Goal: Information Seeking & Learning: Learn about a topic

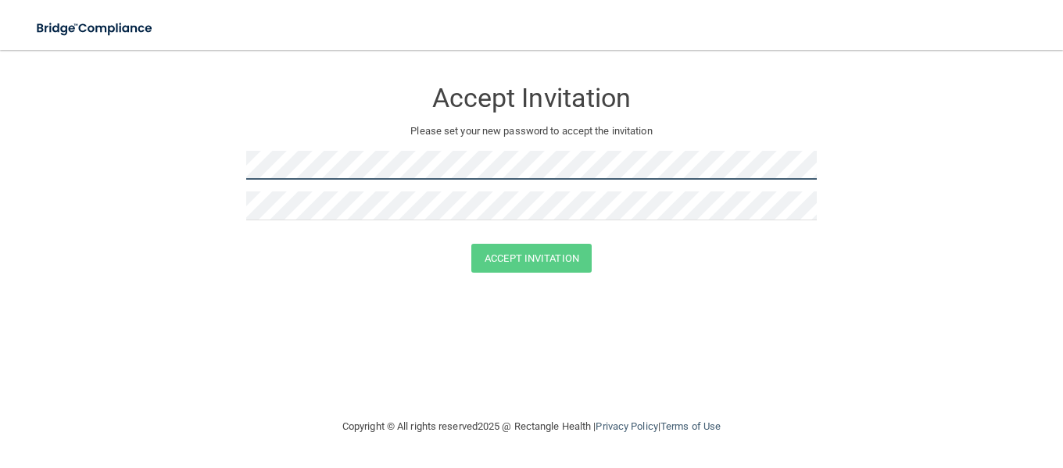
click at [215, 175] on form "Accept Invitation Please set your new password to accept the invitation Accept …" at bounding box center [531, 179] width 1000 height 226
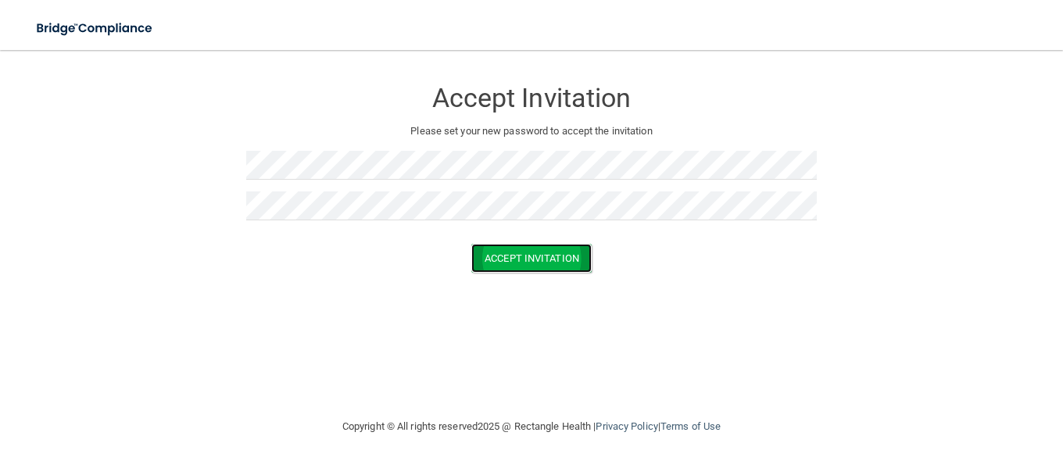
click at [528, 255] on button "Accept Invitation" at bounding box center [531, 258] width 120 height 29
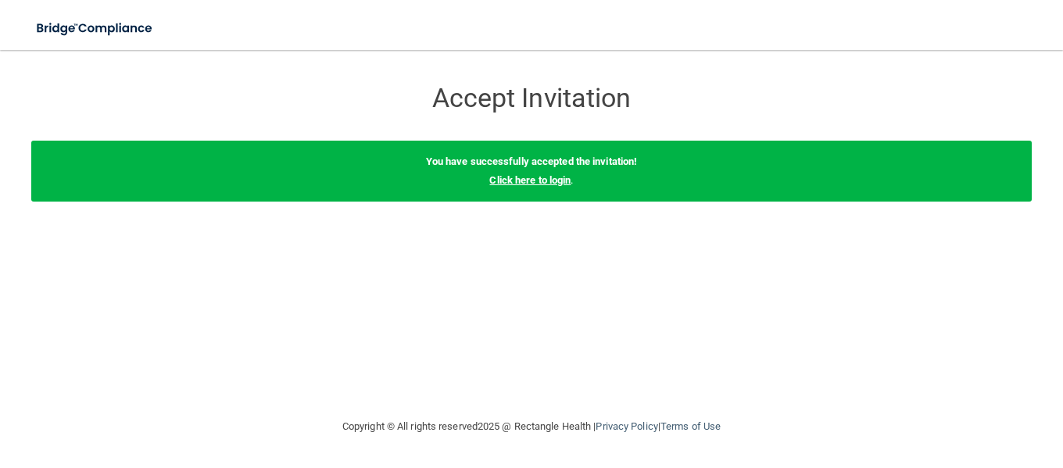
click at [520, 184] on link "Click here to login" at bounding box center [529, 180] width 81 height 12
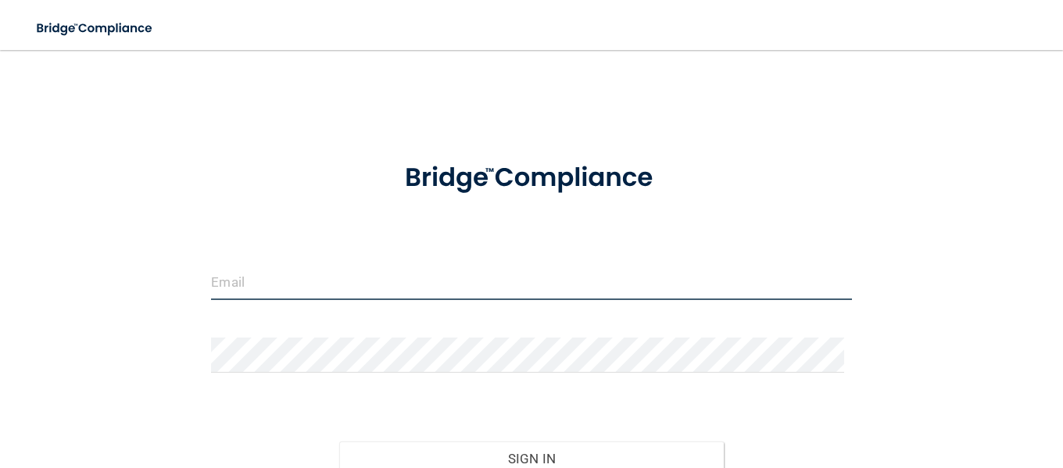
type input "[EMAIL_ADDRESS][DOMAIN_NAME]"
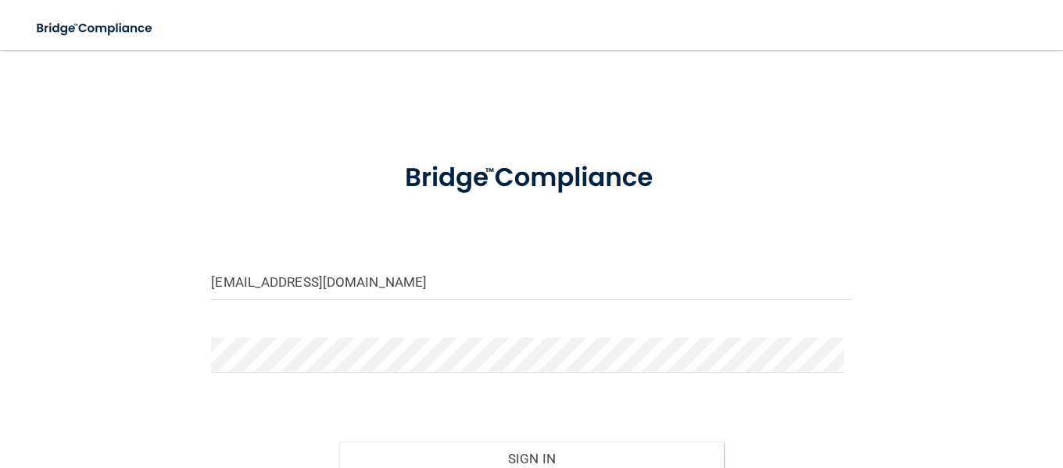
scroll to position [147, 0]
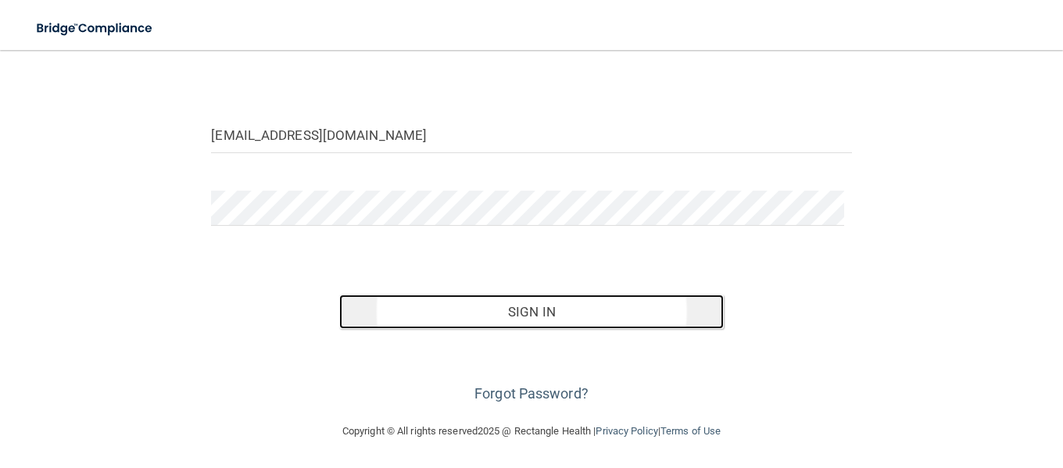
click at [518, 312] on button "Sign In" at bounding box center [531, 312] width 384 height 34
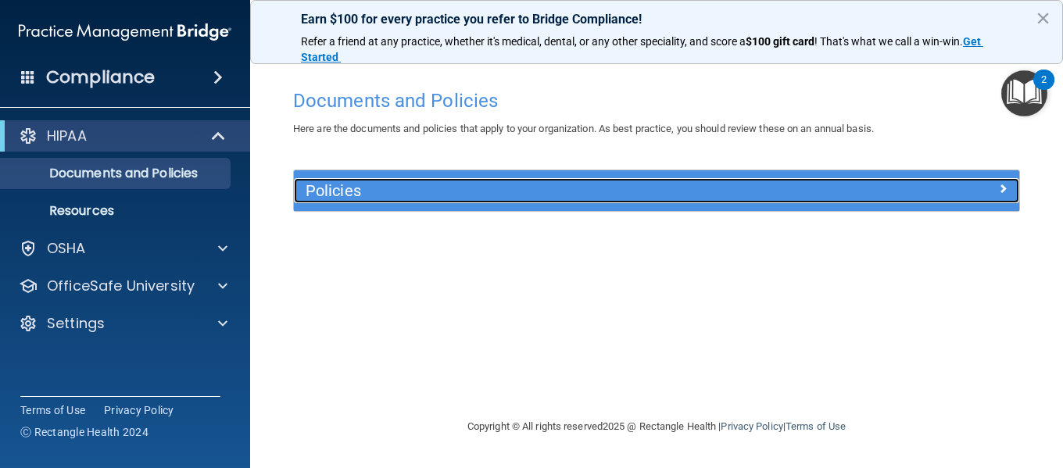
click at [1004, 184] on span at bounding box center [1002, 188] width 9 height 19
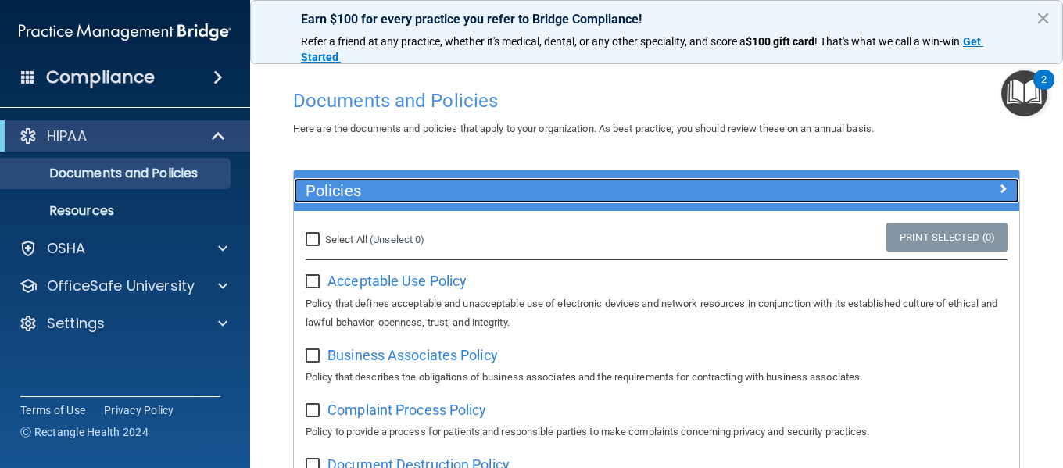
scroll to position [78, 0]
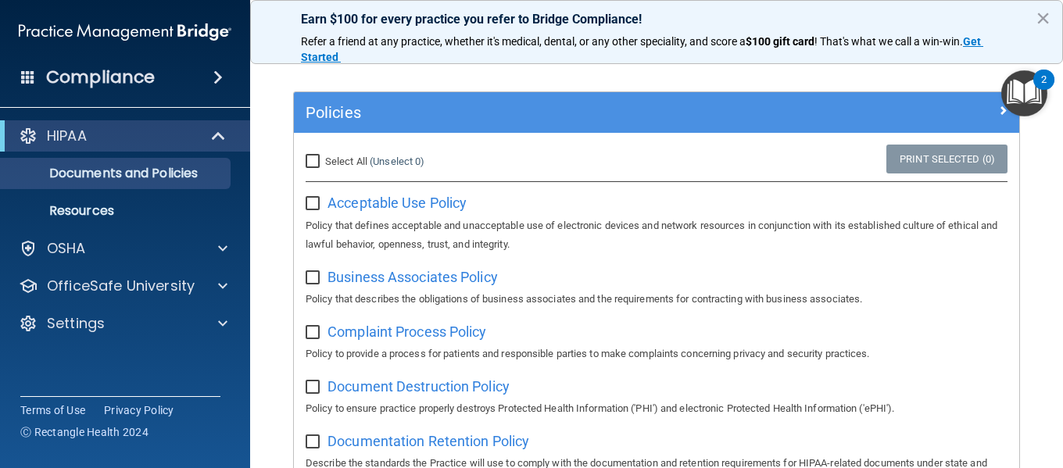
click at [311, 161] on input "Select All (Unselect 0) Unselect All" at bounding box center [314, 161] width 18 height 13
checkbox input "true"
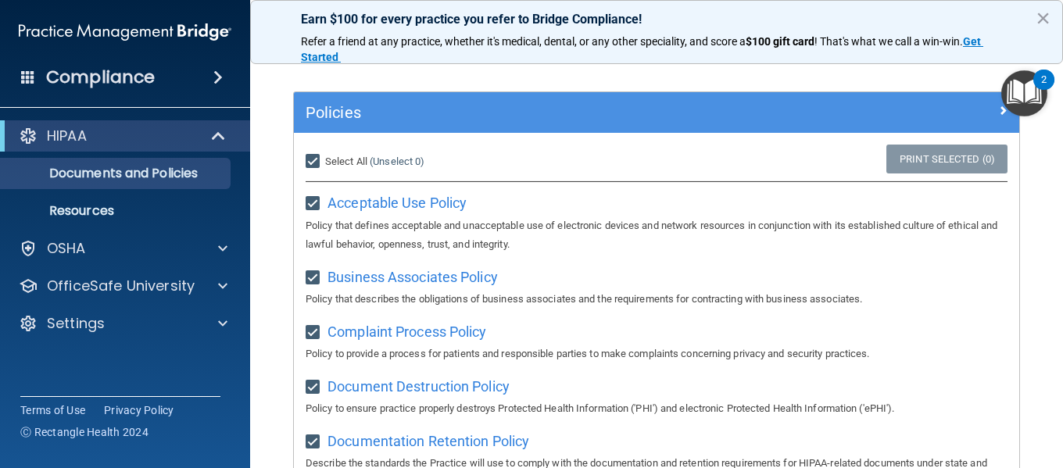
checkbox input "true"
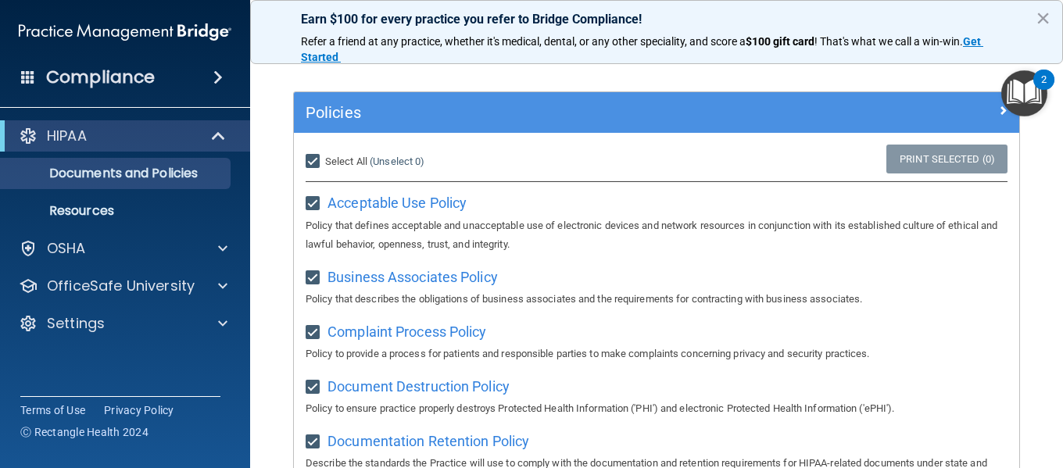
checkbox input "true"
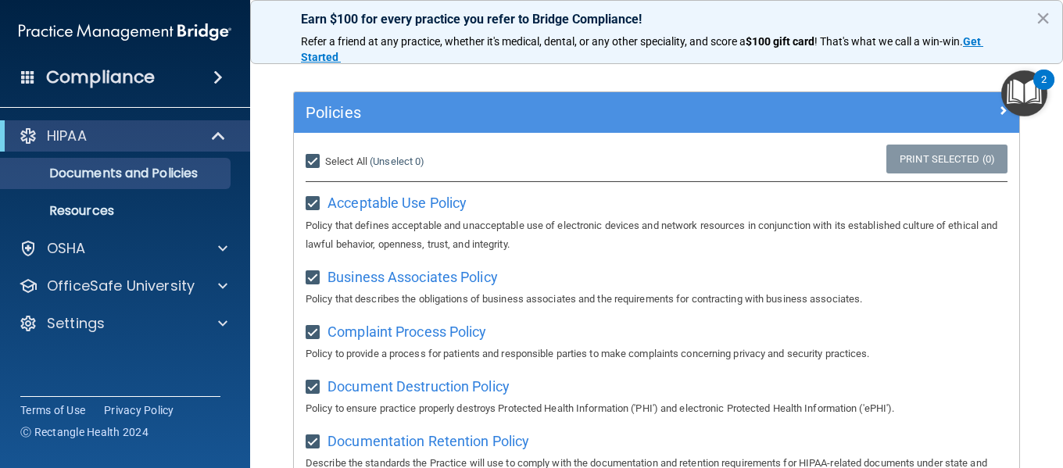
checkbox input "true"
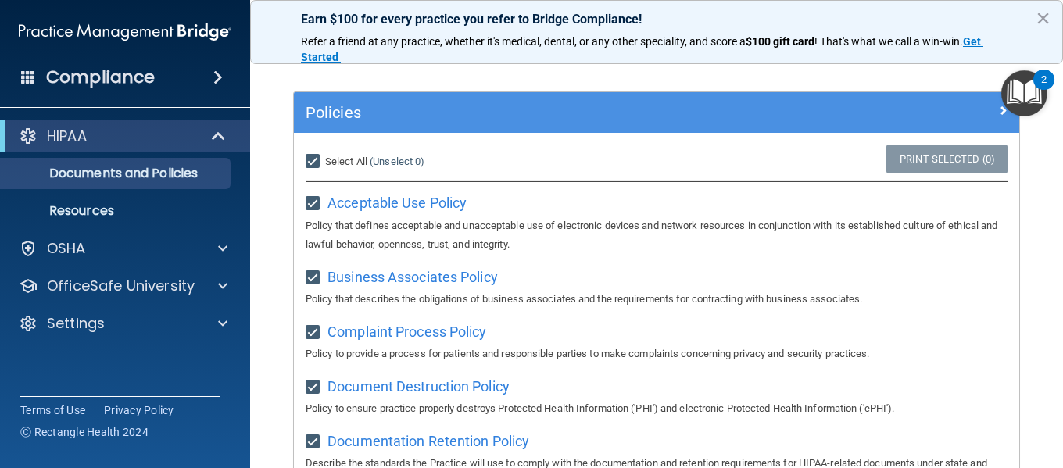
checkbox input "true"
click at [902, 161] on link "Print Selected (21)" at bounding box center [943, 159] width 127 height 29
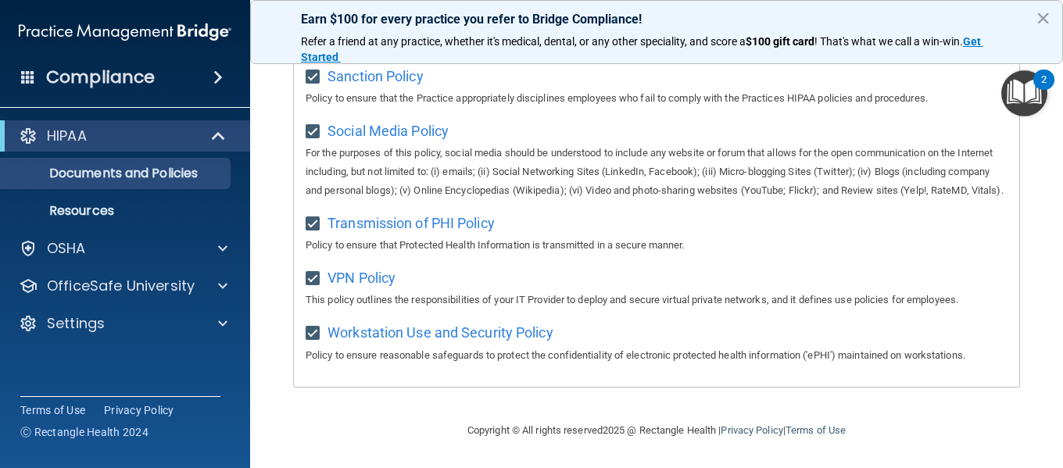
scroll to position [1248, 0]
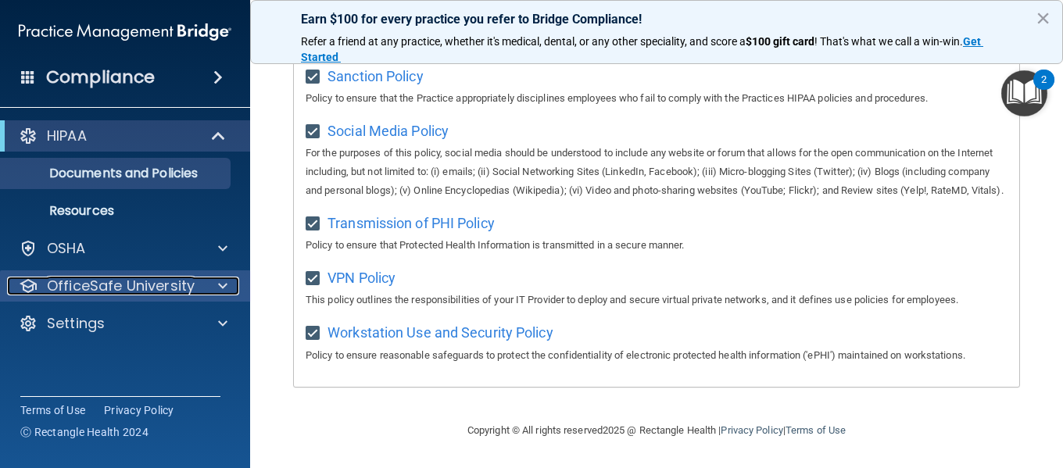
click at [142, 288] on p "OfficeSafe University" at bounding box center [121, 286] width 148 height 19
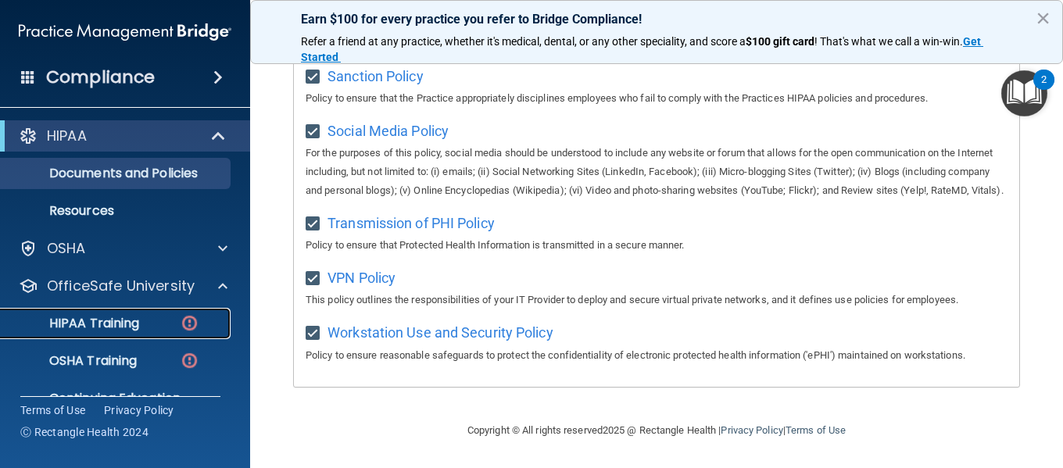
click at [134, 316] on p "HIPAA Training" at bounding box center [74, 324] width 129 height 16
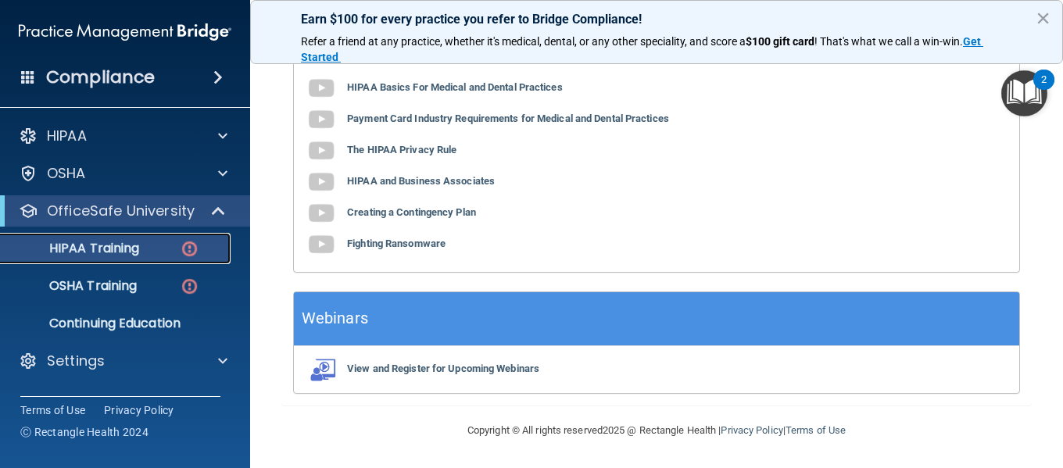
scroll to position [594, 0]
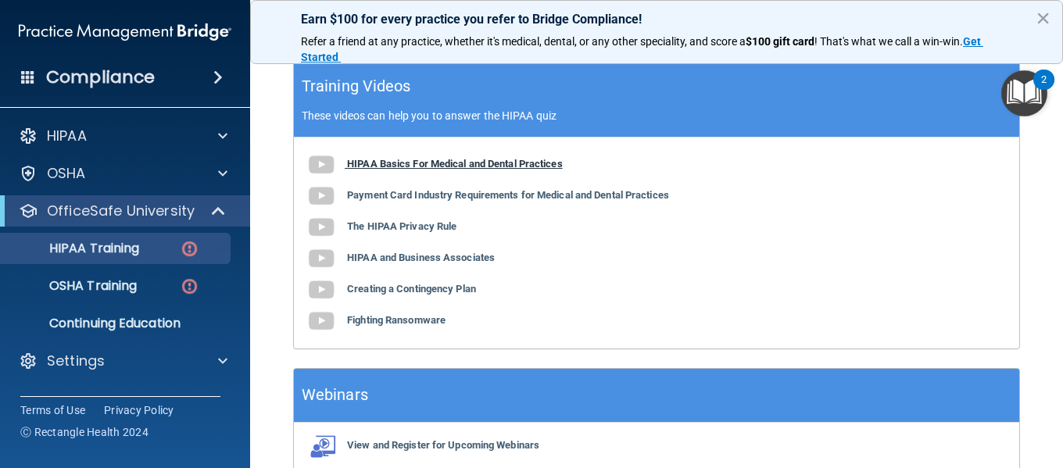
click at [501, 169] on b "HIPAA Basics For Medical and Dental Practices" at bounding box center [455, 164] width 216 height 12
click at [495, 163] on b "HIPAA Basics For Medical and Dental Practices" at bounding box center [455, 164] width 216 height 12
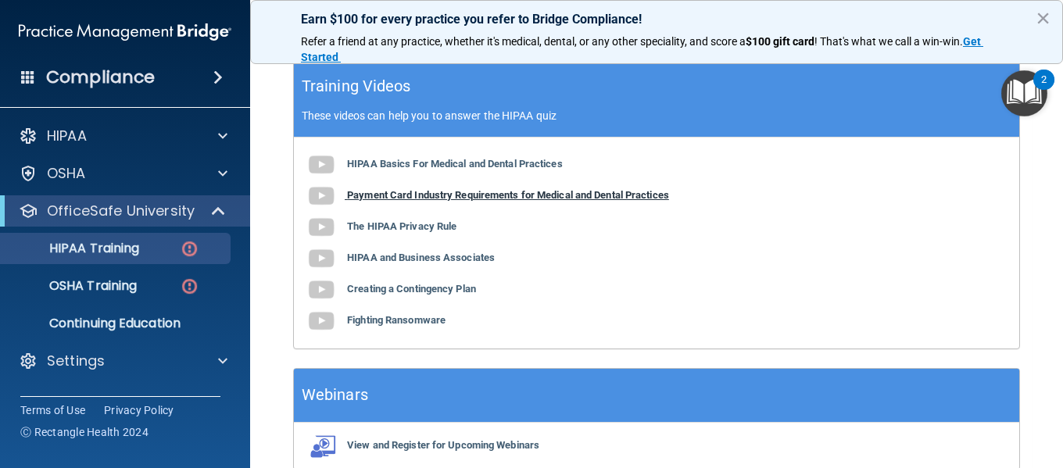
click at [416, 198] on b "Payment Card Industry Requirements for Medical and Dental Practices" at bounding box center [508, 195] width 322 height 12
click at [377, 232] on b "The HIPAA Privacy Rule" at bounding box center [401, 226] width 109 height 12
click at [390, 259] on b "HIPAA and Business Associates" at bounding box center [421, 258] width 148 height 12
click at [411, 295] on b "Creating a Contingency Plan" at bounding box center [411, 289] width 129 height 12
click at [390, 323] on b "Fighting Ransomware" at bounding box center [396, 320] width 98 height 12
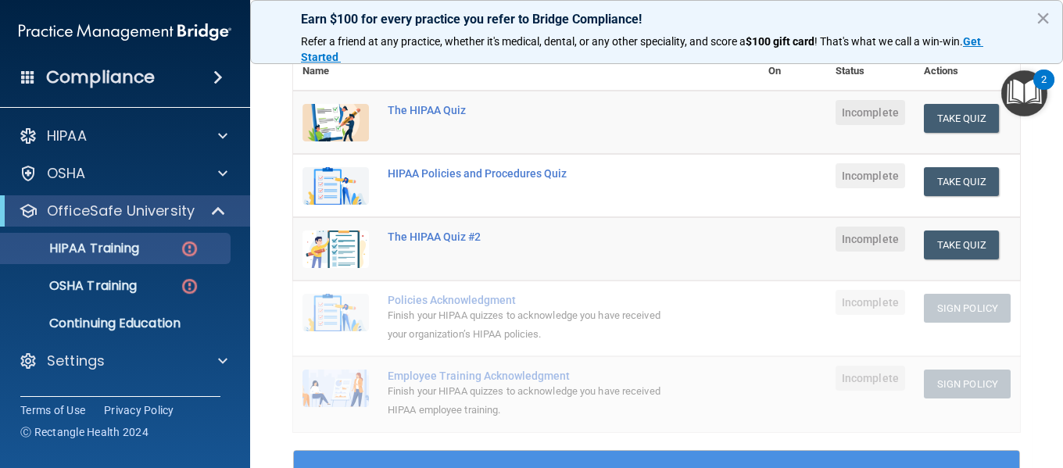
scroll to position [0, 0]
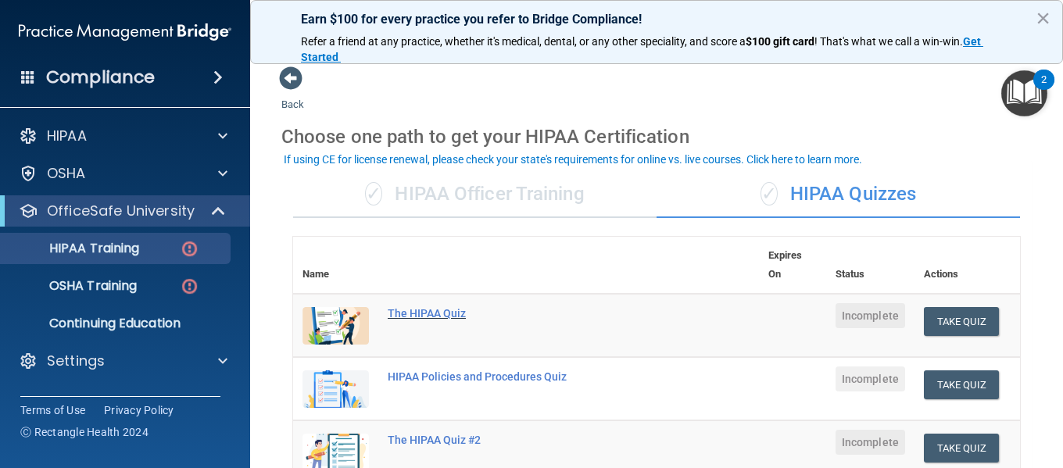
click at [433, 313] on div "The HIPAA Quiz" at bounding box center [534, 313] width 293 height 13
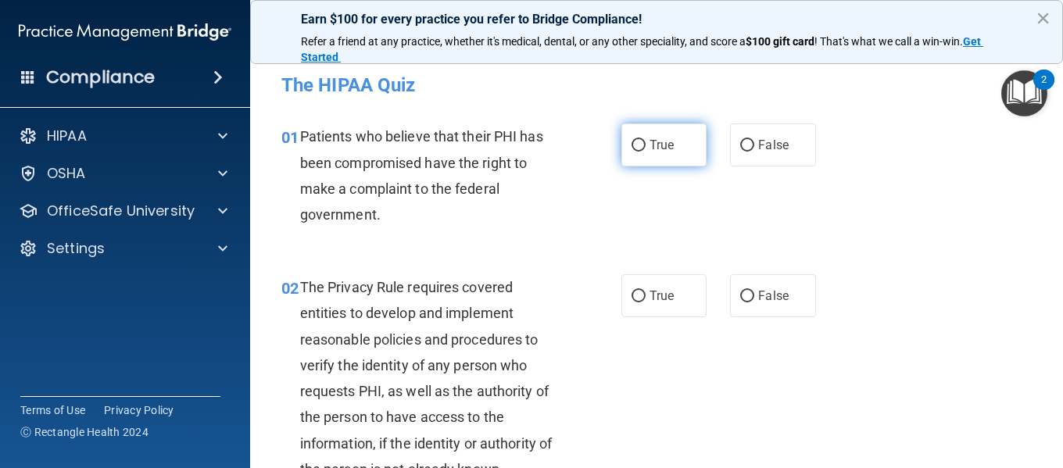
click at [633, 142] on input "True" at bounding box center [638, 146] width 14 height 12
radio input "true"
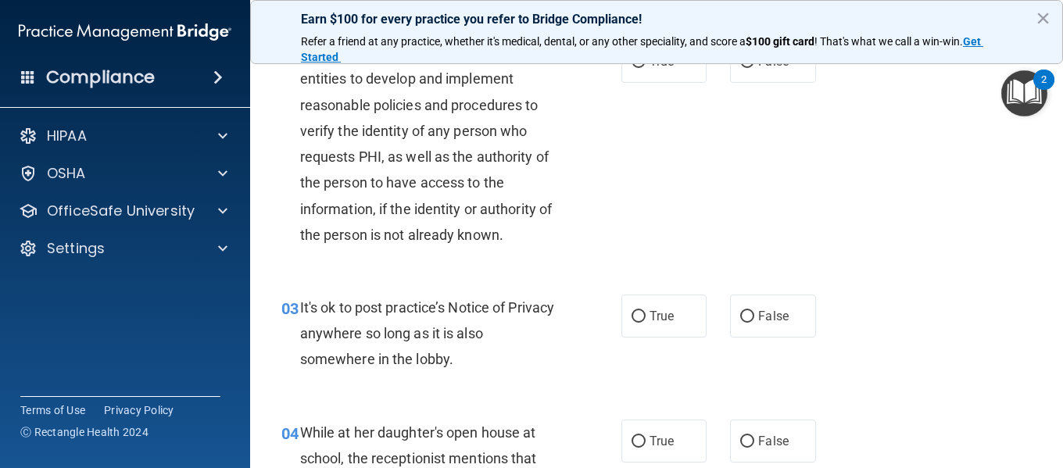
scroll to position [78, 0]
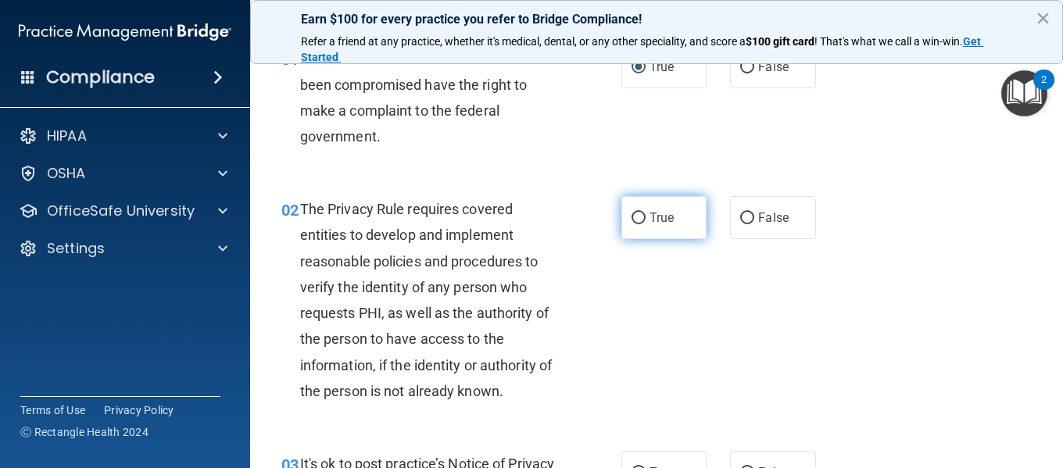
click at [631, 215] on input "True" at bounding box center [638, 219] width 14 height 12
radio input "true"
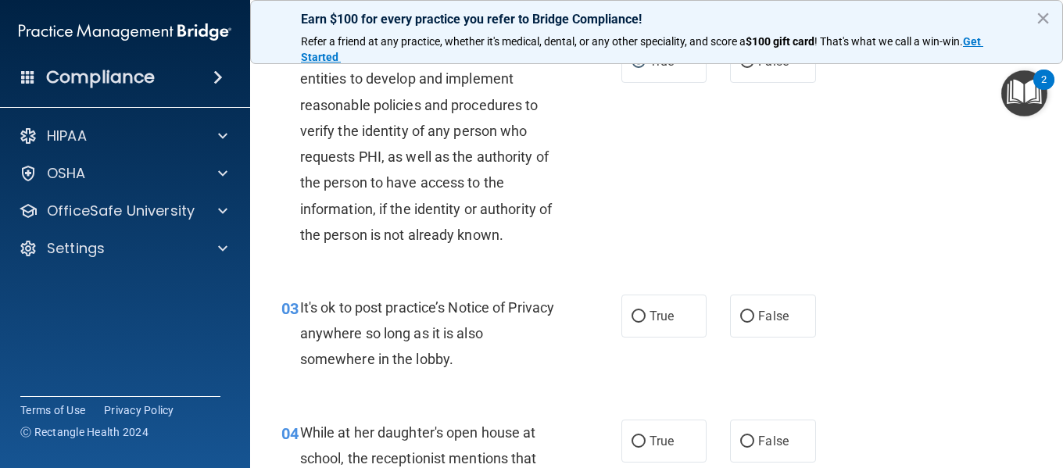
scroll to position [313, 0]
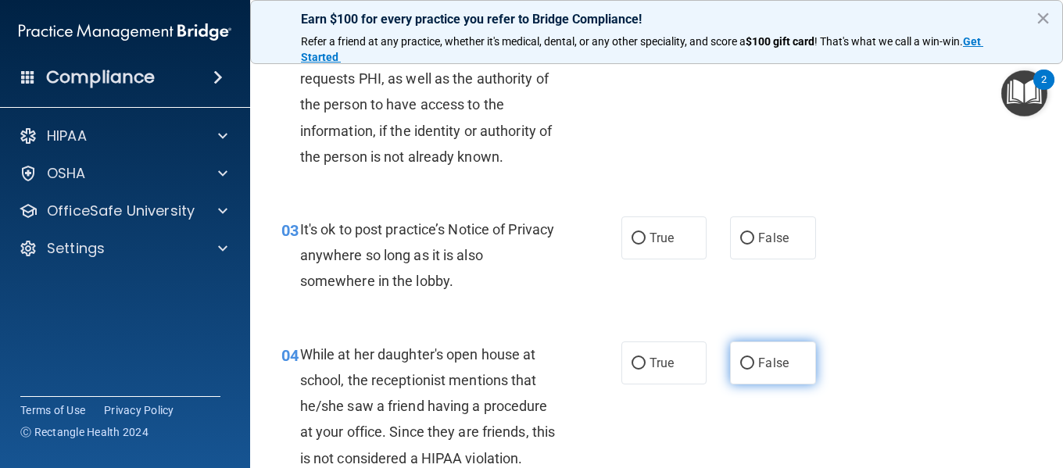
click at [740, 363] on input "False" at bounding box center [747, 364] width 14 height 12
radio input "true"
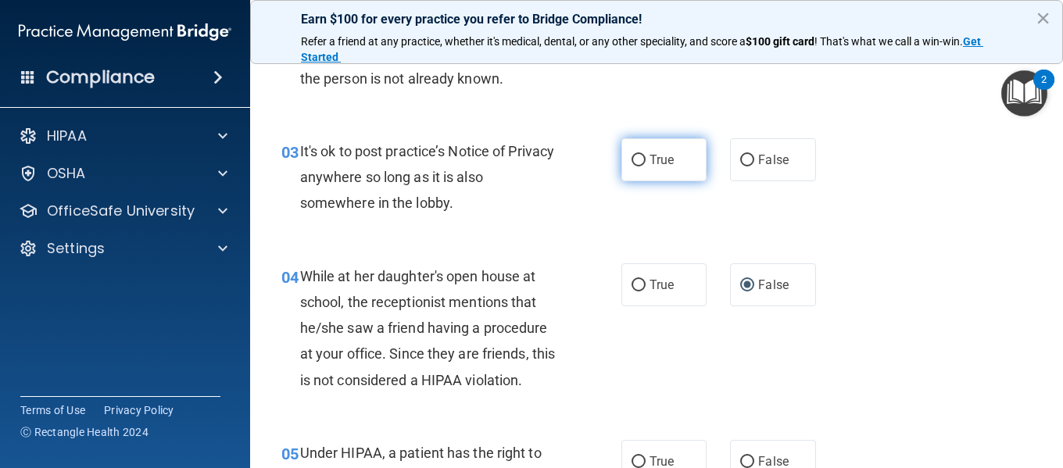
click at [631, 159] on input "True" at bounding box center [638, 161] width 14 height 12
radio input "true"
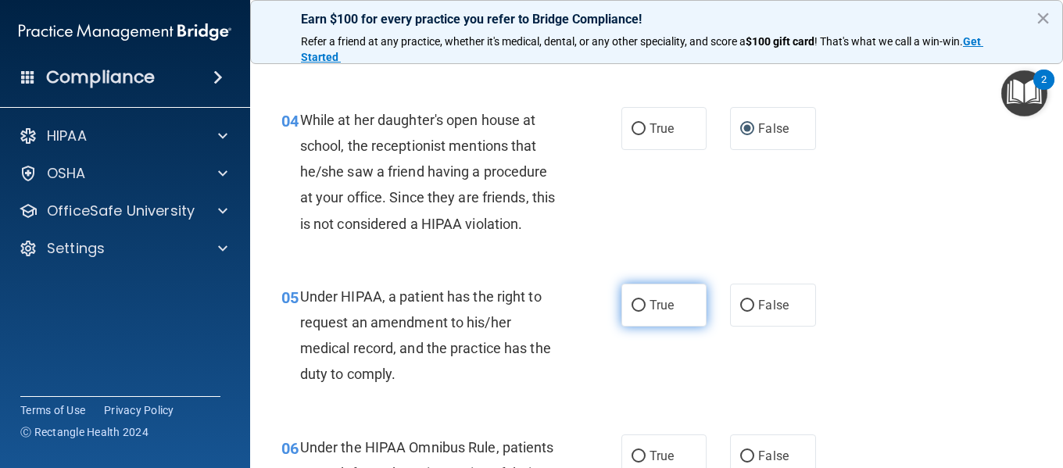
click at [636, 306] on input "True" at bounding box center [638, 306] width 14 height 12
radio input "true"
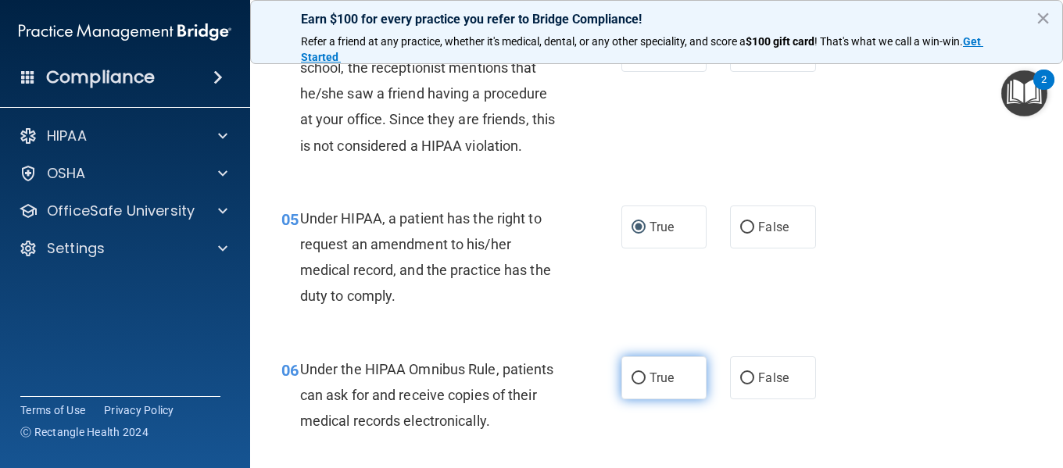
click at [632, 376] on input "True" at bounding box center [638, 379] width 14 height 12
radio input "true"
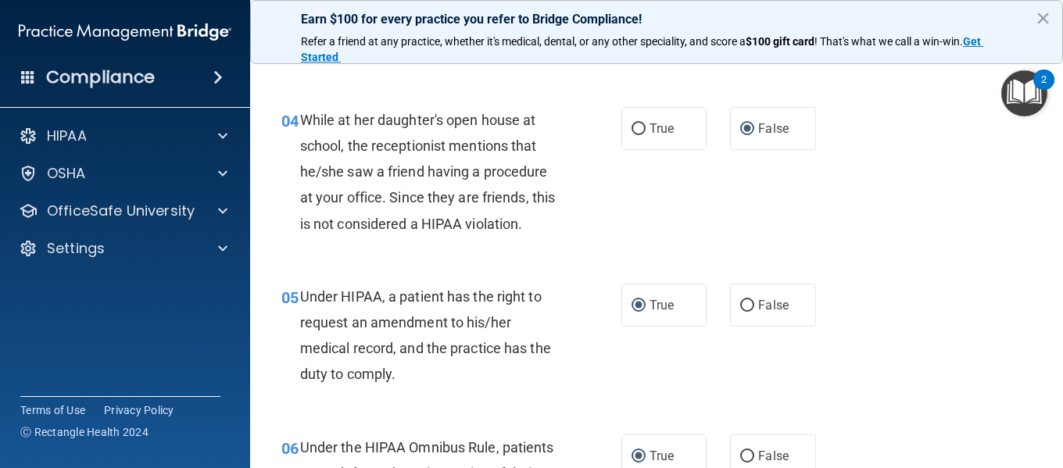
scroll to position [703, 0]
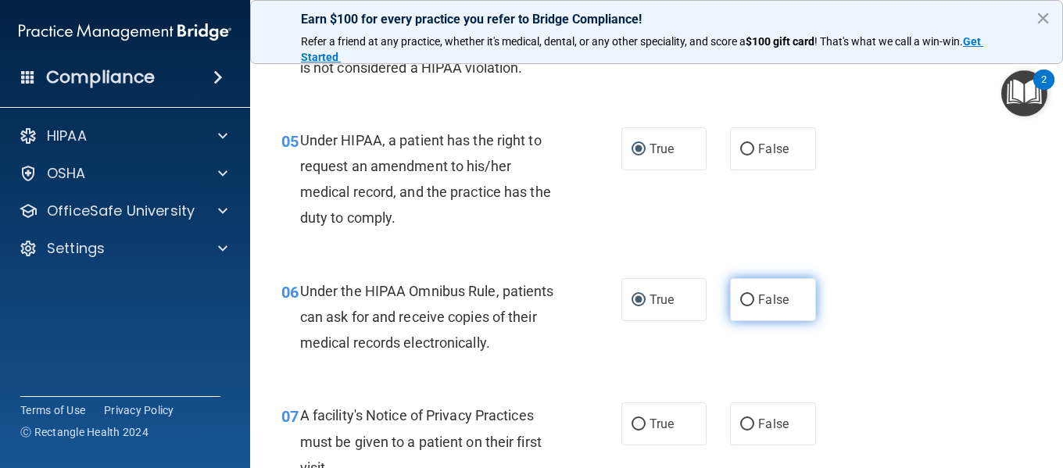
click at [740, 298] on input "False" at bounding box center [747, 301] width 14 height 12
radio input "true"
radio input "false"
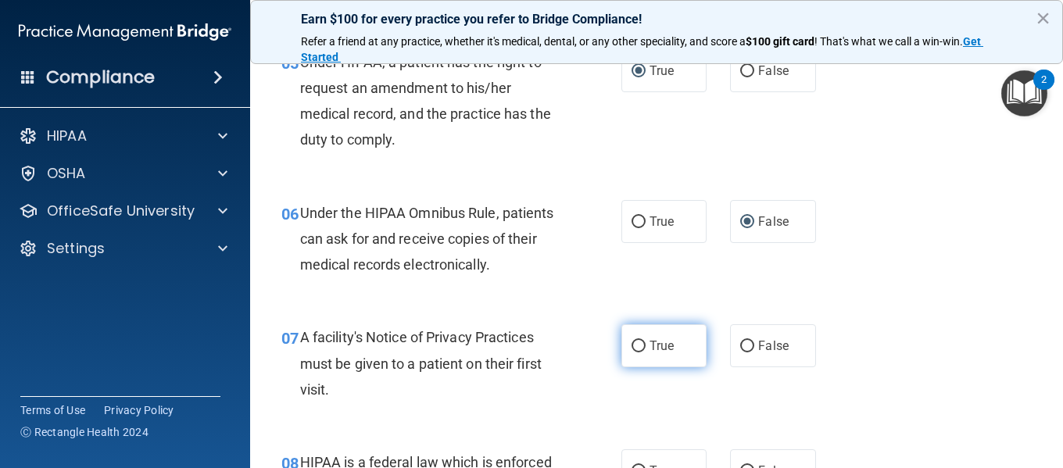
click at [633, 345] on input "True" at bounding box center [638, 347] width 14 height 12
radio input "true"
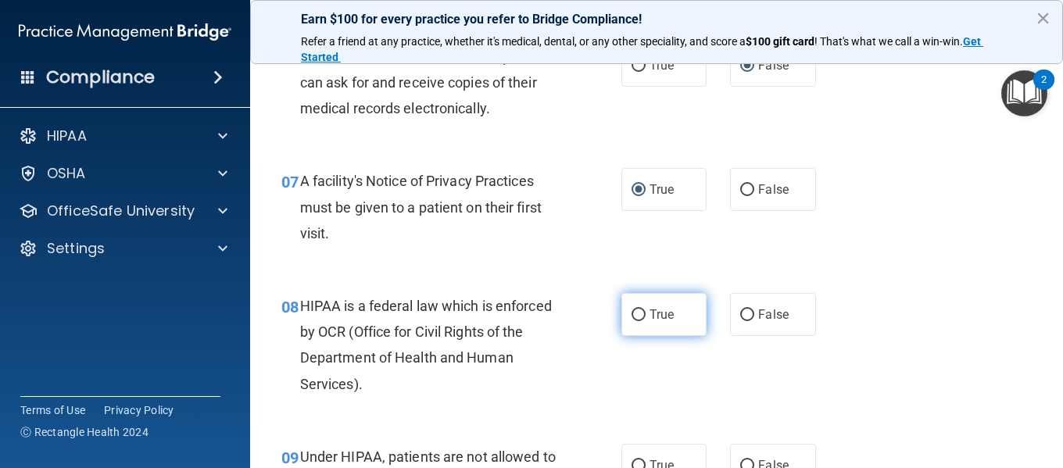
click at [631, 313] on input "True" at bounding box center [638, 315] width 14 height 12
radio input "true"
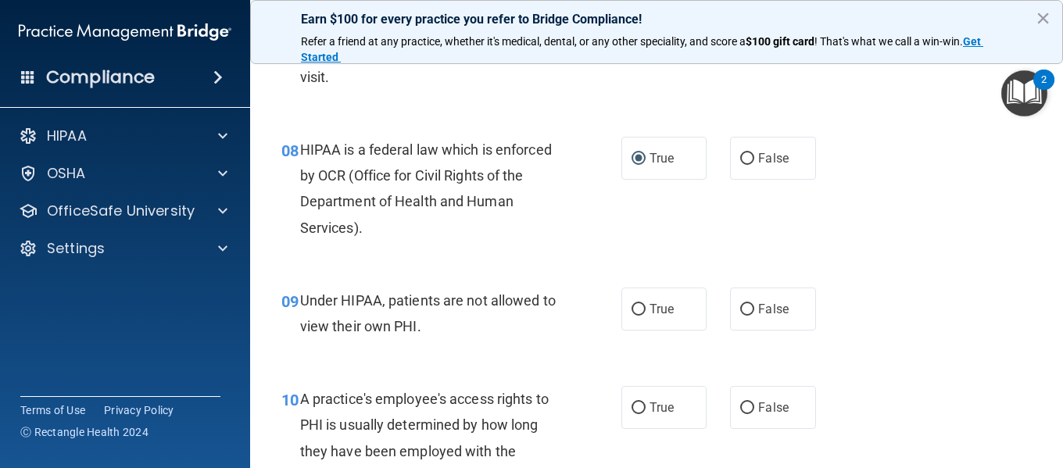
scroll to position [1172, 0]
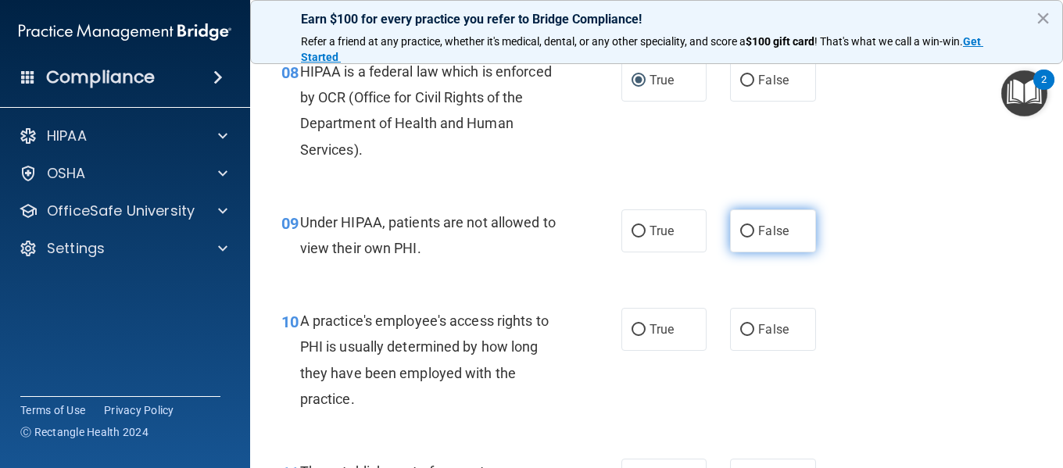
click at [740, 232] on input "False" at bounding box center [747, 232] width 14 height 12
radio input "true"
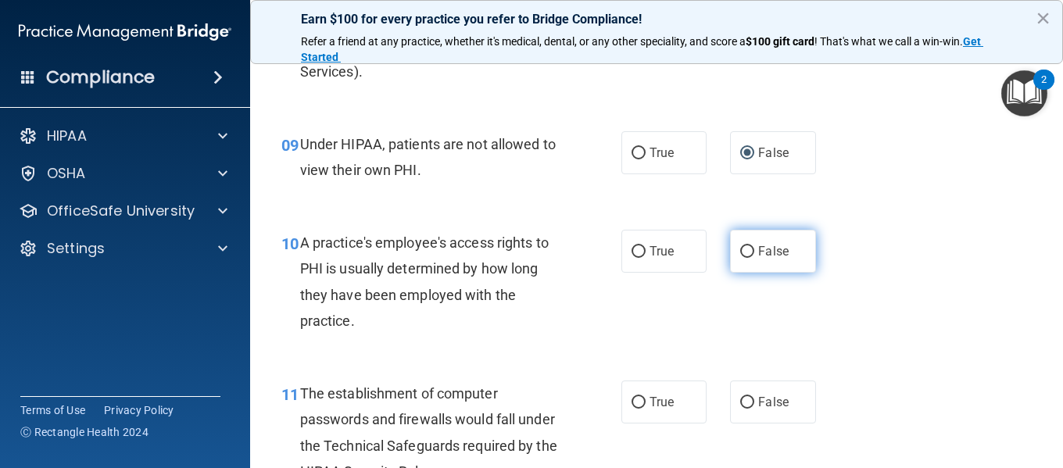
click at [741, 252] on input "False" at bounding box center [747, 252] width 14 height 12
radio input "true"
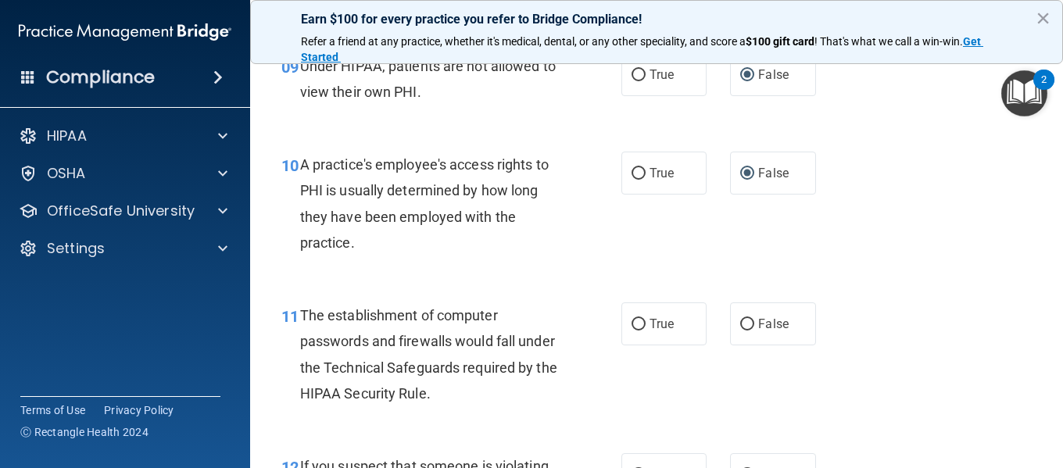
scroll to position [1406, 0]
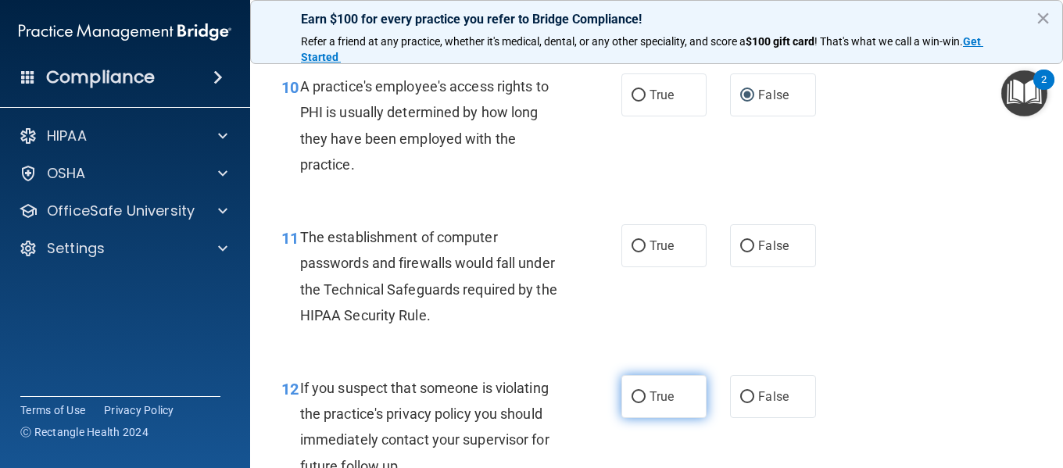
click at [633, 397] on input "True" at bounding box center [638, 397] width 14 height 12
radio input "true"
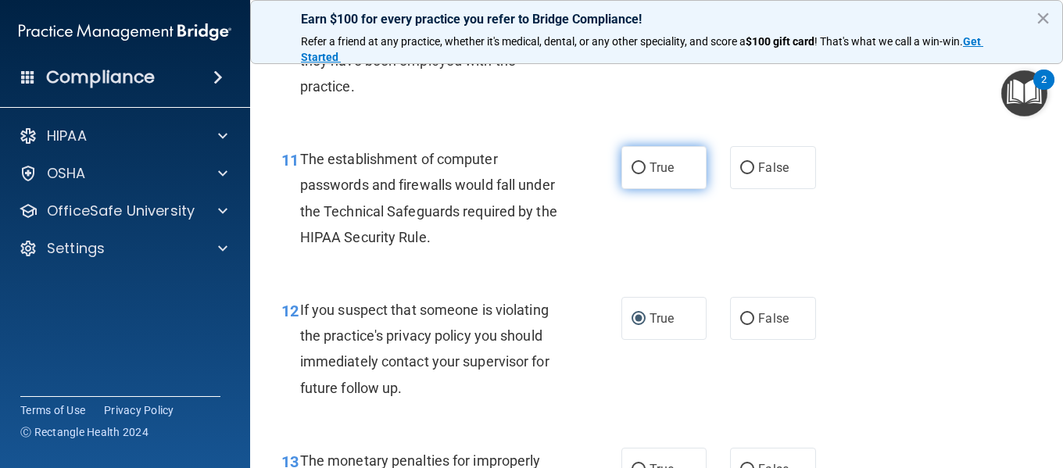
click at [631, 167] on input "True" at bounding box center [638, 169] width 14 height 12
radio input "true"
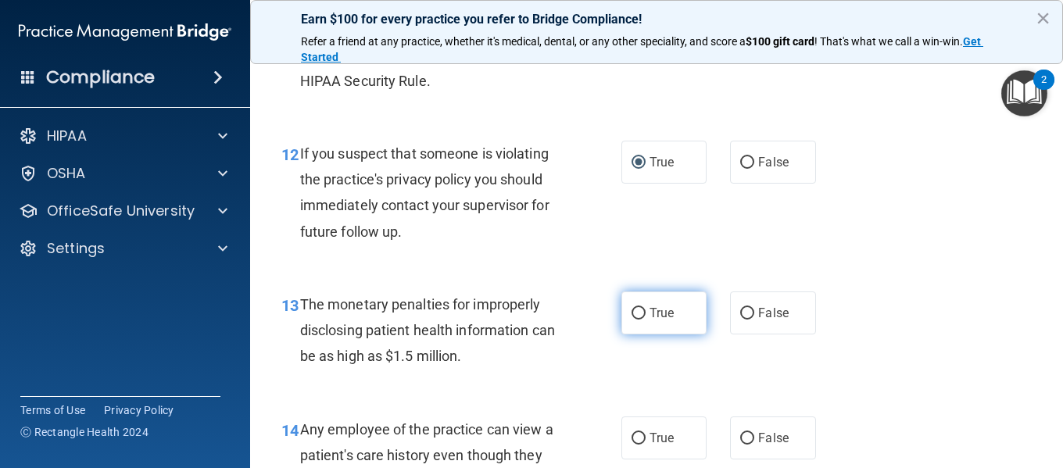
click at [633, 309] on input "True" at bounding box center [638, 314] width 14 height 12
radio input "true"
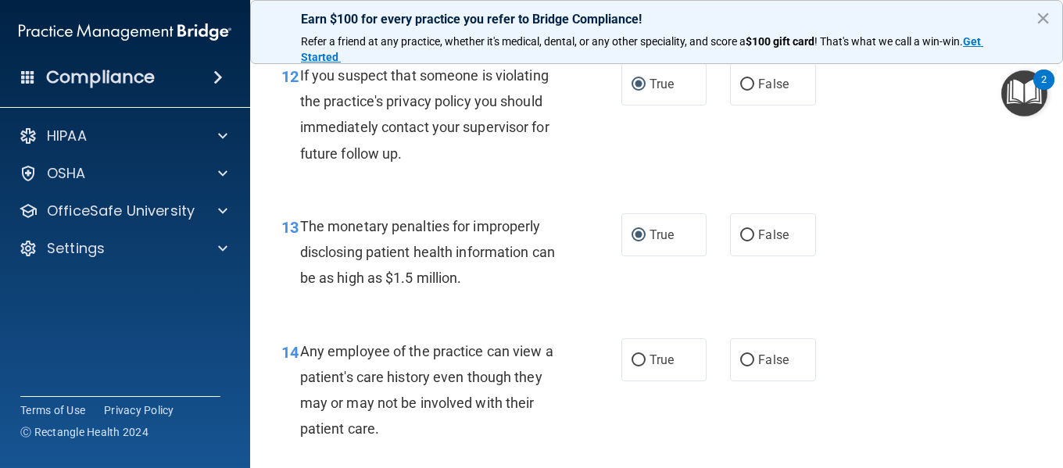
scroll to position [1797, 0]
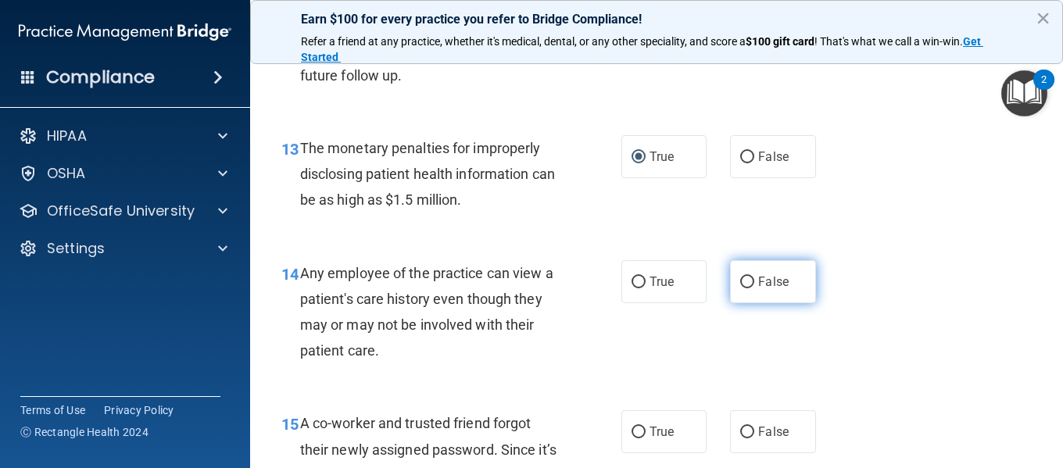
click at [740, 279] on input "False" at bounding box center [747, 283] width 14 height 12
radio input "true"
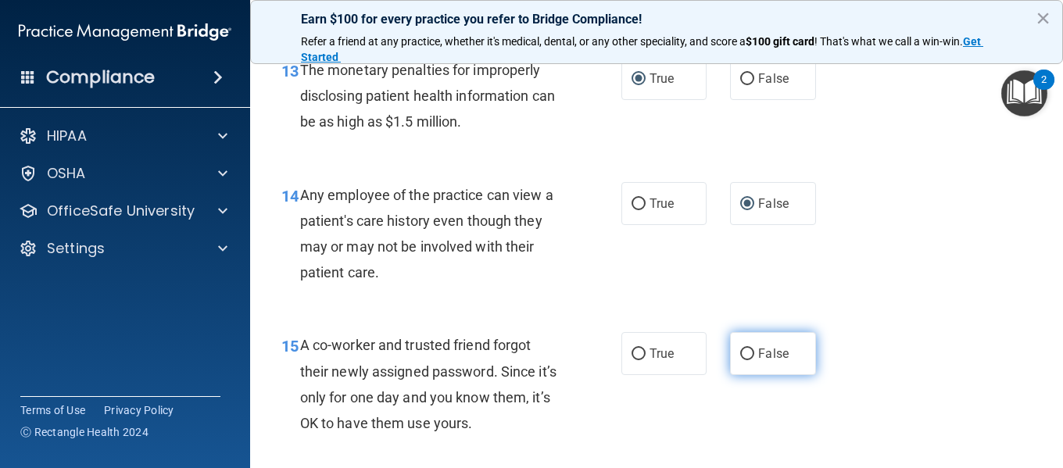
click at [740, 353] on input "False" at bounding box center [747, 354] width 14 height 12
radio input "true"
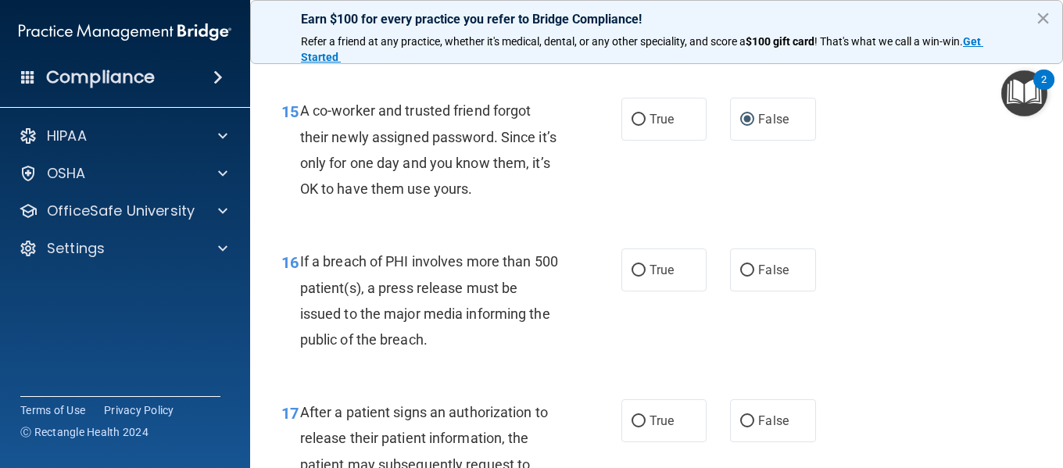
scroll to position [2188, 0]
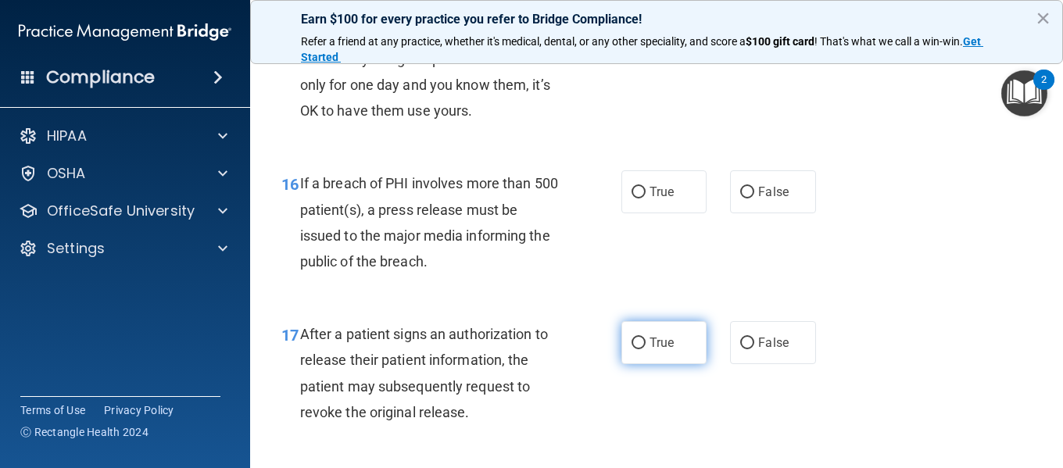
click at [632, 342] on input "True" at bounding box center [638, 344] width 14 height 12
radio input "true"
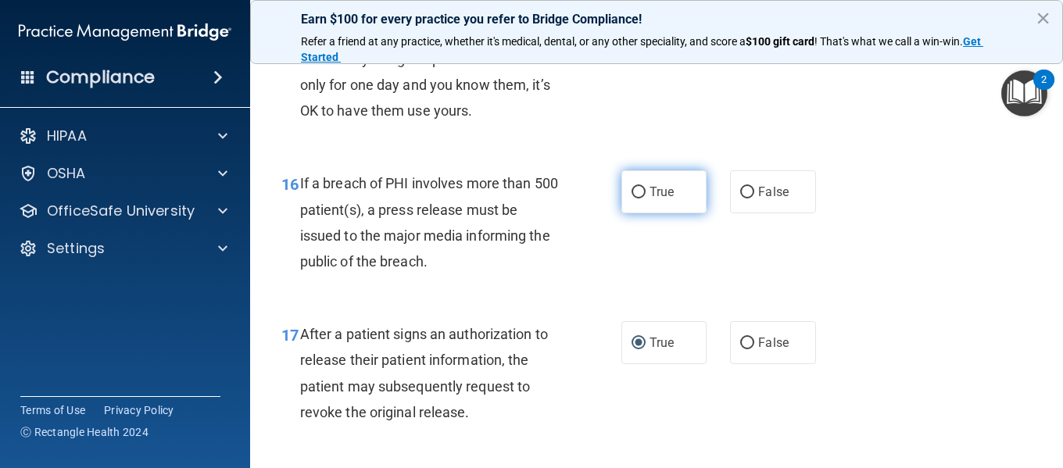
click at [634, 189] on input "True" at bounding box center [638, 193] width 14 height 12
radio input "true"
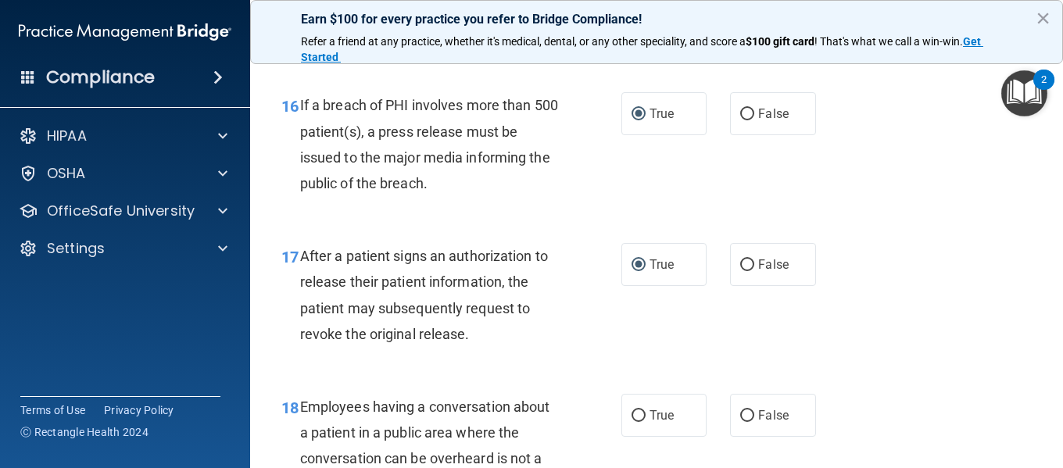
scroll to position [2344, 0]
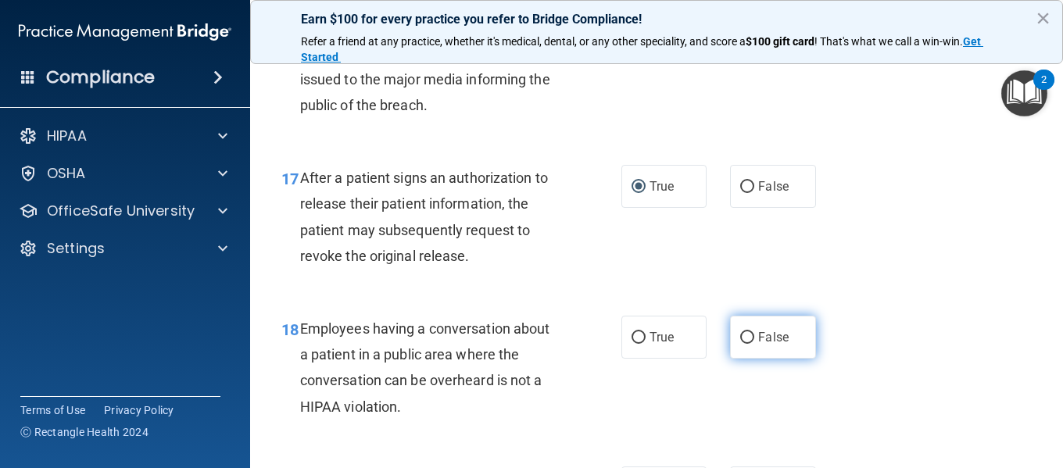
click at [742, 337] on input "False" at bounding box center [747, 338] width 14 height 12
radio input "true"
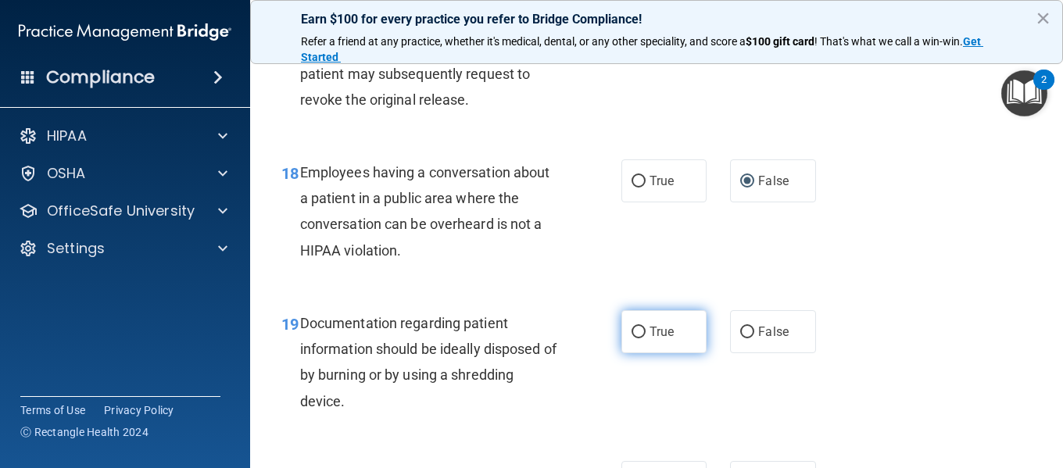
click at [632, 331] on input "True" at bounding box center [638, 333] width 14 height 12
radio input "true"
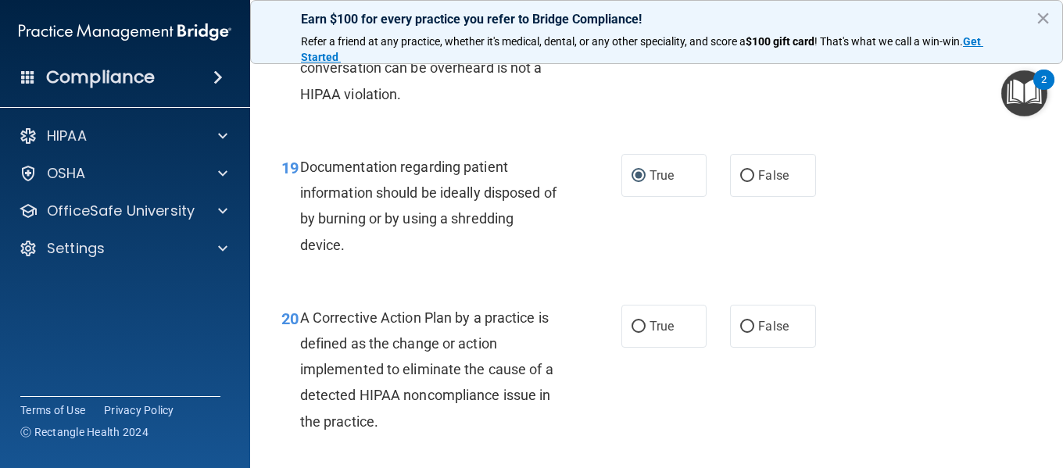
scroll to position [2813, 0]
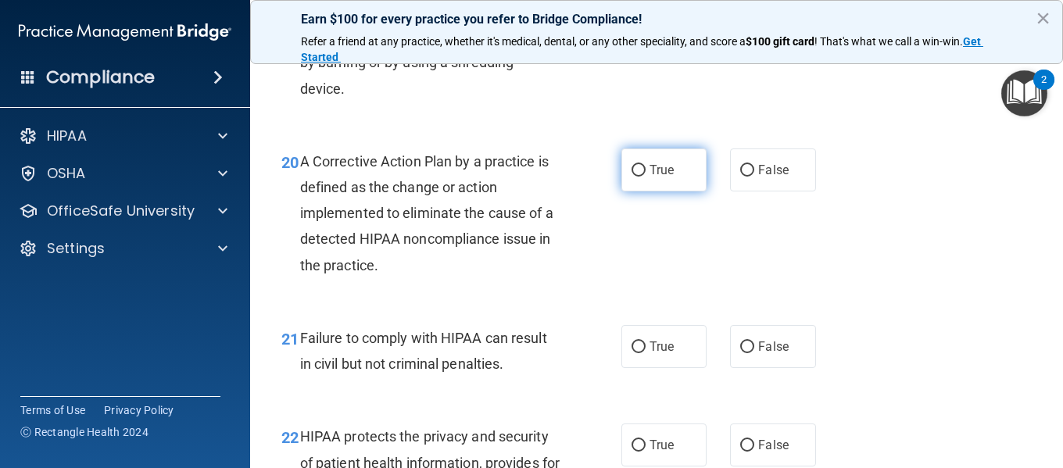
click at [631, 169] on input "True" at bounding box center [638, 171] width 14 height 12
radio input "true"
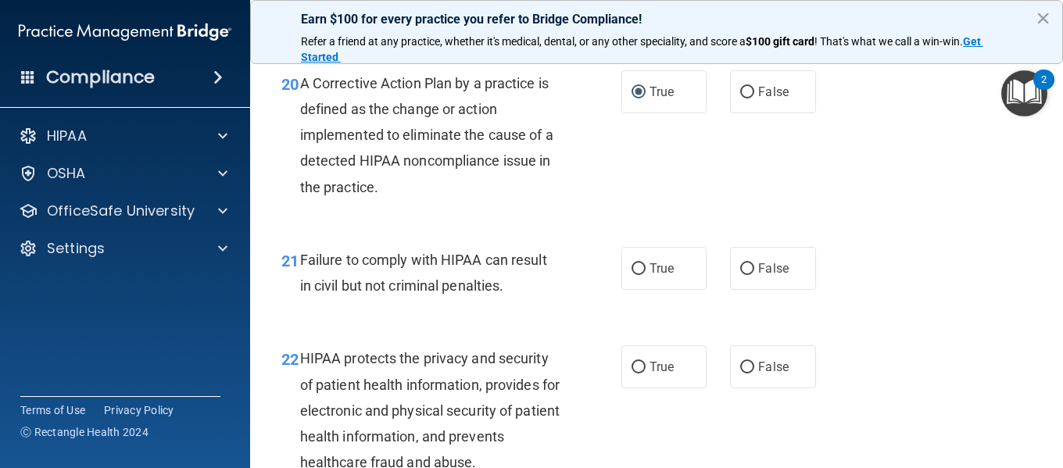
scroll to position [2969, 0]
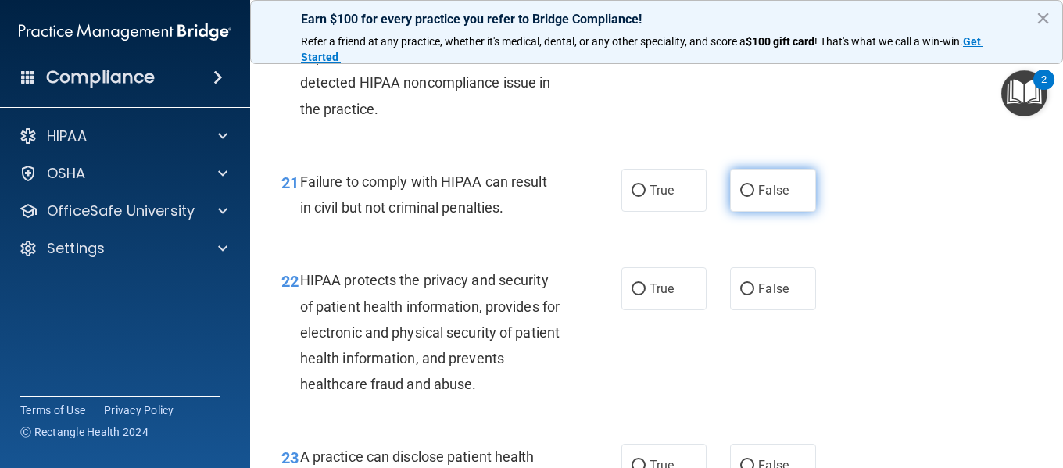
click at [740, 188] on input "False" at bounding box center [747, 191] width 14 height 12
radio input "true"
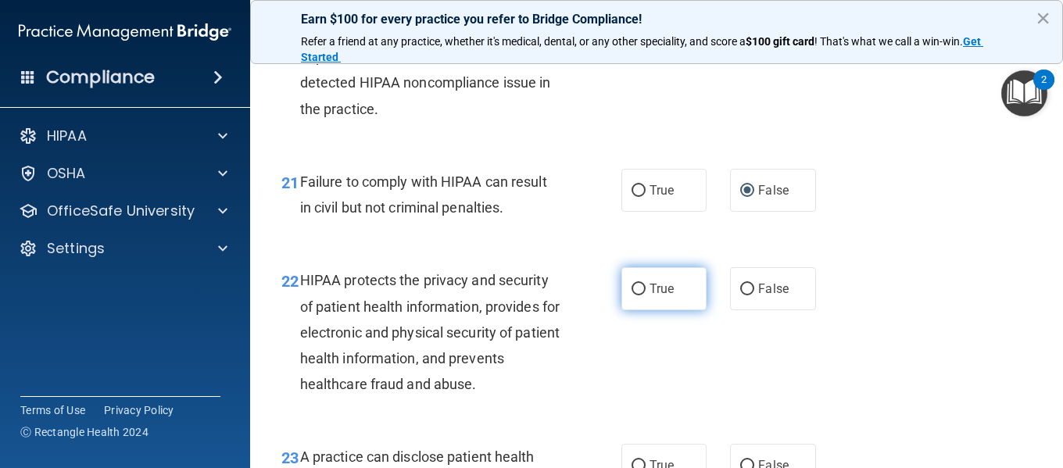
click at [631, 286] on input "True" at bounding box center [638, 290] width 14 height 12
radio input "true"
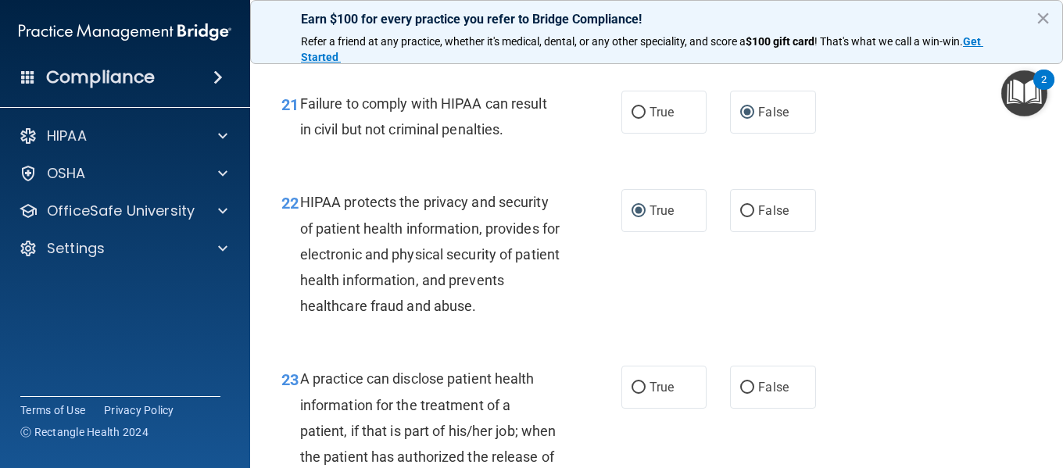
scroll to position [3203, 0]
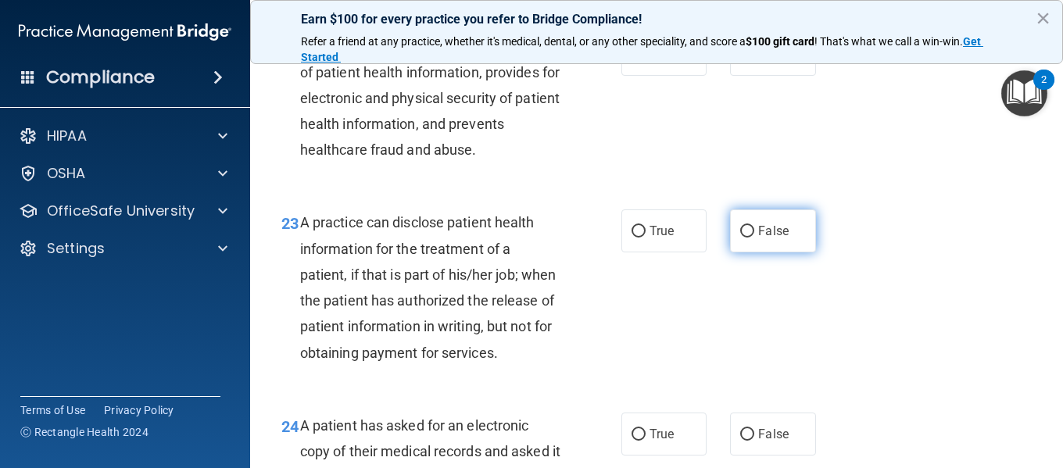
click at [741, 227] on input "False" at bounding box center [747, 232] width 14 height 12
radio input "true"
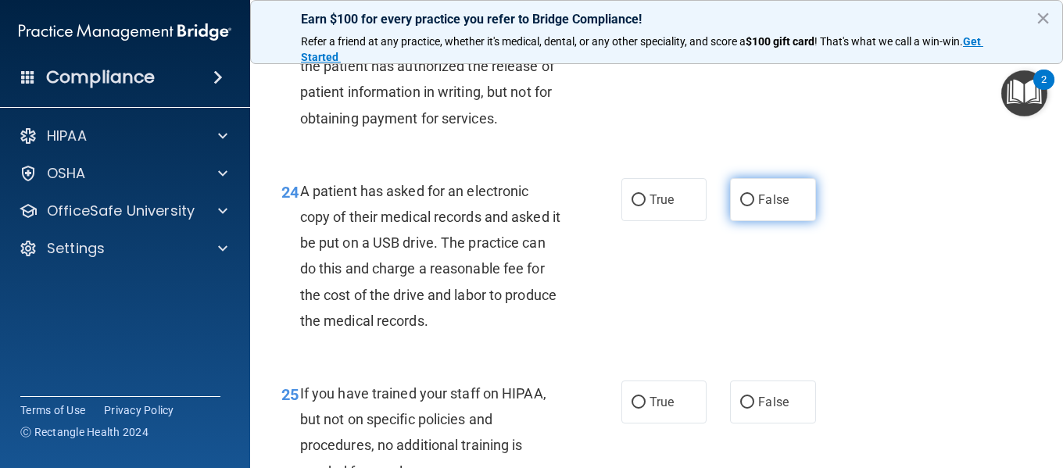
click at [740, 206] on input "False" at bounding box center [747, 201] width 14 height 12
radio input "true"
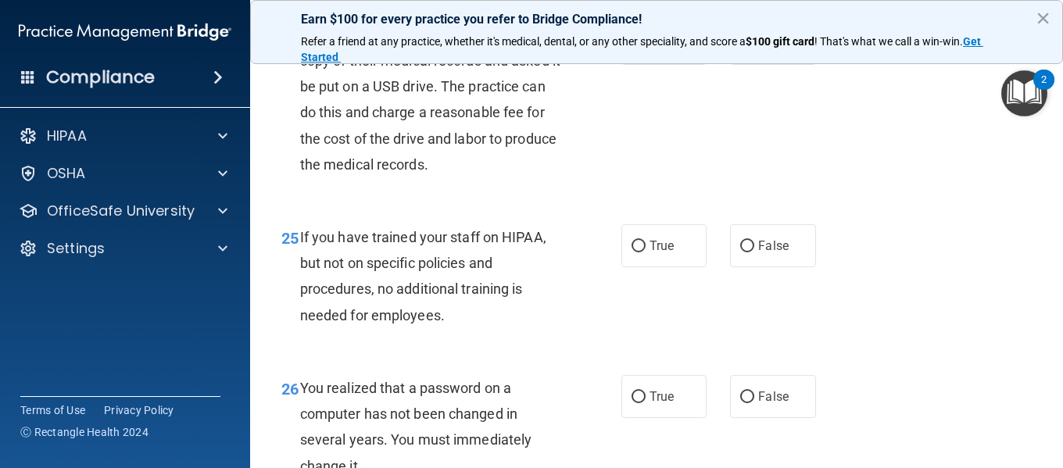
scroll to position [3672, 0]
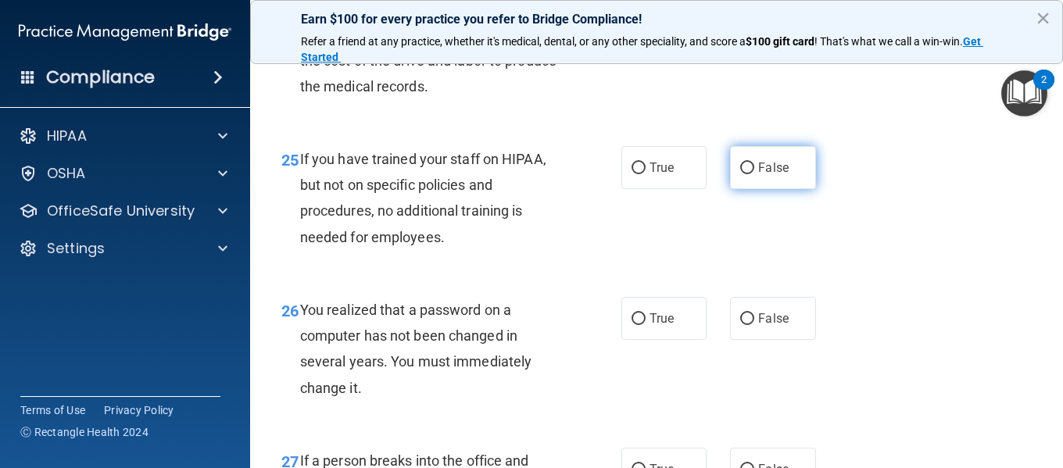
click at [743, 174] on input "False" at bounding box center [747, 169] width 14 height 12
radio input "true"
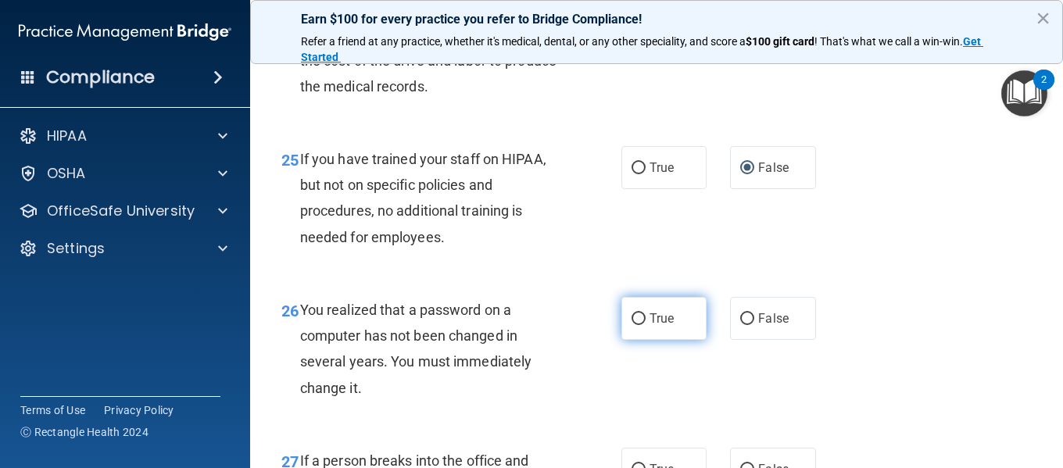
click at [631, 325] on input "True" at bounding box center [638, 319] width 14 height 12
radio input "true"
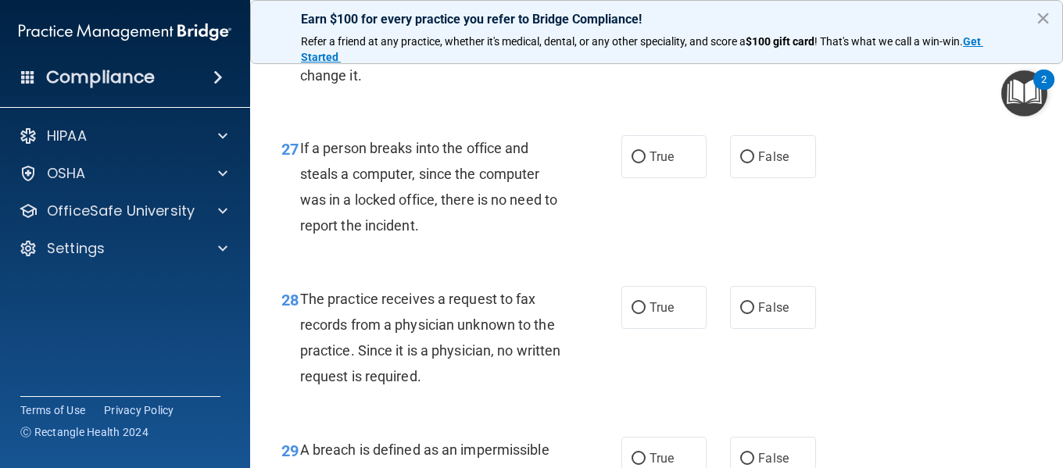
scroll to position [3906, 0]
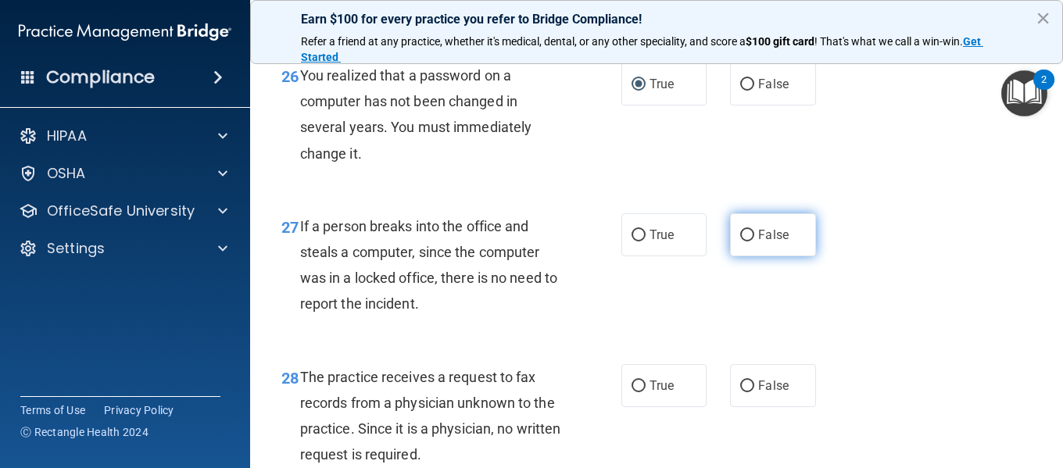
click at [740, 241] on input "False" at bounding box center [747, 236] width 14 height 12
radio input "true"
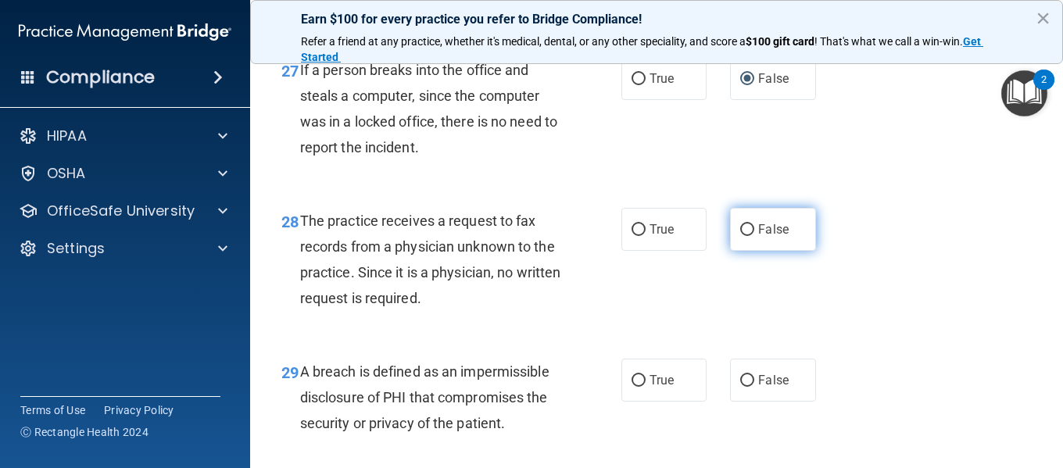
click at [740, 236] on input "False" at bounding box center [747, 230] width 14 height 12
radio input "true"
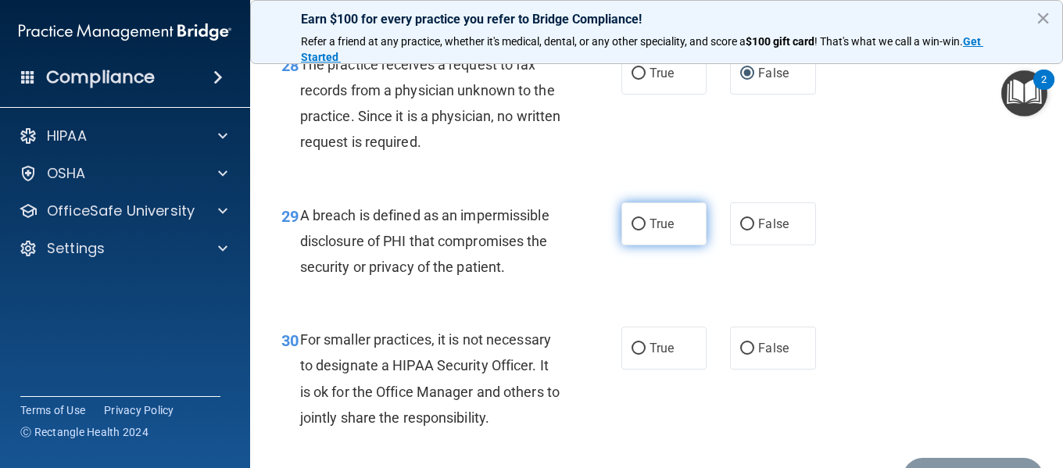
click at [631, 230] on input "True" at bounding box center [638, 225] width 14 height 12
radio input "true"
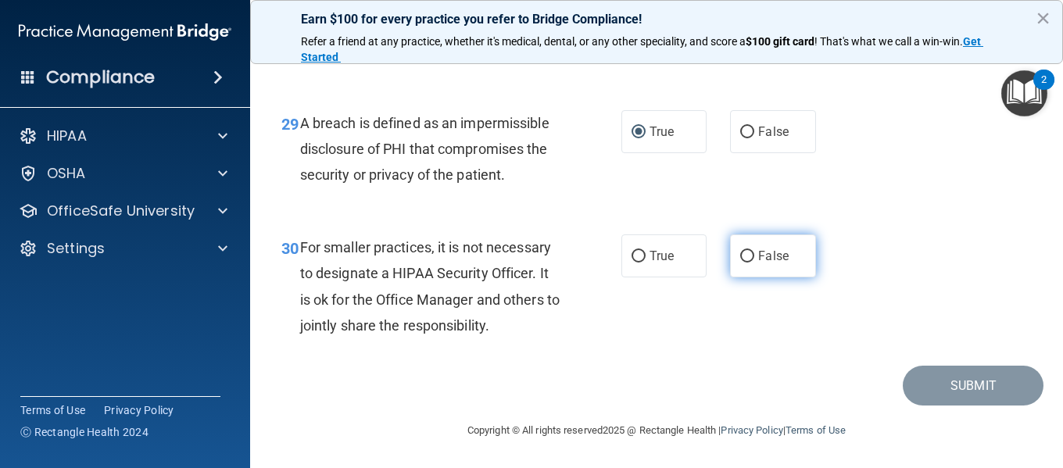
click at [741, 255] on input "False" at bounding box center [747, 257] width 14 height 12
radio input "true"
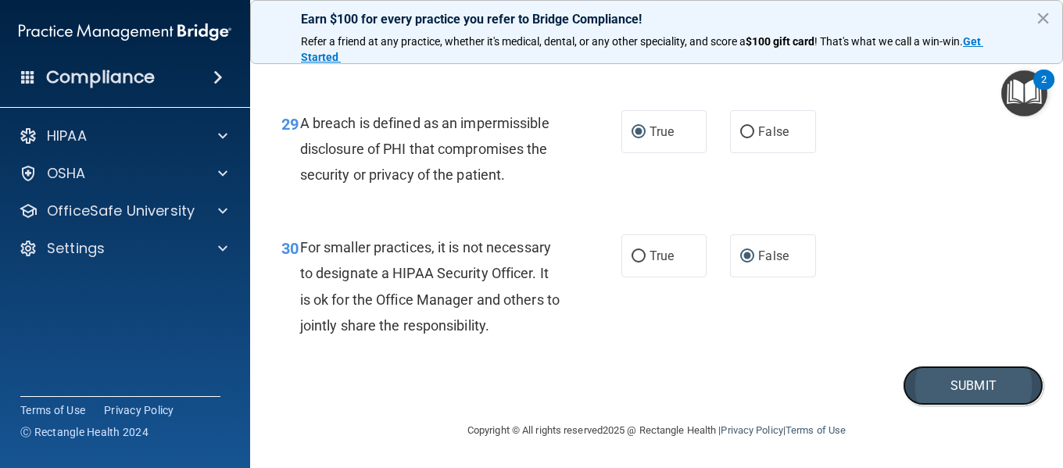
click at [963, 388] on button "Submit" at bounding box center [972, 386] width 141 height 40
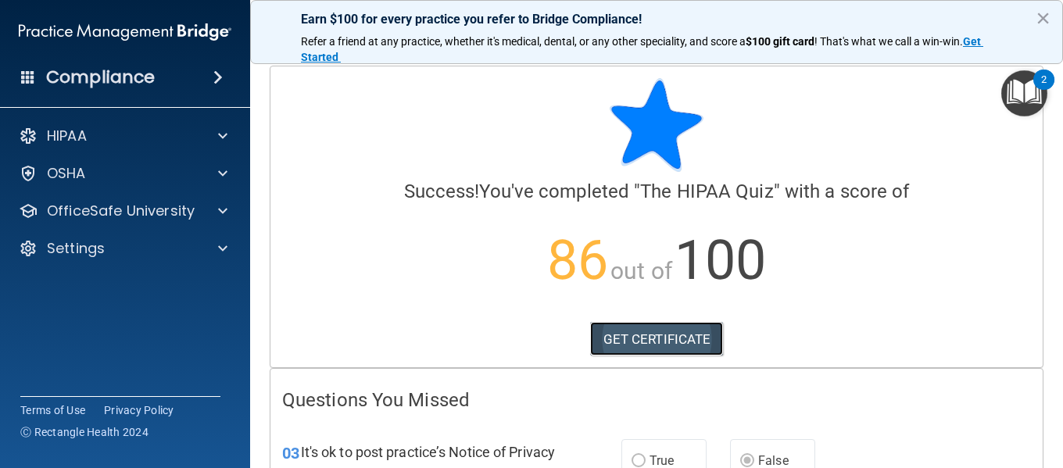
click at [655, 339] on link "GET CERTIFICATE" at bounding box center [657, 339] width 134 height 34
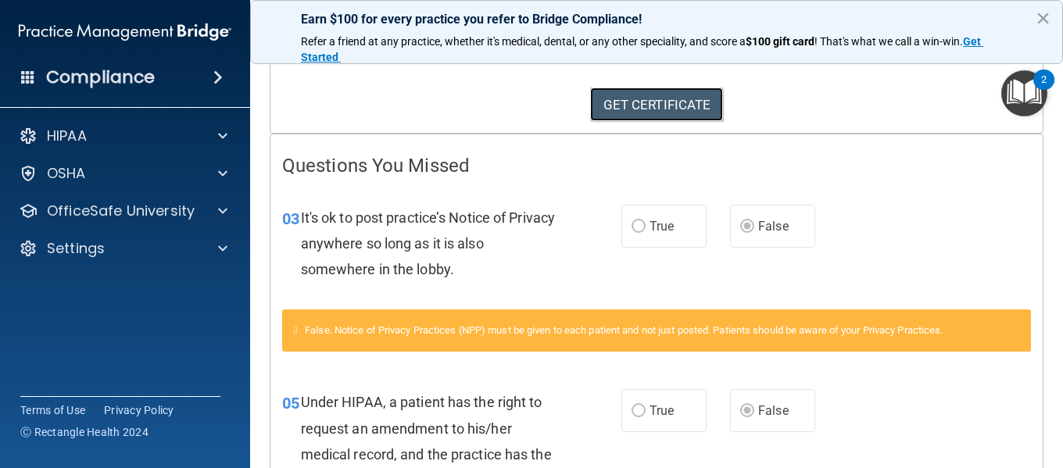
scroll to position [391, 0]
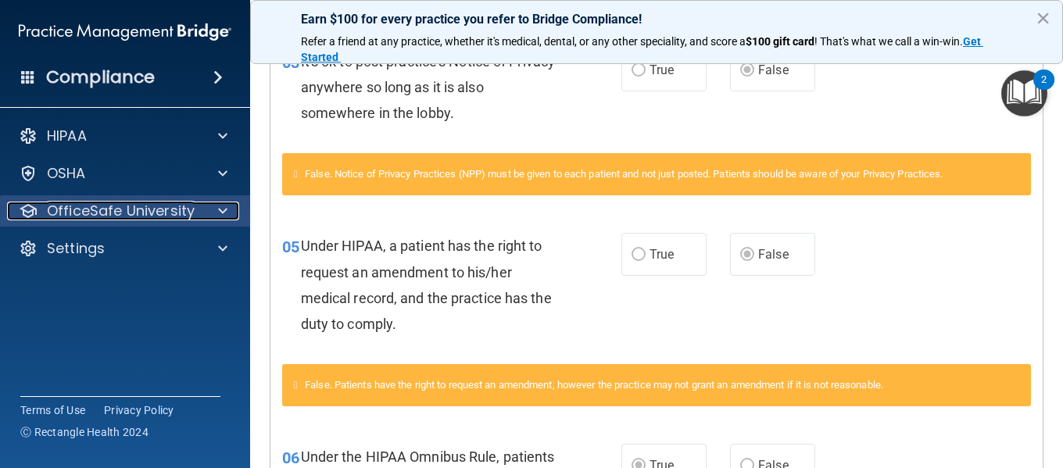
click at [66, 213] on p "OfficeSafe University" at bounding box center [121, 211] width 148 height 19
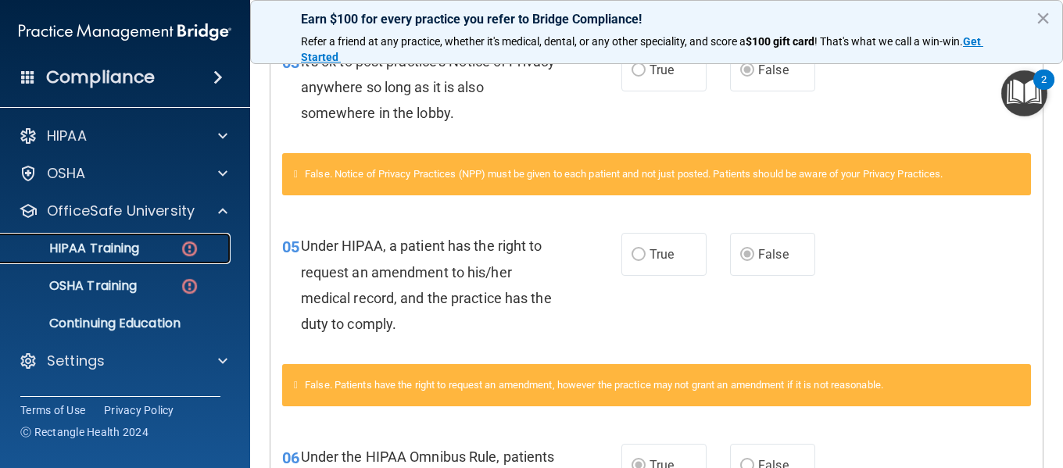
click at [186, 249] on img at bounding box center [190, 249] width 20 height 20
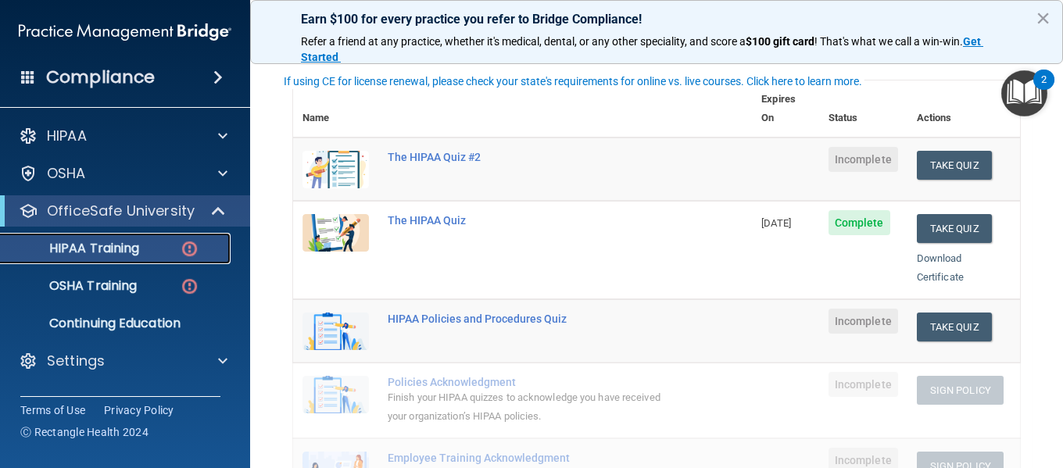
scroll to position [78, 0]
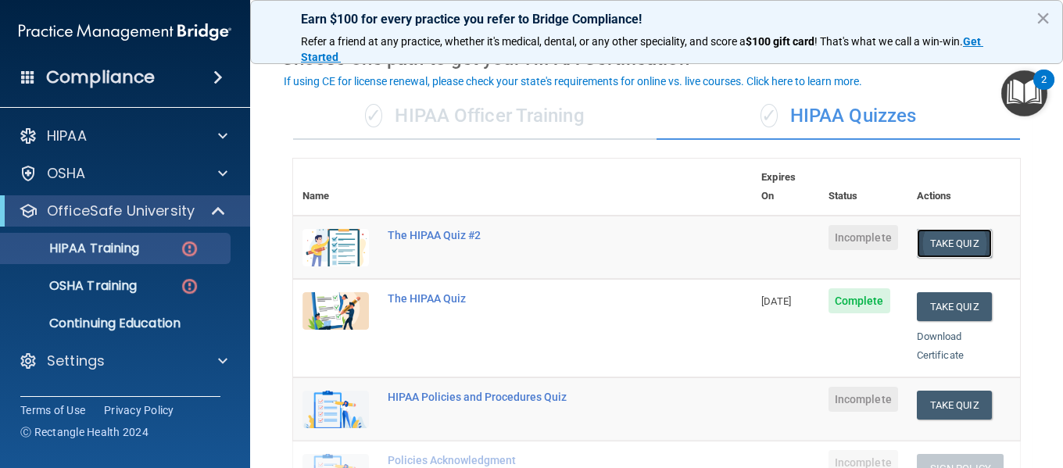
click at [931, 229] on button "Take Quiz" at bounding box center [953, 243] width 75 height 29
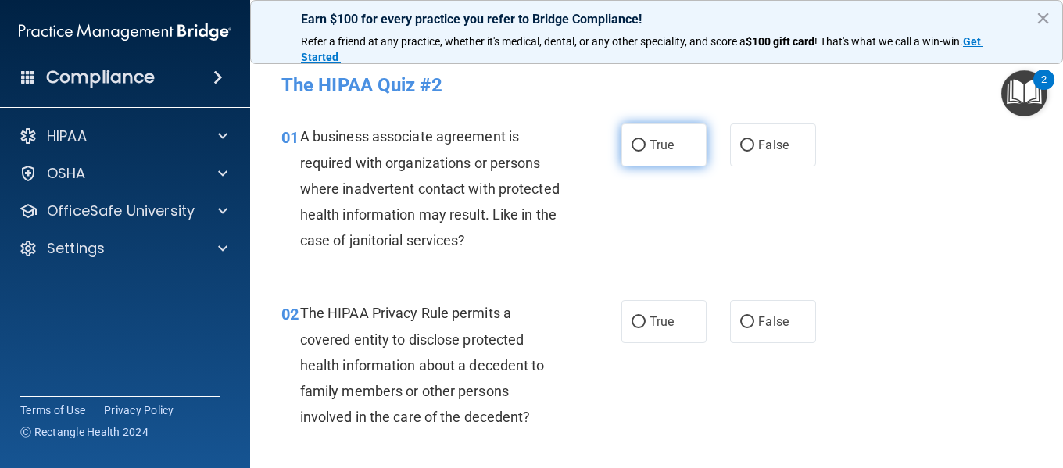
click at [631, 145] on input "True" at bounding box center [638, 146] width 14 height 12
radio input "true"
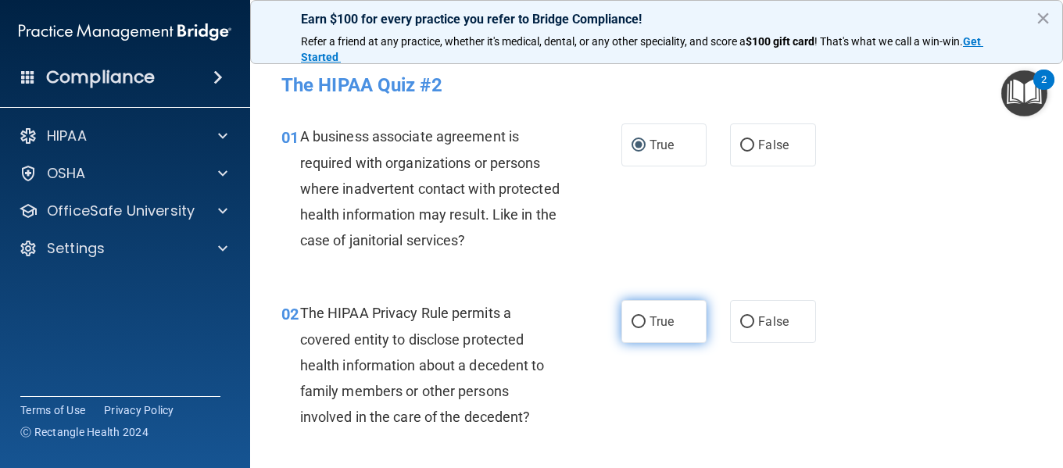
click at [631, 319] on input "True" at bounding box center [638, 322] width 14 height 12
radio input "true"
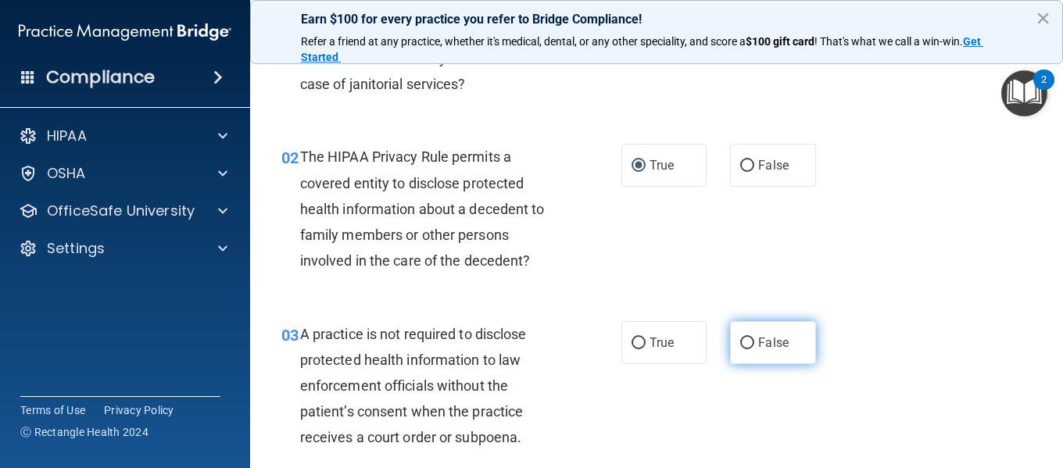
click at [741, 341] on input "False" at bounding box center [747, 344] width 14 height 12
radio input "true"
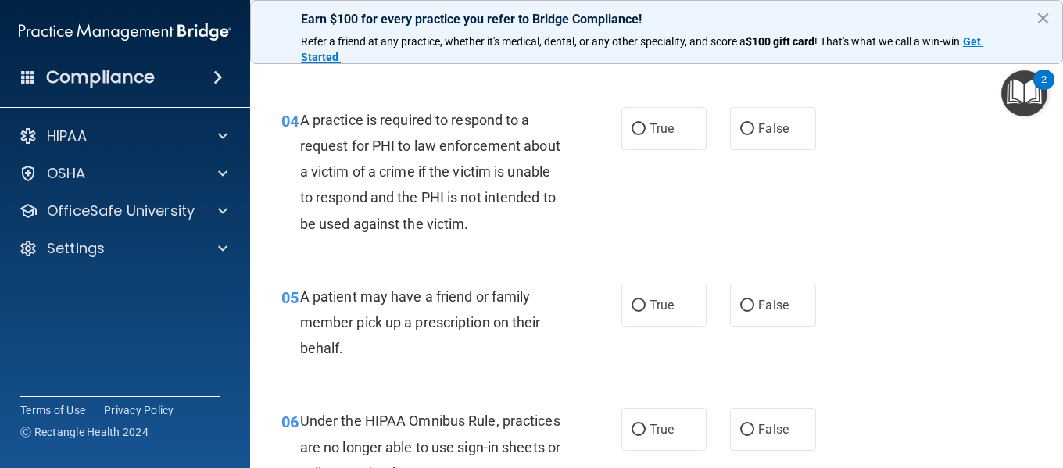
scroll to position [469, 0]
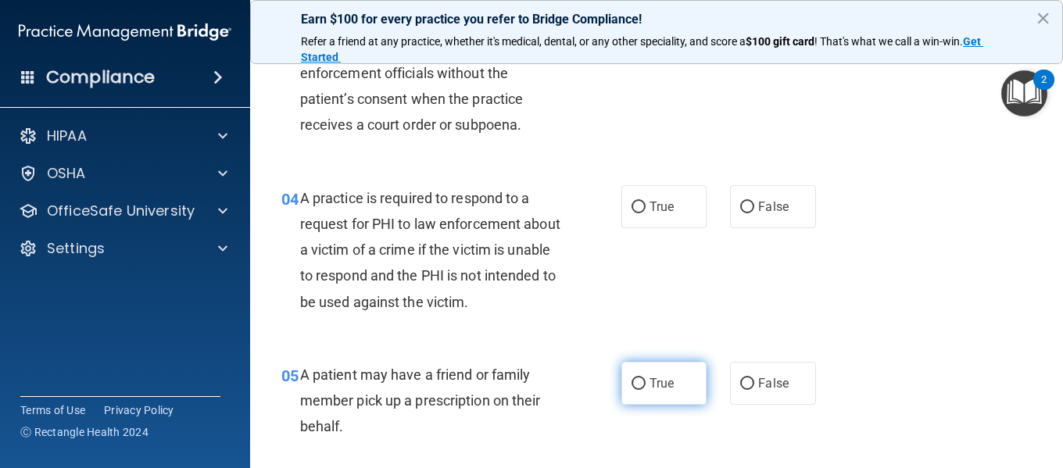
click at [631, 386] on input "True" at bounding box center [638, 384] width 14 height 12
radio input "true"
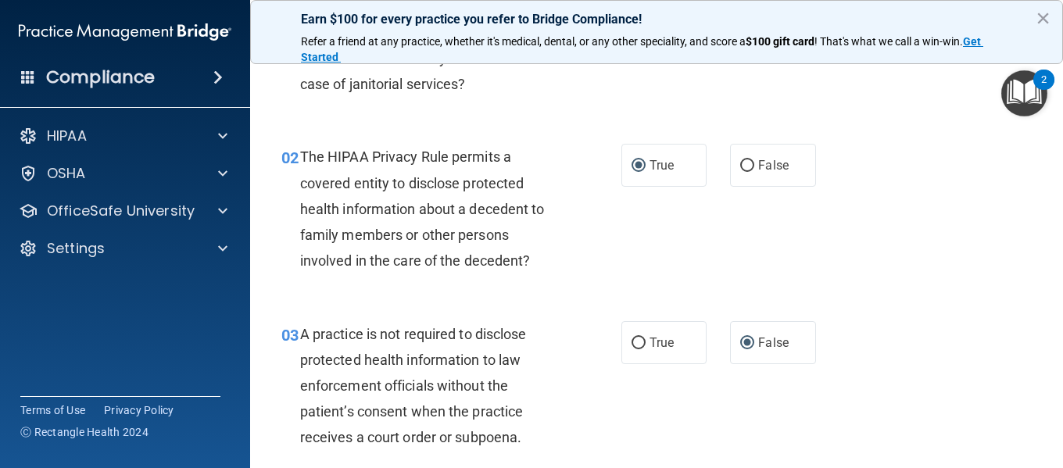
scroll to position [234, 0]
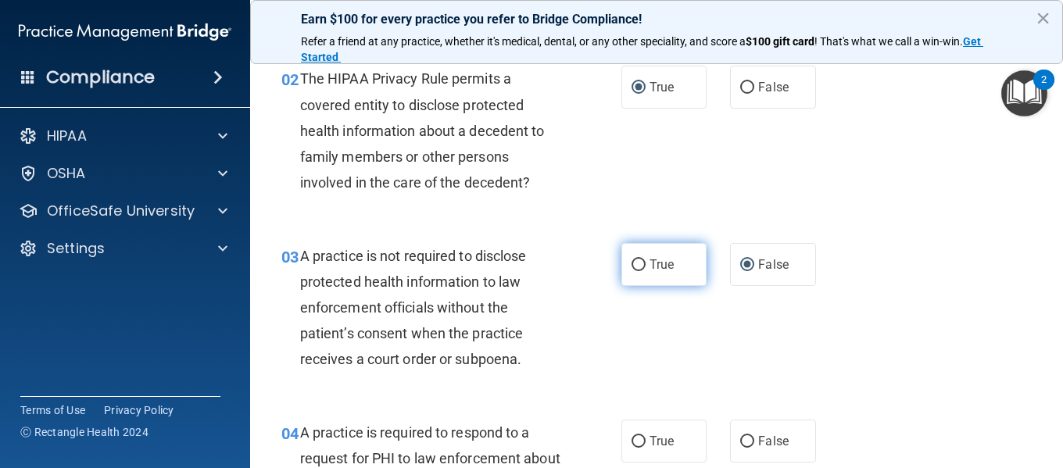
click at [634, 266] on input "True" at bounding box center [638, 265] width 14 height 12
radio input "true"
radio input "false"
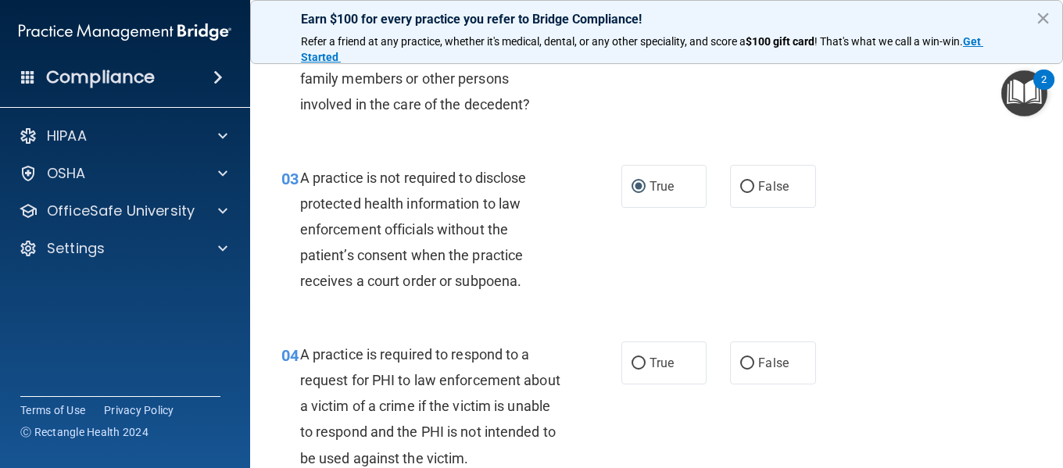
scroll to position [391, 0]
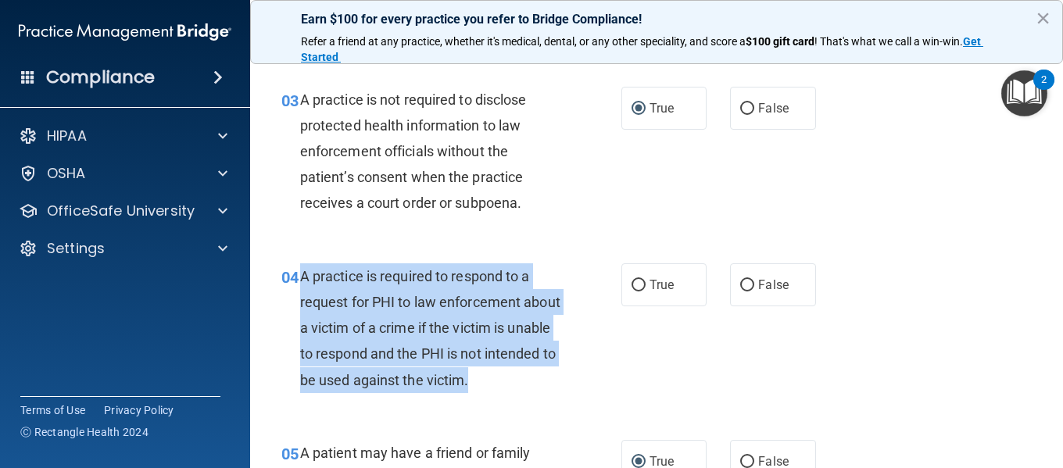
drag, startPoint x: 300, startPoint y: 279, endPoint x: 574, endPoint y: 388, distance: 294.9
click at [574, 388] on div "04 A practice is required to respond to a request for PHI to law enforcement ab…" at bounding box center [451, 332] width 387 height 138
copy span "A practice is required to respond to a request for PHI to law enforcement about…"
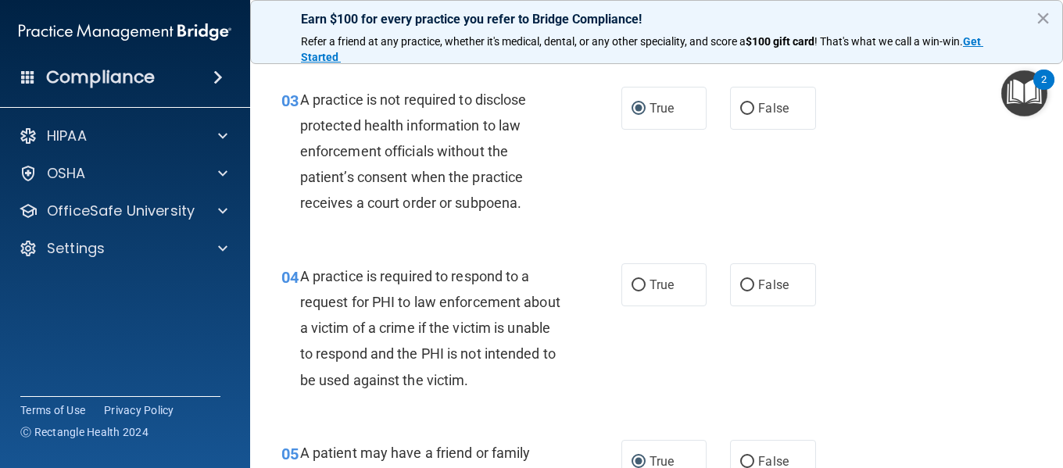
click at [571, 238] on div "03 A practice is not required to disclose protected health information to law e…" at bounding box center [656, 155] width 773 height 177
click at [631, 284] on input "True" at bounding box center [638, 286] width 14 height 12
radio input "true"
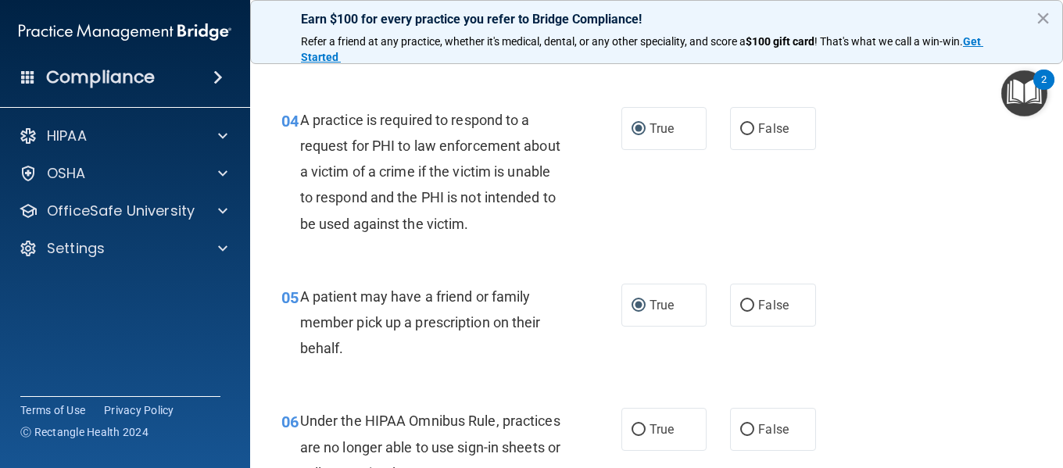
scroll to position [703, 0]
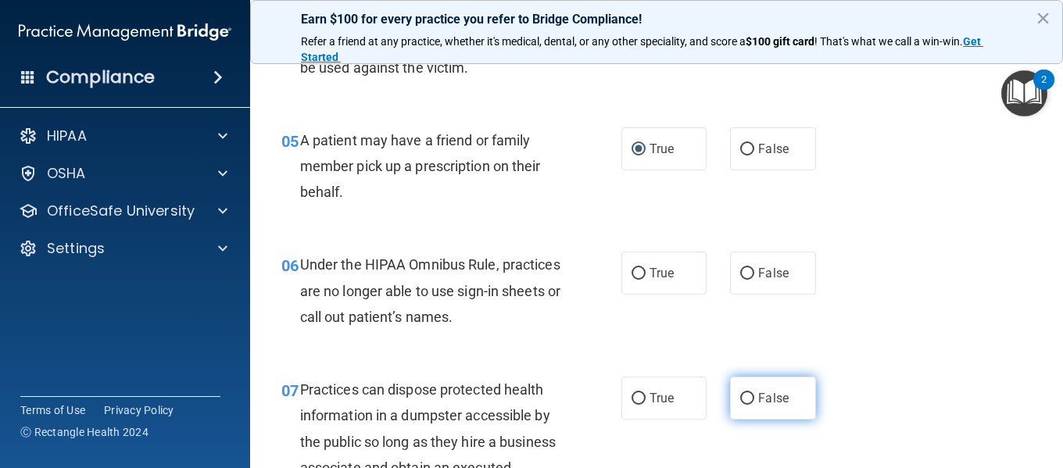
click at [746, 396] on input "False" at bounding box center [747, 399] width 14 height 12
radio input "true"
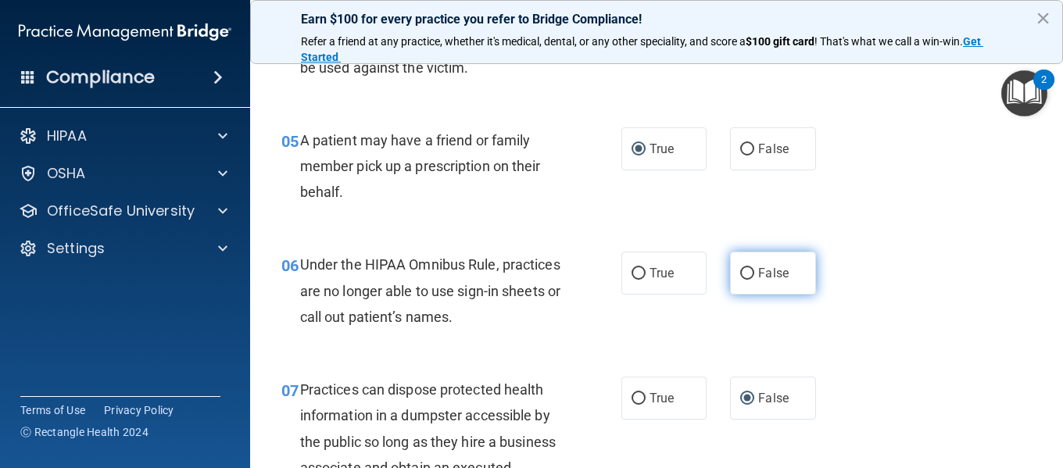
click at [741, 272] on input "False" at bounding box center [747, 274] width 14 height 12
radio input "true"
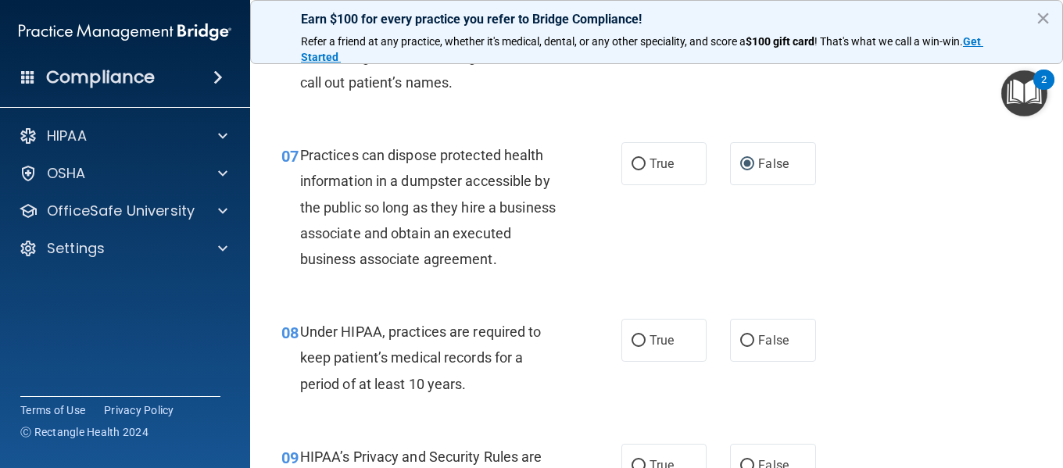
scroll to position [1016, 0]
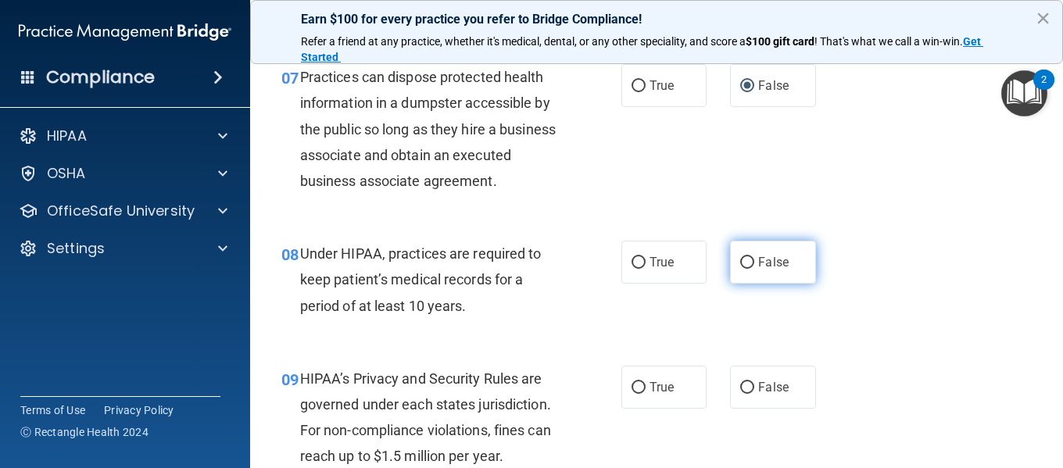
click at [741, 269] on input "False" at bounding box center [747, 263] width 14 height 12
radio input "true"
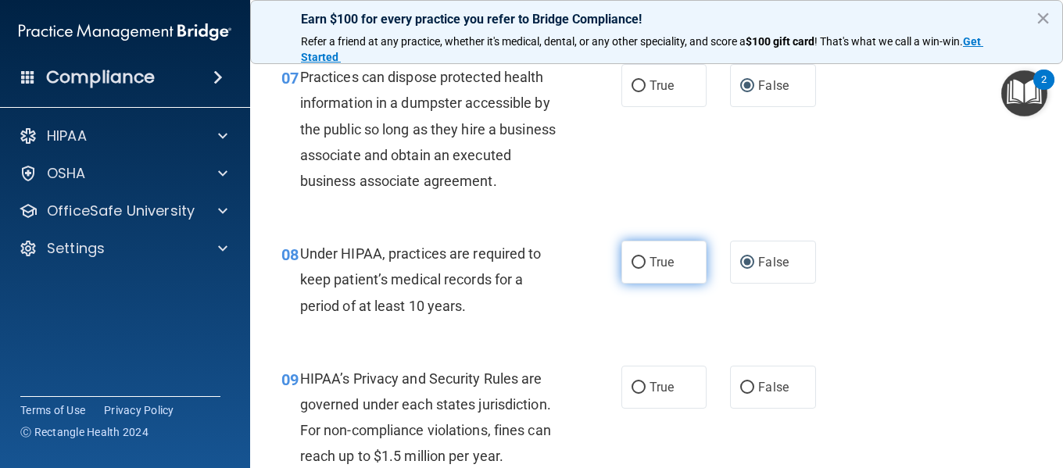
click at [631, 269] on input "True" at bounding box center [638, 263] width 14 height 12
radio input "true"
radio input "false"
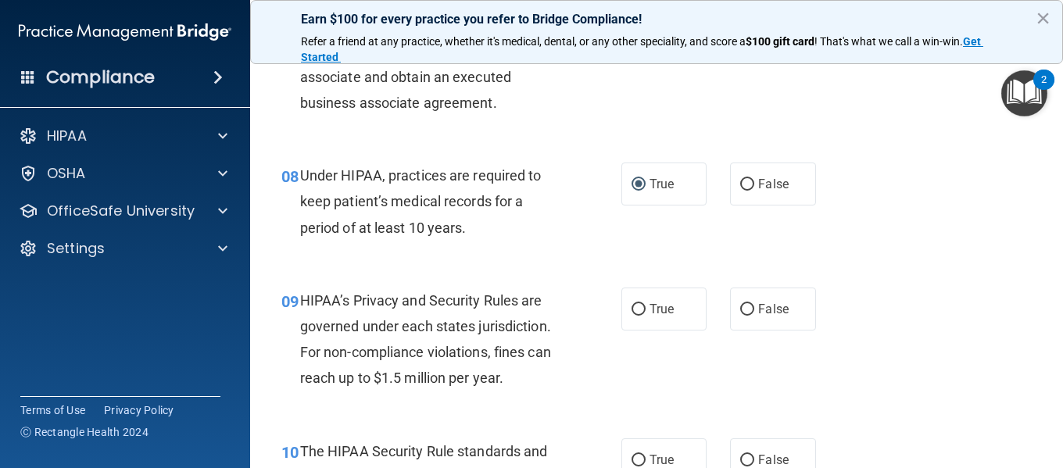
scroll to position [1172, 0]
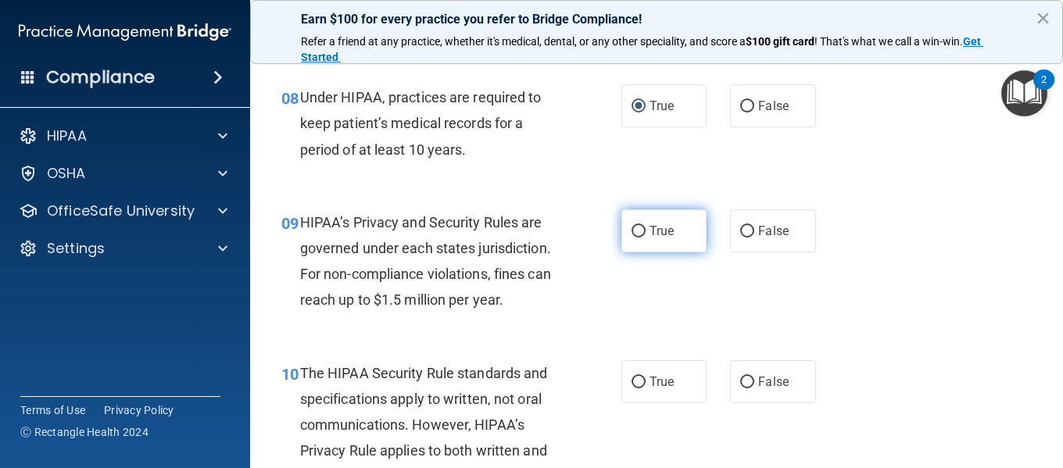
click at [635, 238] on input "True" at bounding box center [638, 232] width 14 height 12
radio input "true"
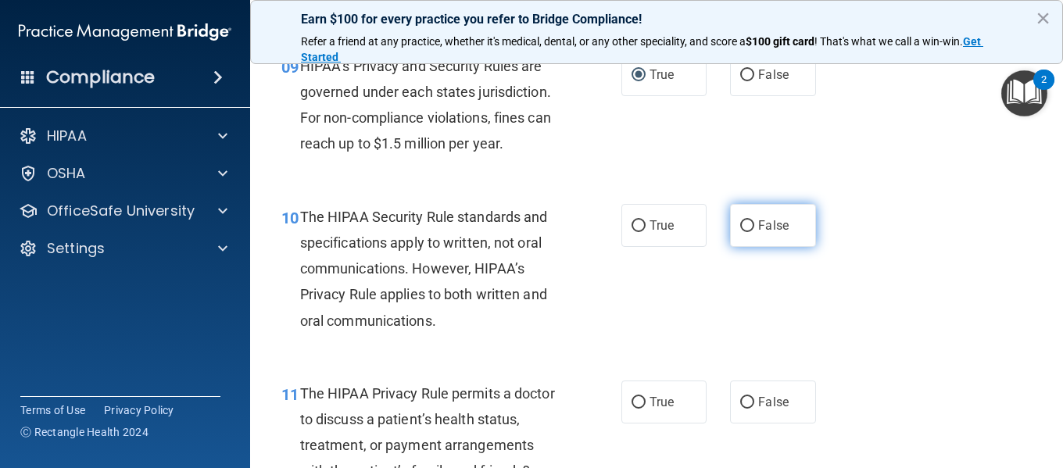
click at [740, 232] on input "False" at bounding box center [747, 226] width 14 height 12
radio input "true"
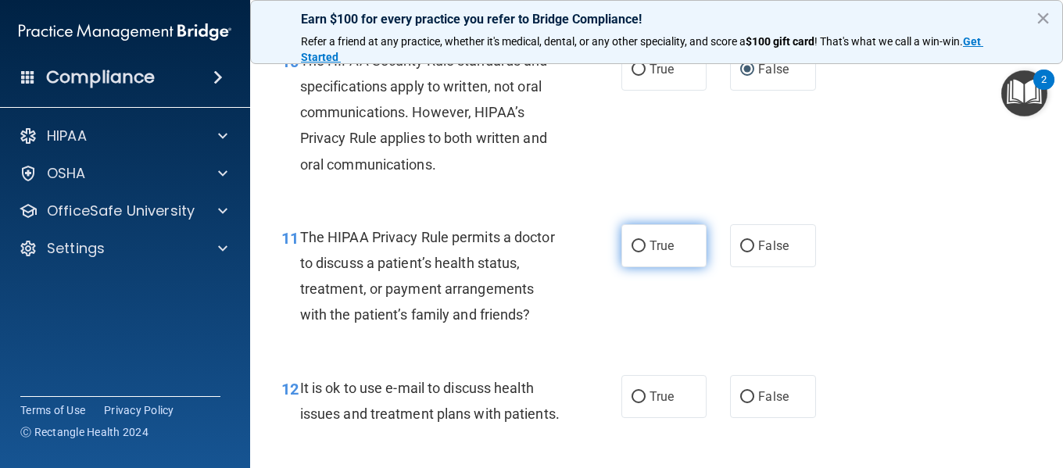
click at [631, 252] on input "True" at bounding box center [638, 247] width 14 height 12
radio input "true"
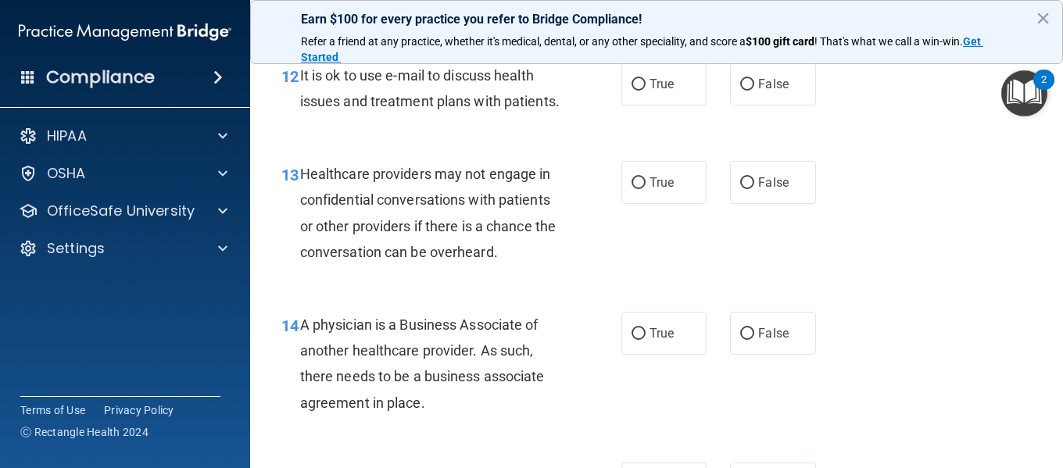
scroll to position [1641, 0]
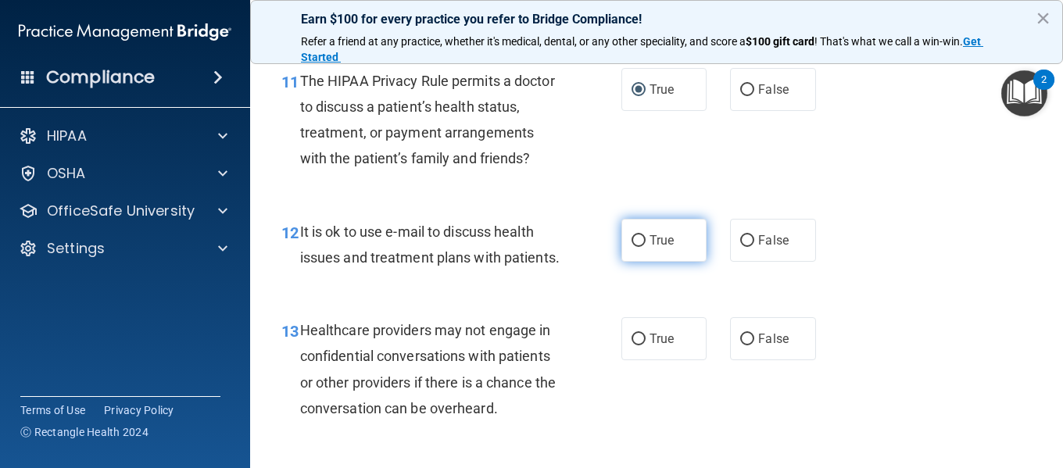
click at [631, 247] on input "True" at bounding box center [638, 241] width 14 height 12
radio input "true"
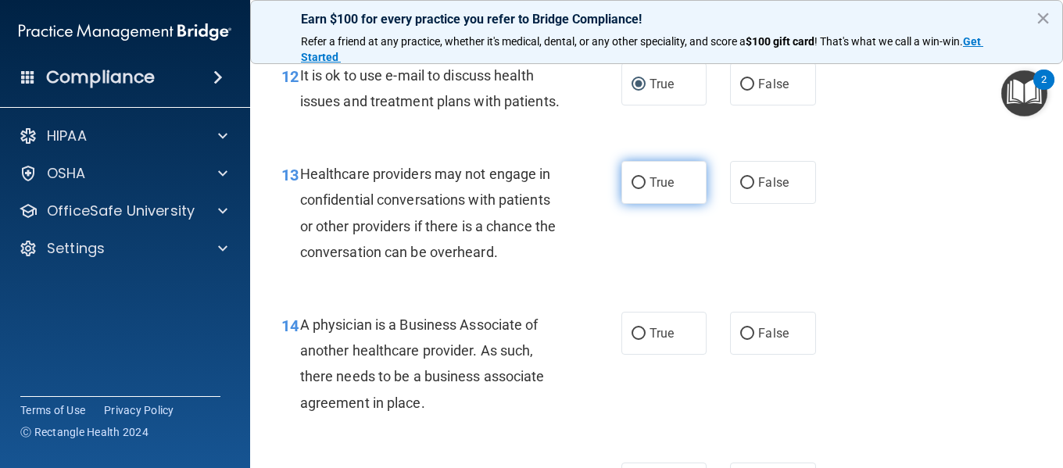
click at [631, 189] on input "True" at bounding box center [638, 183] width 14 height 12
radio input "true"
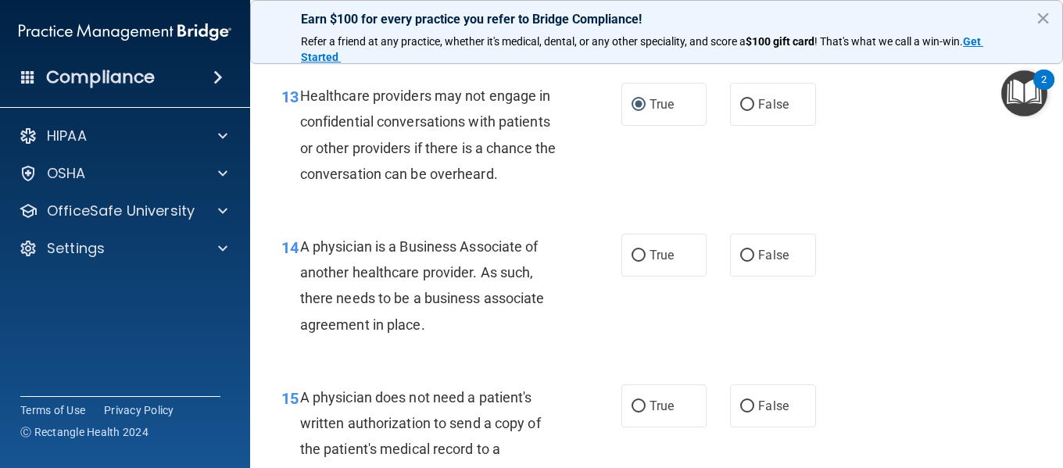
scroll to position [2031, 0]
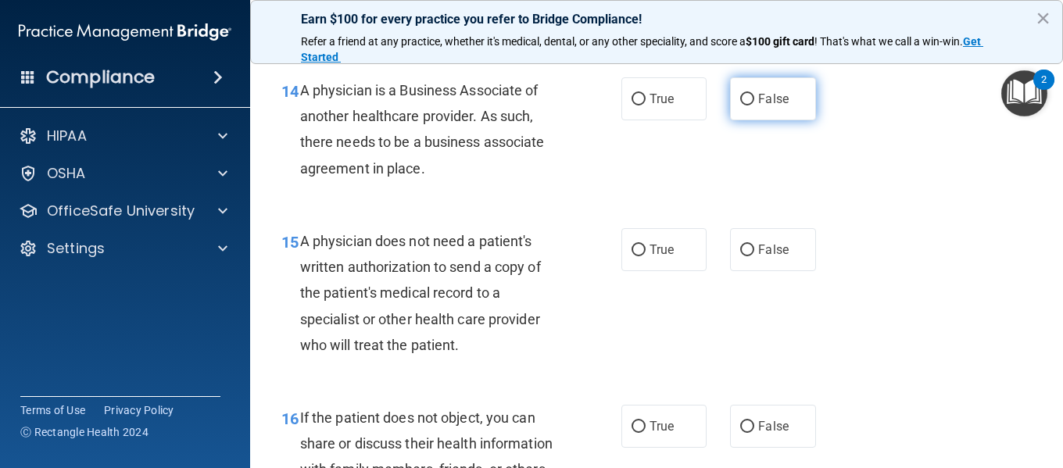
click at [740, 105] on input "False" at bounding box center [747, 100] width 14 height 12
radio input "true"
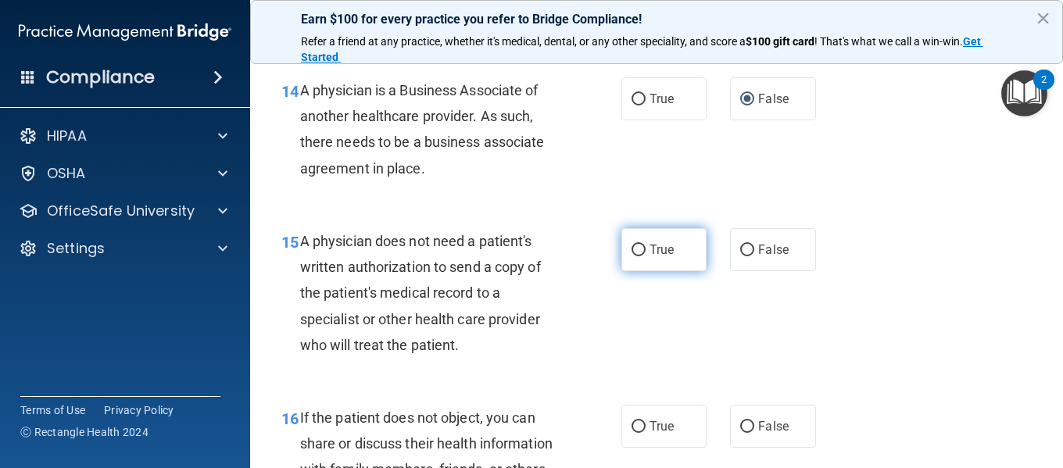
click at [631, 256] on input "True" at bounding box center [638, 251] width 14 height 12
radio input "true"
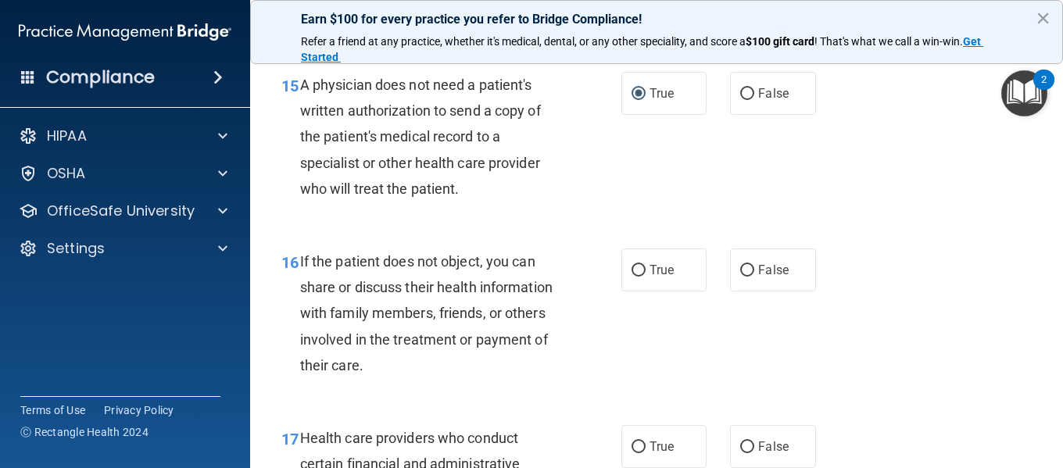
scroll to position [2266, 0]
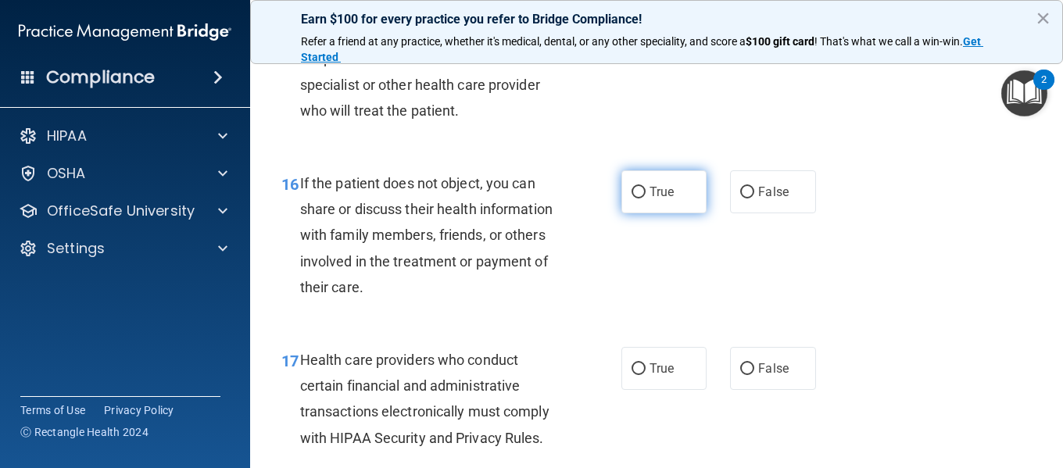
click at [631, 198] on input "True" at bounding box center [638, 193] width 14 height 12
radio input "true"
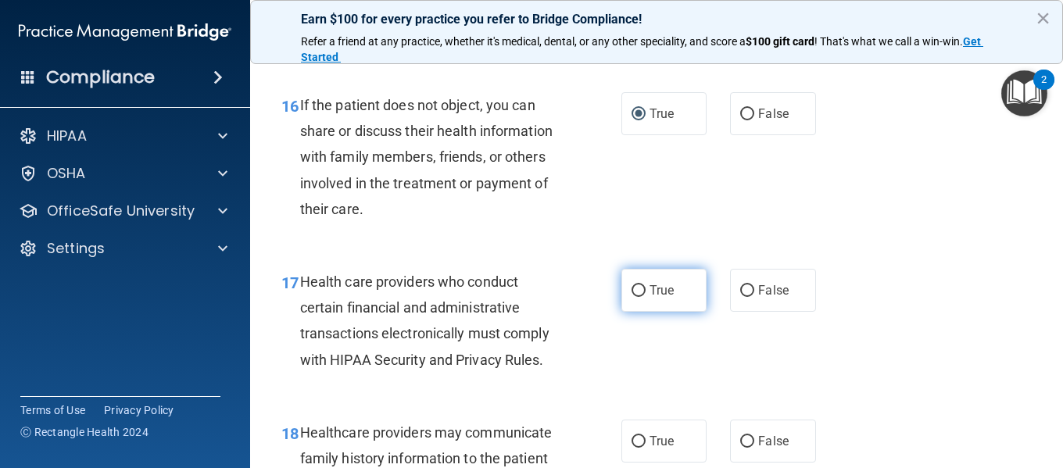
click at [631, 297] on input "True" at bounding box center [638, 291] width 14 height 12
radio input "true"
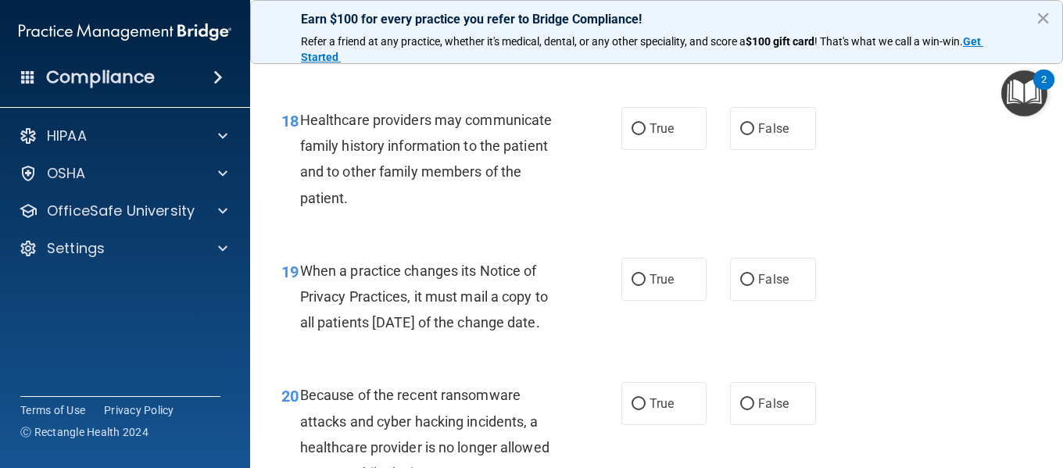
scroll to position [2578, 0]
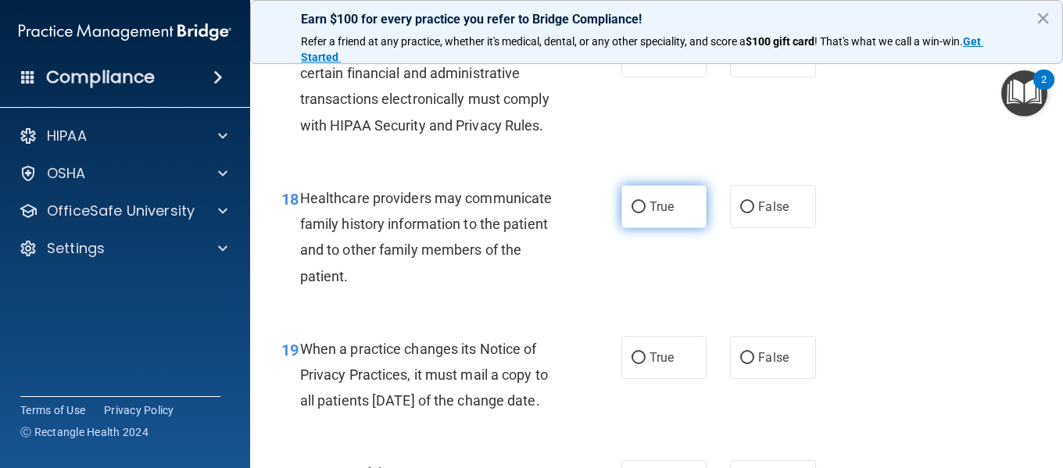
click at [634, 213] on input "True" at bounding box center [638, 208] width 14 height 12
radio input "true"
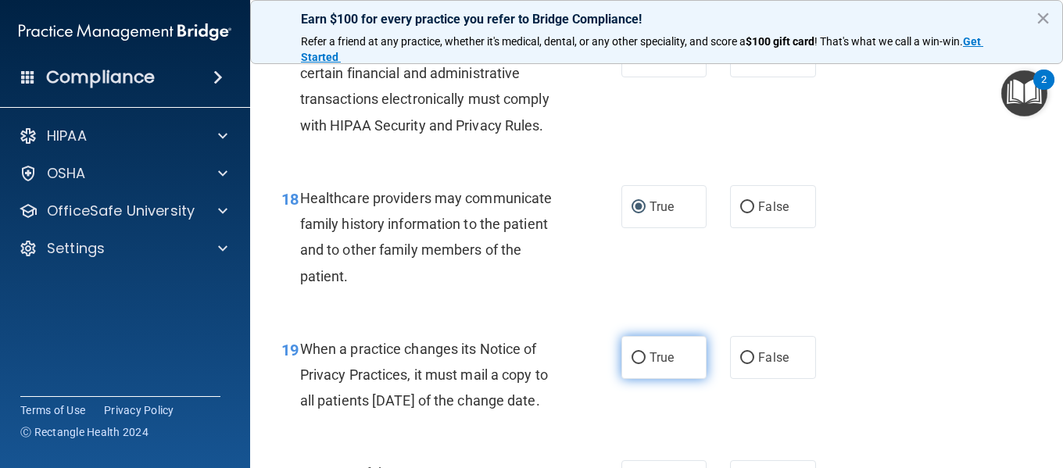
click at [632, 364] on input "True" at bounding box center [638, 358] width 14 height 12
radio input "true"
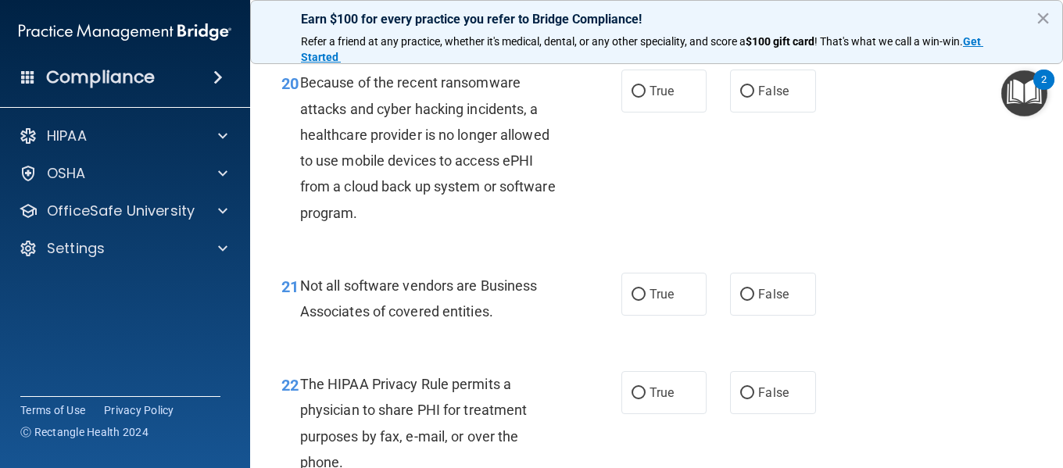
scroll to position [2891, 0]
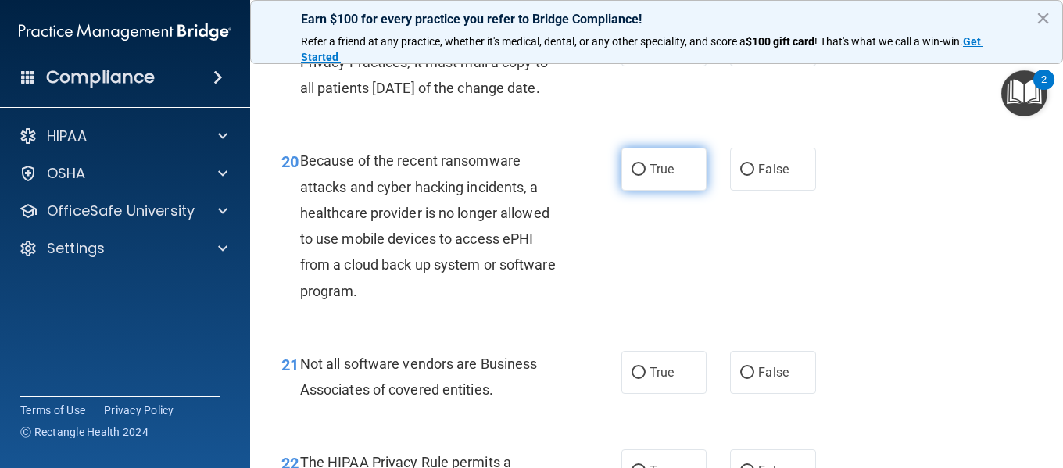
click at [631, 176] on input "True" at bounding box center [638, 170] width 14 height 12
radio input "true"
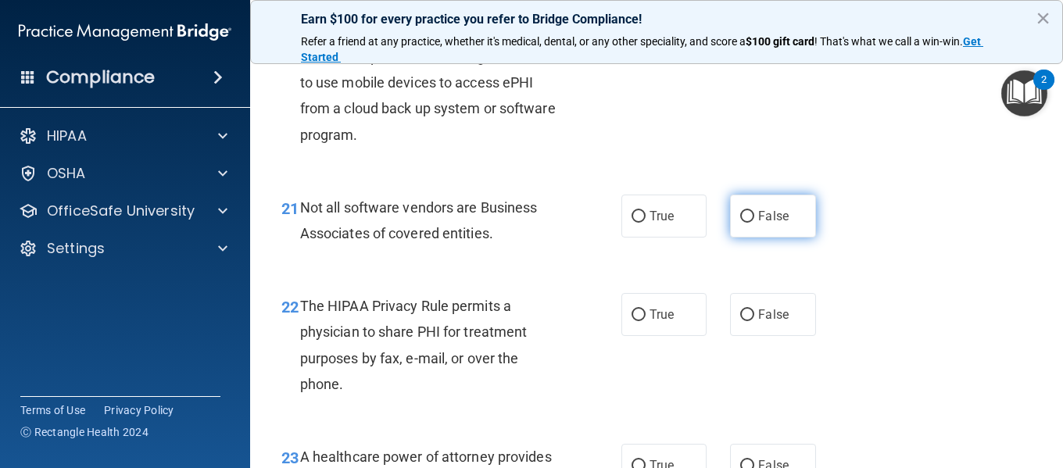
click at [740, 223] on input "False" at bounding box center [747, 217] width 14 height 12
radio input "true"
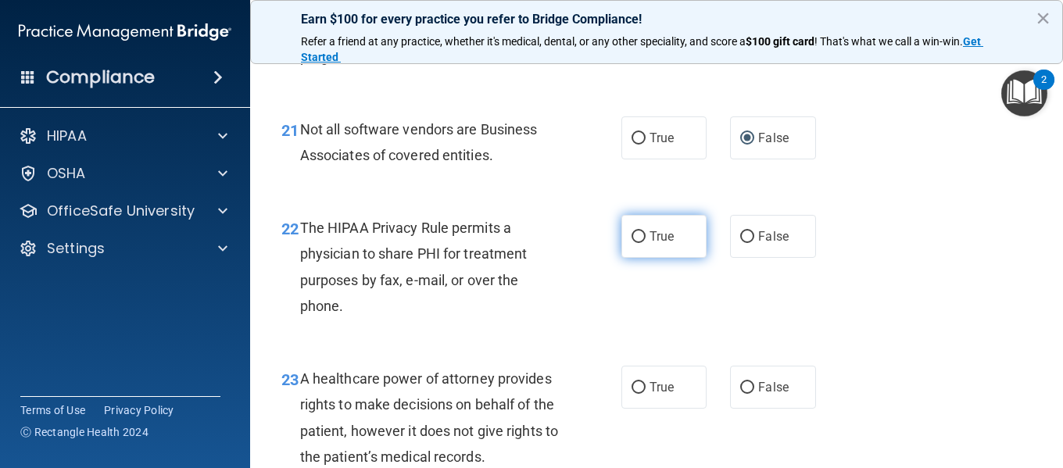
click at [631, 243] on input "True" at bounding box center [638, 237] width 14 height 12
radio input "true"
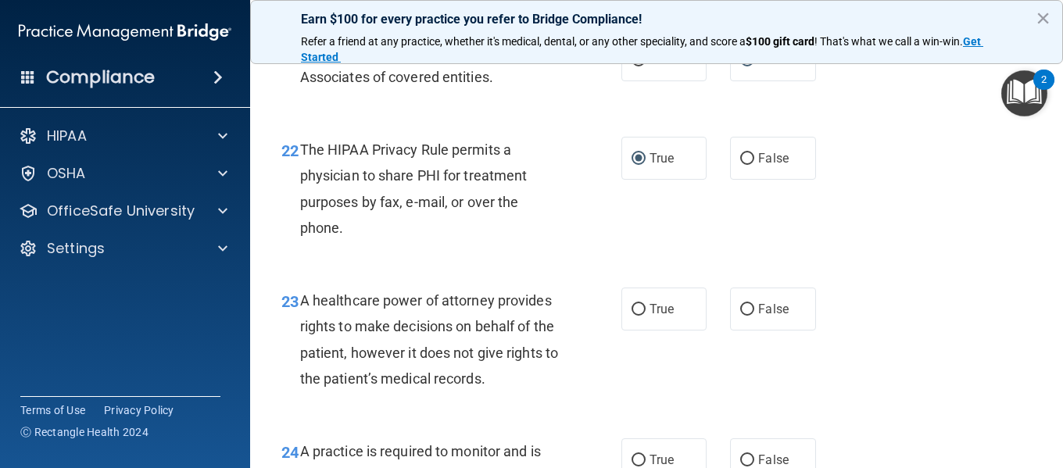
scroll to position [3281, 0]
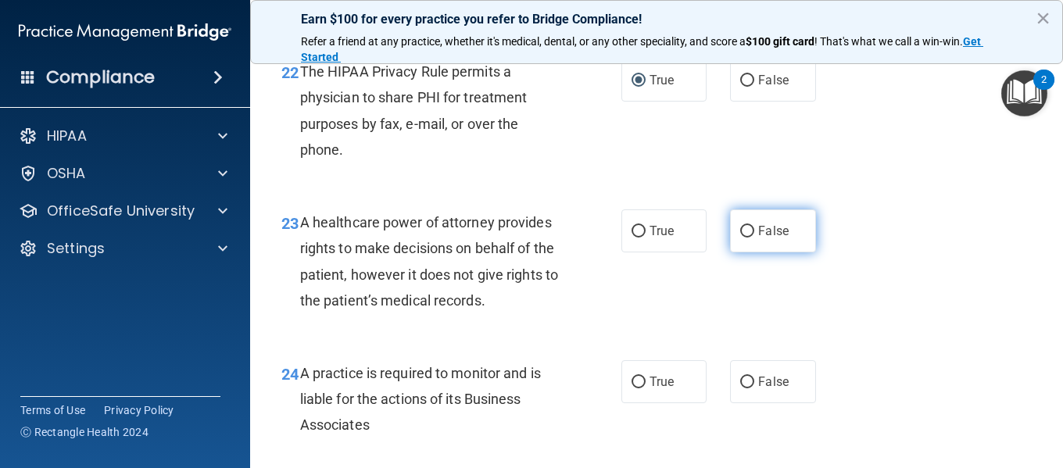
click at [740, 238] on input "False" at bounding box center [747, 232] width 14 height 12
radio input "true"
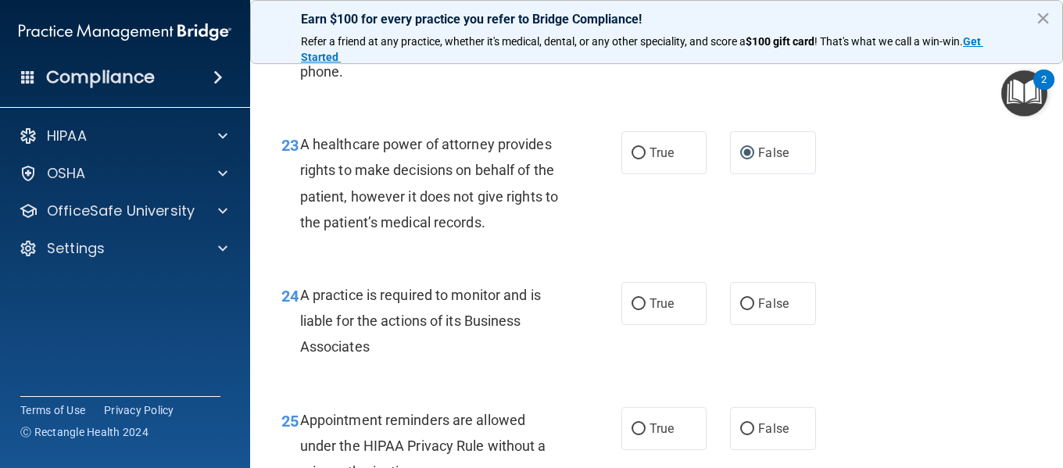
scroll to position [3438, 0]
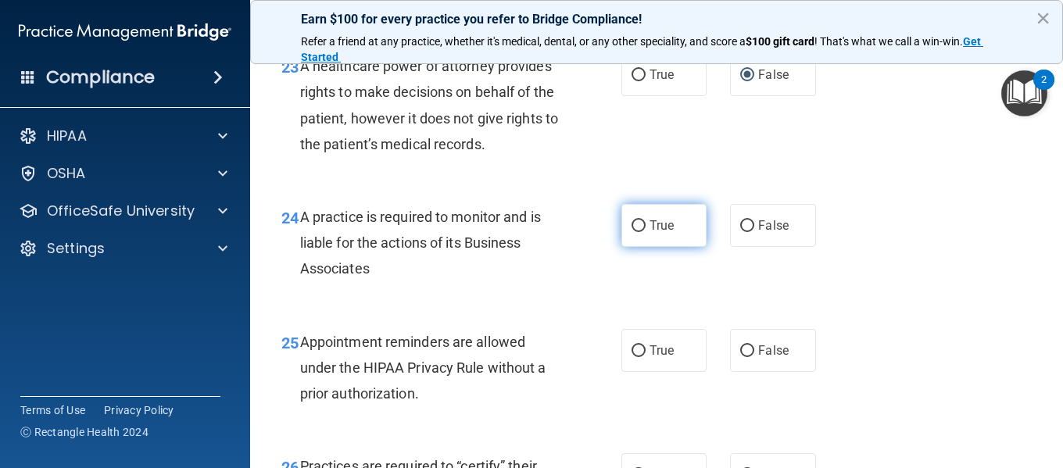
click at [631, 232] on input "True" at bounding box center [638, 226] width 14 height 12
radio input "true"
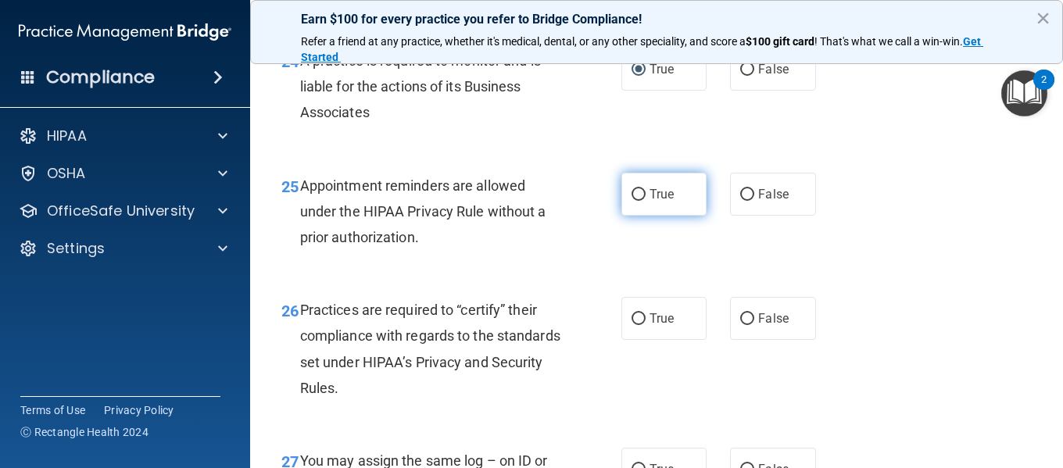
click at [634, 201] on input "True" at bounding box center [638, 195] width 14 height 12
radio input "true"
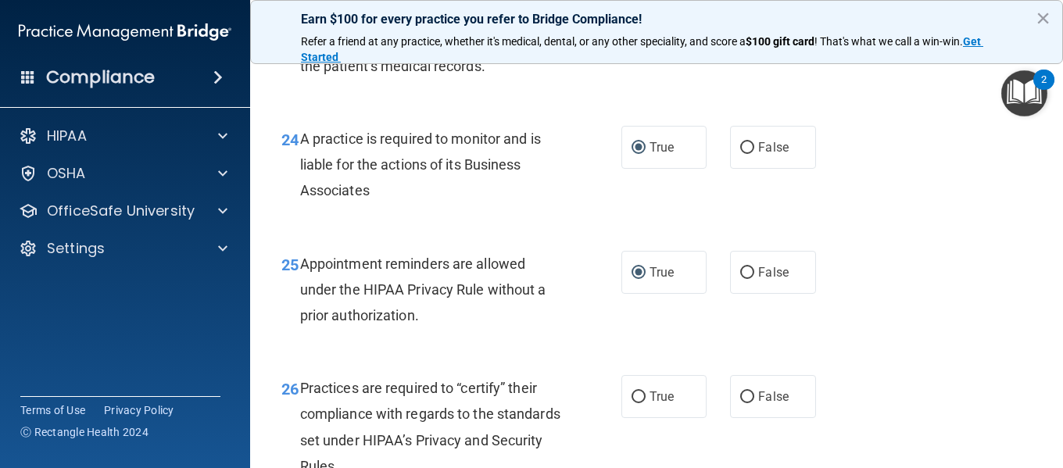
scroll to position [3672, 0]
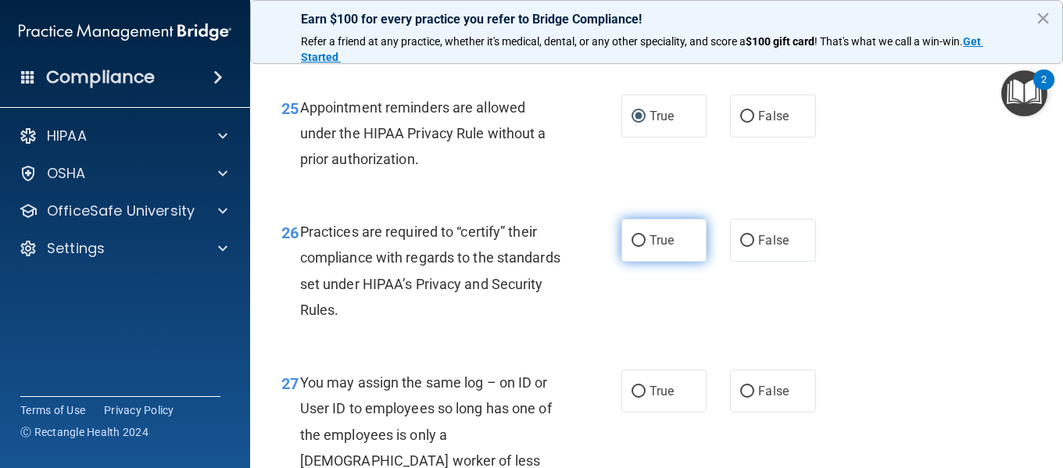
click at [634, 247] on input "True" at bounding box center [638, 241] width 14 height 12
radio input "true"
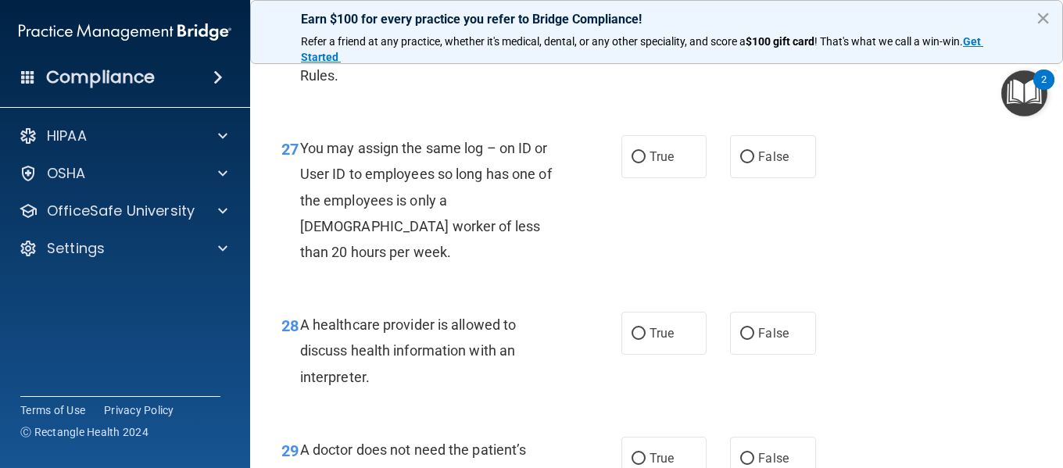
scroll to position [3984, 0]
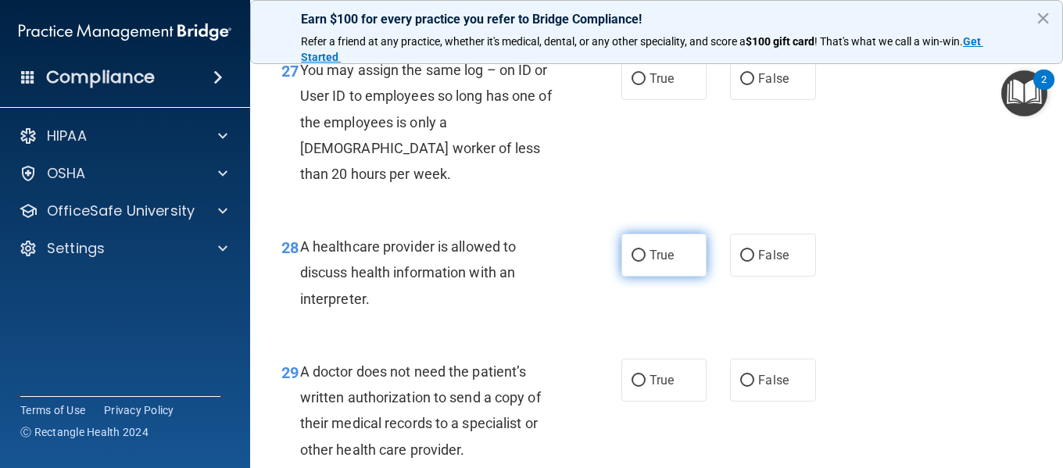
click at [631, 262] on input "True" at bounding box center [638, 256] width 14 height 12
radio input "true"
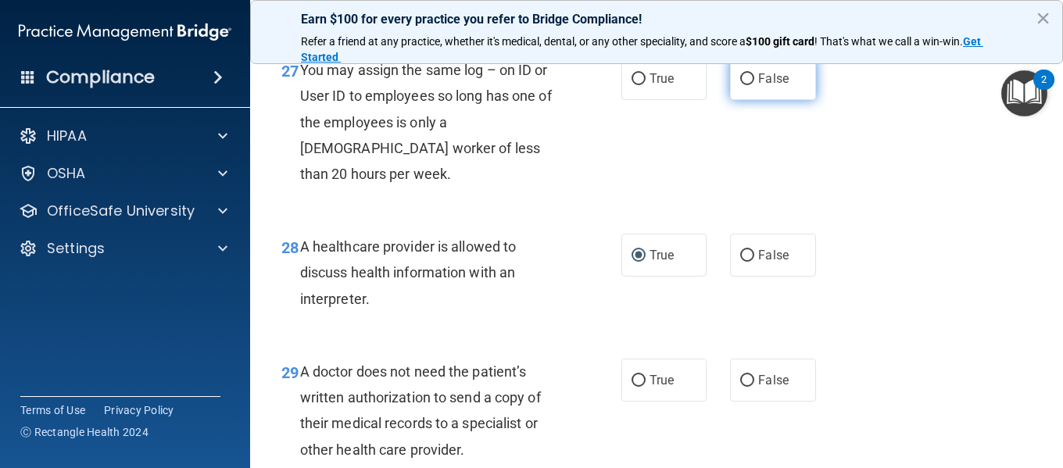
click at [742, 85] on input "False" at bounding box center [747, 79] width 14 height 12
radio input "true"
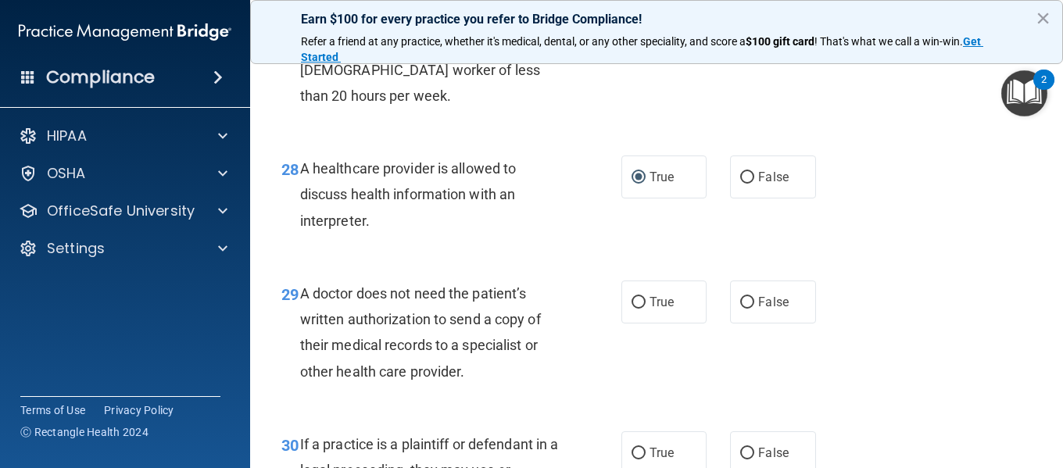
scroll to position [4141, 0]
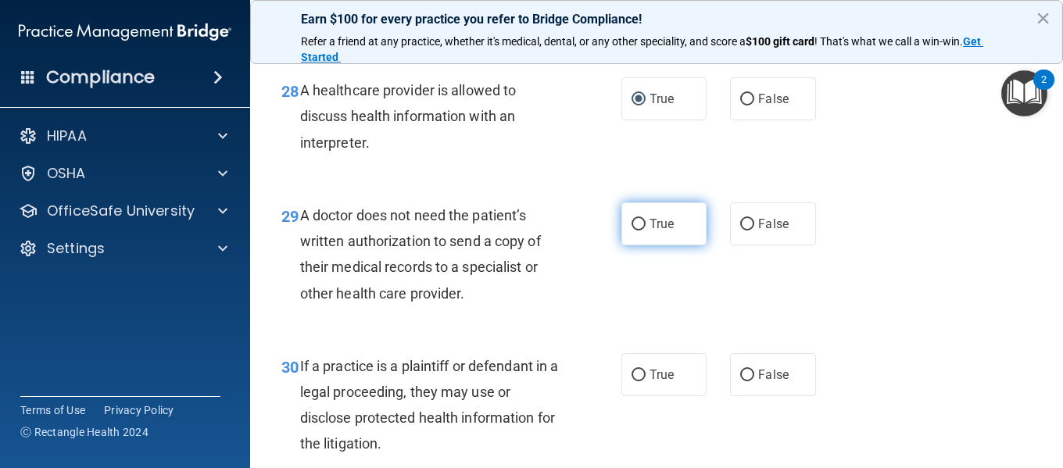
click at [633, 230] on input "True" at bounding box center [638, 225] width 14 height 12
radio input "true"
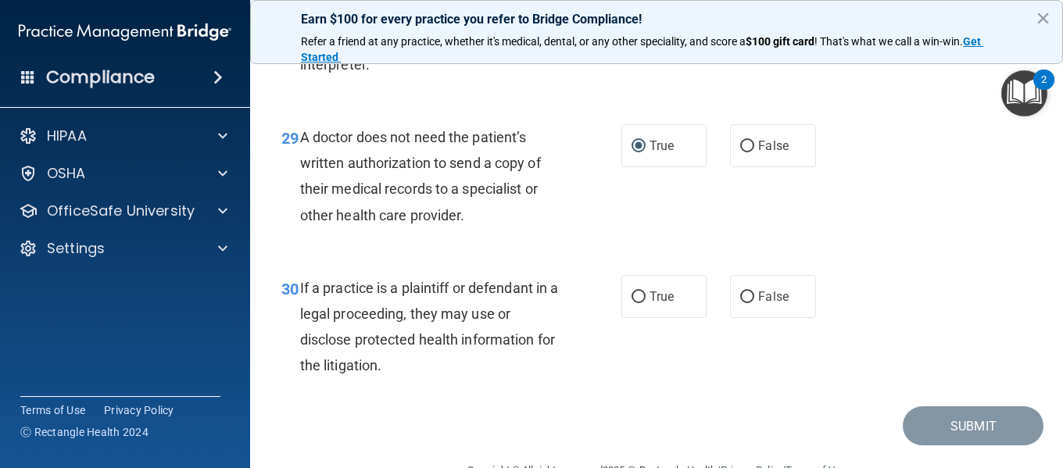
scroll to position [4297, 0]
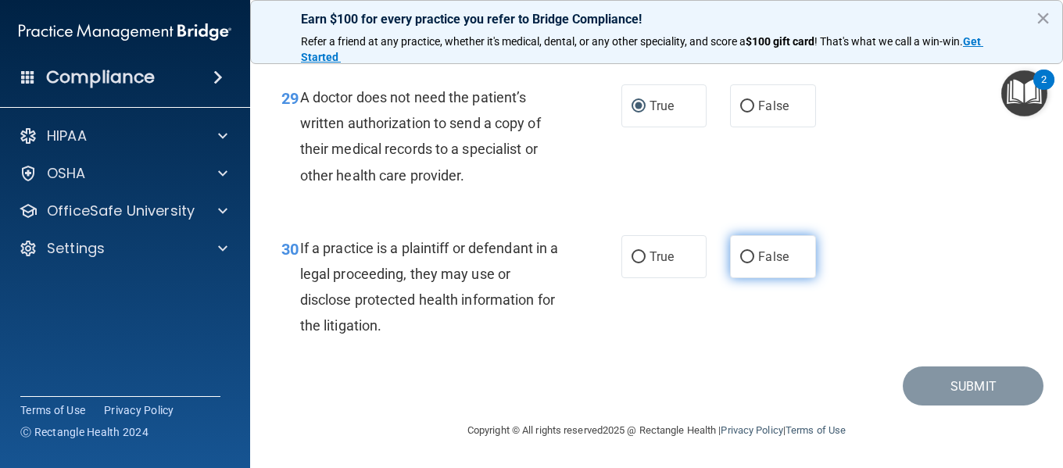
click at [740, 263] on input "False" at bounding box center [747, 258] width 14 height 12
radio input "true"
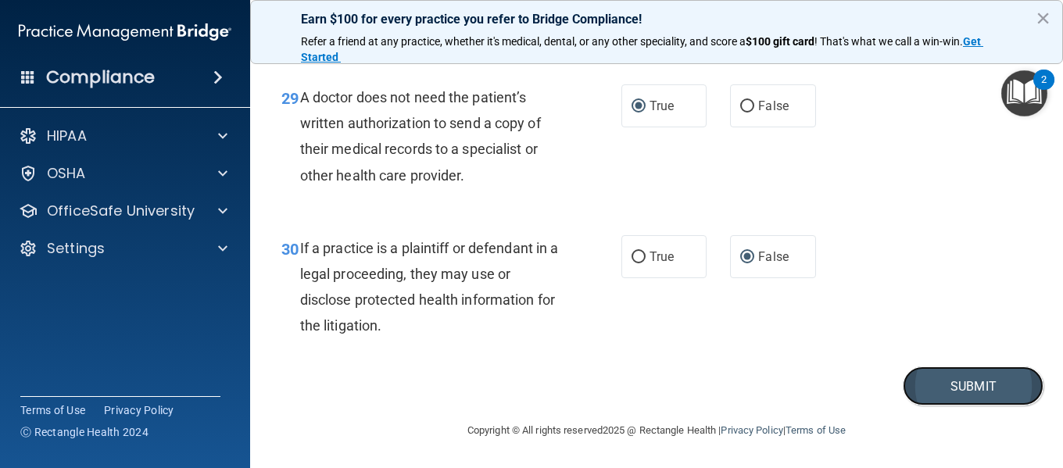
click at [959, 395] on button "Submit" at bounding box center [972, 386] width 141 height 40
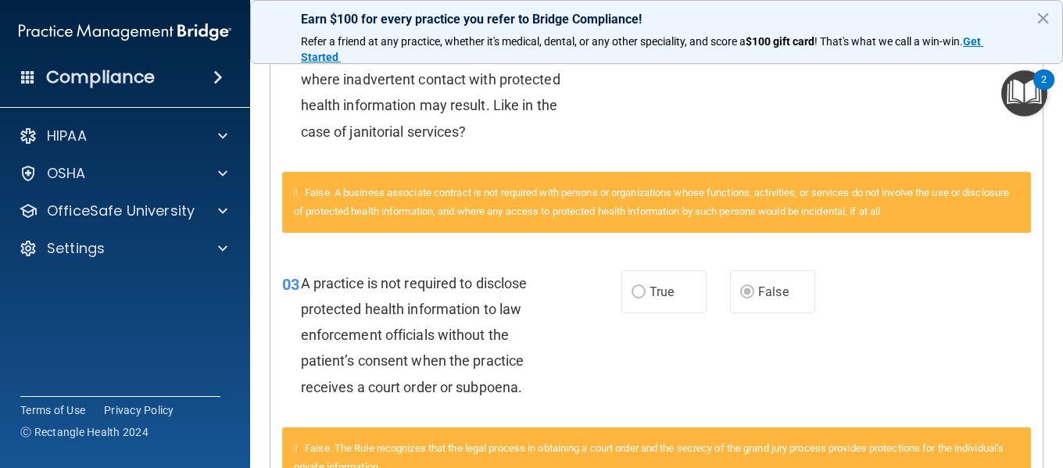
scroll to position [112, 0]
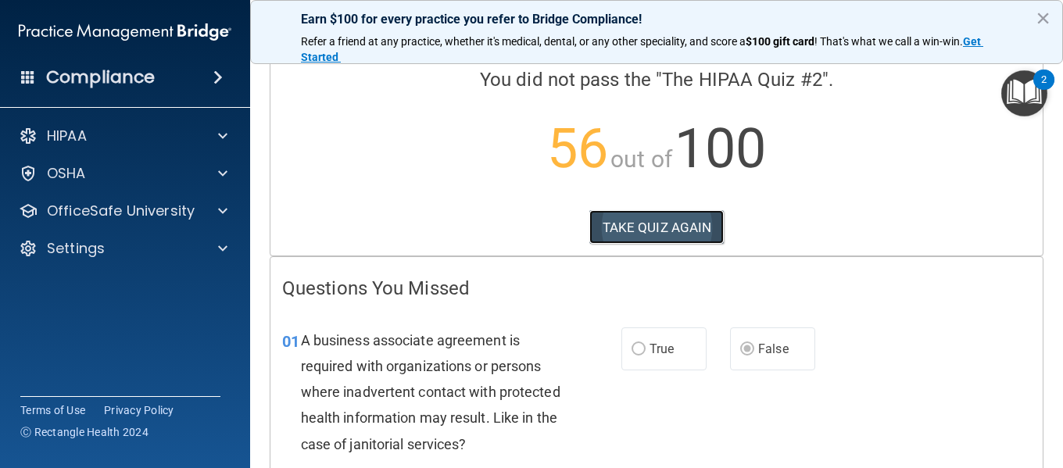
click at [645, 227] on button "TAKE QUIZ AGAIN" at bounding box center [656, 227] width 135 height 34
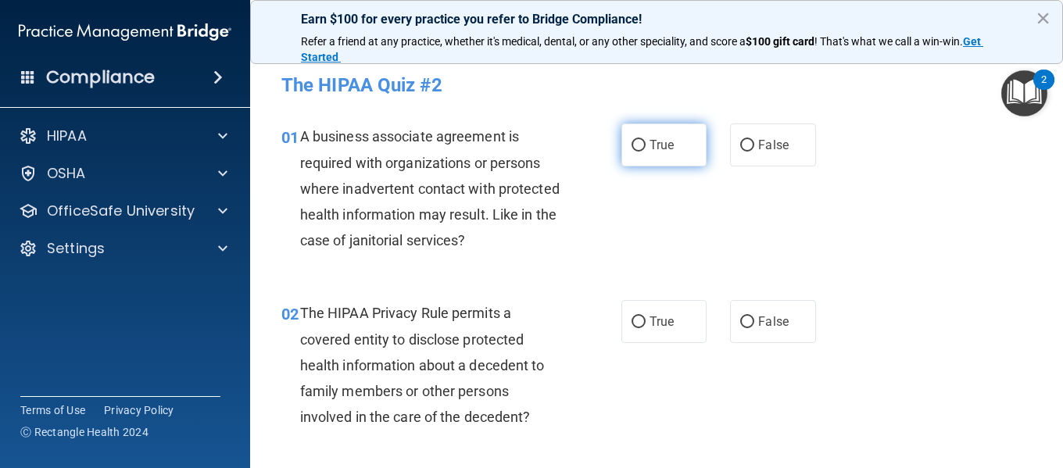
click at [631, 143] on input "True" at bounding box center [638, 146] width 14 height 12
radio input "true"
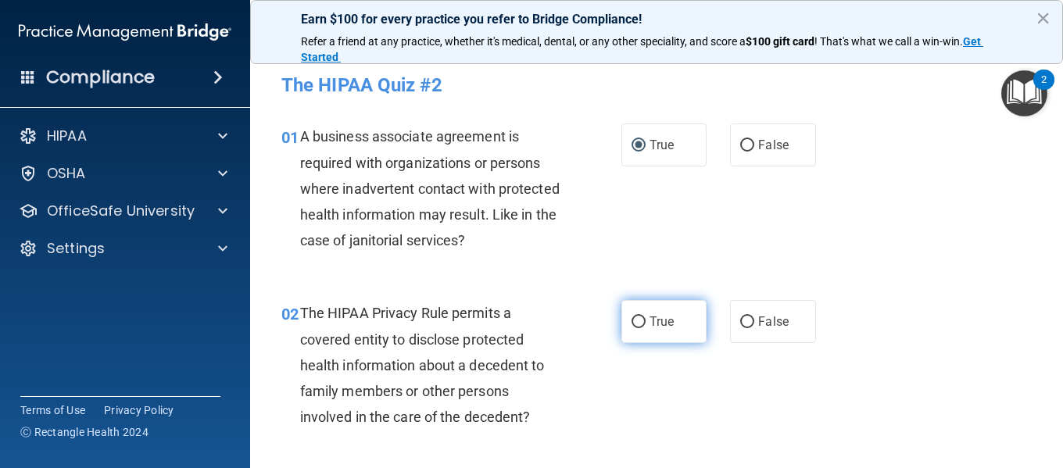
click at [631, 321] on input "True" at bounding box center [638, 322] width 14 height 12
radio input "true"
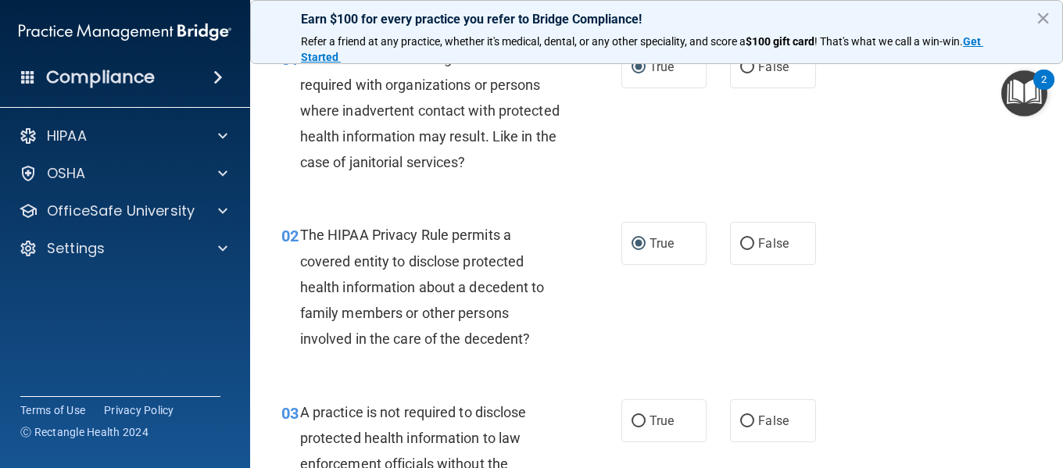
scroll to position [156, 0]
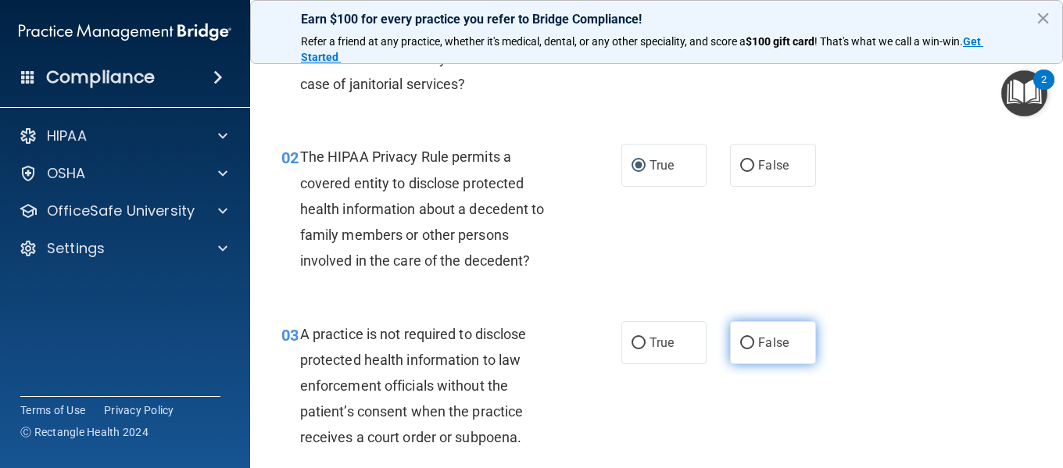
click at [740, 341] on input "False" at bounding box center [747, 344] width 14 height 12
radio input "true"
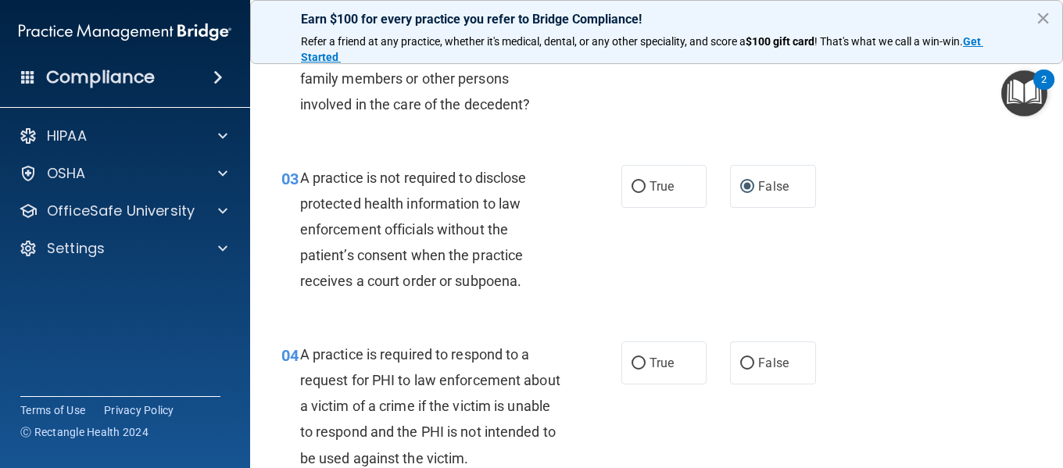
scroll to position [391, 0]
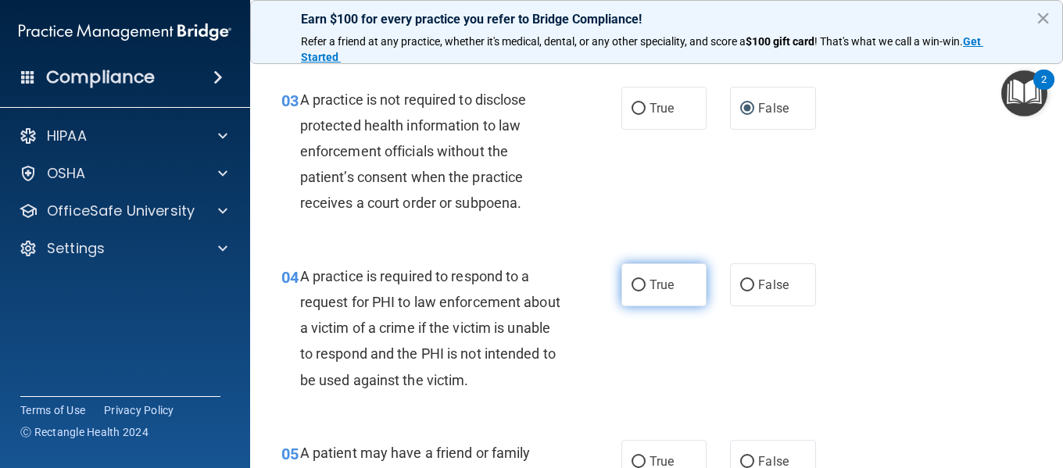
click at [631, 283] on input "True" at bounding box center [638, 286] width 14 height 12
radio input "true"
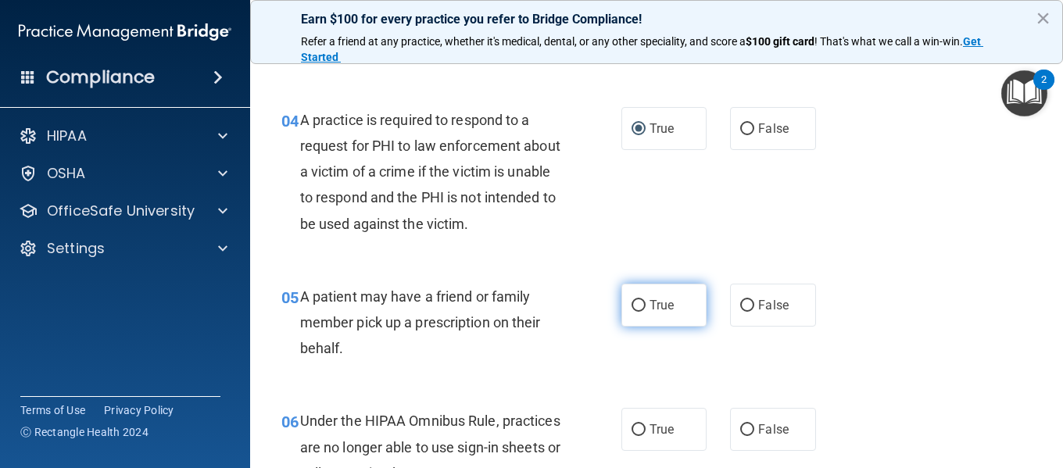
click at [632, 305] on input "True" at bounding box center [638, 306] width 14 height 12
radio input "true"
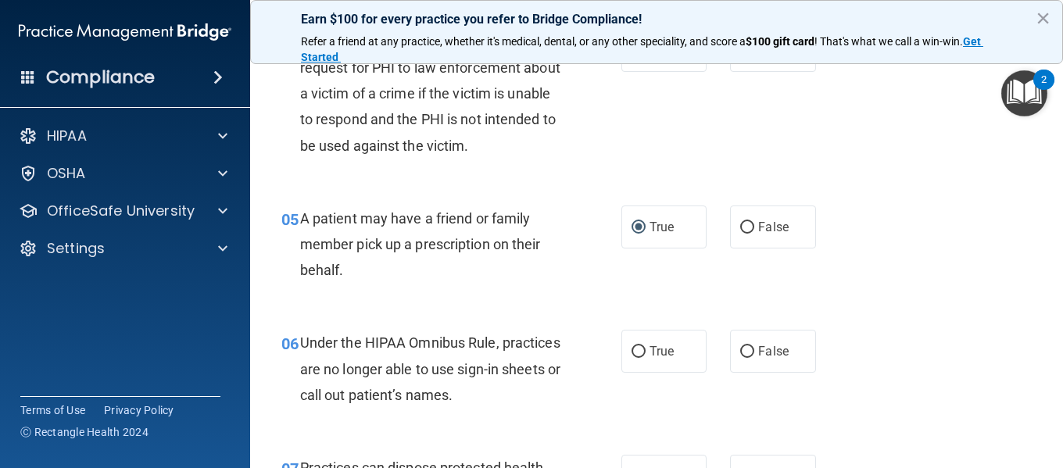
scroll to position [703, 0]
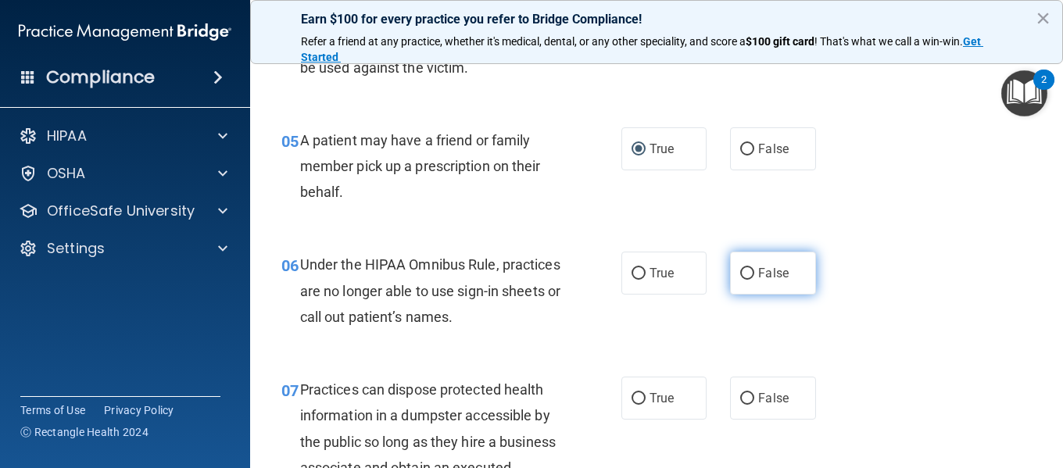
click at [740, 271] on input "False" at bounding box center [747, 274] width 14 height 12
radio input "true"
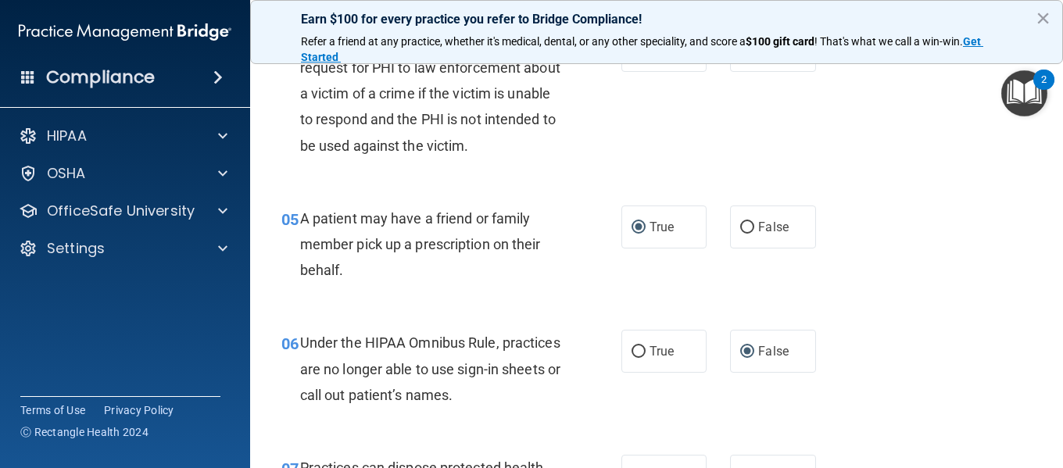
scroll to position [781, 0]
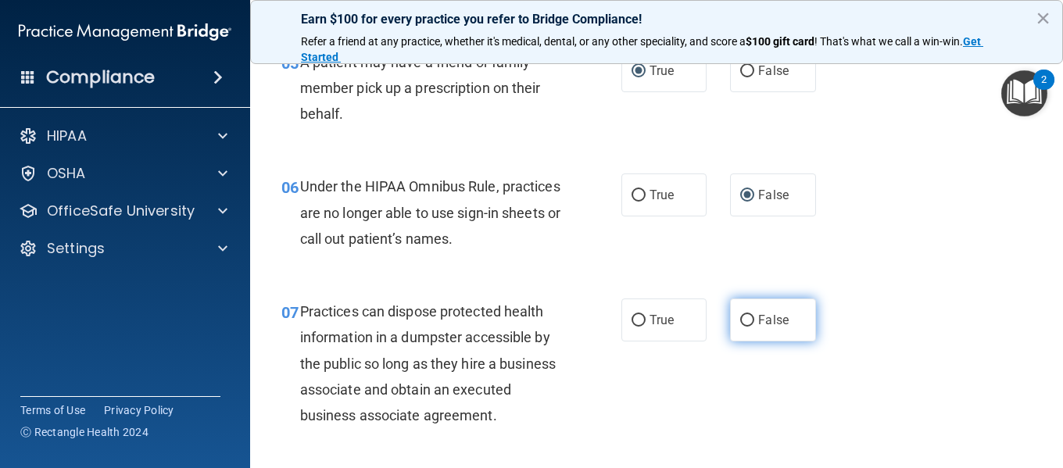
click at [741, 318] on input "False" at bounding box center [747, 321] width 14 height 12
radio input "true"
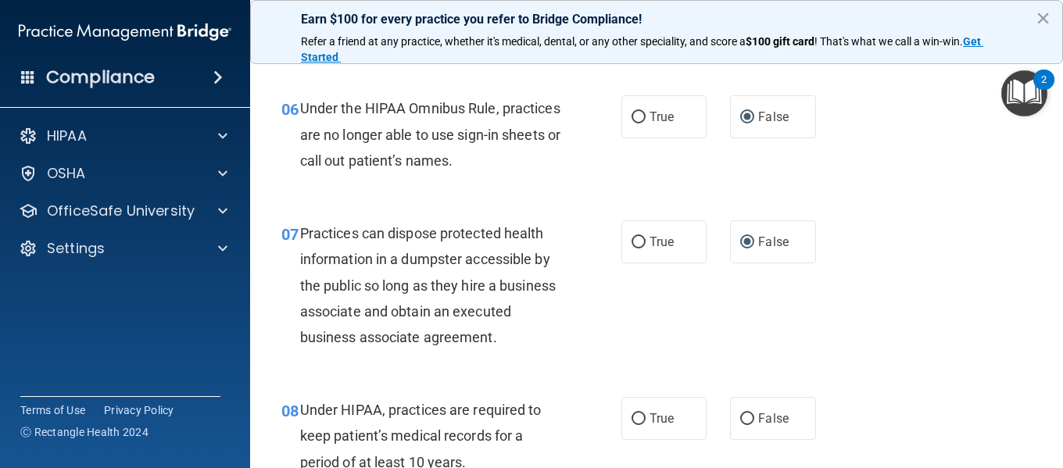
scroll to position [938, 0]
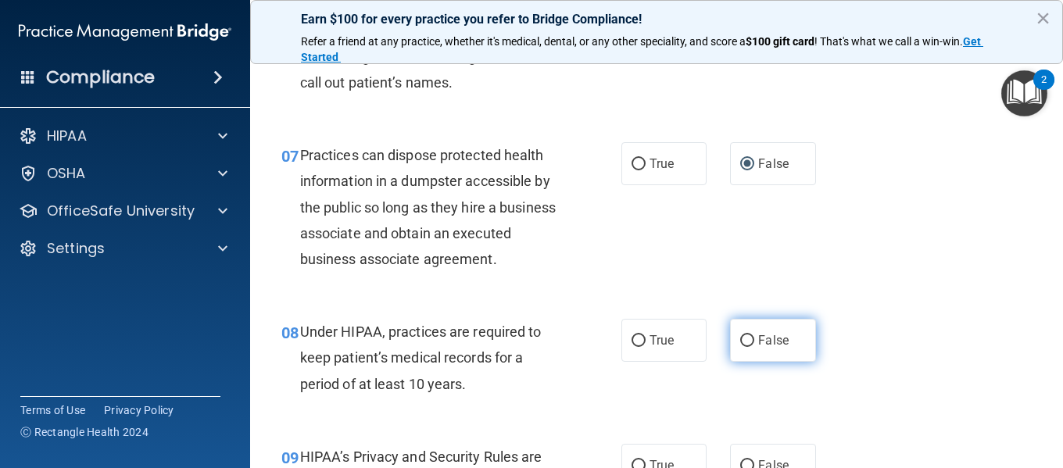
click at [740, 347] on input "False" at bounding box center [747, 341] width 14 height 12
radio input "true"
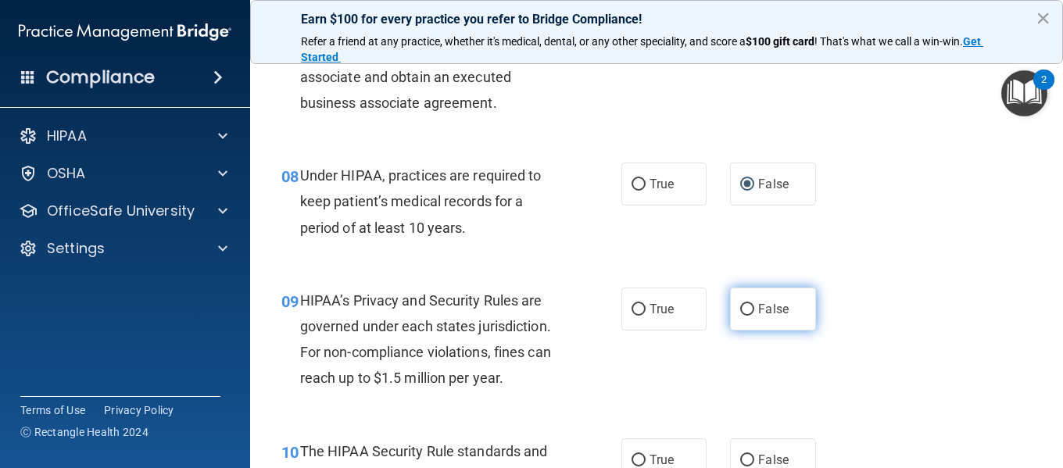
click at [742, 316] on input "False" at bounding box center [747, 310] width 14 height 12
radio input "true"
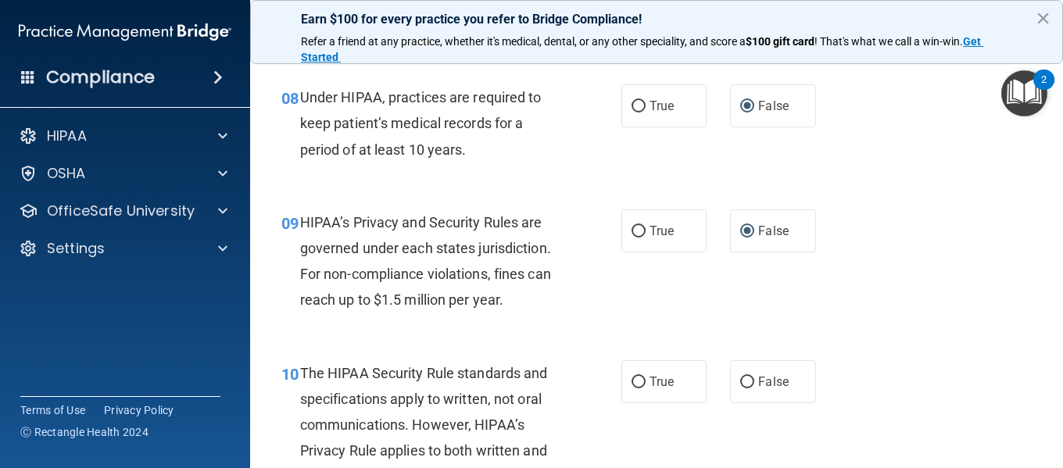
scroll to position [1250, 0]
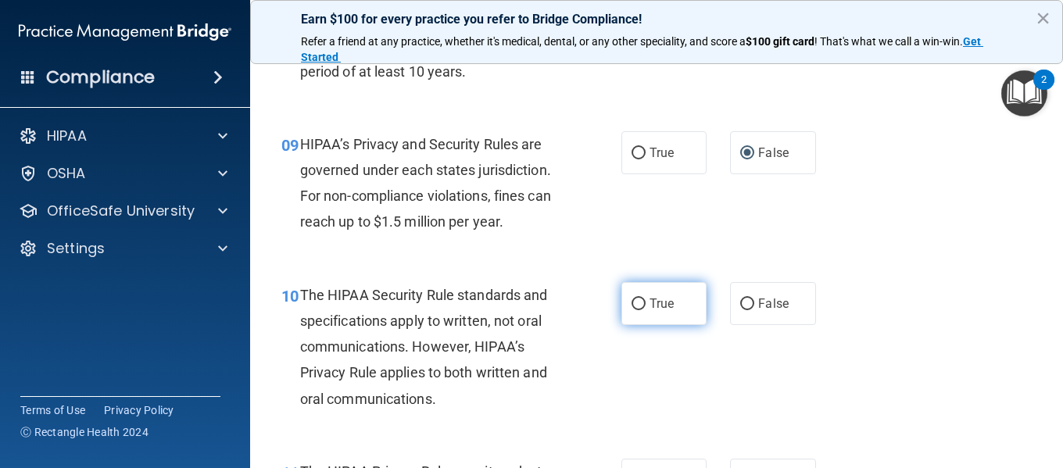
click at [634, 310] on input "True" at bounding box center [638, 304] width 14 height 12
radio input "true"
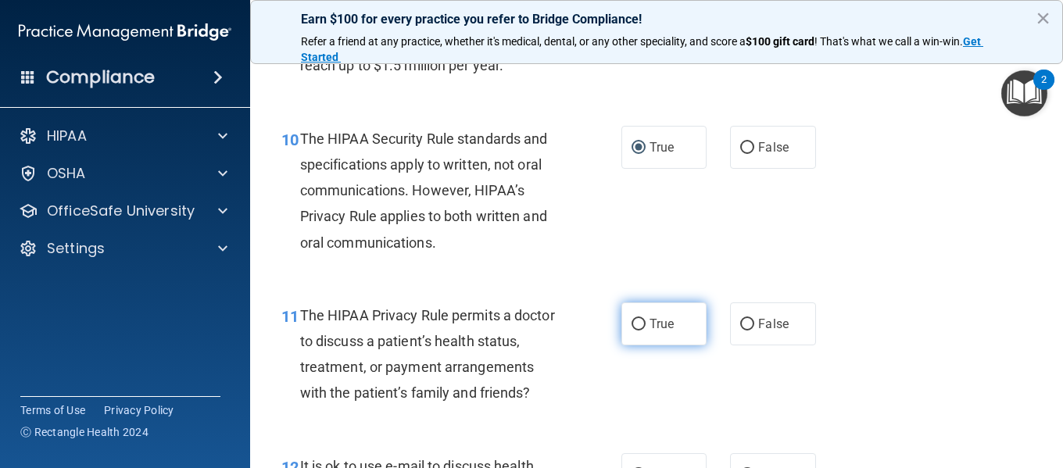
click at [631, 330] on input "True" at bounding box center [638, 325] width 14 height 12
radio input "true"
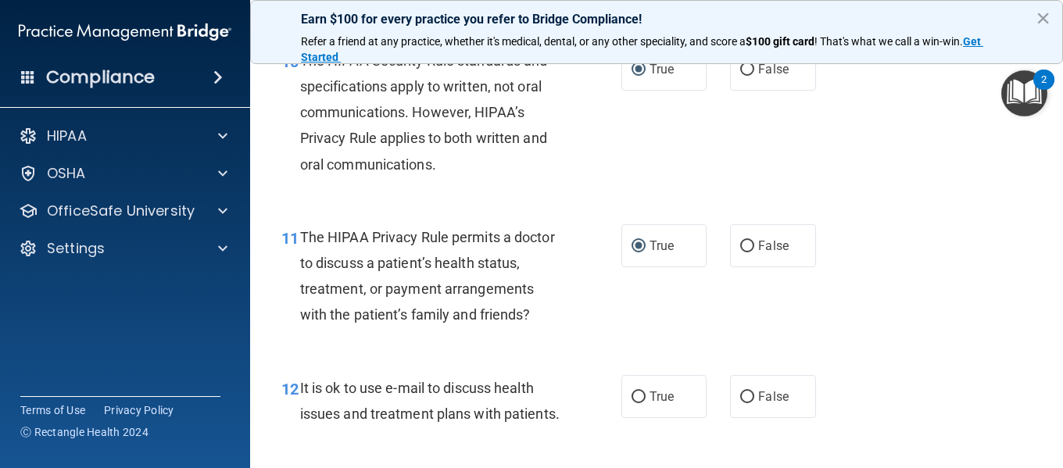
scroll to position [1563, 0]
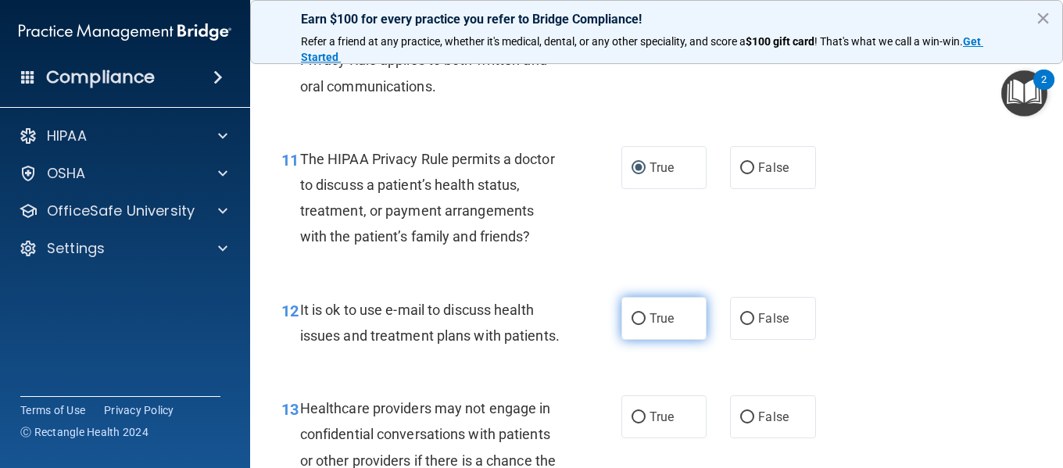
click at [631, 325] on input "True" at bounding box center [638, 319] width 14 height 12
radio input "true"
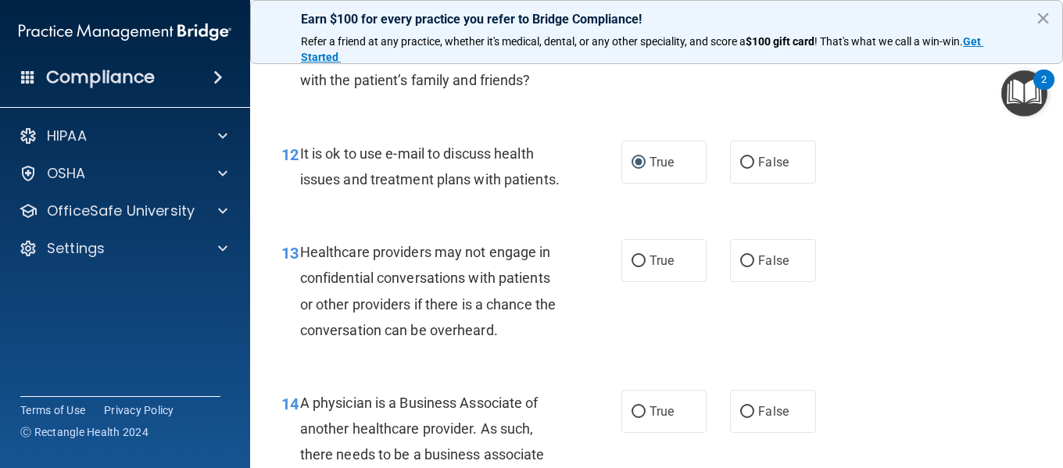
scroll to position [1797, 0]
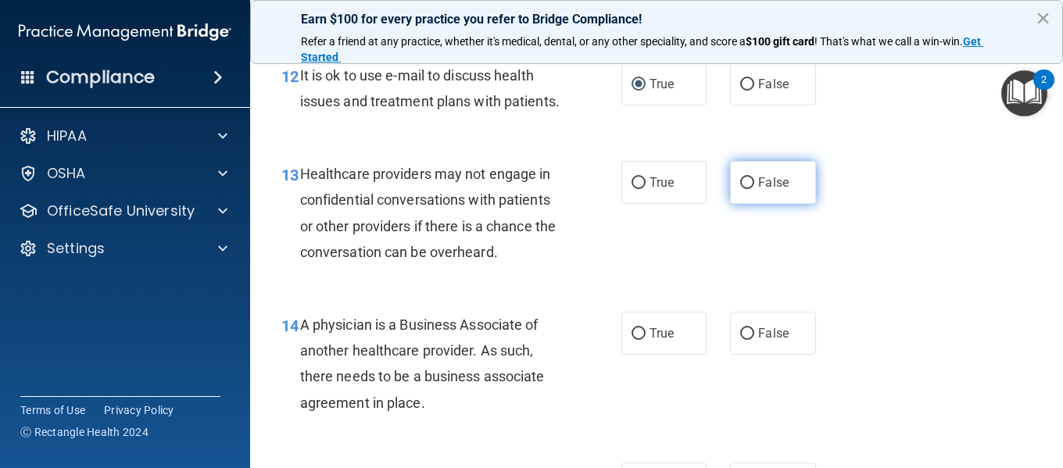
click at [740, 189] on input "False" at bounding box center [747, 183] width 14 height 12
radio input "true"
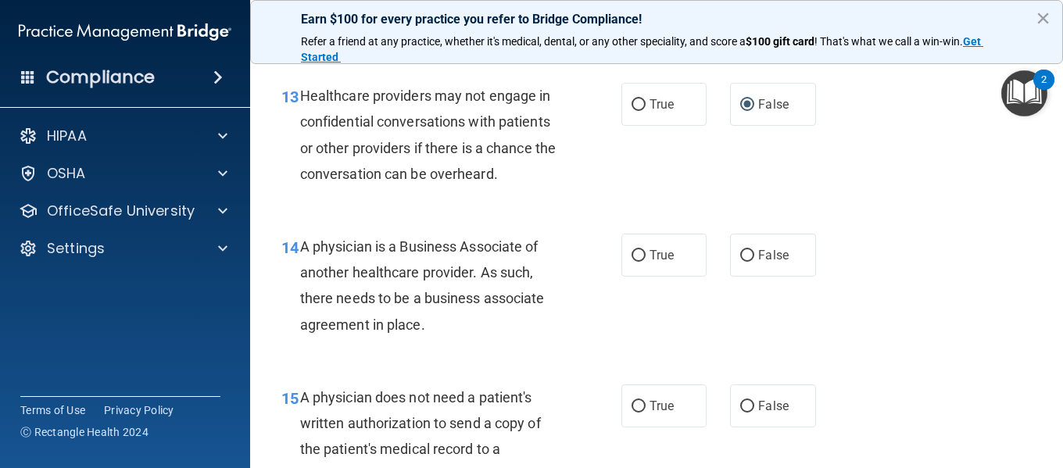
scroll to position [1953, 0]
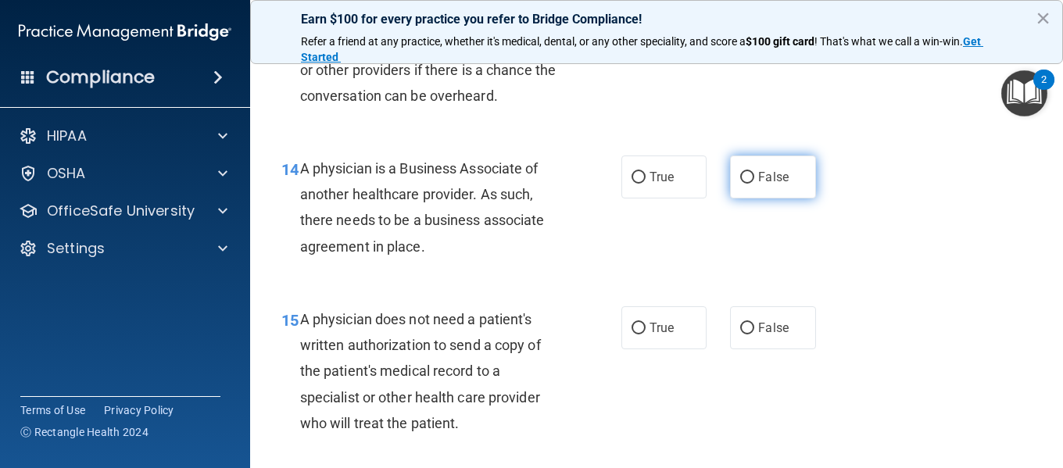
click at [743, 184] on input "False" at bounding box center [747, 178] width 14 height 12
radio input "true"
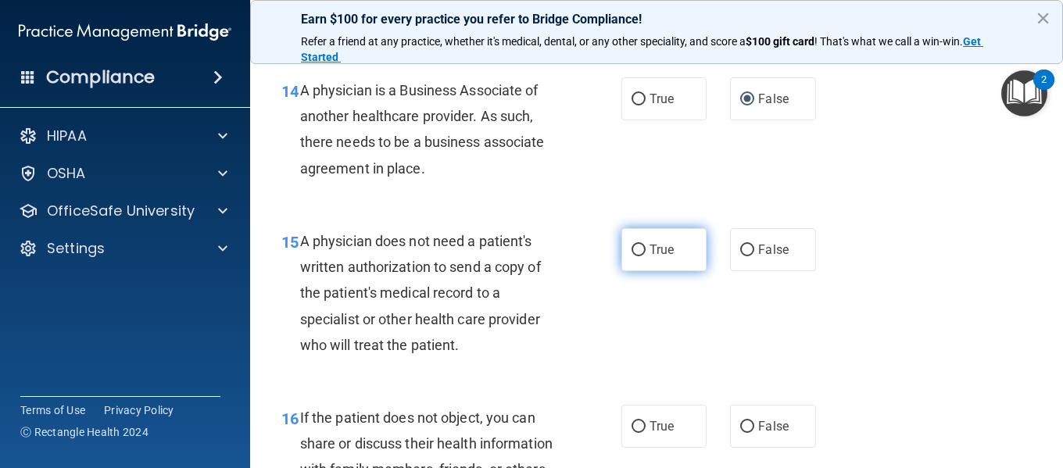
click at [631, 256] on input "True" at bounding box center [638, 251] width 14 height 12
radio input "true"
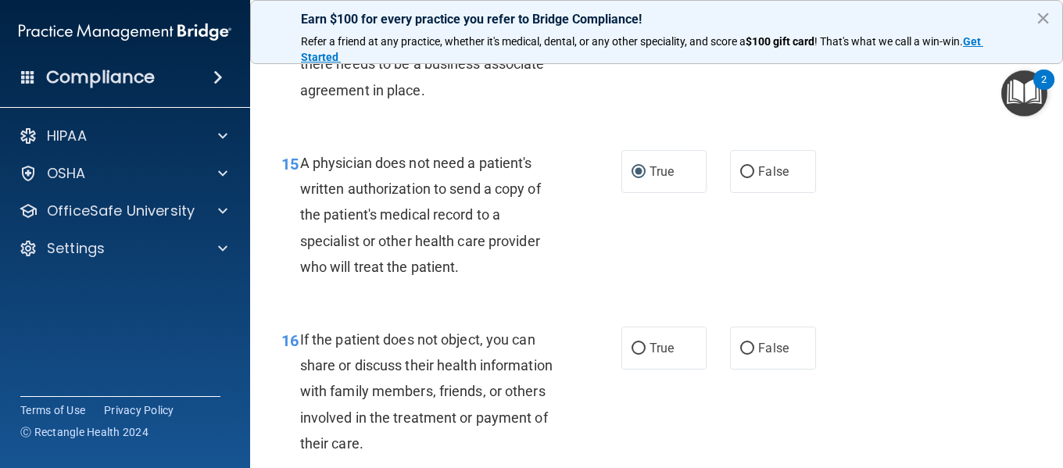
scroll to position [2188, 0]
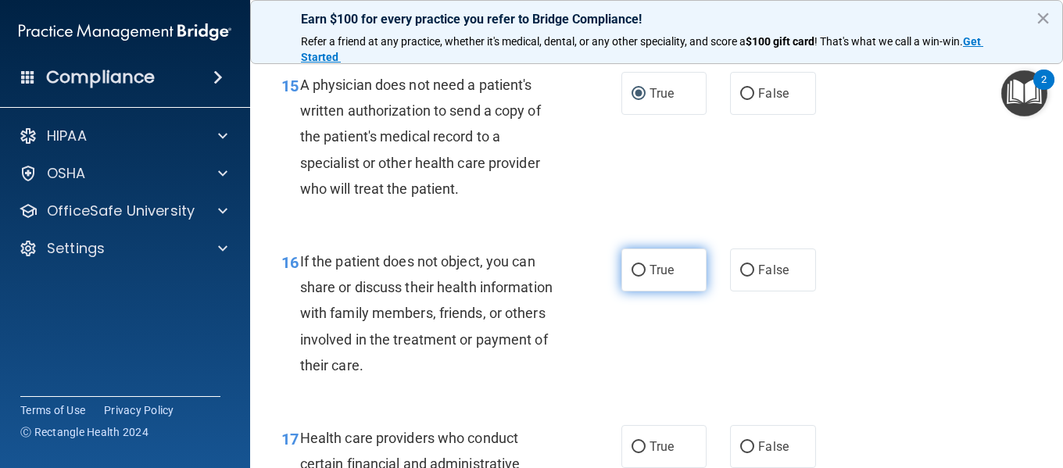
click at [631, 277] on input "True" at bounding box center [638, 271] width 14 height 12
radio input "true"
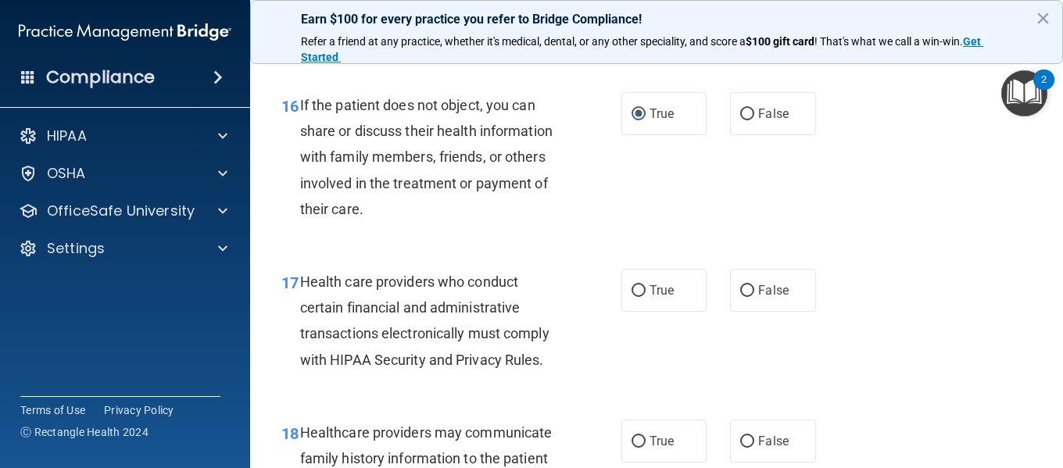
scroll to position [2422, 0]
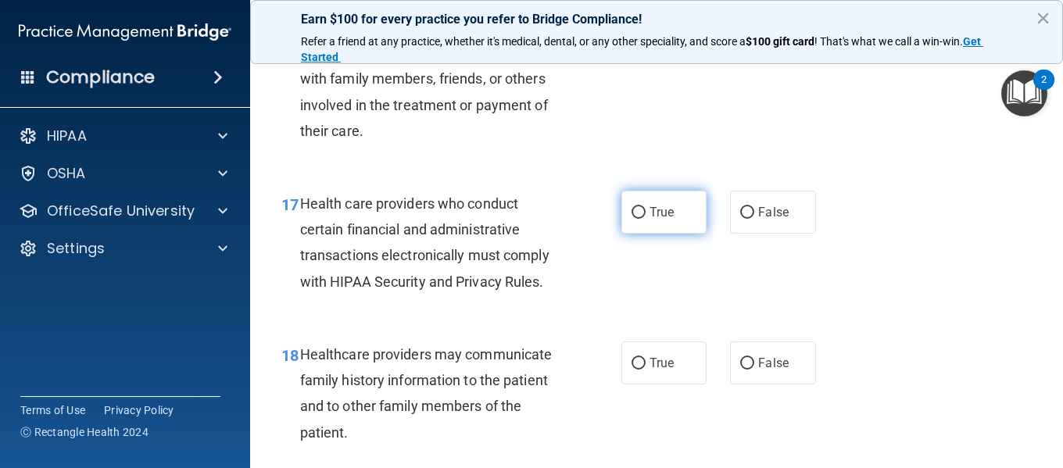
click at [631, 219] on input "True" at bounding box center [638, 213] width 14 height 12
radio input "true"
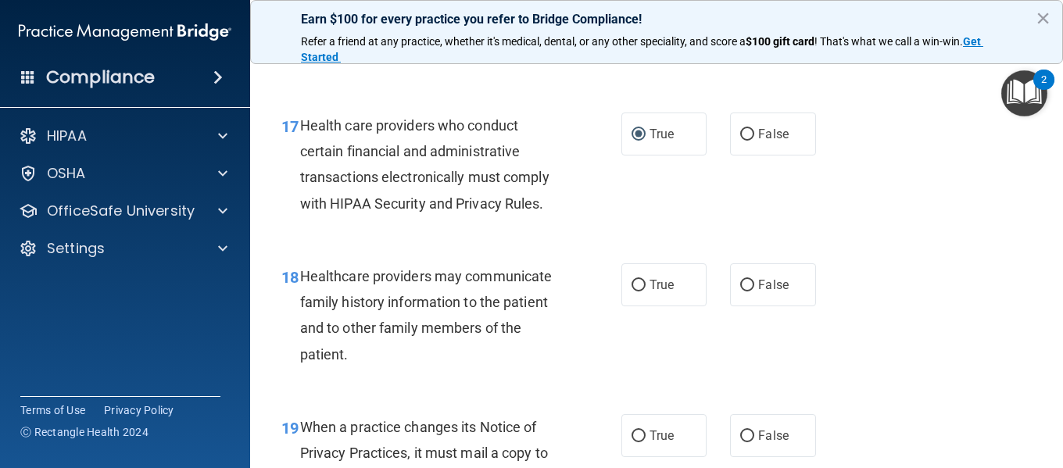
scroll to position [2578, 0]
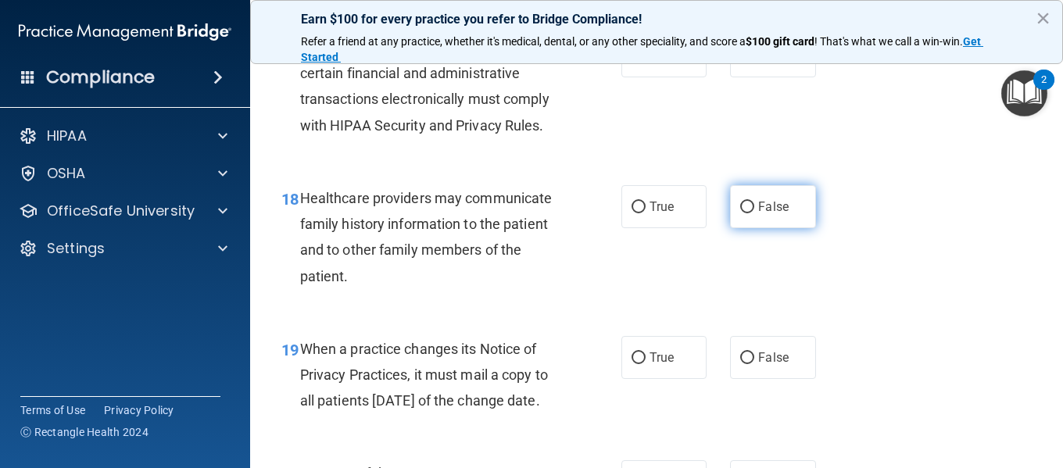
click at [740, 213] on input "False" at bounding box center [747, 208] width 14 height 12
radio input "true"
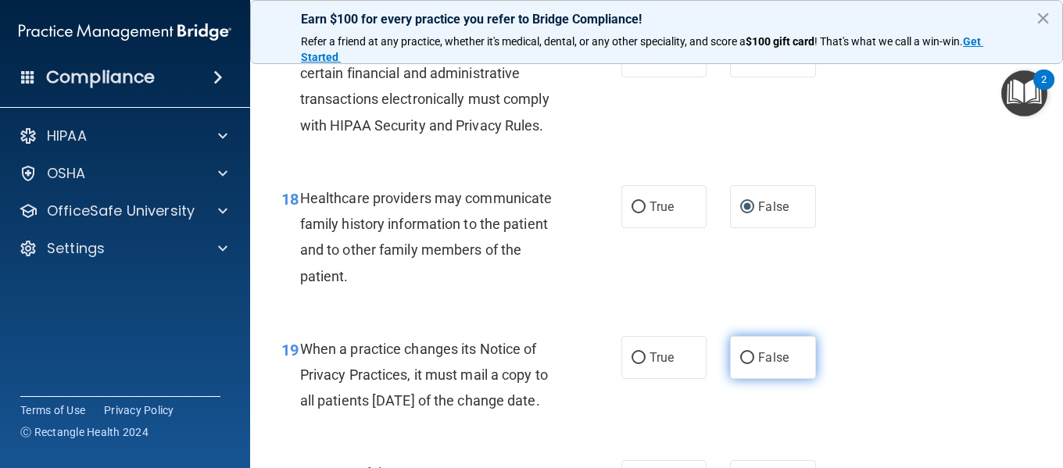
click at [740, 364] on input "False" at bounding box center [747, 358] width 14 height 12
radio input "true"
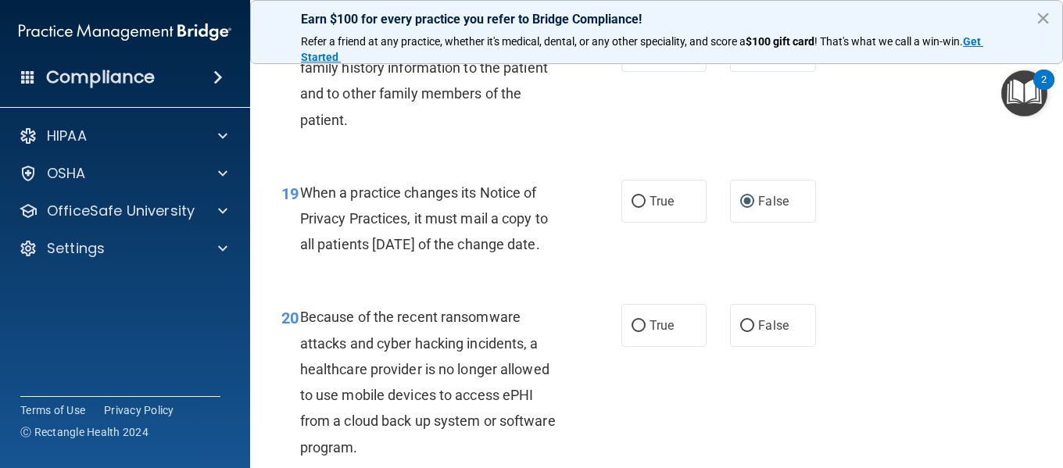
scroll to position [2813, 0]
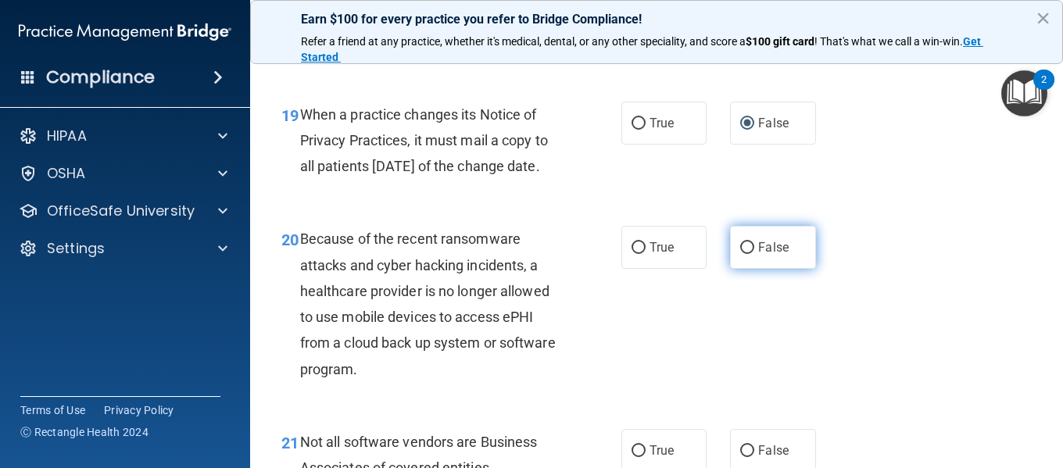
click at [742, 254] on input "False" at bounding box center [747, 248] width 14 height 12
radio input "true"
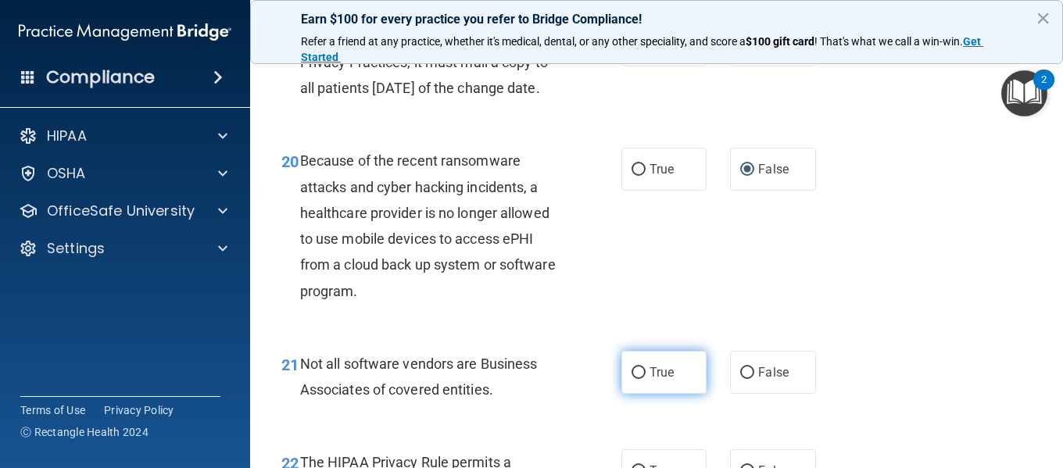
click at [632, 379] on input "True" at bounding box center [638, 373] width 14 height 12
radio input "true"
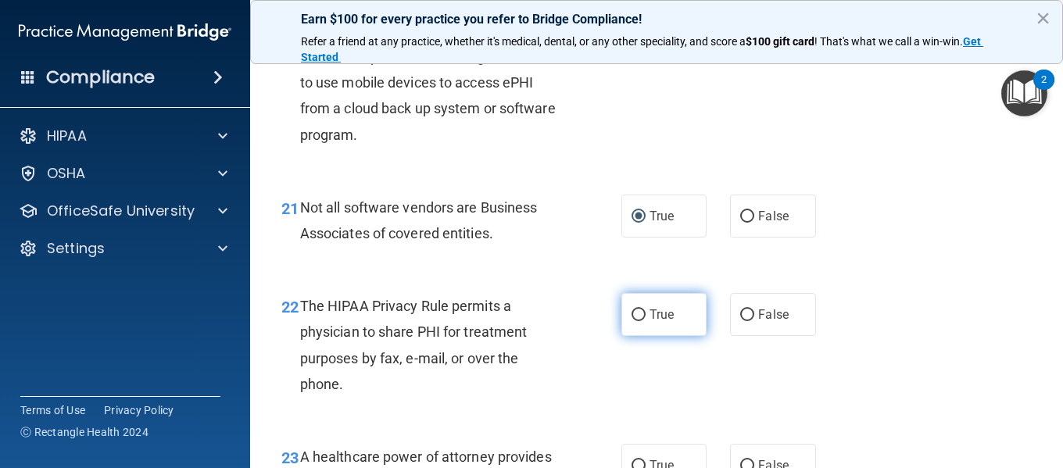
click at [635, 321] on input "True" at bounding box center [638, 315] width 14 height 12
radio input "true"
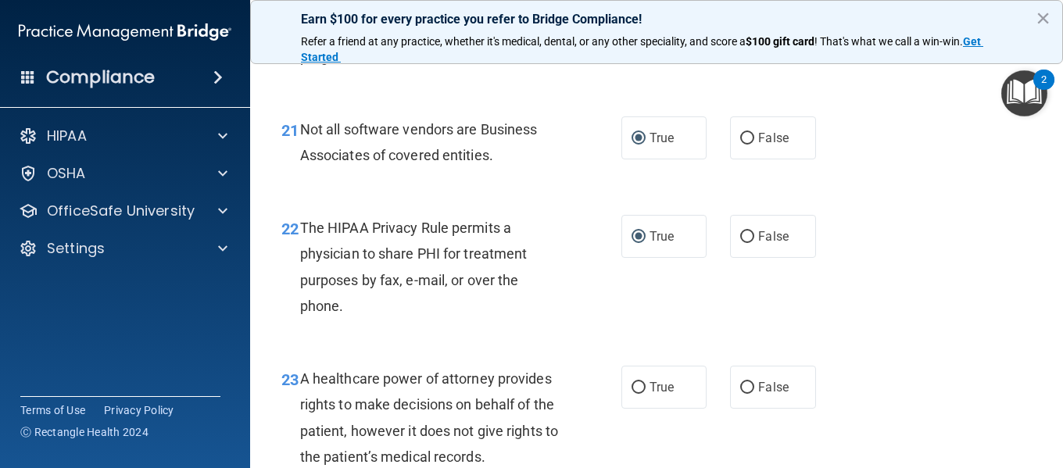
scroll to position [3281, 0]
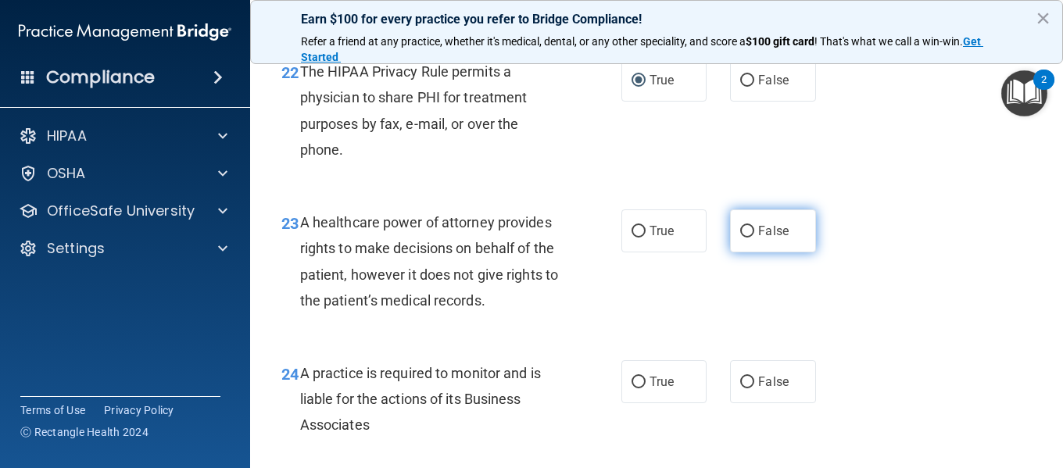
click at [740, 238] on input "False" at bounding box center [747, 232] width 14 height 12
radio input "true"
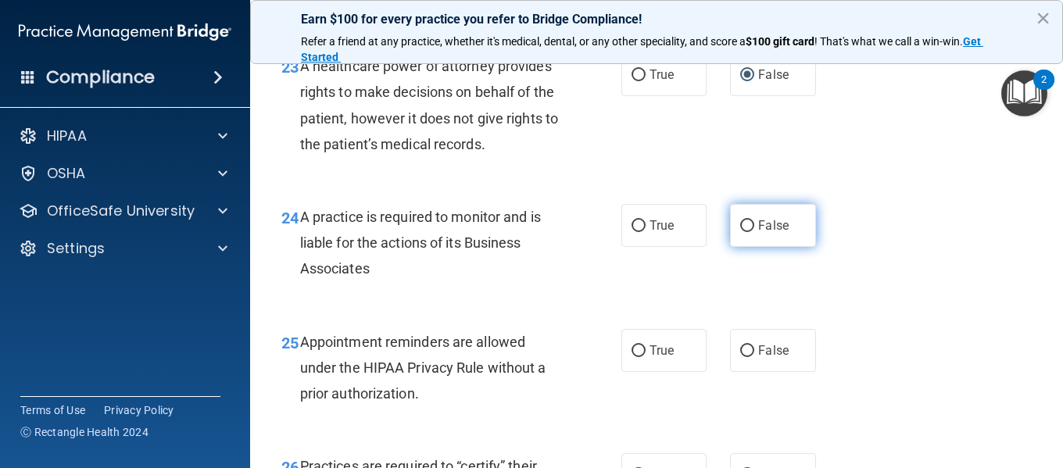
click at [744, 232] on input "False" at bounding box center [747, 226] width 14 height 12
radio input "true"
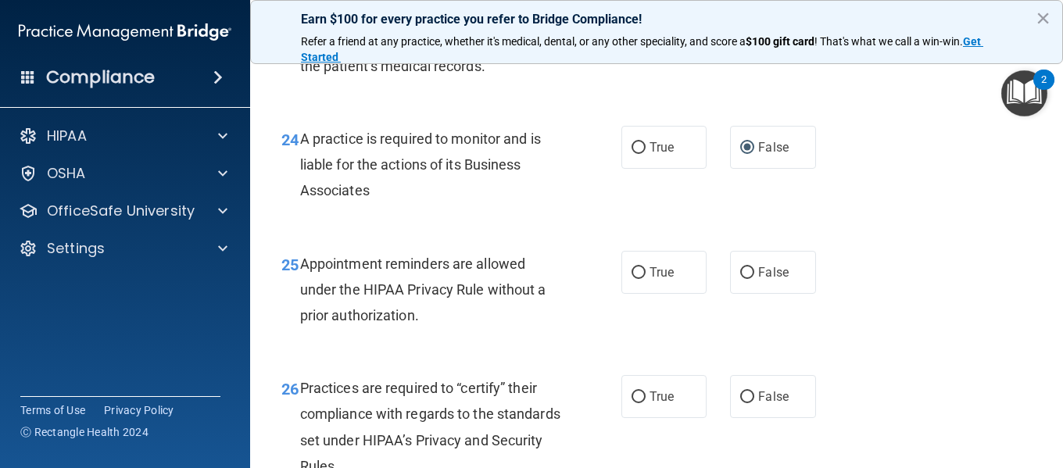
scroll to position [3594, 0]
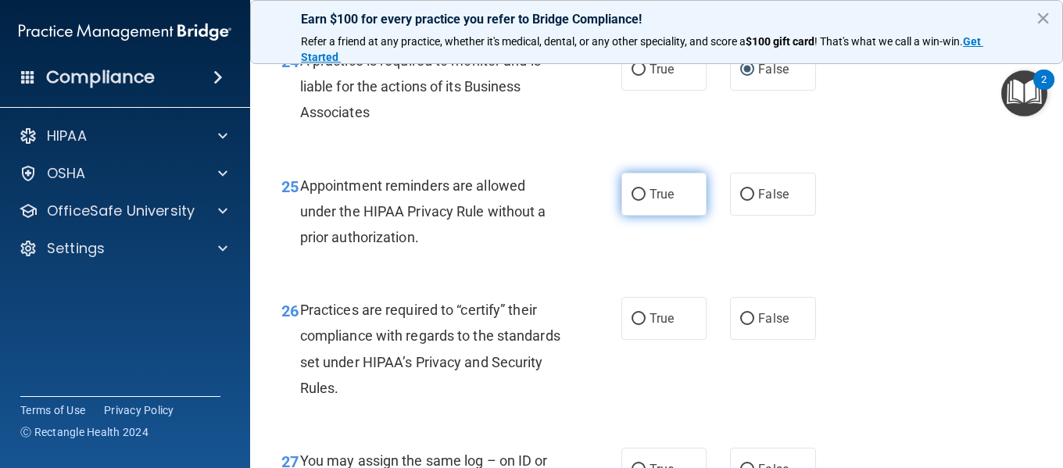
click at [637, 201] on input "True" at bounding box center [638, 195] width 14 height 12
radio input "true"
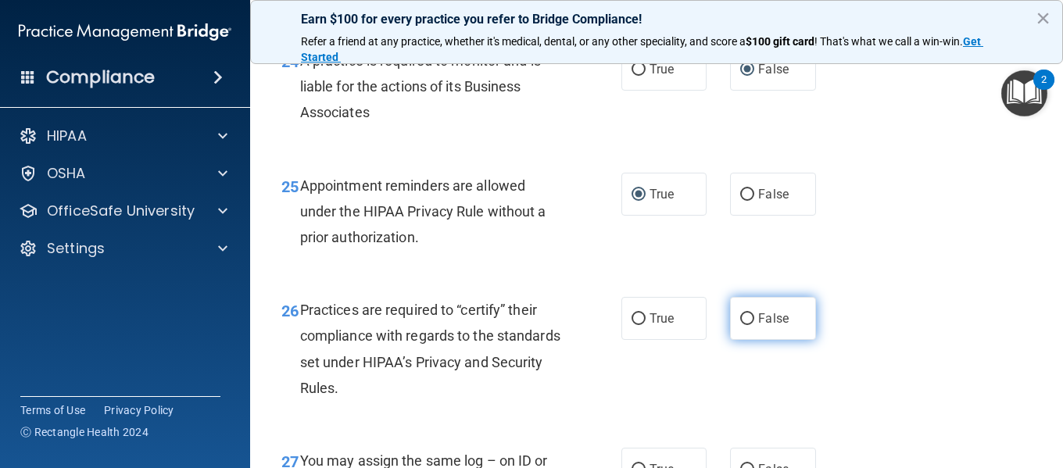
click at [745, 325] on input "False" at bounding box center [747, 319] width 14 height 12
radio input "true"
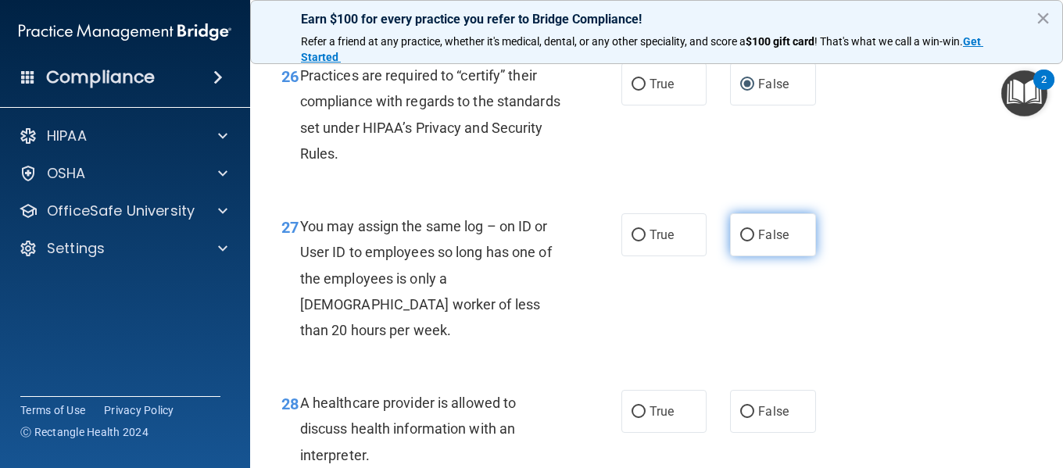
click at [745, 241] on input "False" at bounding box center [747, 236] width 14 height 12
radio input "true"
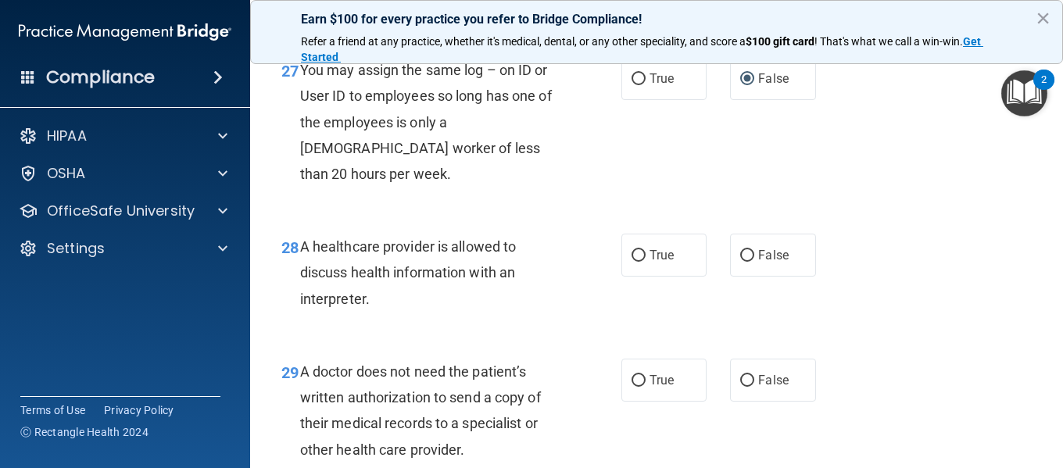
scroll to position [4063, 0]
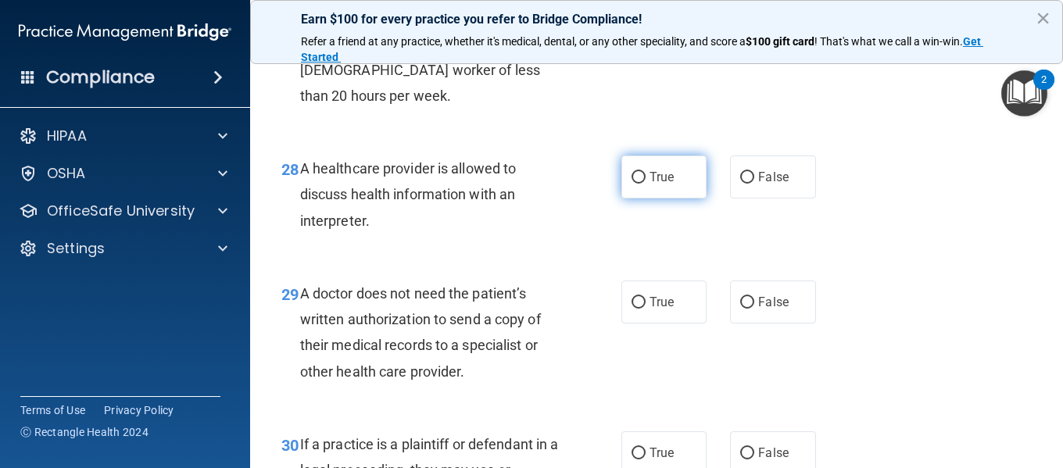
click at [631, 184] on input "True" at bounding box center [638, 178] width 14 height 12
radio input "true"
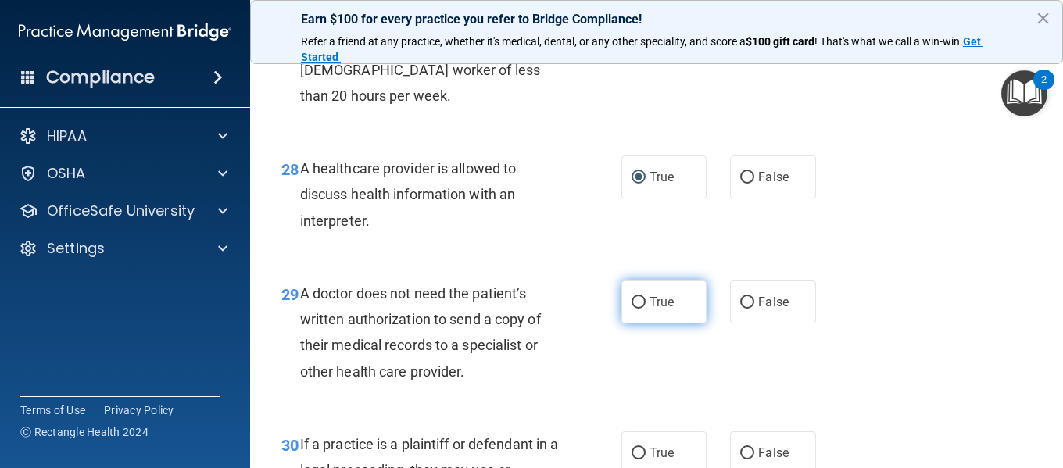
click at [633, 309] on input "True" at bounding box center [638, 303] width 14 height 12
radio input "true"
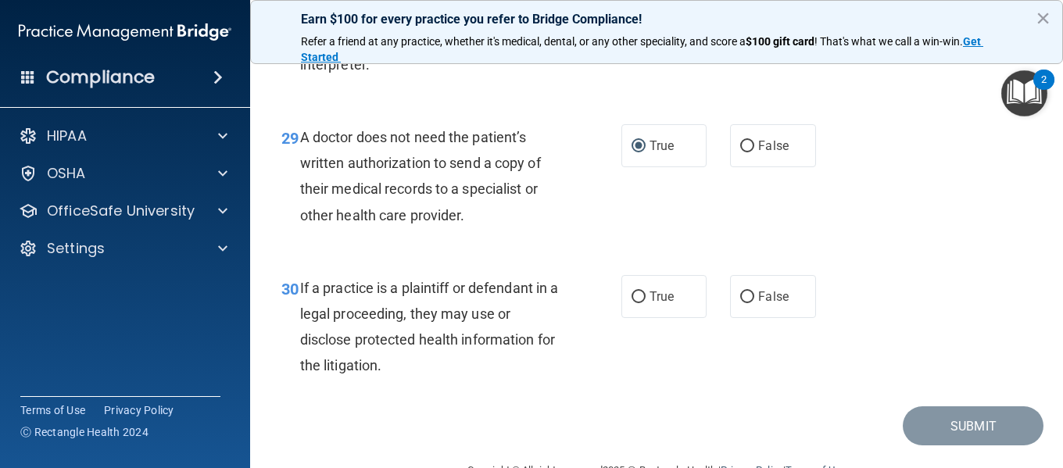
scroll to position [4297, 0]
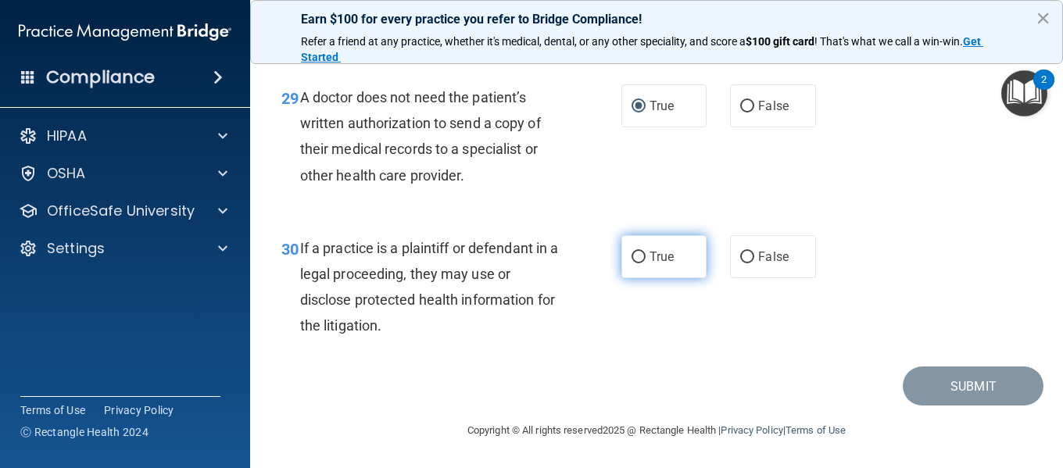
click at [631, 263] on input "True" at bounding box center [638, 258] width 14 height 12
radio input "true"
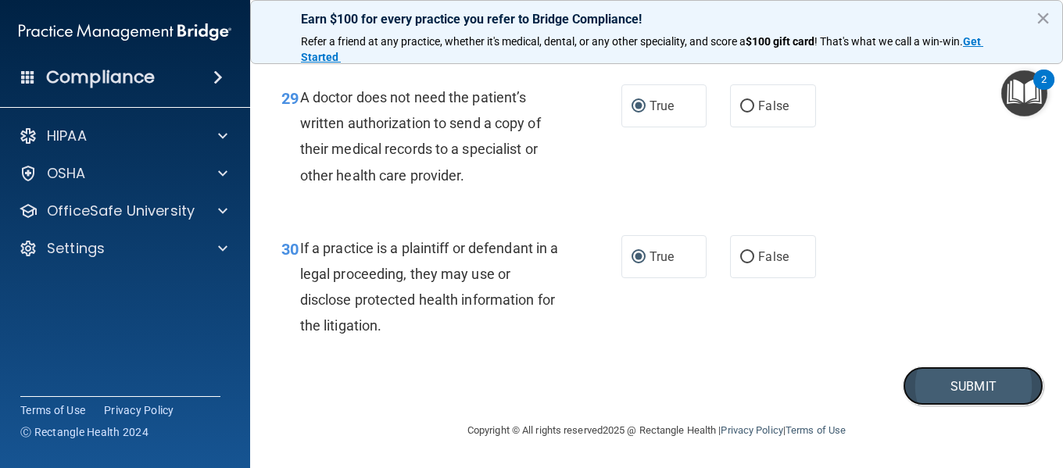
click at [955, 392] on button "Submit" at bounding box center [972, 386] width 141 height 40
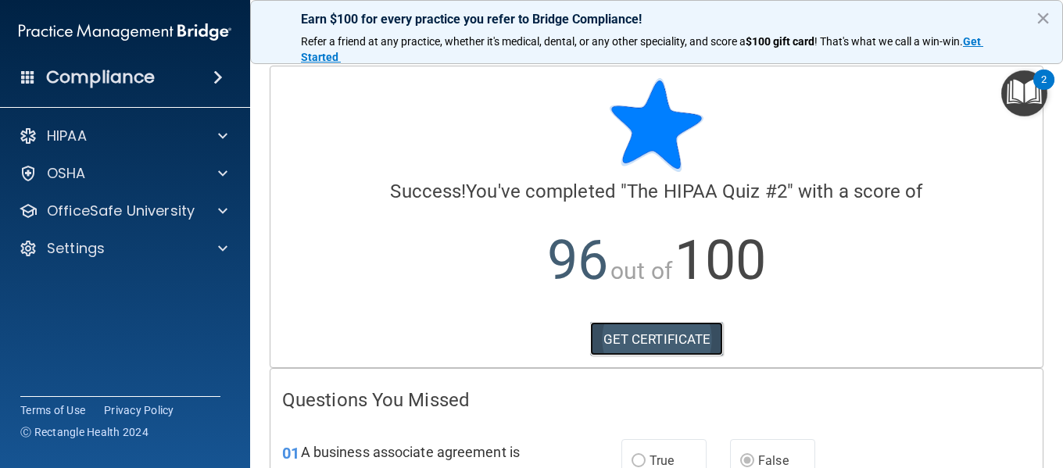
click at [639, 335] on link "GET CERTIFICATE" at bounding box center [657, 339] width 134 height 34
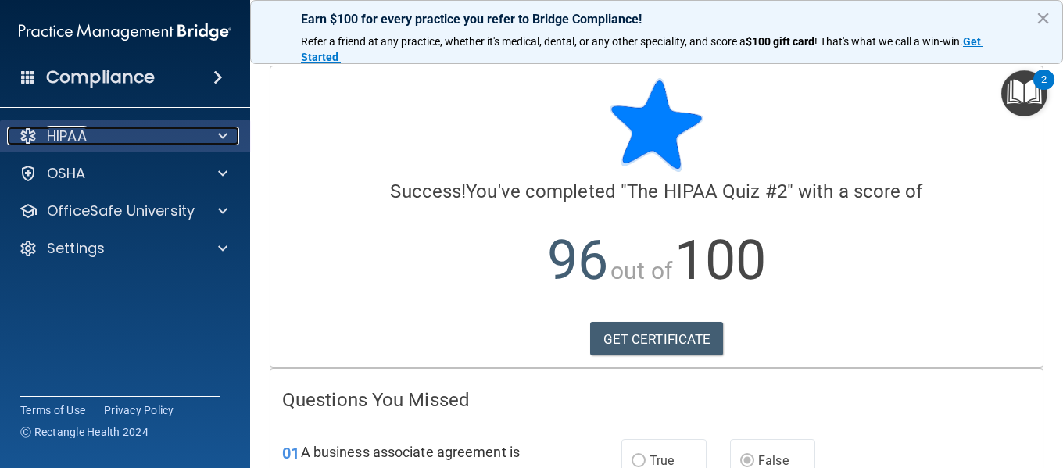
click at [74, 138] on p "HIPAA" at bounding box center [67, 136] width 40 height 19
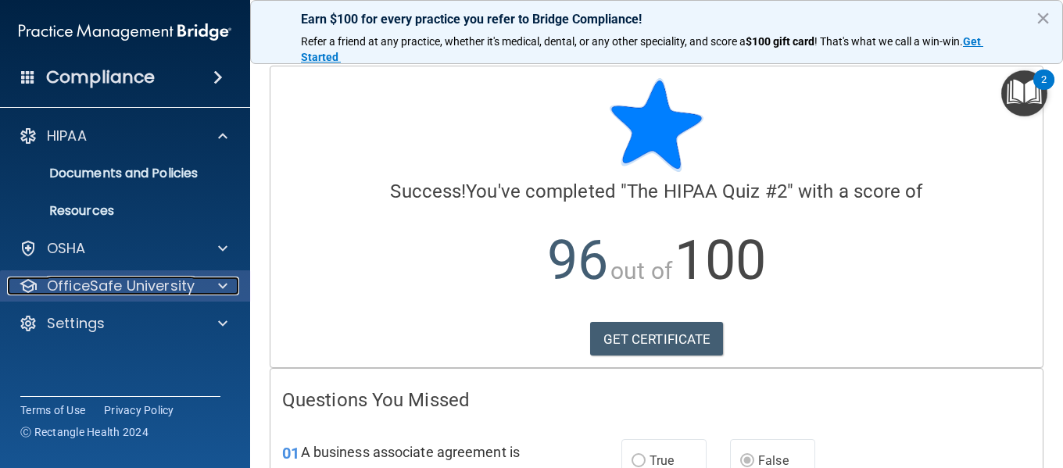
click at [135, 279] on p "OfficeSafe University" at bounding box center [121, 286] width 148 height 19
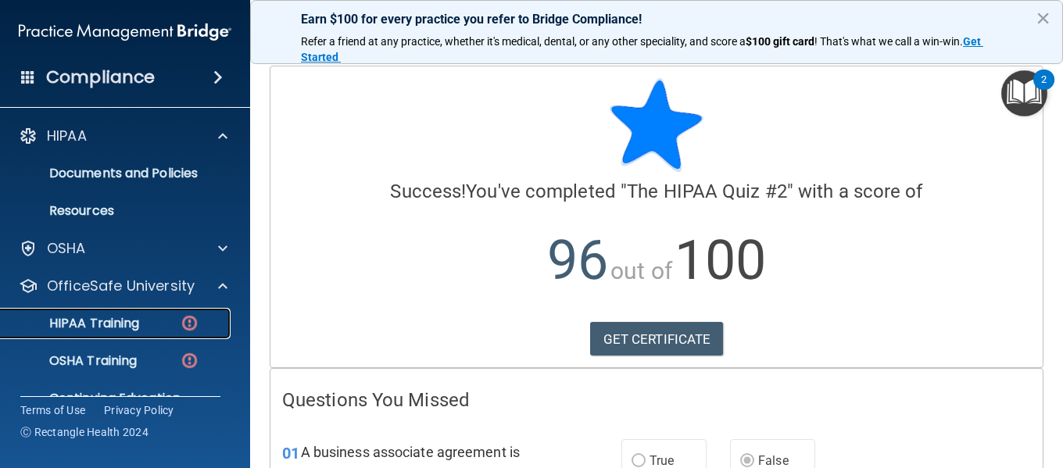
click at [188, 320] on img at bounding box center [190, 323] width 20 height 20
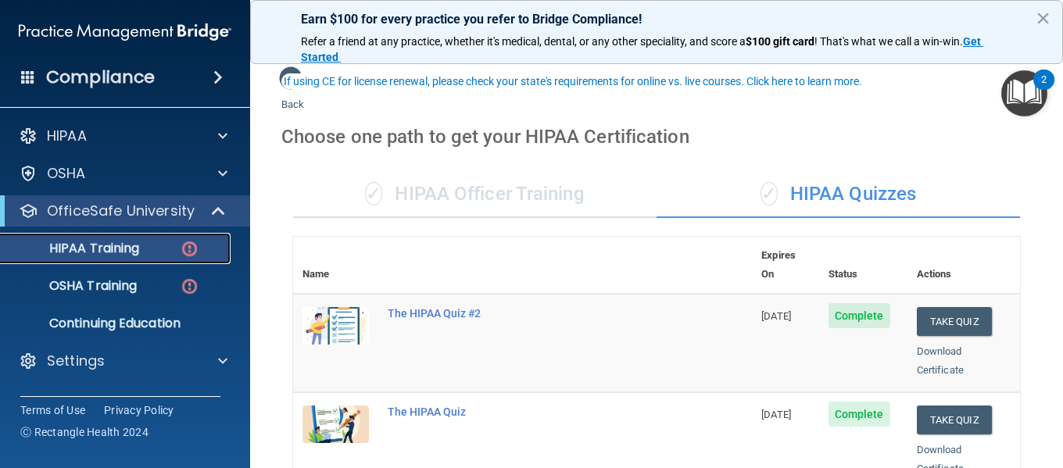
scroll to position [156, 0]
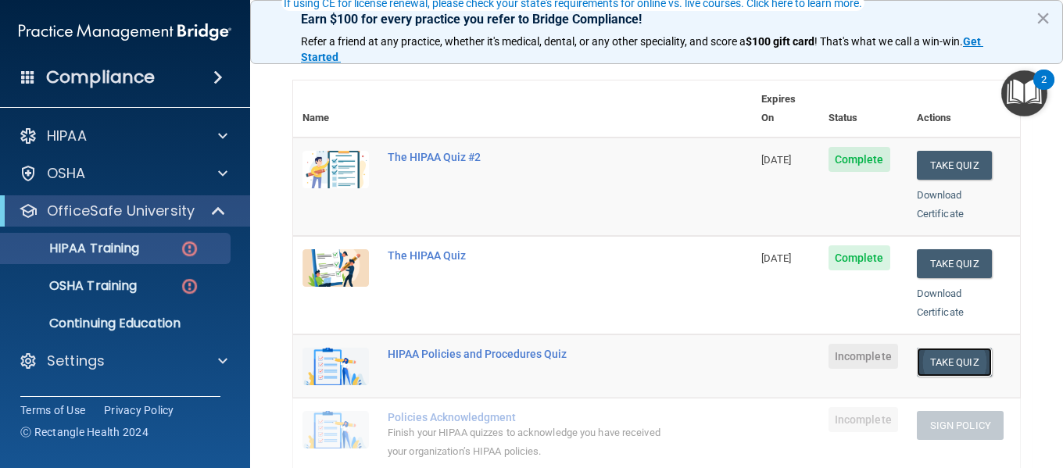
click at [937, 348] on button "Take Quiz" at bounding box center [953, 362] width 75 height 29
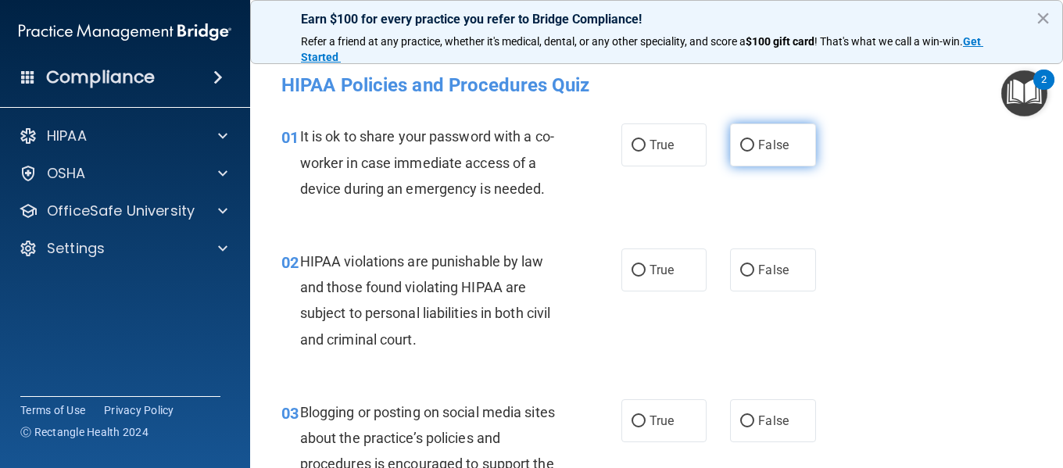
click at [740, 143] on input "False" at bounding box center [747, 146] width 14 height 12
radio input "true"
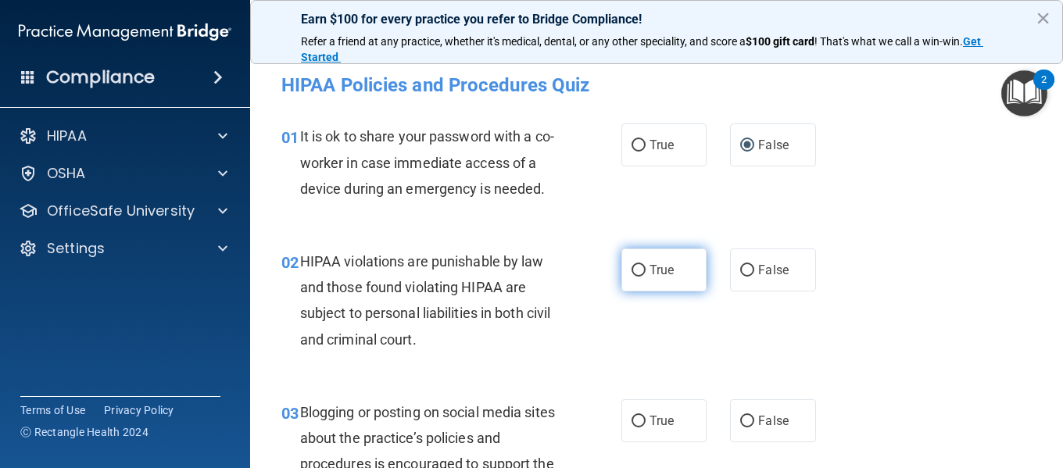
click at [631, 268] on input "True" at bounding box center [638, 271] width 14 height 12
radio input "true"
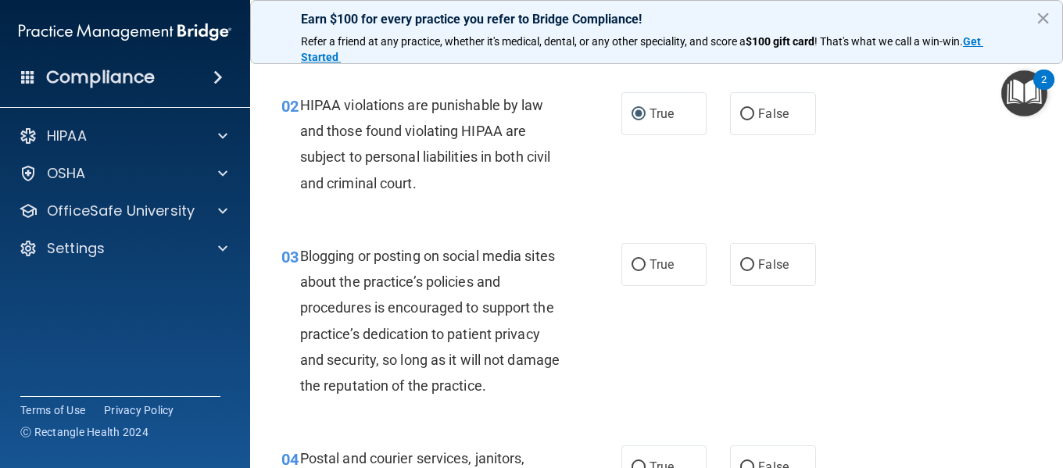
scroll to position [234, 0]
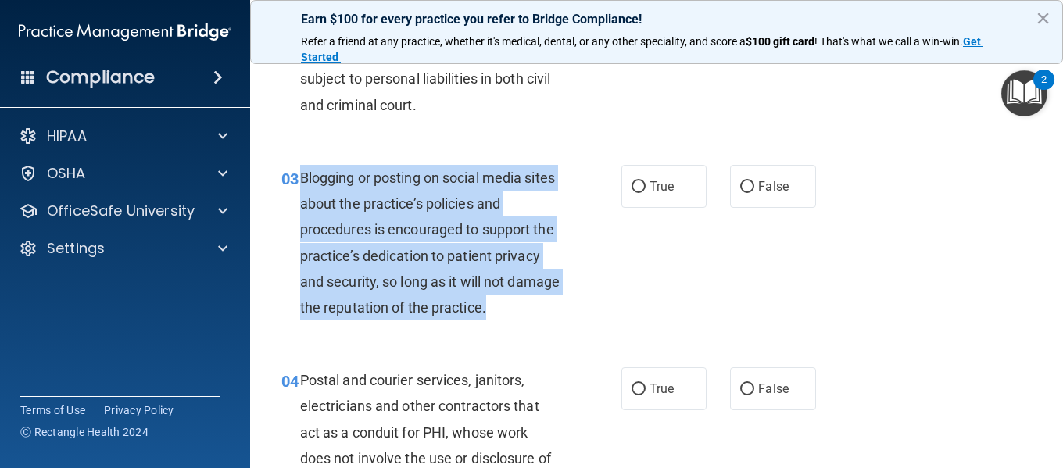
drag, startPoint x: 302, startPoint y: 177, endPoint x: 544, endPoint y: 302, distance: 272.2
click at [544, 302] on div "Blogging or posting on social media sites about the practice’s policies and pro…" at bounding box center [436, 242] width 273 height 155
copy span "Blogging or posting on social media sites about the practice’s policies and pro…"
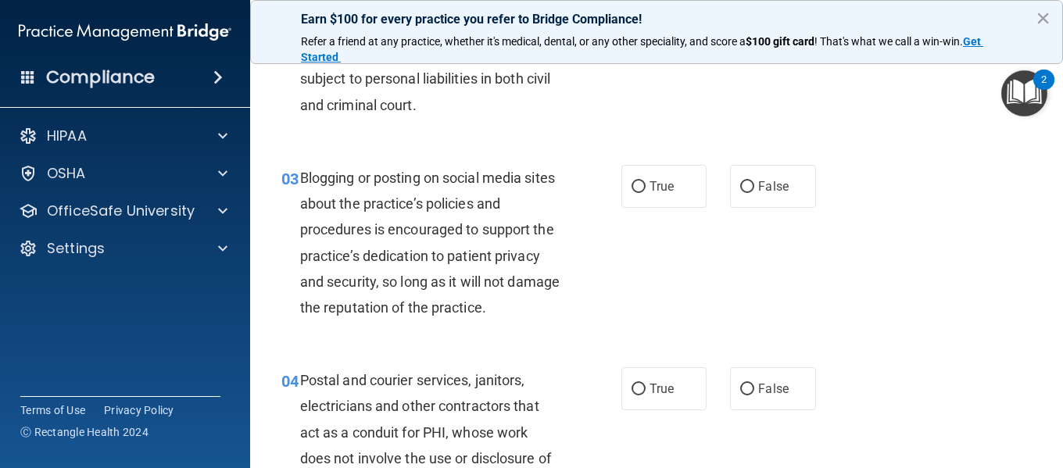
click at [659, 277] on div "03 Blogging or posting on social media sites about the practice’s policies and …" at bounding box center [656, 246] width 773 height 202
click at [740, 188] on input "False" at bounding box center [747, 187] width 14 height 12
radio input "true"
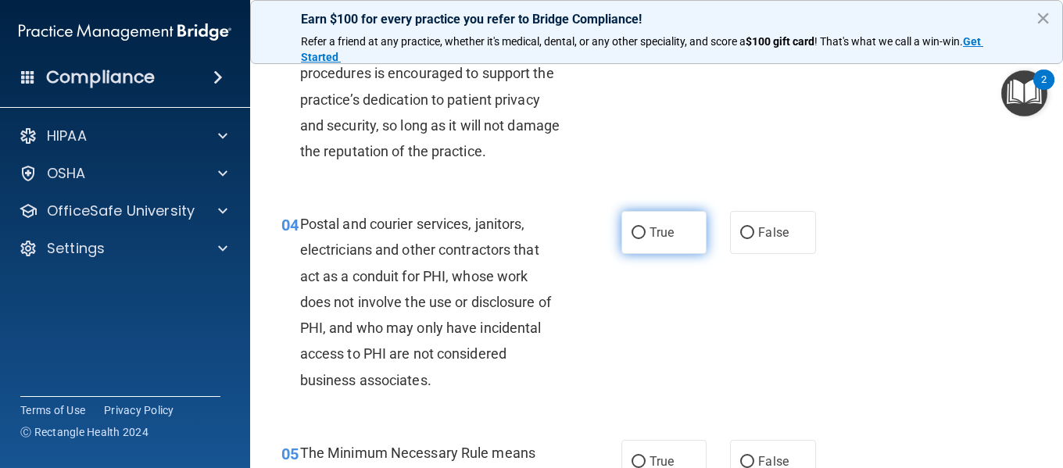
click at [631, 228] on input "True" at bounding box center [638, 233] width 14 height 12
radio input "true"
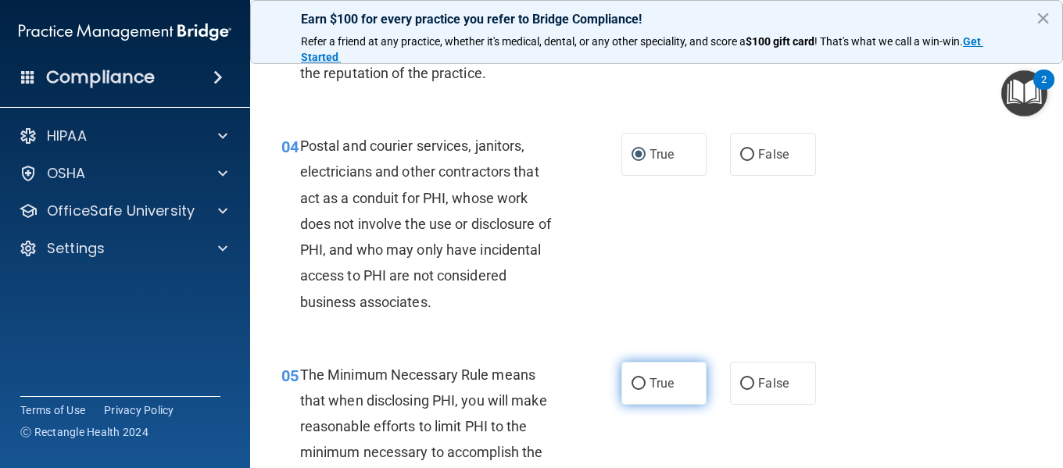
scroll to position [625, 0]
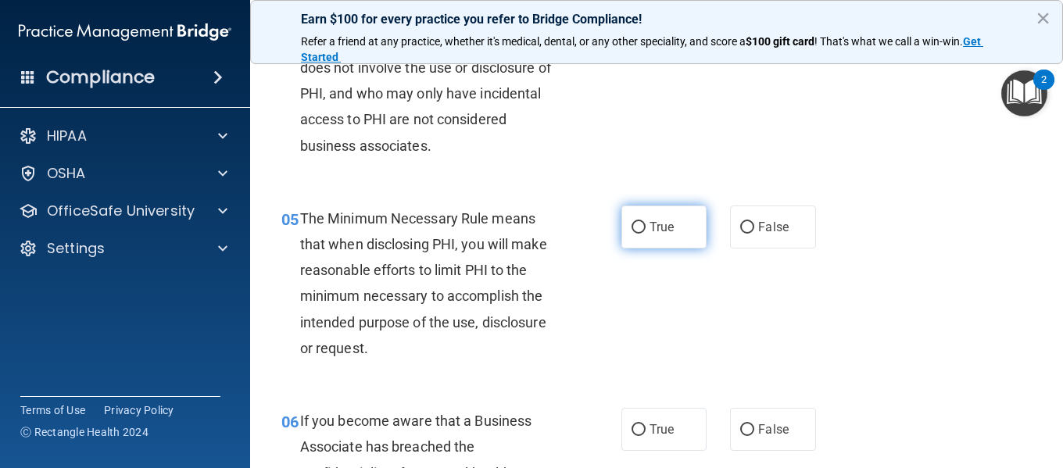
click at [632, 225] on input "True" at bounding box center [638, 228] width 14 height 12
radio input "true"
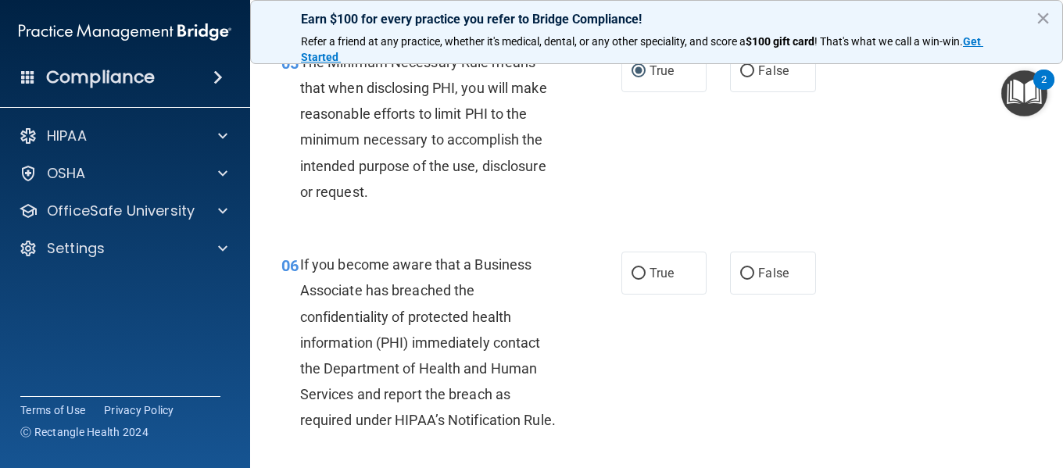
scroll to position [859, 0]
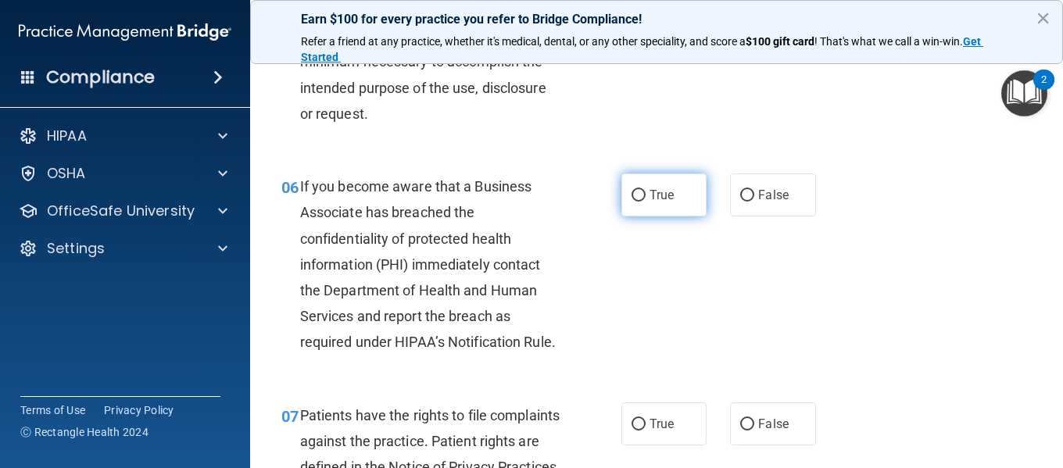
click at [631, 192] on input "True" at bounding box center [638, 196] width 14 height 12
radio input "true"
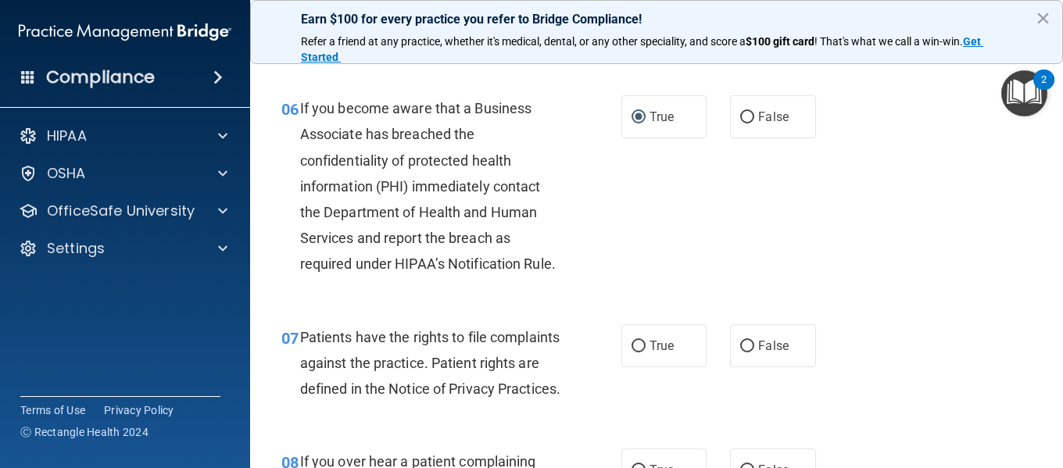
scroll to position [1094, 0]
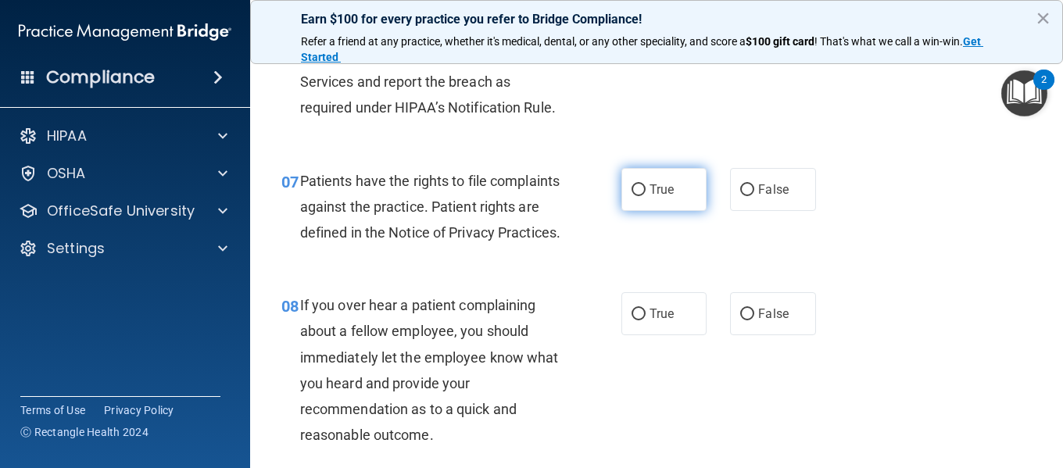
click at [631, 196] on input "True" at bounding box center [638, 190] width 14 height 12
radio input "true"
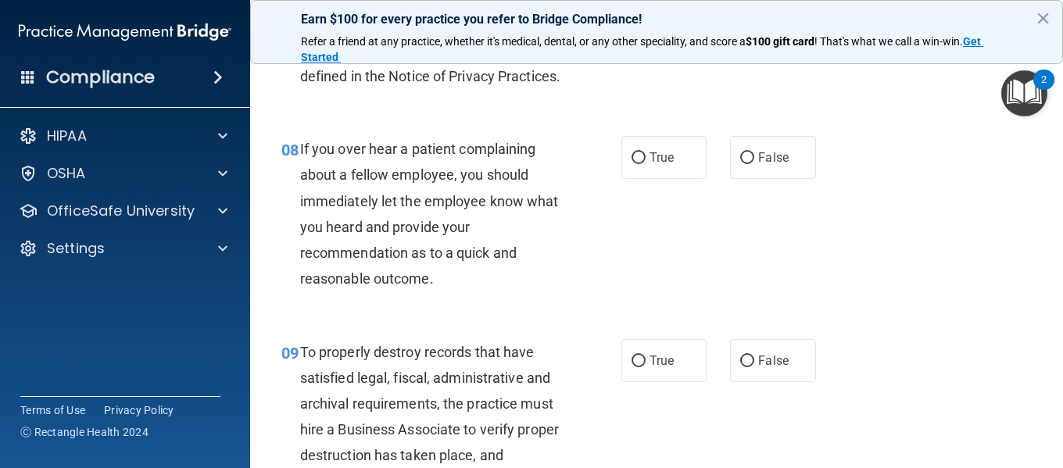
scroll to position [1328, 0]
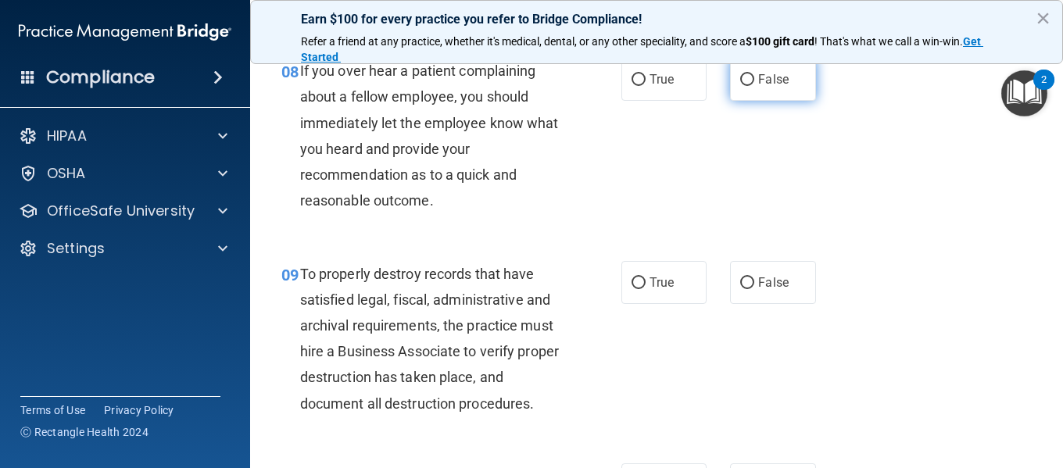
click at [741, 86] on input "False" at bounding box center [747, 80] width 14 height 12
radio input "true"
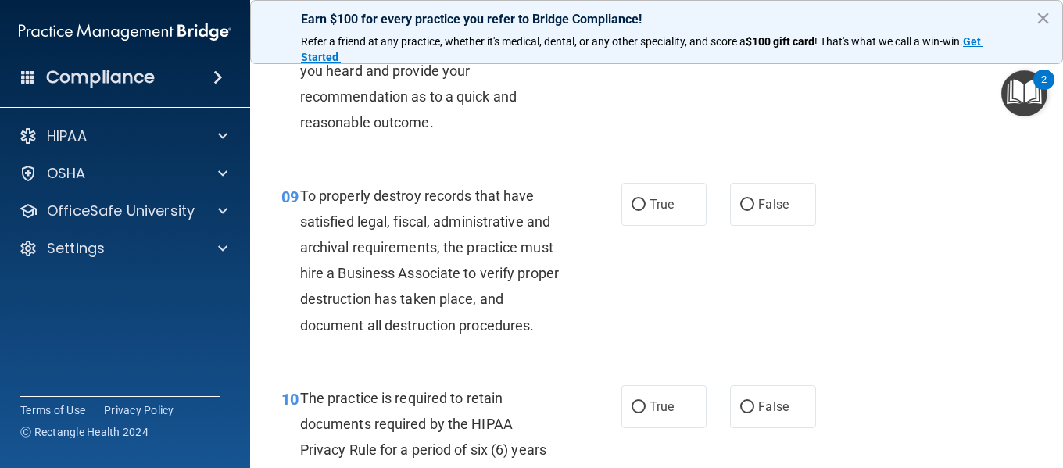
scroll to position [1484, 0]
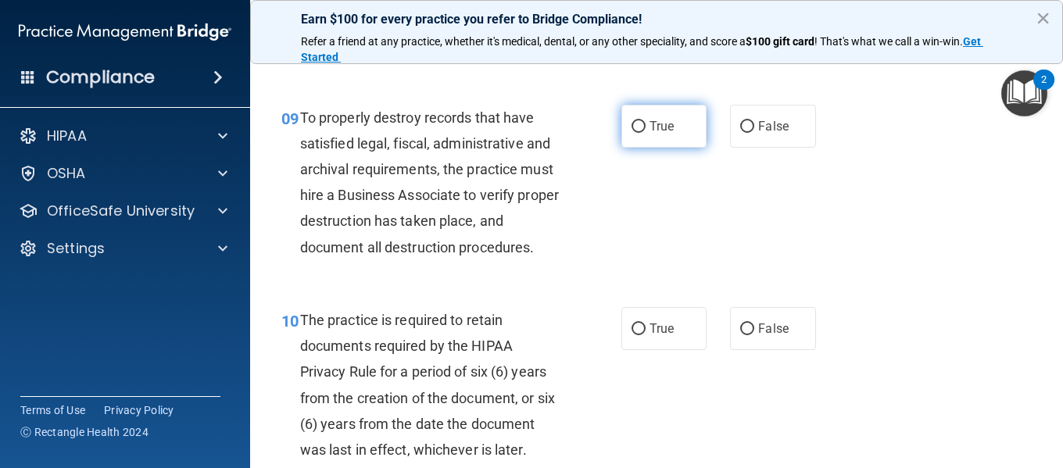
click at [632, 133] on input "True" at bounding box center [638, 127] width 14 height 12
radio input "true"
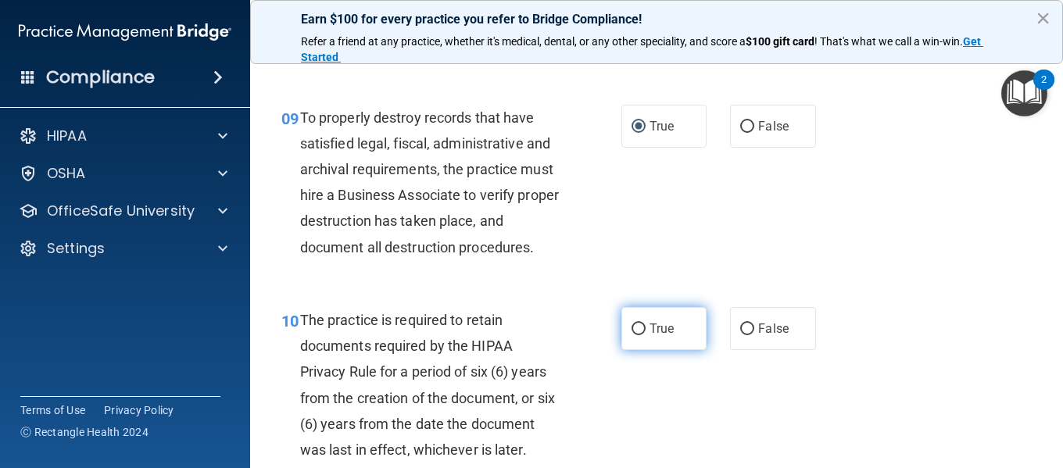
click at [631, 335] on input "True" at bounding box center [638, 329] width 14 height 12
radio input "true"
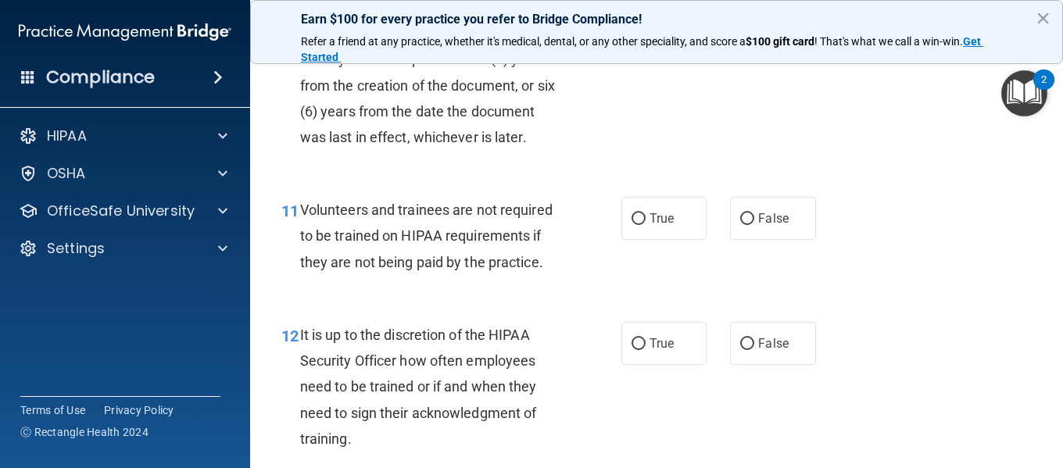
scroll to position [1875, 0]
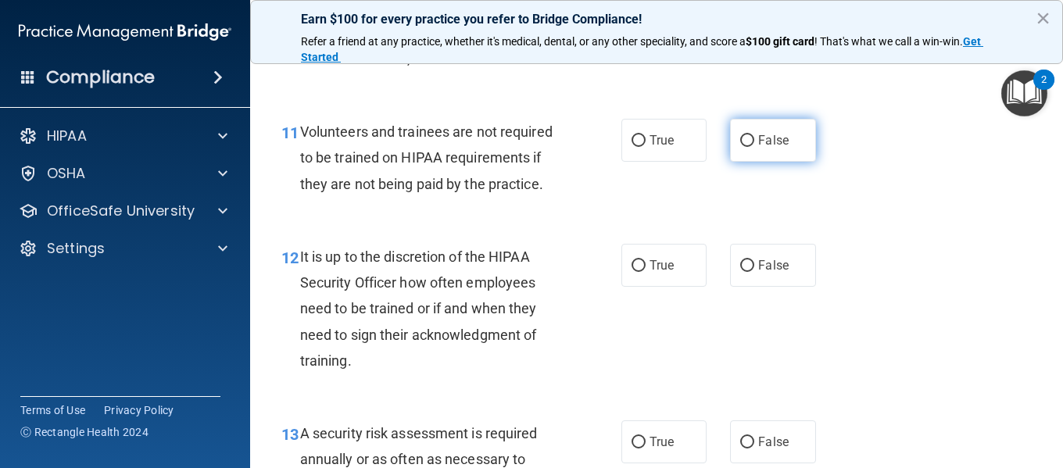
click at [740, 147] on input "False" at bounding box center [747, 141] width 14 height 12
radio input "true"
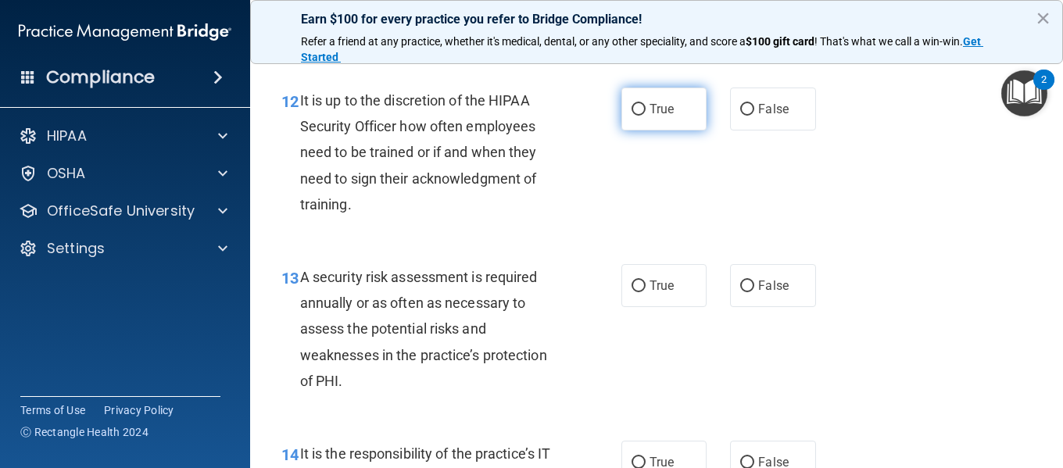
click at [632, 116] on input "True" at bounding box center [638, 110] width 14 height 12
radio input "true"
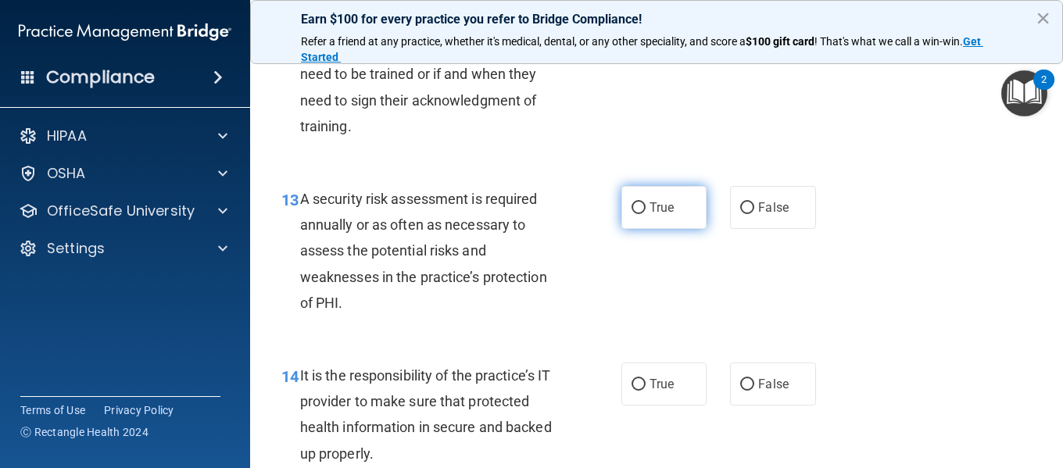
click at [631, 214] on input "True" at bounding box center [638, 208] width 14 height 12
radio input "true"
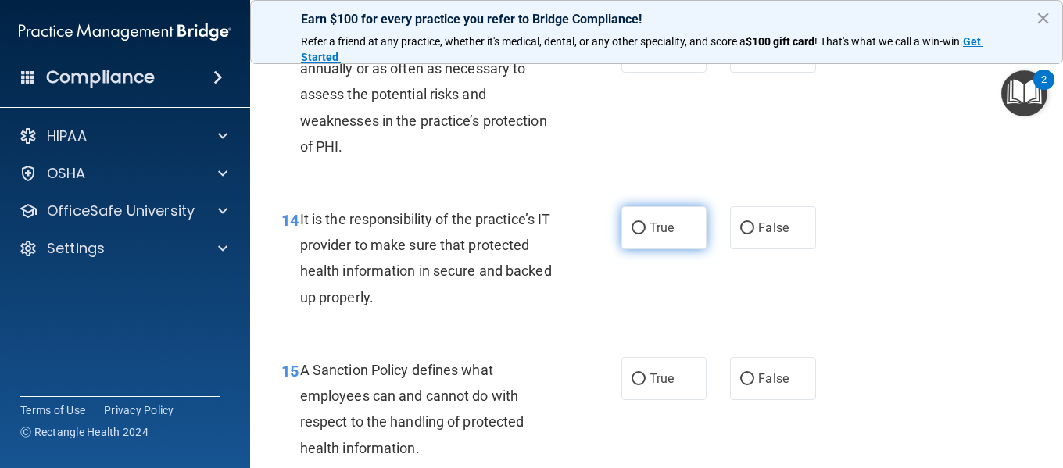
click at [631, 234] on input "True" at bounding box center [638, 229] width 14 height 12
radio input "true"
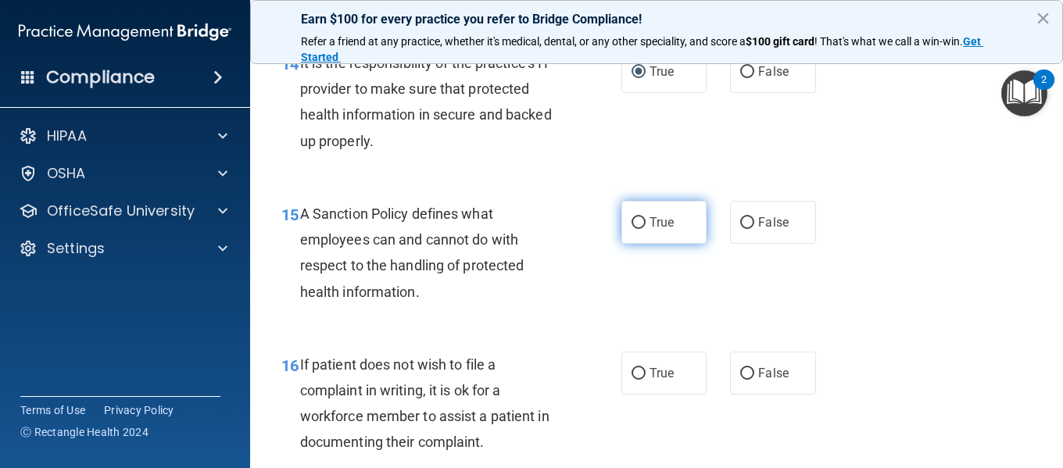
click at [631, 229] on input "True" at bounding box center [638, 223] width 14 height 12
radio input "true"
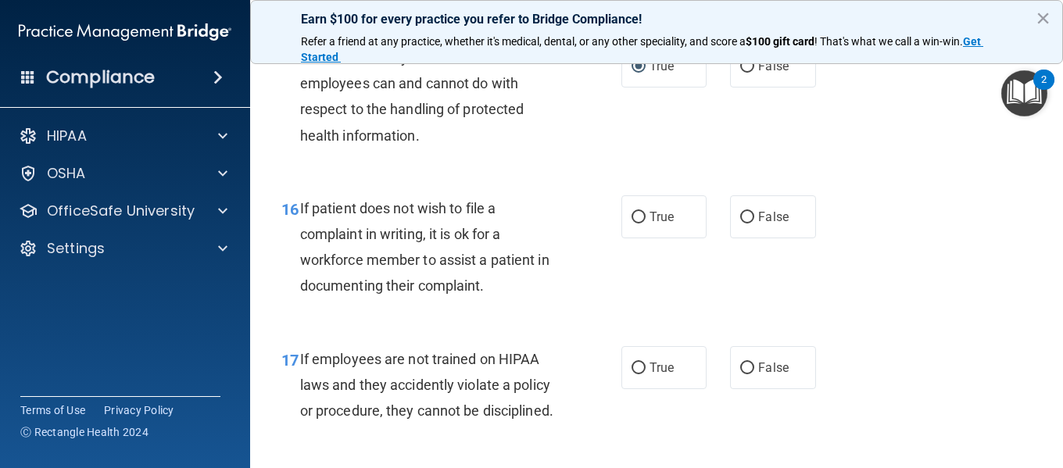
scroll to position [2656, 0]
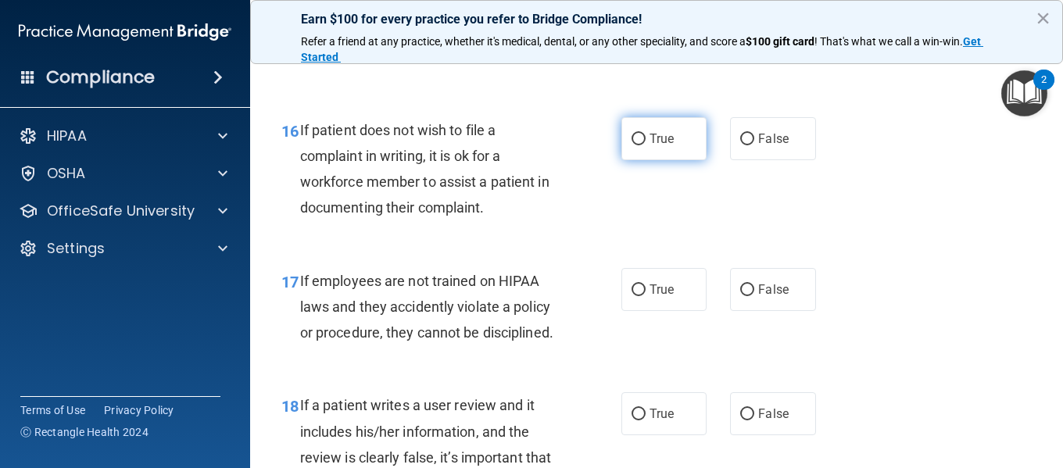
click at [635, 145] on input "True" at bounding box center [638, 140] width 14 height 12
radio input "true"
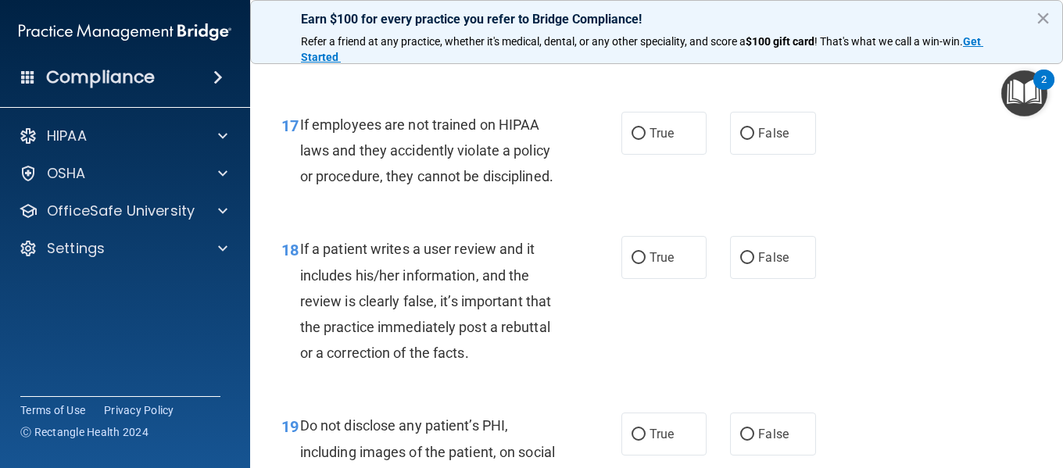
scroll to position [2891, 0]
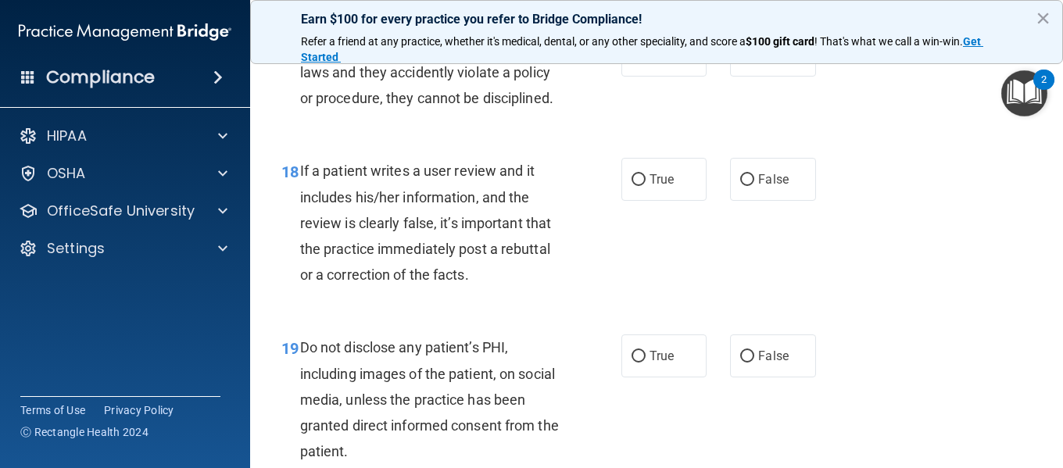
click at [60, 16] on div "Compliance" at bounding box center [125, 47] width 219 height 95
click at [631, 62] on input "True" at bounding box center [638, 56] width 14 height 12
radio input "true"
click at [631, 186] on input "True" at bounding box center [638, 180] width 14 height 12
radio input "true"
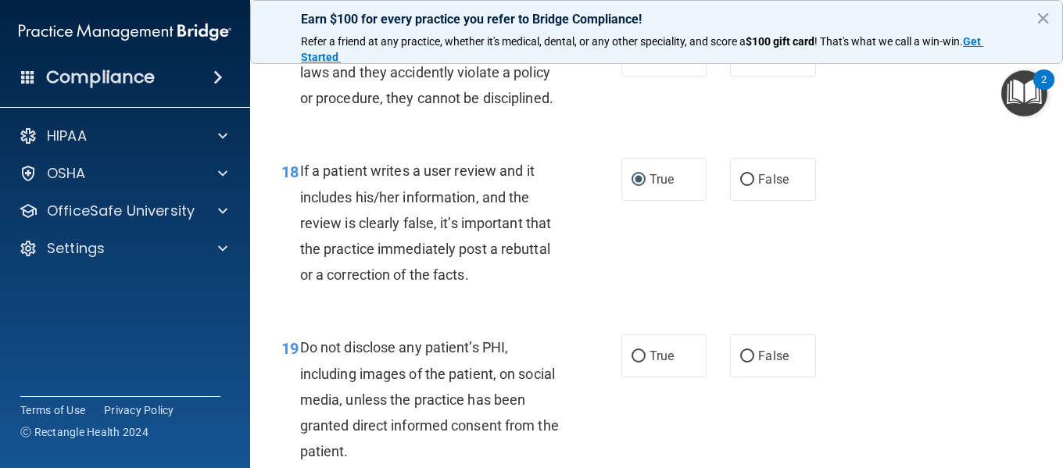
scroll to position [3047, 0]
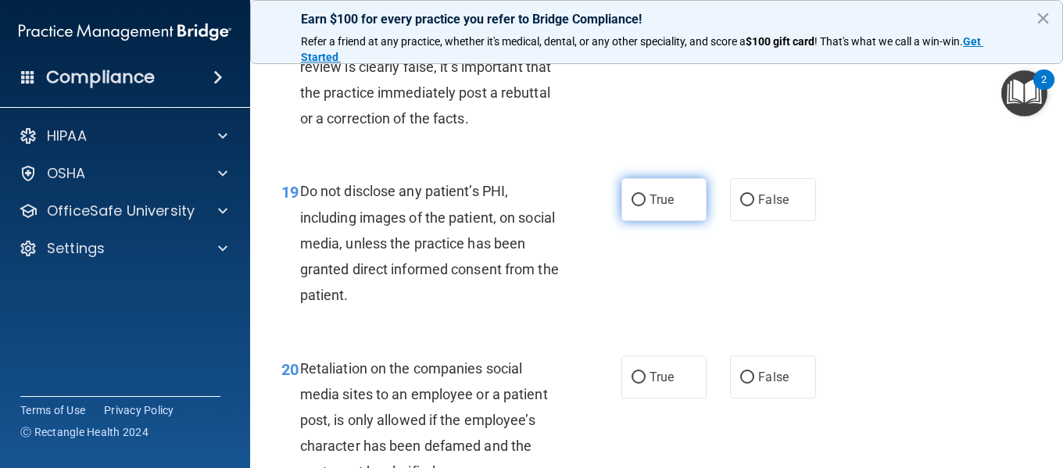
click at [631, 206] on input "True" at bounding box center [638, 201] width 14 height 12
radio input "true"
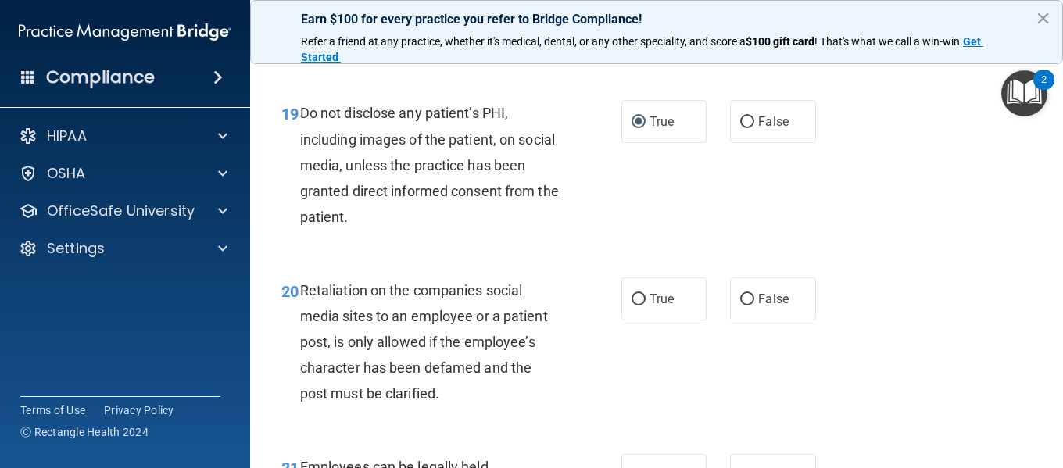
scroll to position [3359, 0]
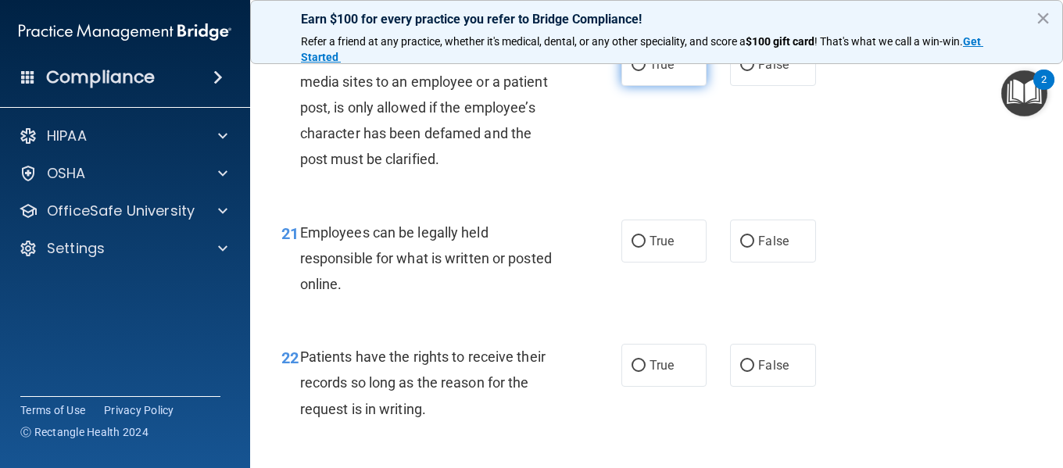
click at [631, 71] on input "True" at bounding box center [638, 65] width 14 height 12
radio input "true"
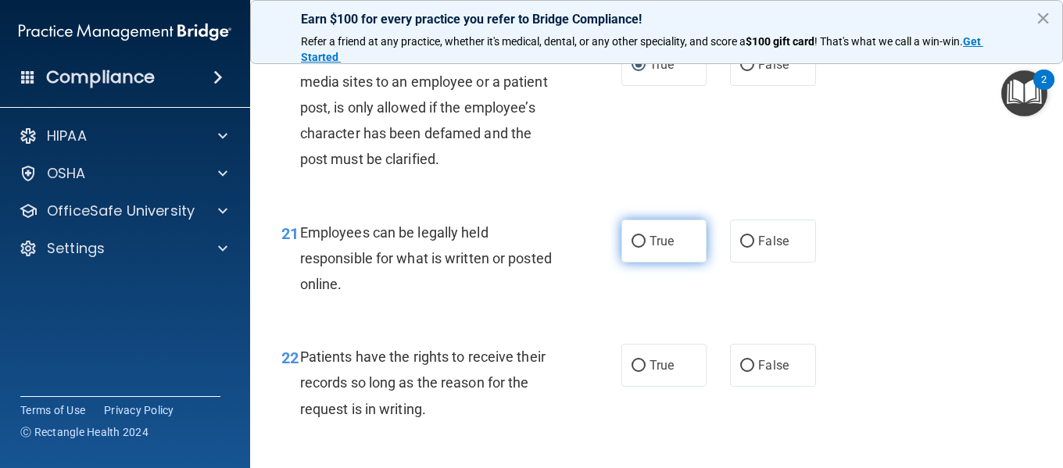
click at [633, 248] on input "True" at bounding box center [638, 242] width 14 height 12
radio input "true"
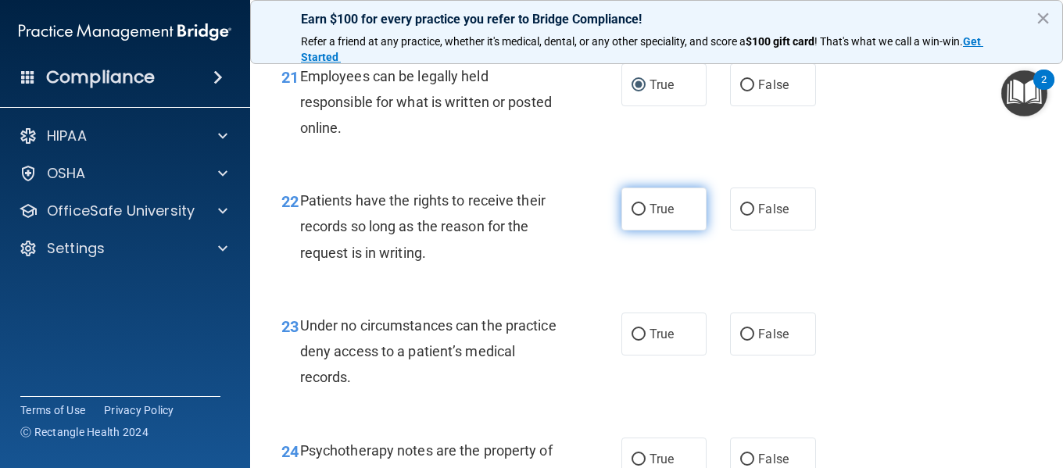
click at [631, 216] on input "True" at bounding box center [638, 210] width 14 height 12
radio input "true"
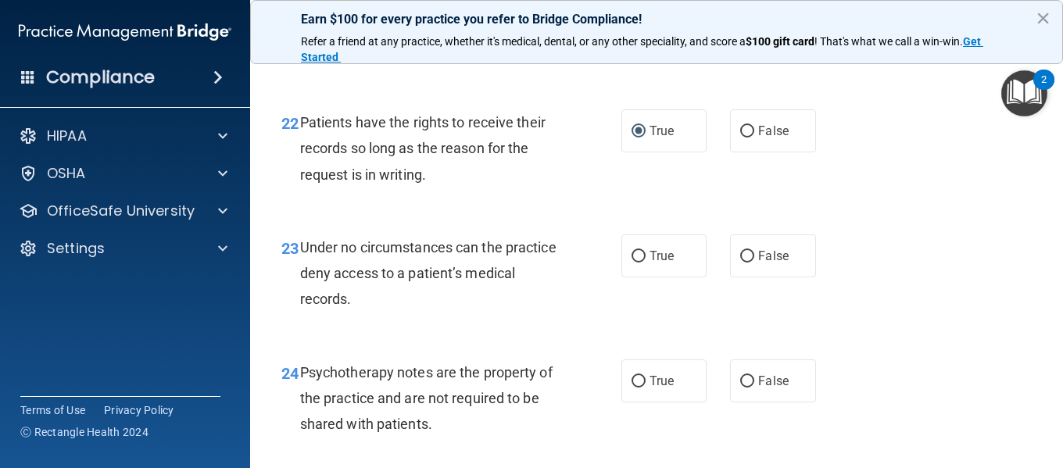
scroll to position [3672, 0]
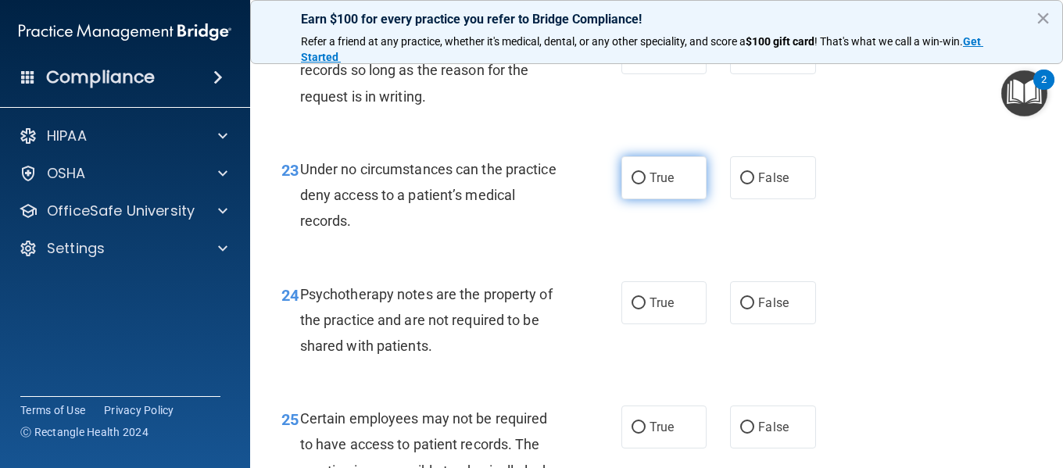
click at [633, 184] on input "True" at bounding box center [638, 179] width 14 height 12
radio input "true"
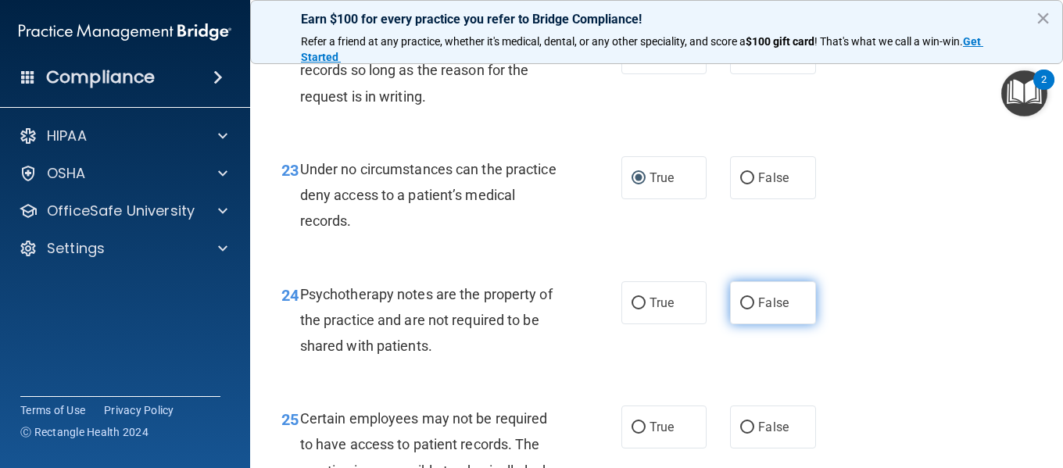
click at [740, 309] on input "False" at bounding box center [747, 304] width 14 height 12
radio input "true"
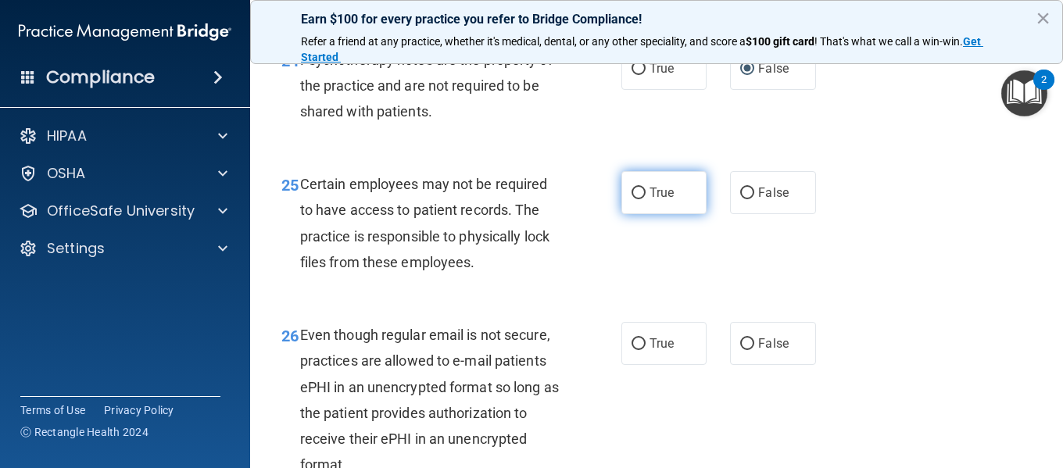
click at [635, 199] on input "True" at bounding box center [638, 194] width 14 height 12
radio input "true"
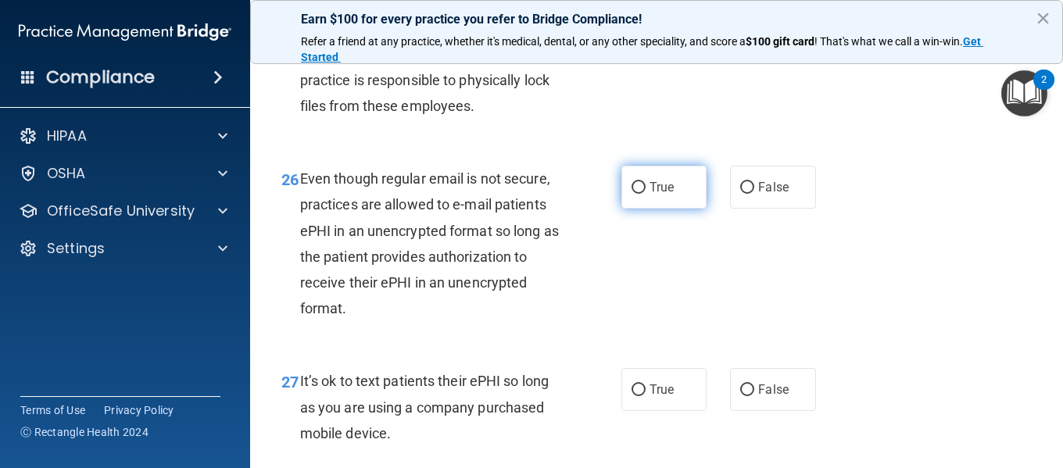
click at [631, 194] on input "True" at bounding box center [638, 188] width 14 height 12
radio input "true"
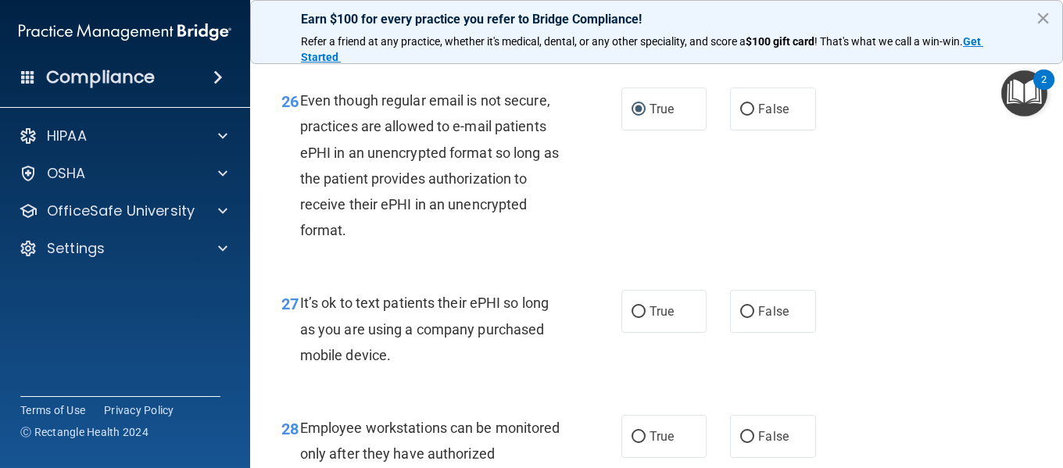
scroll to position [4219, 0]
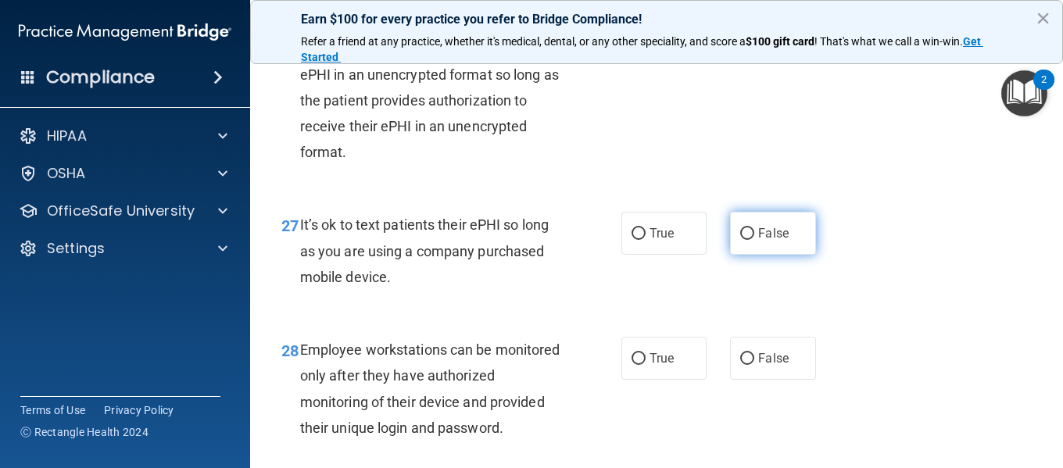
click at [744, 240] on input "False" at bounding box center [747, 234] width 14 height 12
radio input "true"
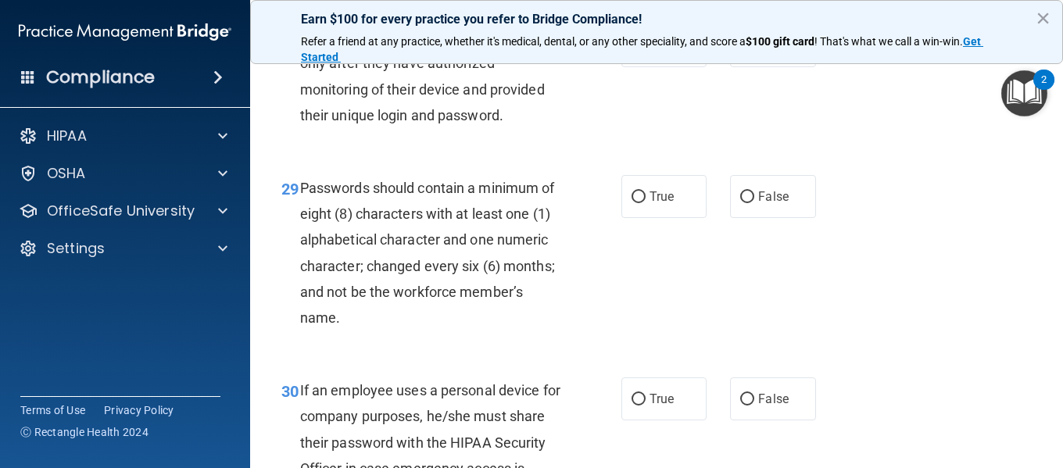
scroll to position [4453, 0]
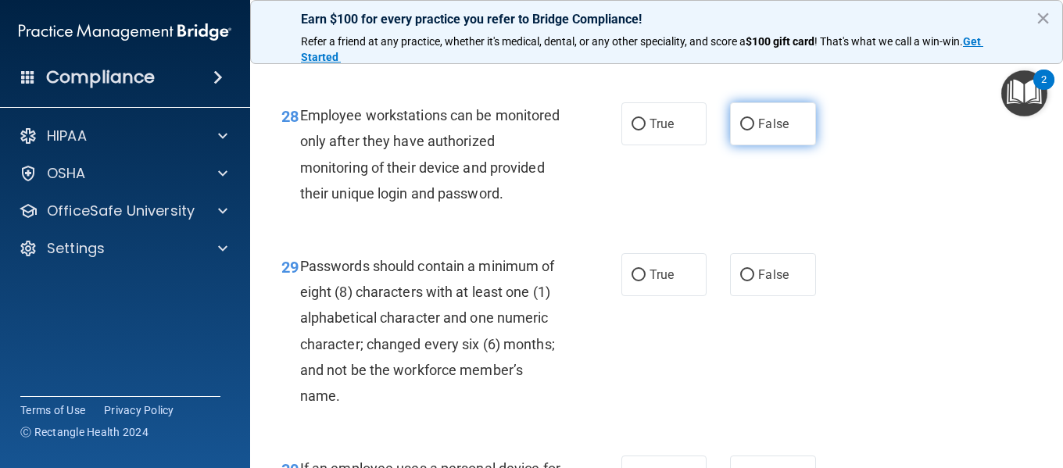
click at [740, 130] on input "False" at bounding box center [747, 125] width 14 height 12
radio input "true"
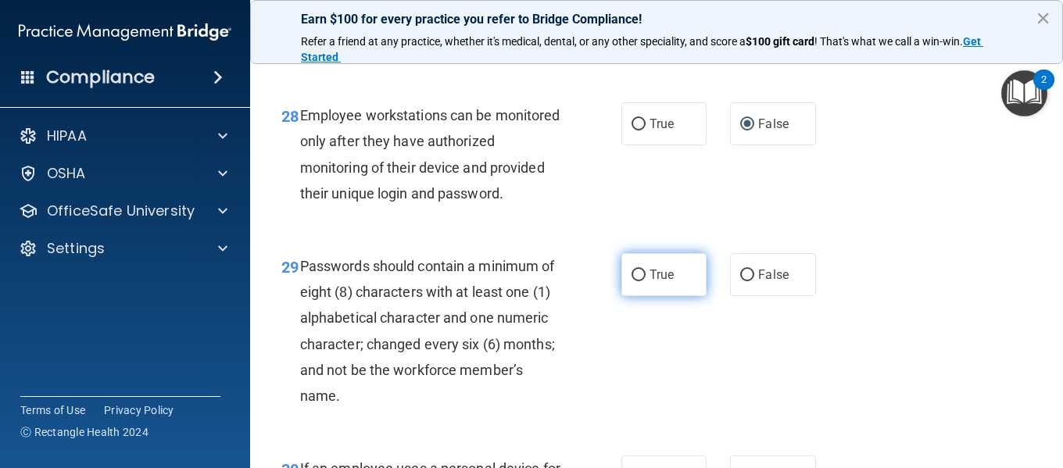
click at [632, 281] on input "True" at bounding box center [638, 276] width 14 height 12
radio input "true"
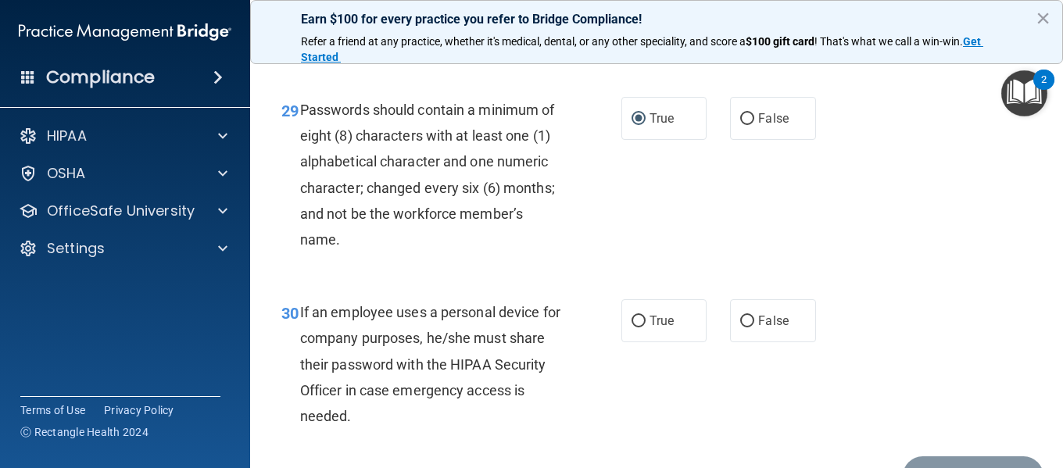
scroll to position [4766, 0]
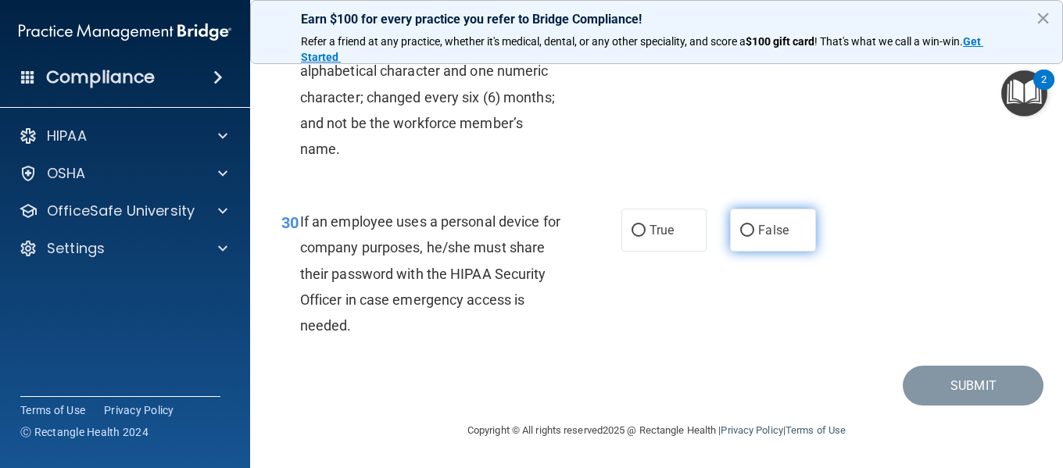
click at [740, 237] on input "False" at bounding box center [747, 231] width 14 height 12
radio input "true"
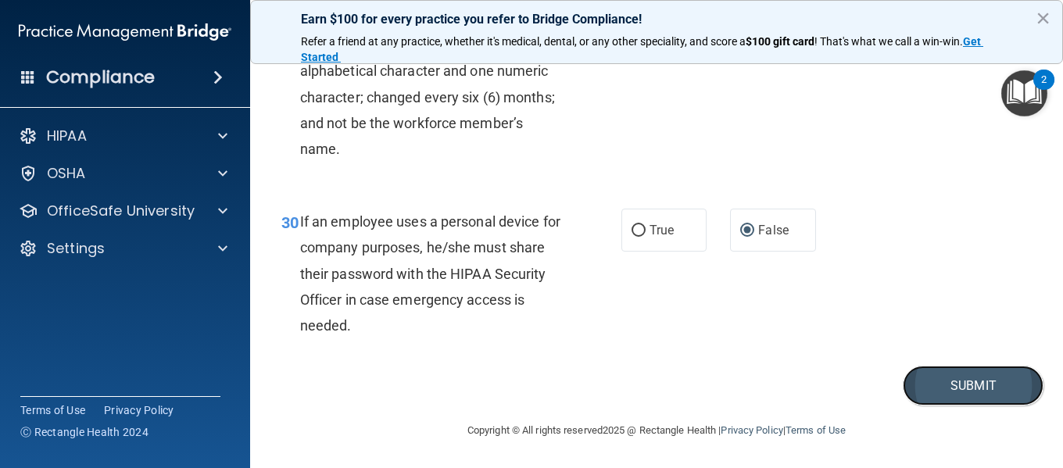
click at [966, 405] on button "Submit" at bounding box center [972, 386] width 141 height 40
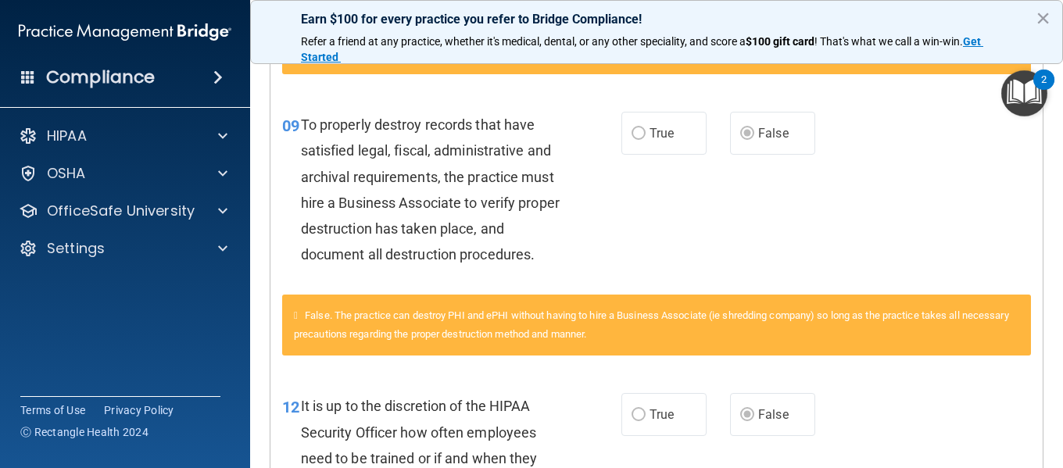
scroll to position [69, 0]
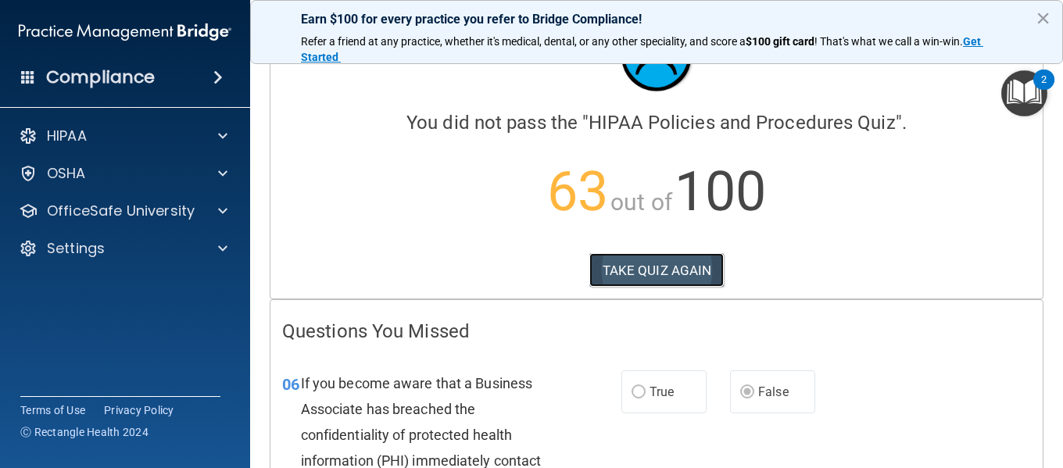
click at [659, 272] on button "TAKE QUIZ AGAIN" at bounding box center [656, 270] width 135 height 34
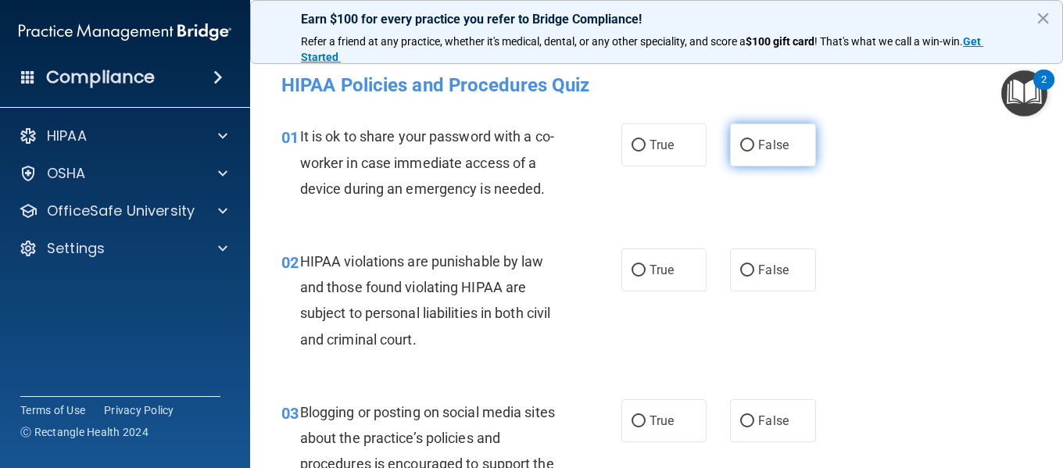
click at [741, 144] on input "False" at bounding box center [747, 146] width 14 height 12
radio input "true"
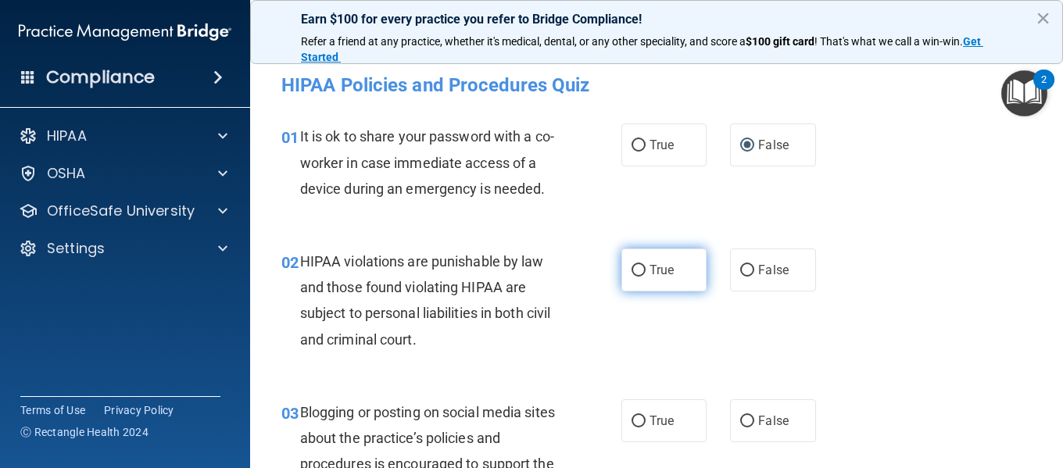
click at [631, 270] on input "True" at bounding box center [638, 271] width 14 height 12
radio input "true"
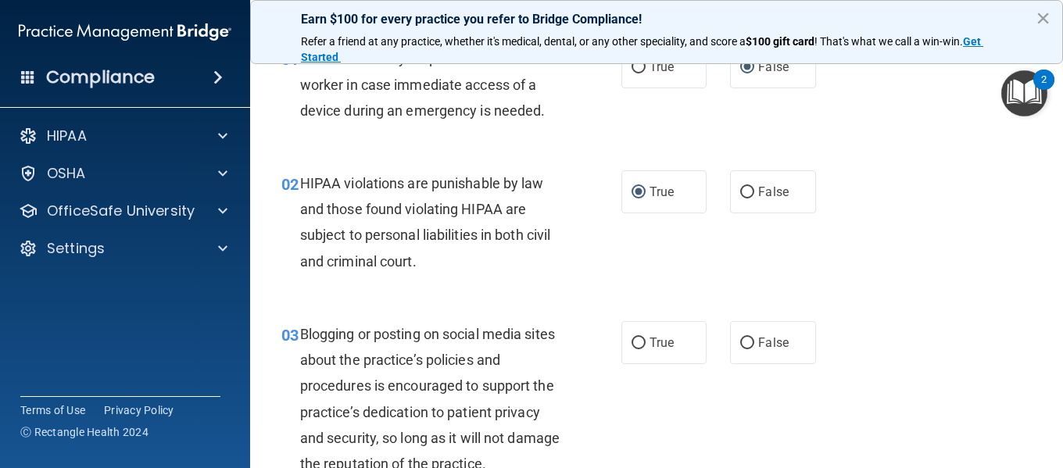
scroll to position [156, 0]
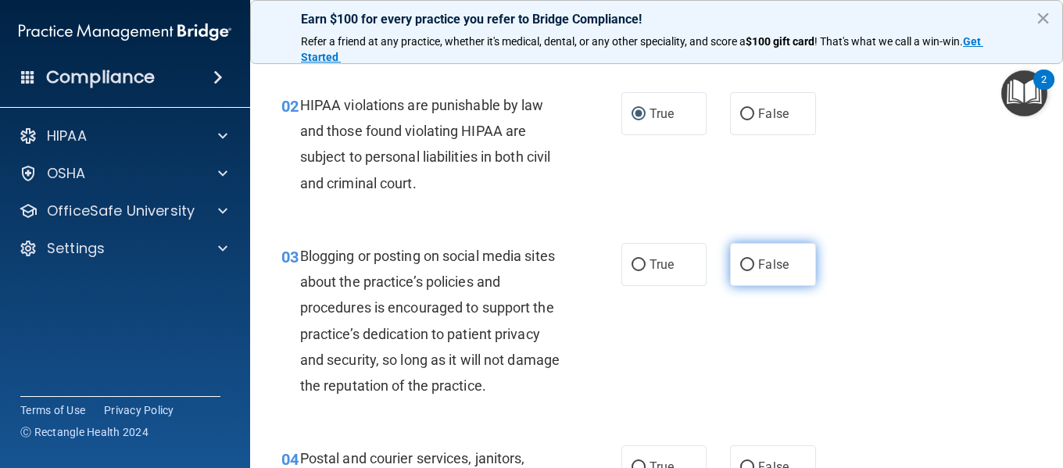
click at [742, 263] on input "False" at bounding box center [747, 265] width 14 height 12
radio input "true"
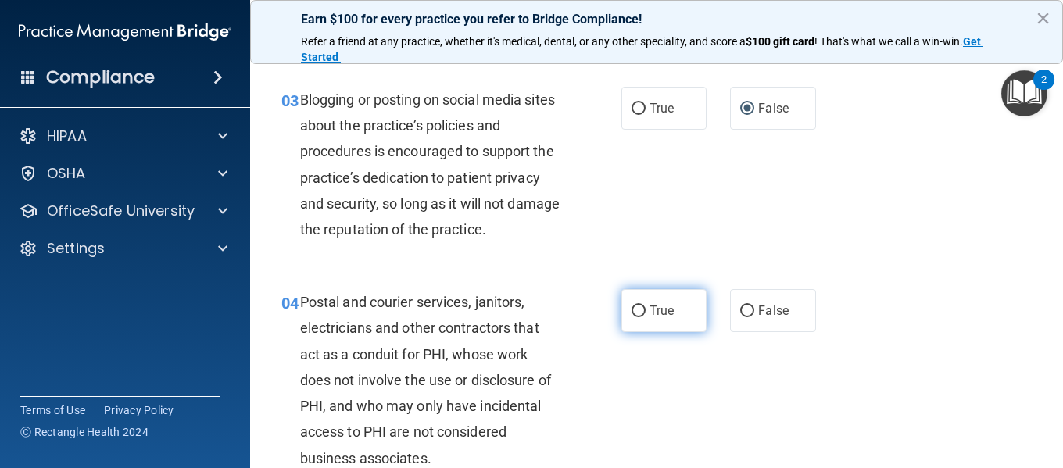
click at [635, 312] on input "True" at bounding box center [638, 311] width 14 height 12
radio input "true"
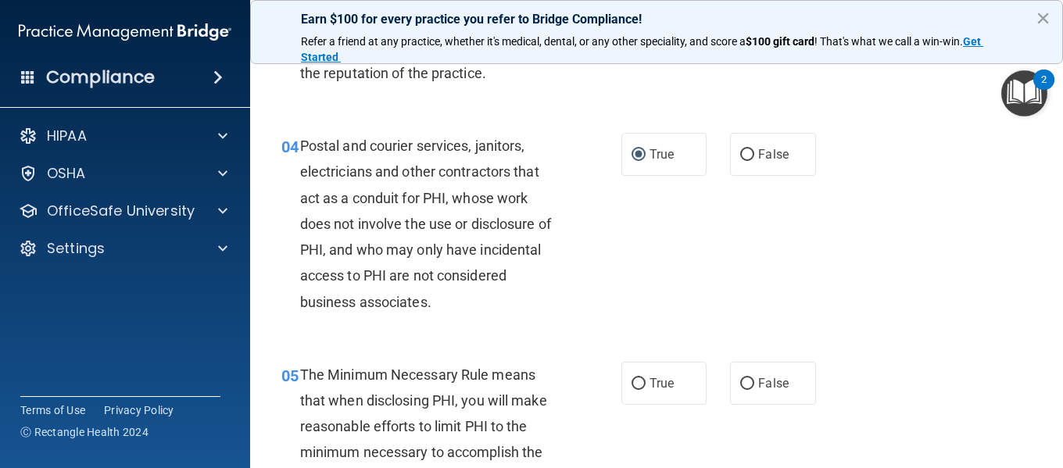
scroll to position [547, 0]
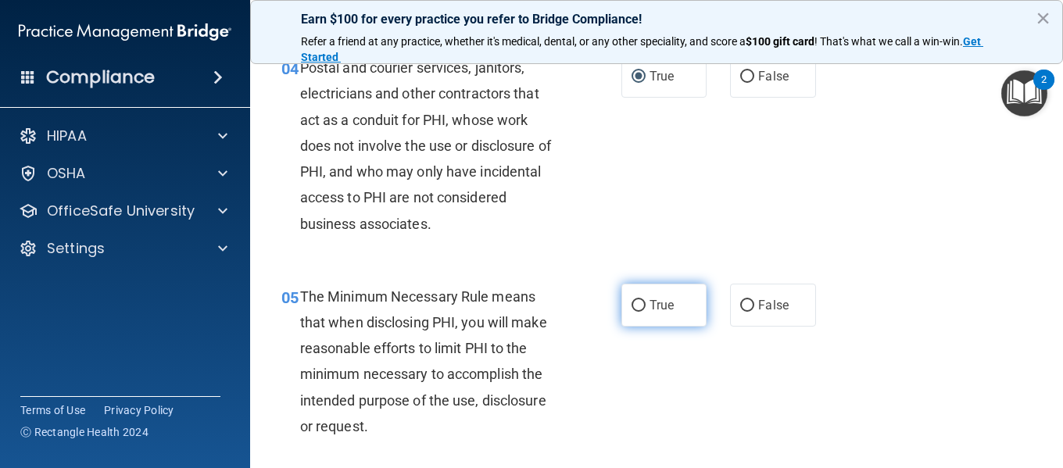
click at [631, 307] on input "True" at bounding box center [638, 306] width 14 height 12
radio input "true"
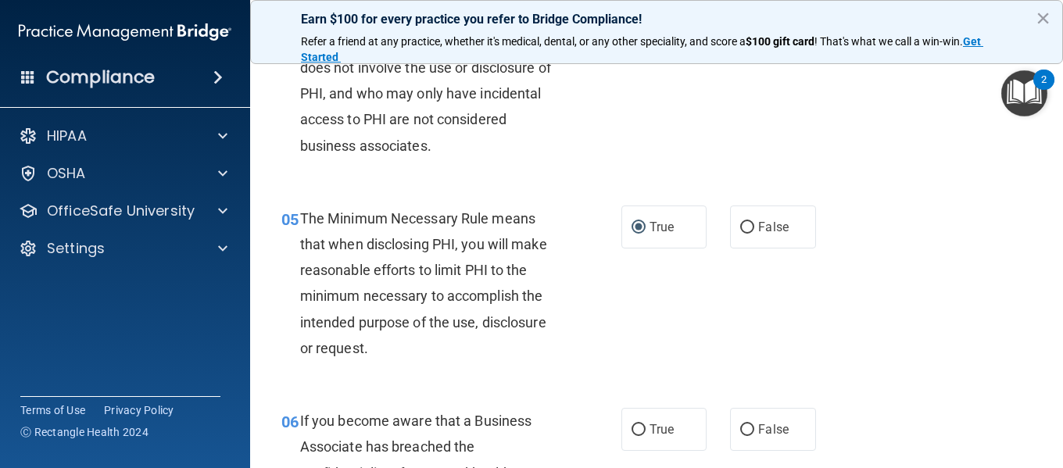
scroll to position [703, 0]
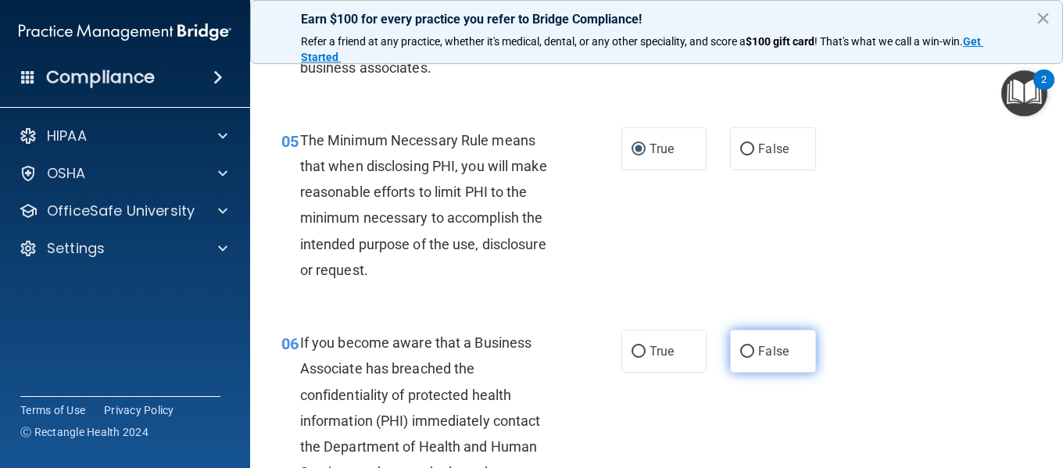
click at [740, 352] on input "False" at bounding box center [747, 352] width 14 height 12
radio input "true"
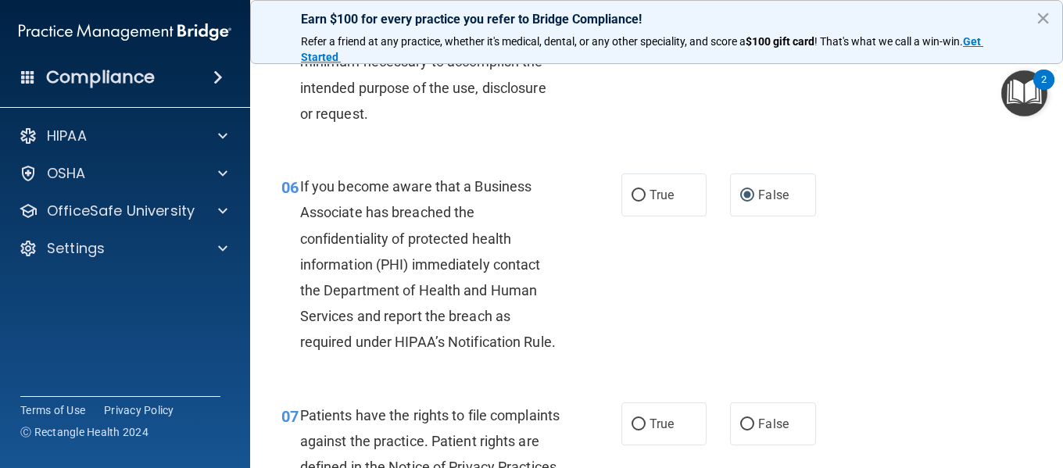
scroll to position [1016, 0]
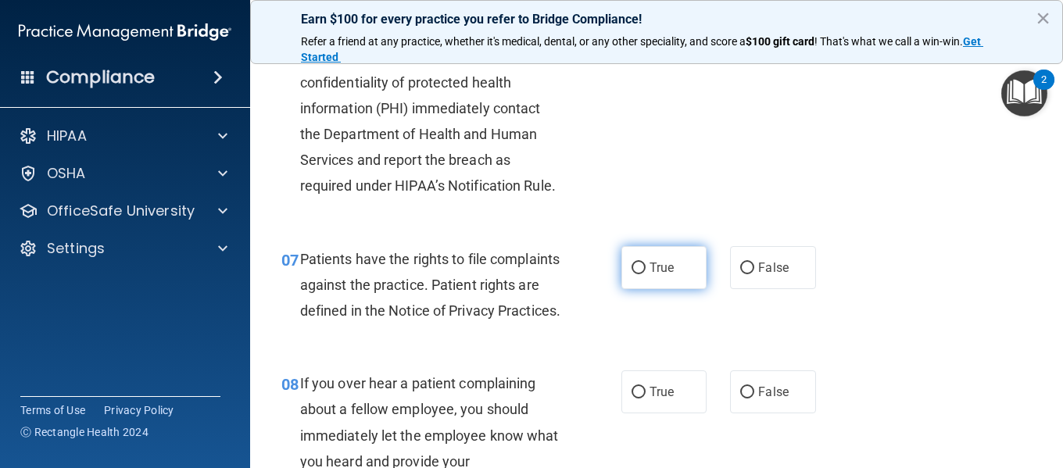
drag, startPoint x: 632, startPoint y: 293, endPoint x: 634, endPoint y: 316, distance: 23.5
click at [632, 274] on input "True" at bounding box center [638, 269] width 14 height 12
radio input "true"
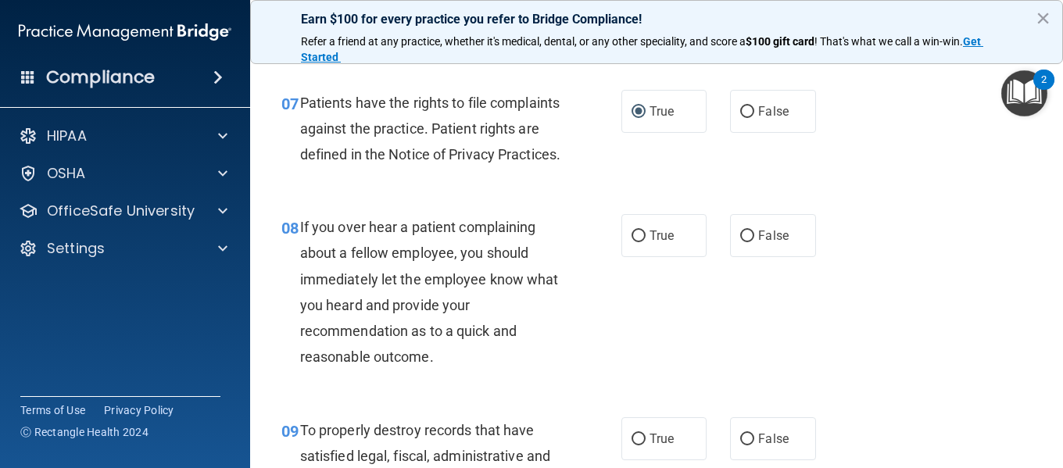
scroll to position [1250, 0]
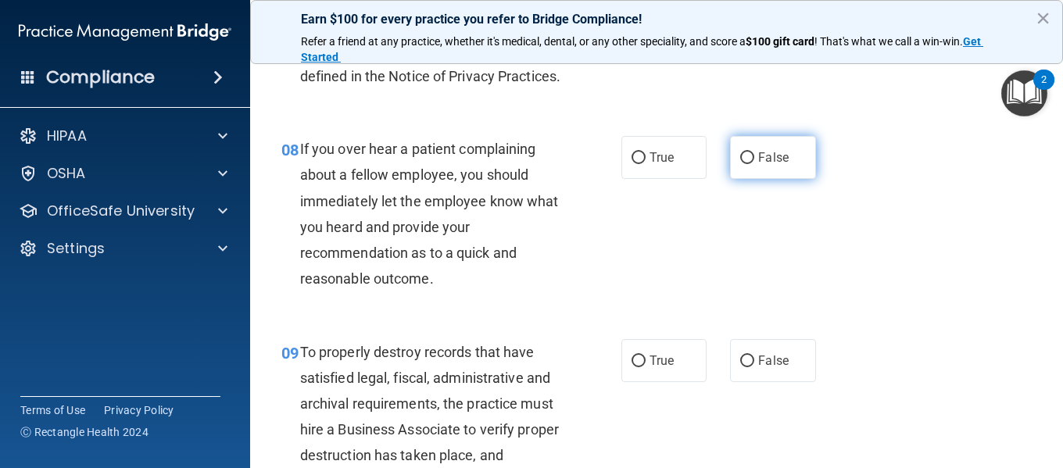
click at [740, 164] on input "False" at bounding box center [747, 158] width 14 height 12
radio input "true"
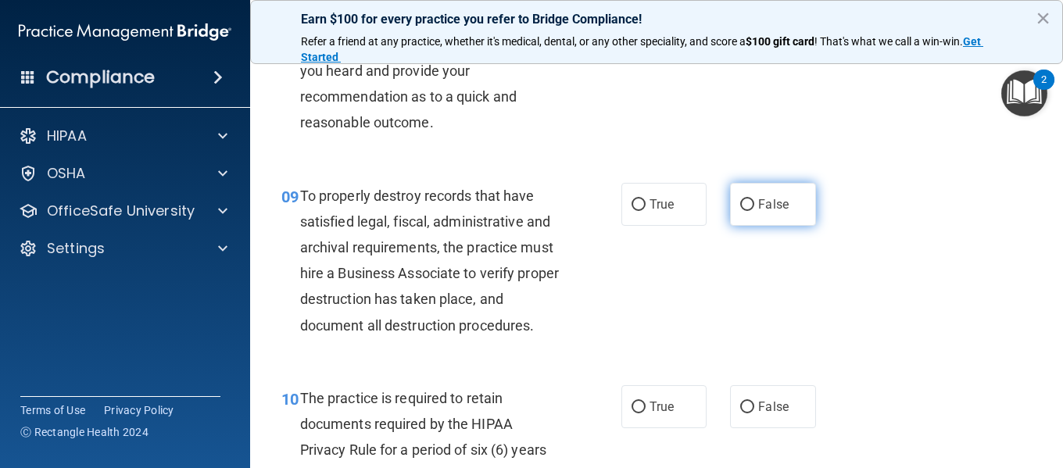
click at [740, 211] on input "False" at bounding box center [747, 205] width 14 height 12
radio input "true"
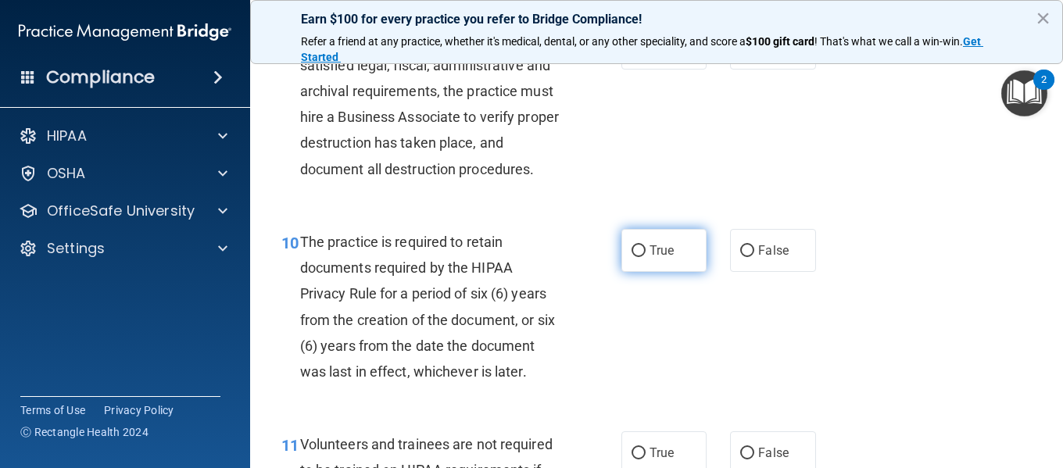
scroll to position [1641, 0]
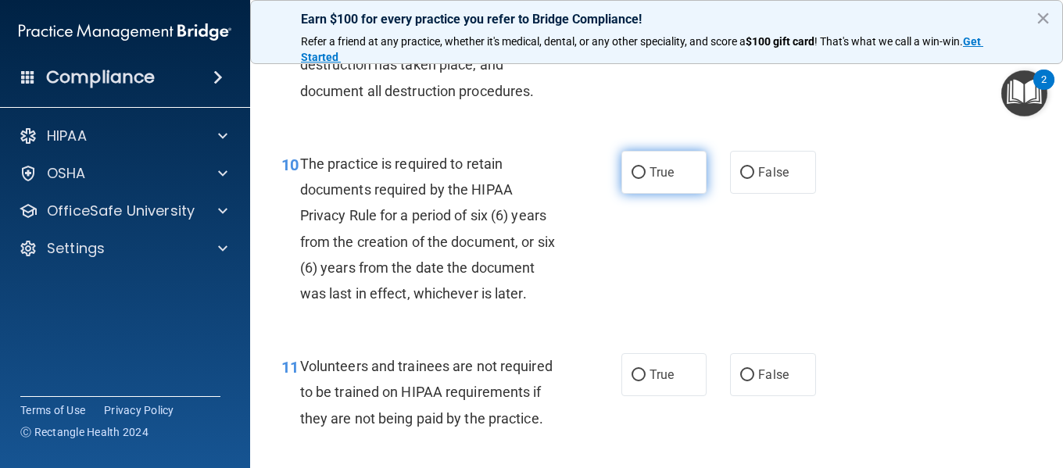
click at [631, 179] on input "True" at bounding box center [638, 173] width 14 height 12
radio input "true"
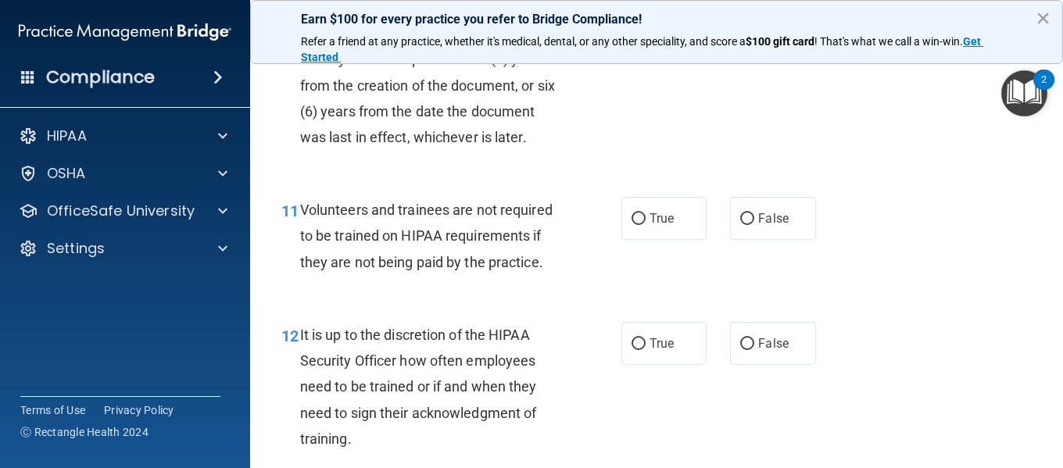
scroll to position [1875, 0]
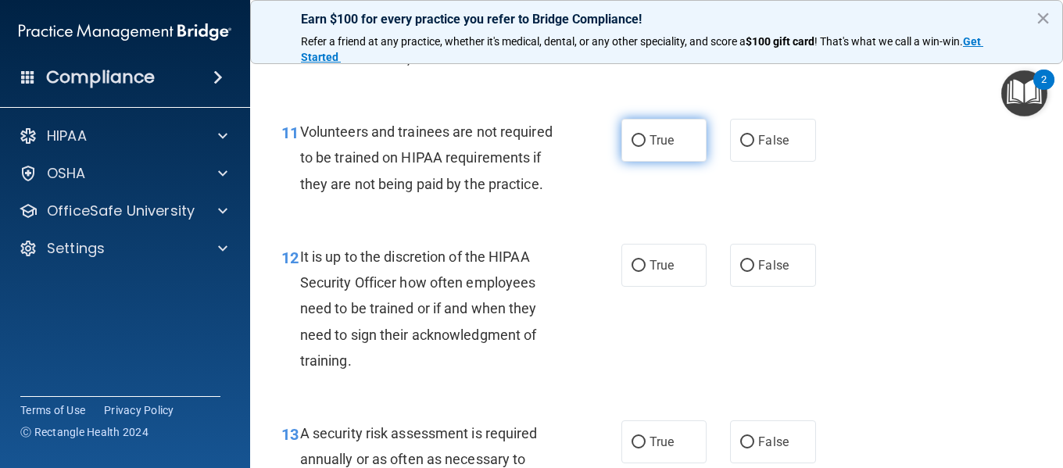
click at [631, 147] on input "True" at bounding box center [638, 141] width 14 height 12
radio input "true"
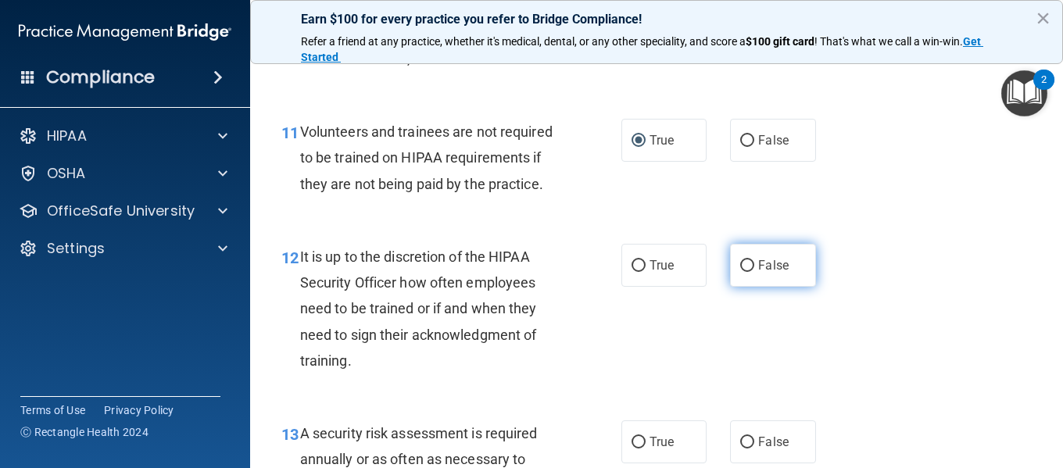
click at [741, 272] on input "False" at bounding box center [747, 266] width 14 height 12
radio input "true"
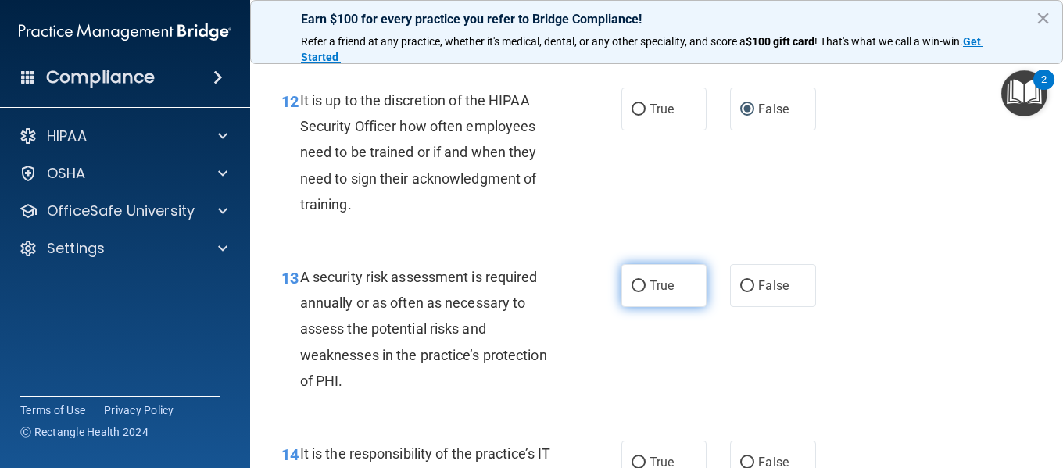
click at [631, 292] on input "True" at bounding box center [638, 286] width 14 height 12
radio input "true"
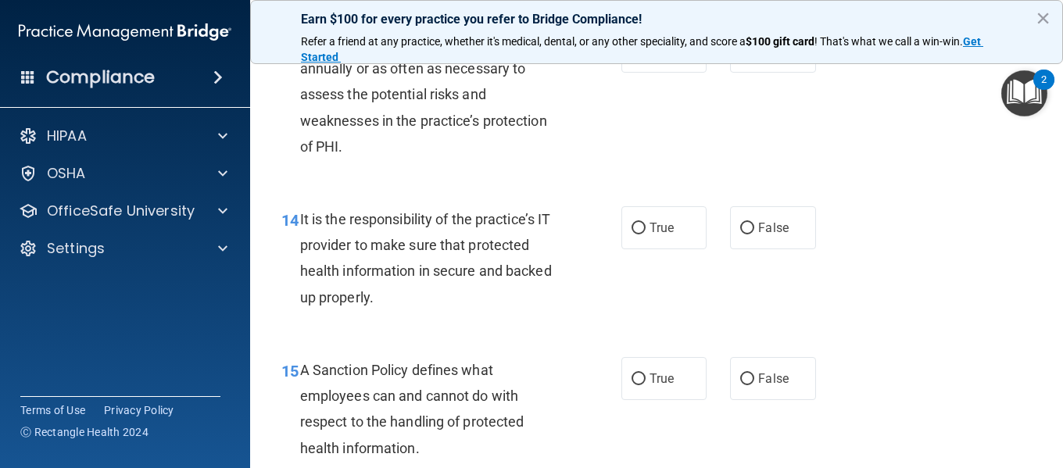
scroll to position [2344, 0]
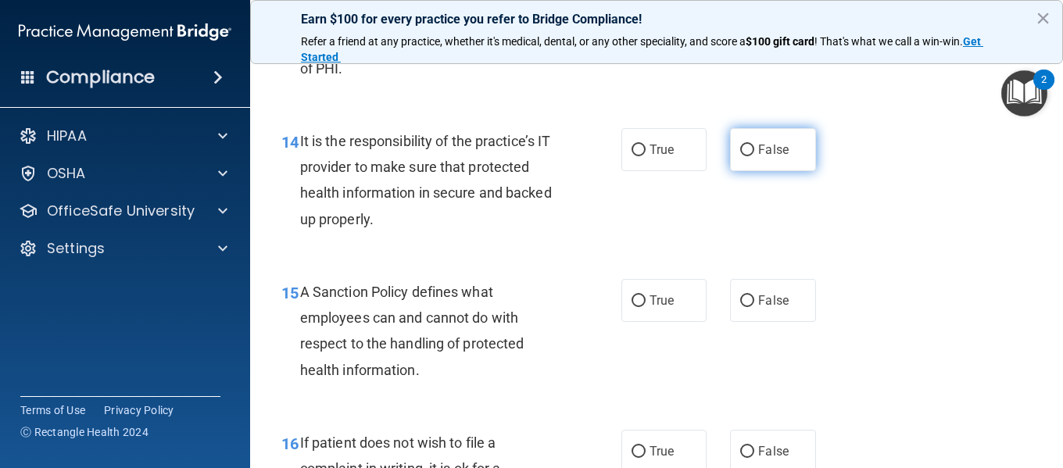
click at [740, 156] on input "False" at bounding box center [747, 151] width 14 height 12
radio input "true"
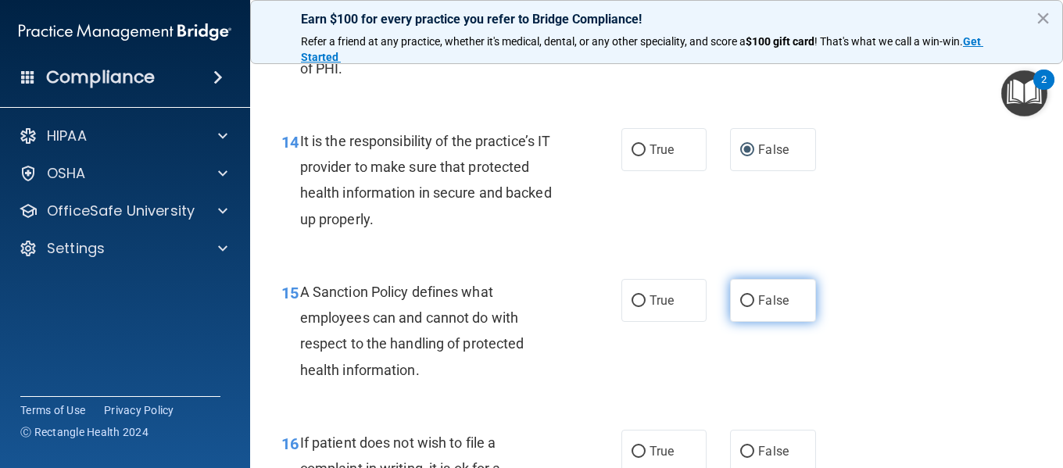
click at [741, 307] on input "False" at bounding box center [747, 301] width 14 height 12
radio input "true"
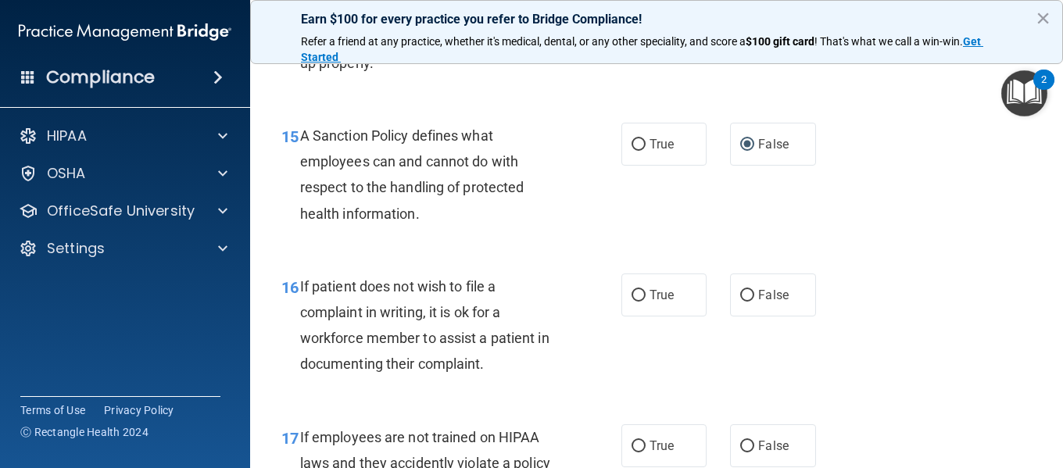
scroll to position [2578, 0]
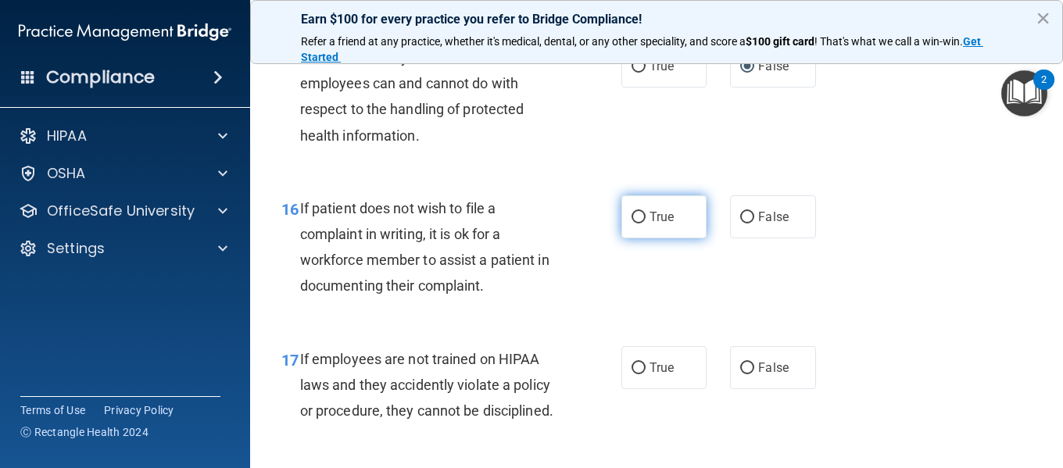
click at [631, 223] on input "True" at bounding box center [638, 218] width 14 height 12
radio input "true"
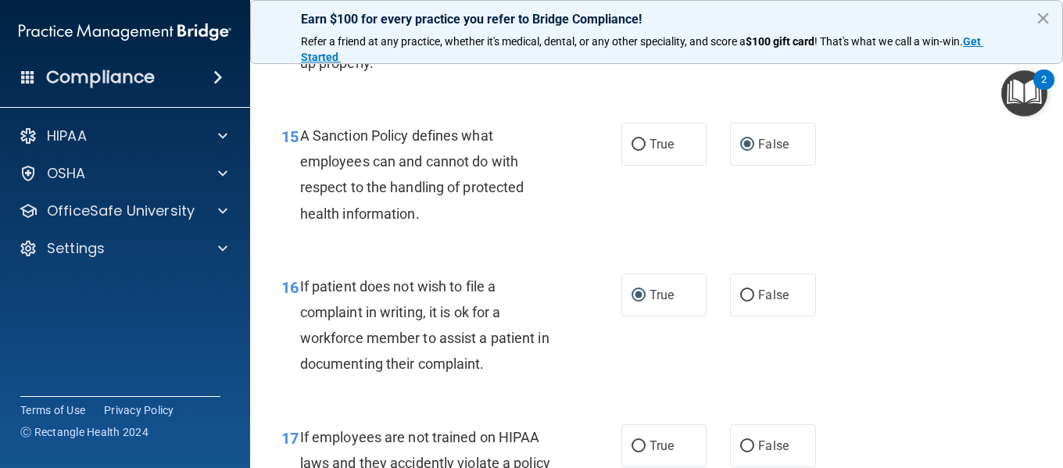
scroll to position [2656, 0]
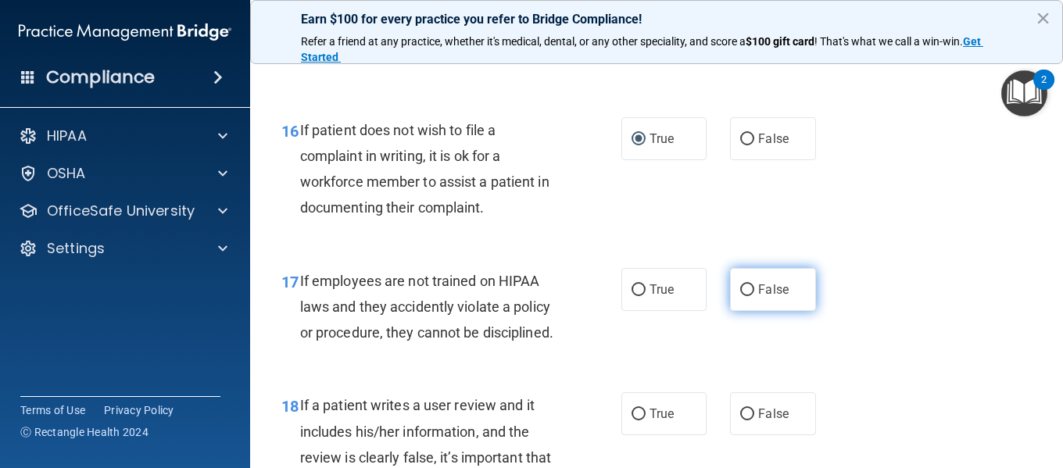
click at [740, 296] on input "False" at bounding box center [747, 290] width 14 height 12
radio input "true"
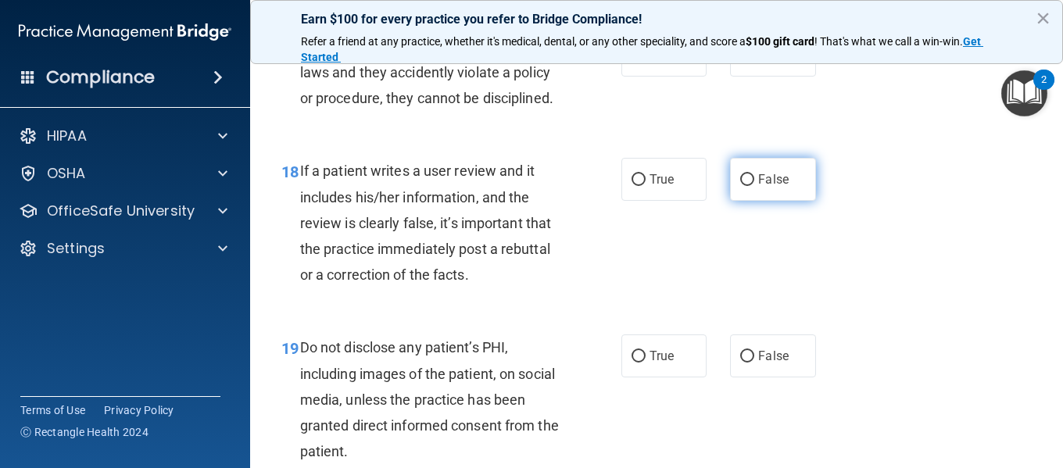
click at [740, 186] on input "False" at bounding box center [747, 180] width 14 height 12
radio input "true"
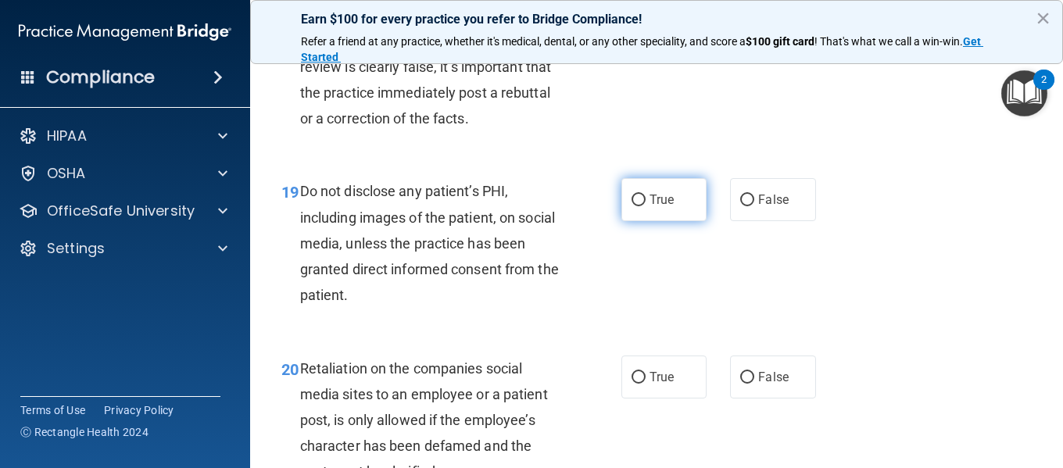
click at [633, 206] on input "True" at bounding box center [638, 201] width 14 height 12
radio input "true"
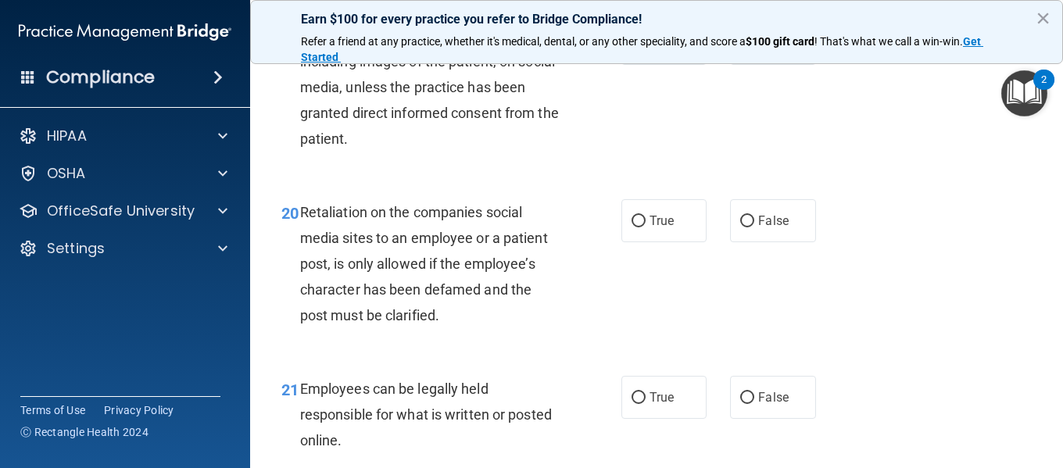
scroll to position [3281, 0]
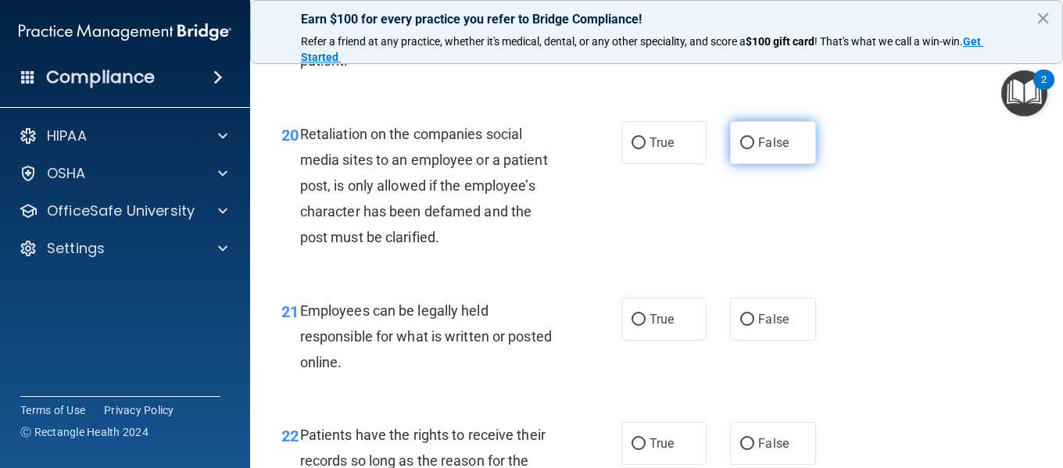
click at [742, 149] on input "False" at bounding box center [747, 144] width 14 height 12
radio input "true"
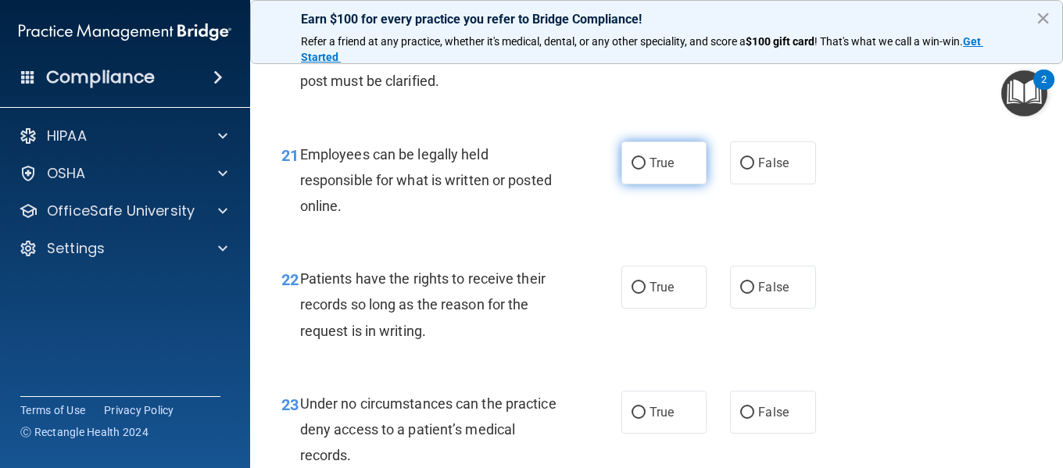
click at [631, 170] on input "True" at bounding box center [638, 164] width 14 height 12
radio input "true"
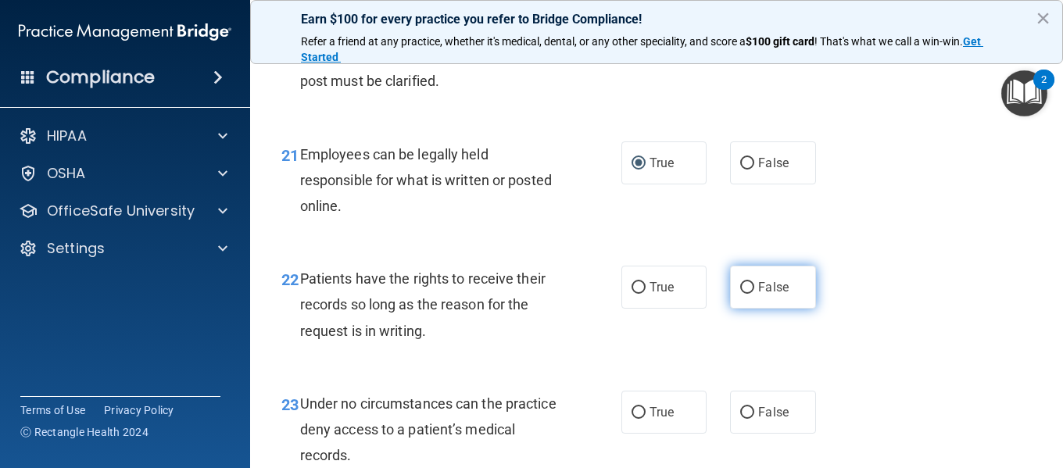
click at [740, 294] on input "False" at bounding box center [747, 288] width 14 height 12
radio input "true"
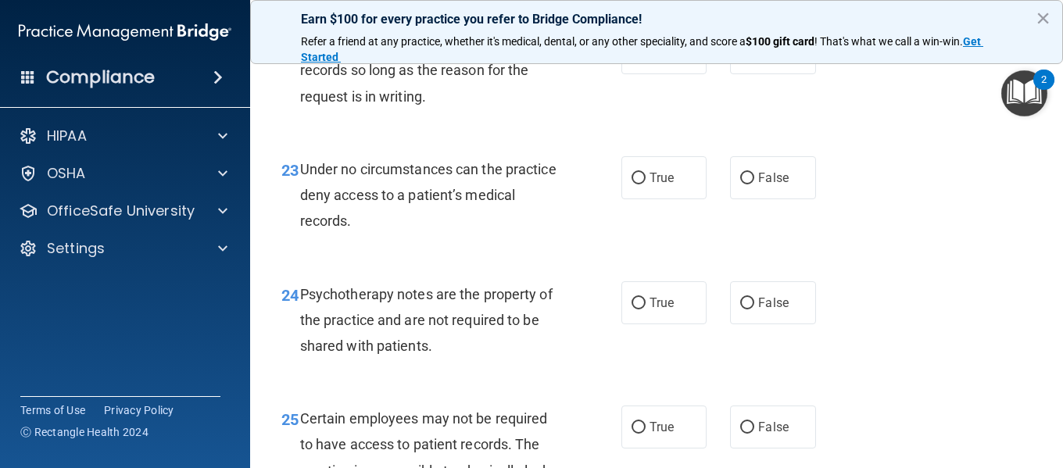
scroll to position [3750, 0]
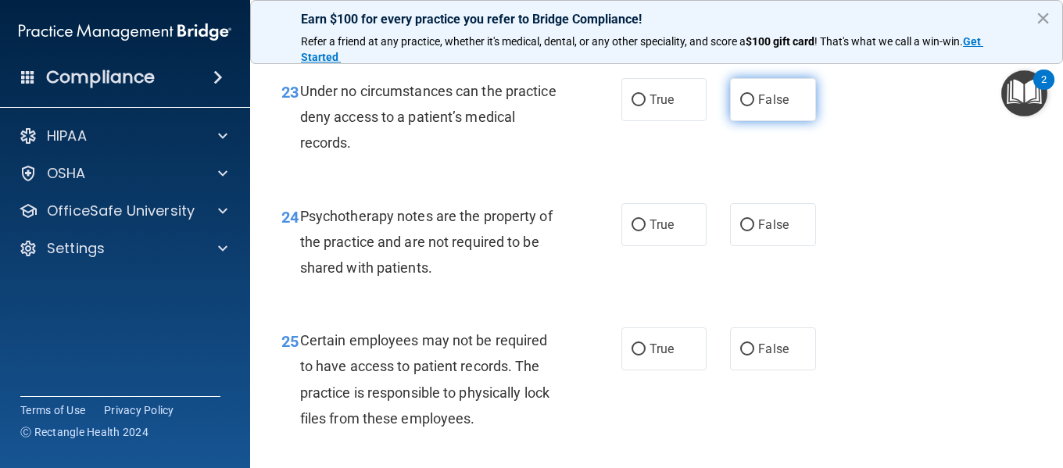
click at [745, 106] on input "False" at bounding box center [747, 101] width 14 height 12
radio input "true"
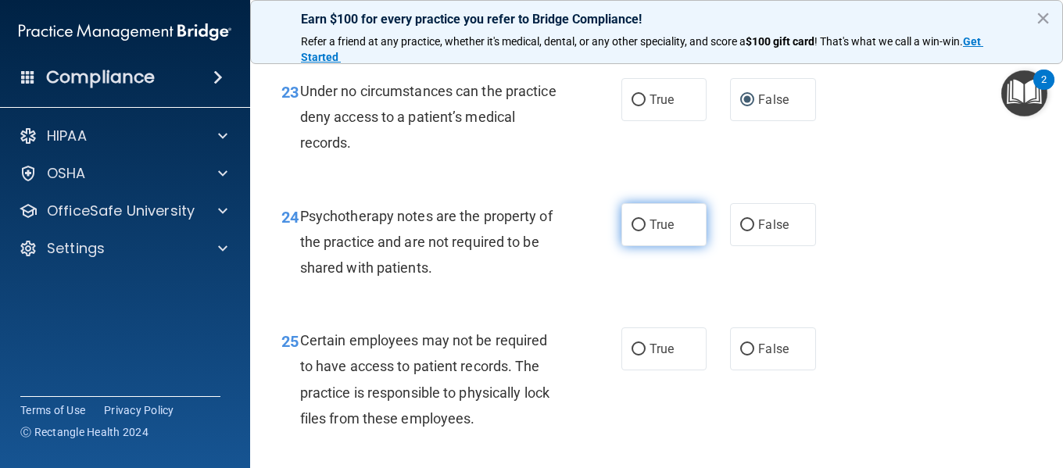
click at [631, 231] on input "True" at bounding box center [638, 226] width 14 height 12
radio input "true"
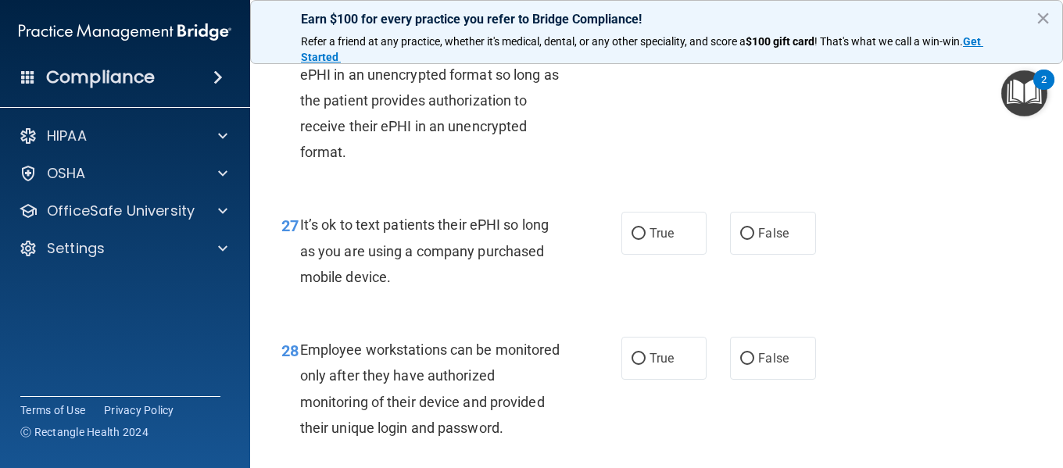
scroll to position [3984, 0]
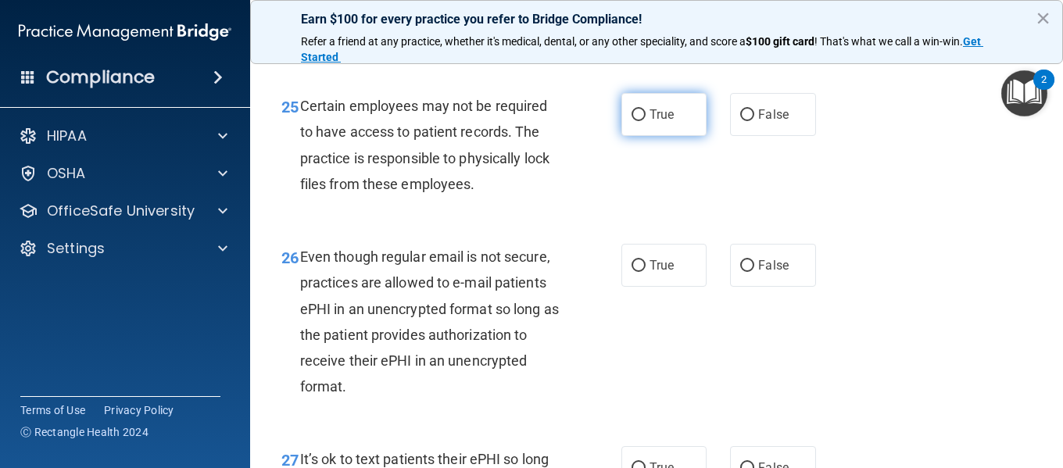
click at [631, 121] on input "True" at bounding box center [638, 115] width 14 height 12
radio input "true"
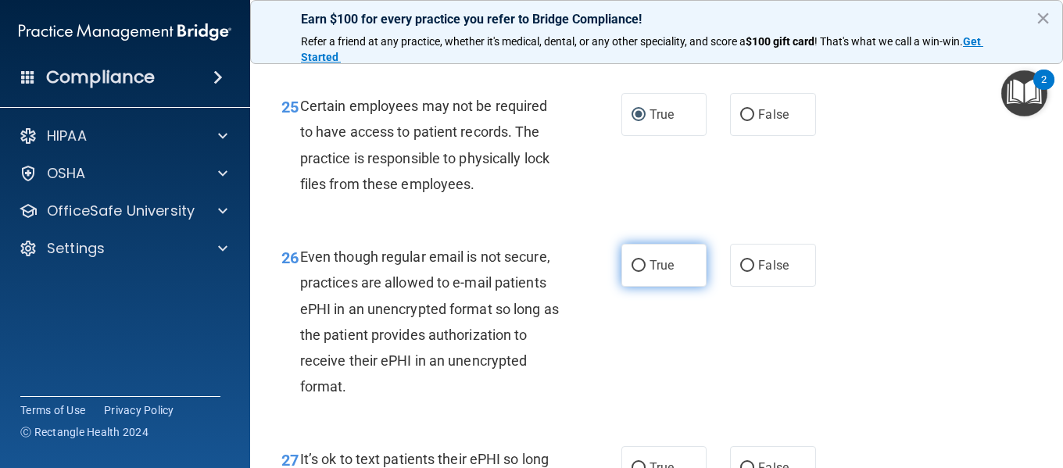
click at [633, 272] on input "True" at bounding box center [638, 266] width 14 height 12
radio input "true"
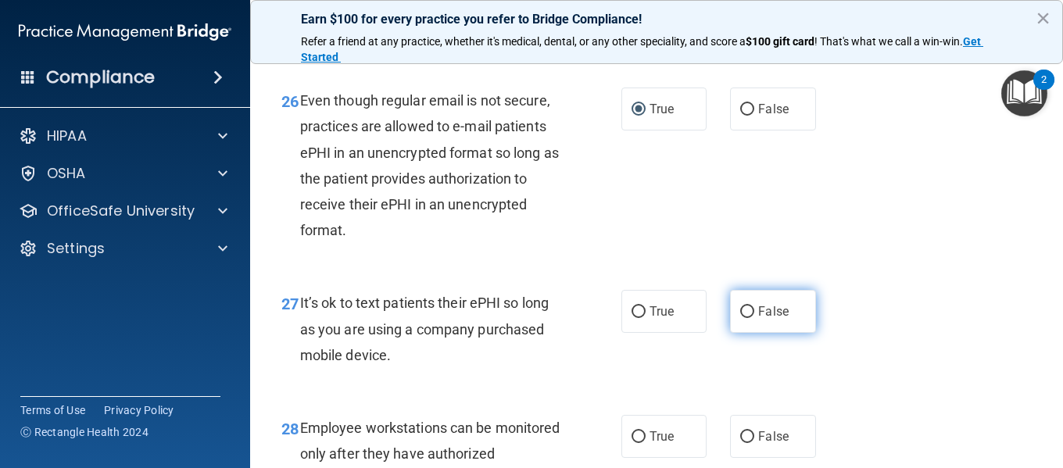
click at [743, 318] on input "False" at bounding box center [747, 312] width 14 height 12
radio input "true"
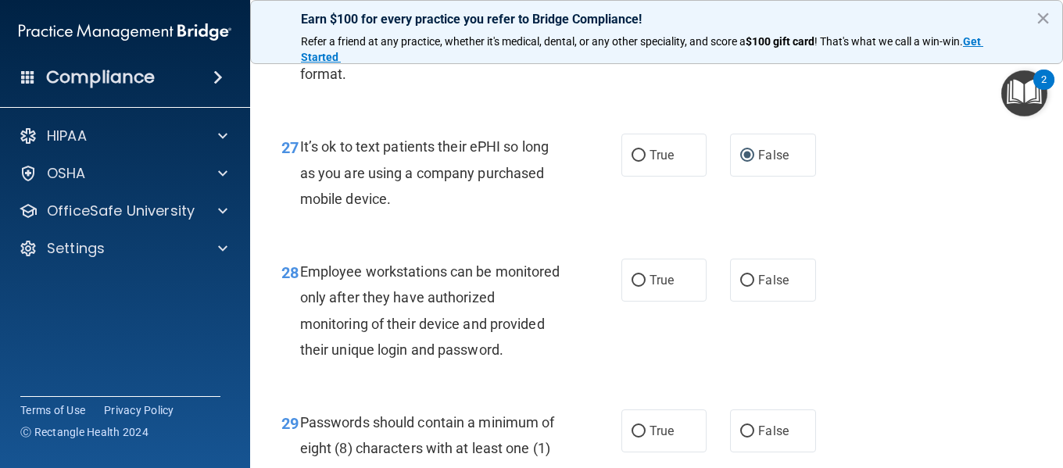
scroll to position [4375, 0]
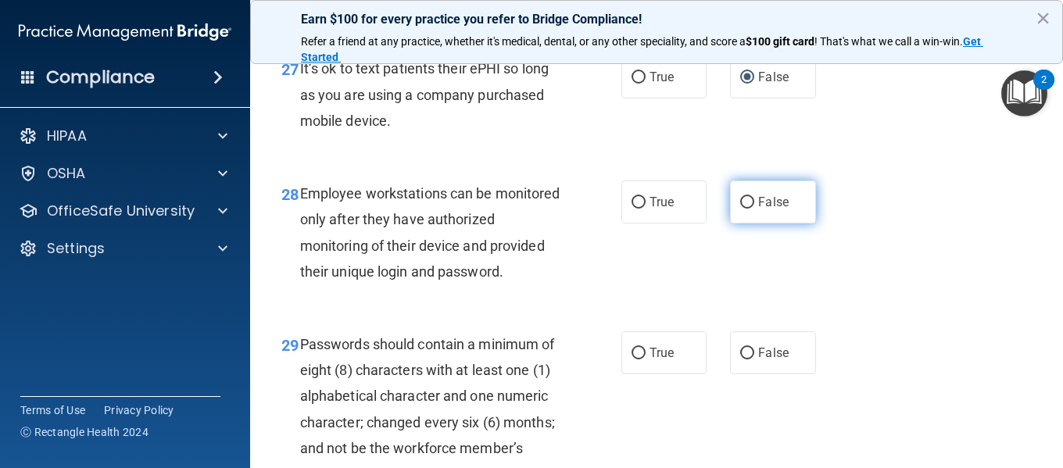
click at [740, 209] on input "False" at bounding box center [747, 203] width 14 height 12
radio input "true"
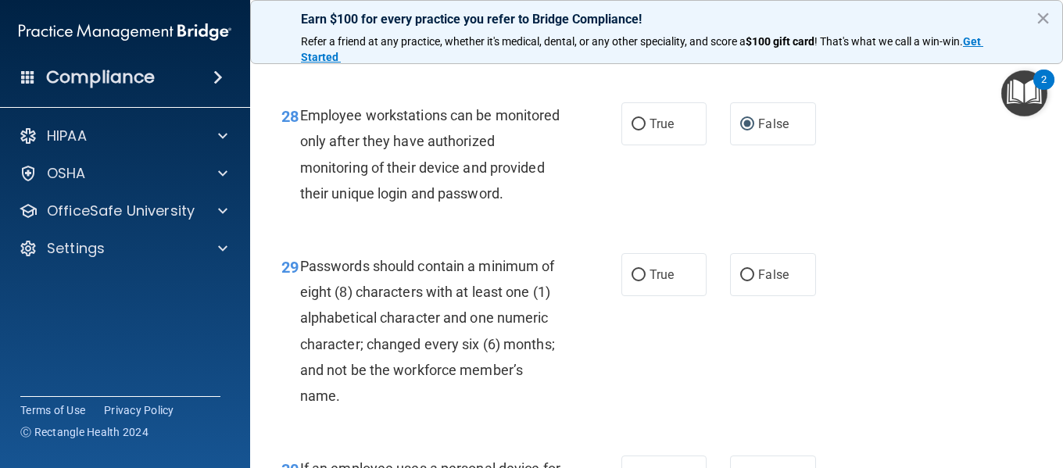
scroll to position [4610, 0]
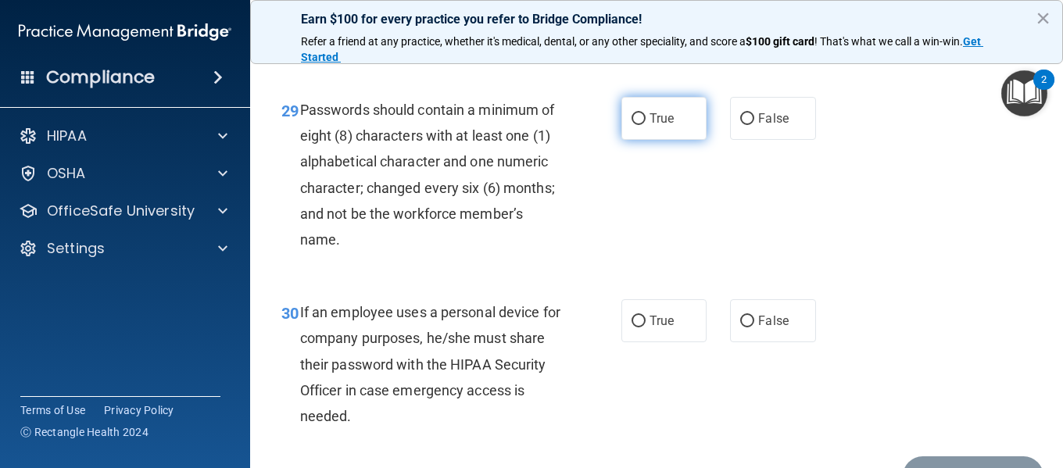
click at [632, 125] on input "True" at bounding box center [638, 119] width 14 height 12
radio input "true"
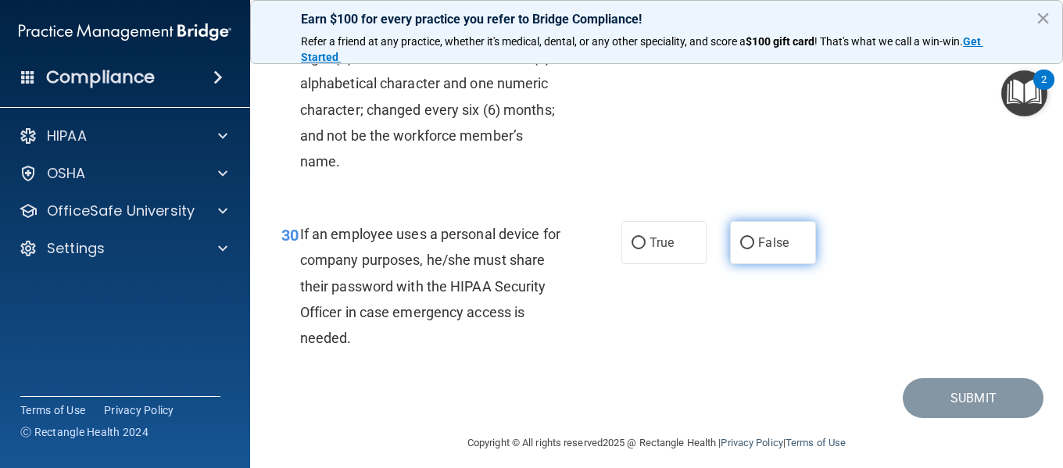
click at [741, 249] on input "False" at bounding box center [747, 244] width 14 height 12
radio input "true"
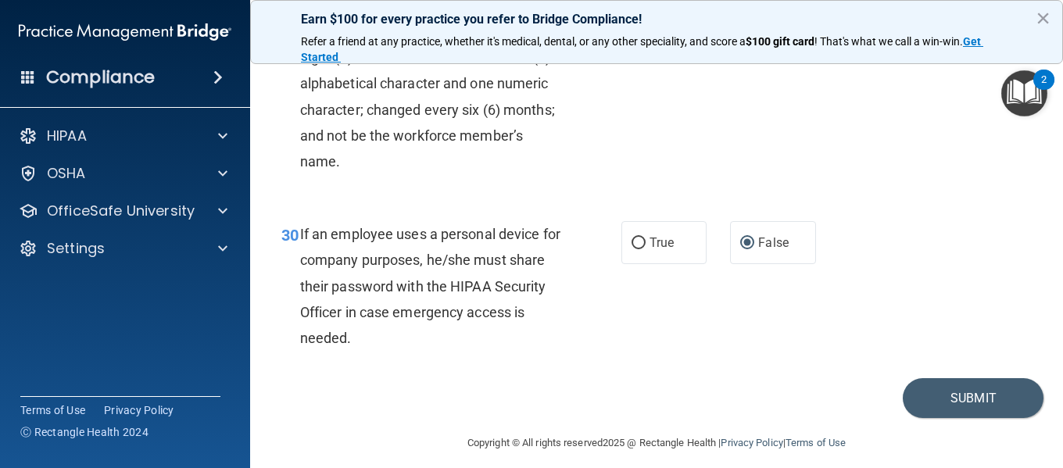
scroll to position [4804, 0]
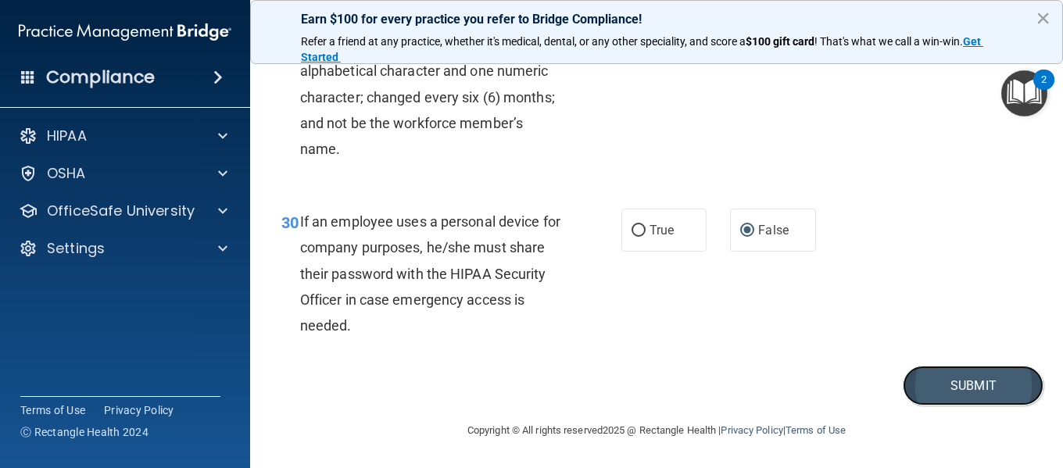
click at [952, 384] on button "Submit" at bounding box center [972, 386] width 141 height 40
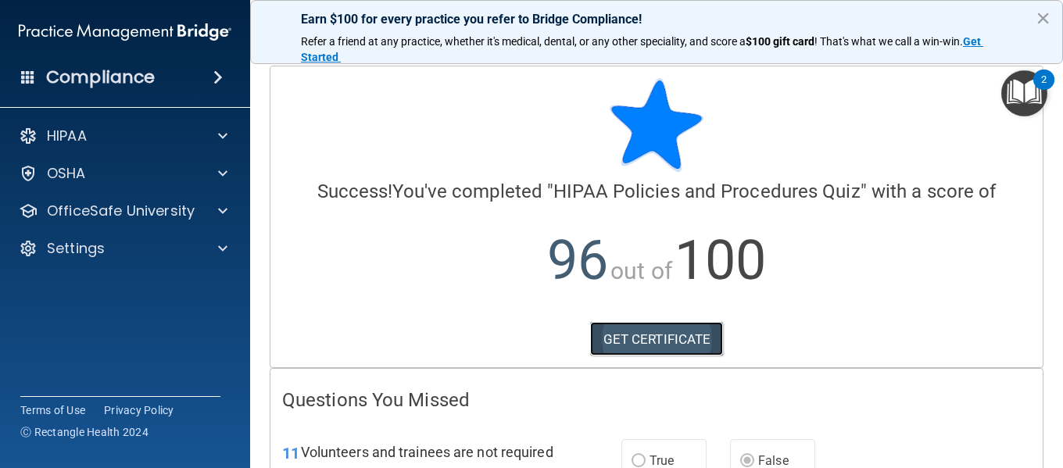
click at [626, 337] on link "GET CERTIFICATE" at bounding box center [657, 339] width 134 height 34
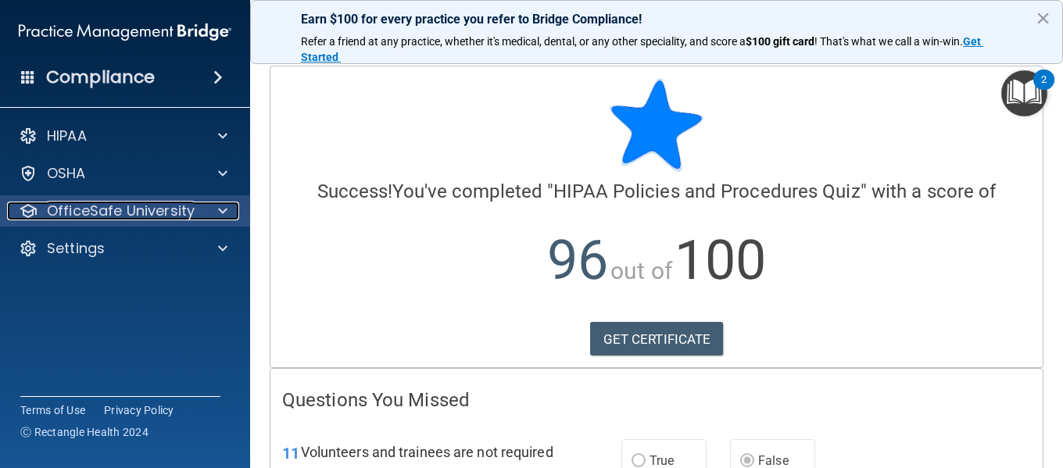
click at [125, 212] on p "OfficeSafe University" at bounding box center [121, 211] width 148 height 19
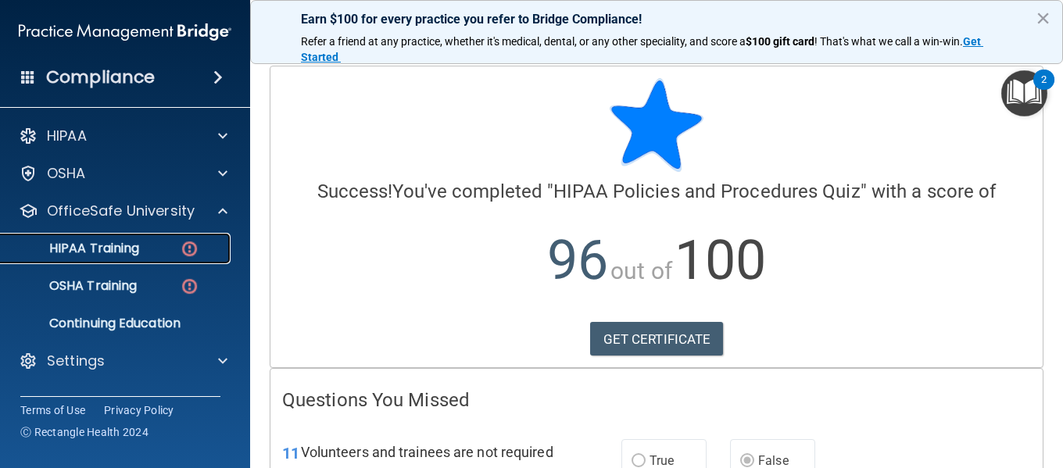
click at [125, 244] on p "HIPAA Training" at bounding box center [74, 249] width 129 height 16
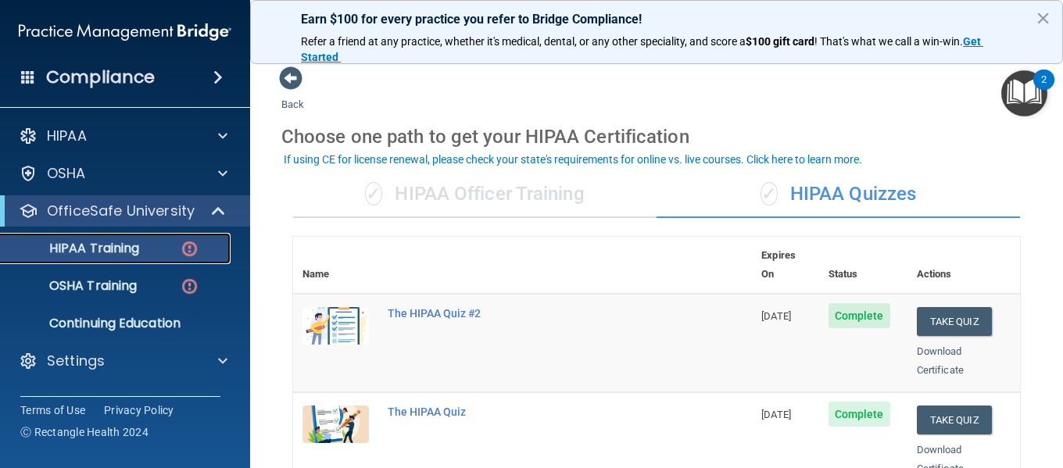
scroll to position [234, 0]
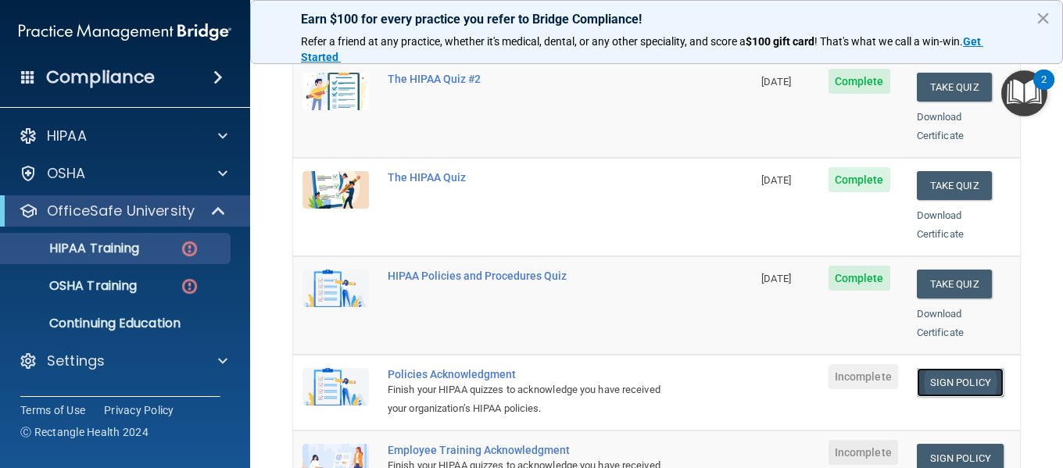
click at [929, 368] on link "Sign Policy" at bounding box center [959, 382] width 87 height 29
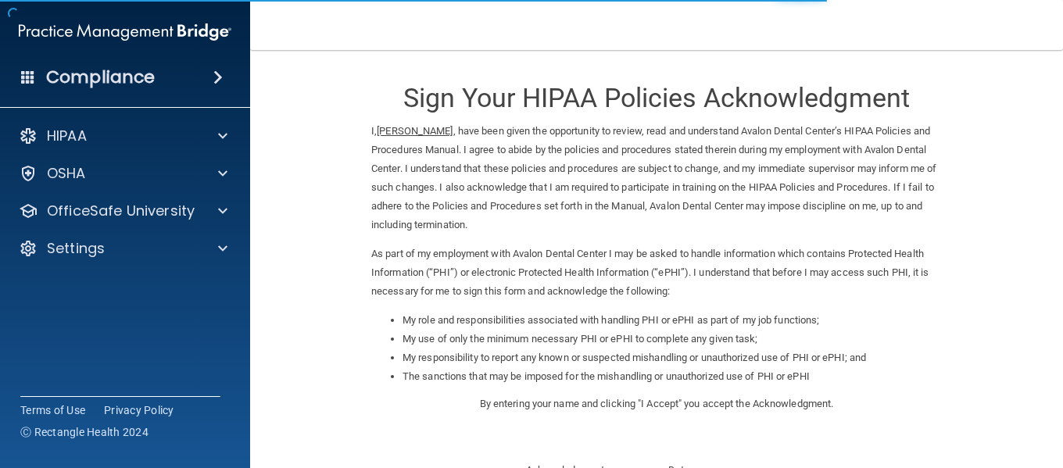
scroll to position [248, 0]
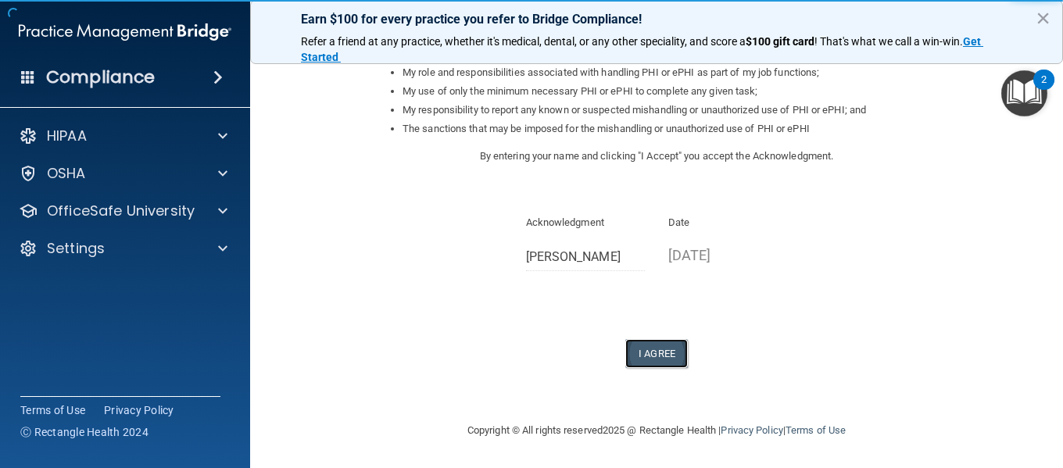
click at [663, 348] on button "I Agree" at bounding box center [656, 353] width 63 height 29
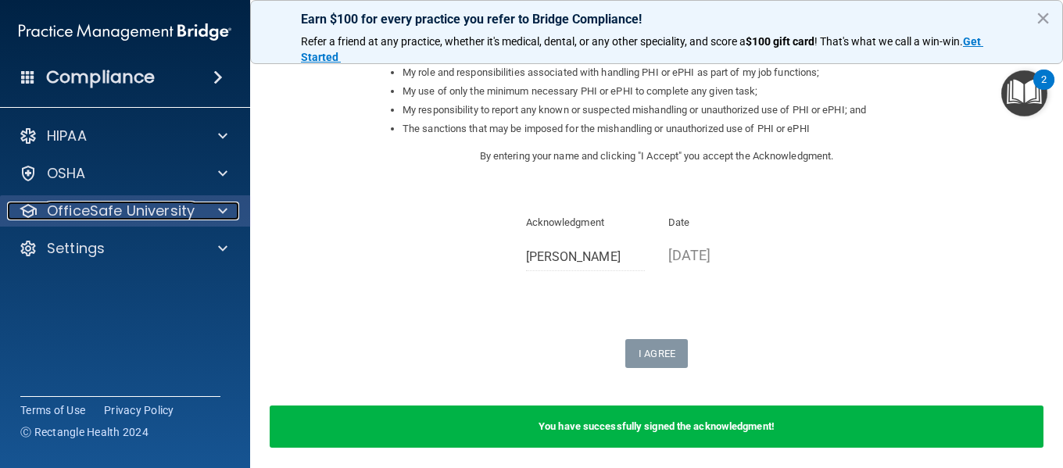
click at [139, 215] on p "OfficeSafe University" at bounding box center [121, 211] width 148 height 19
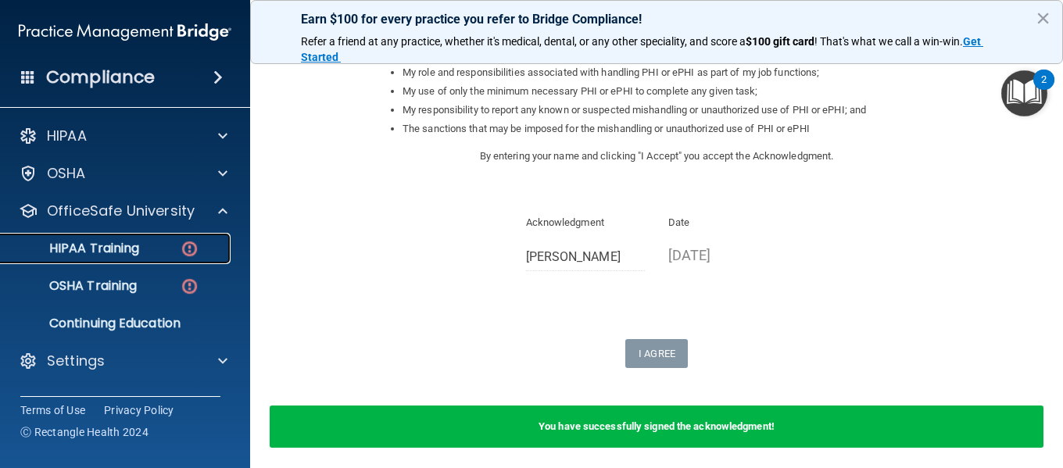
click at [183, 243] on img at bounding box center [190, 249] width 20 height 20
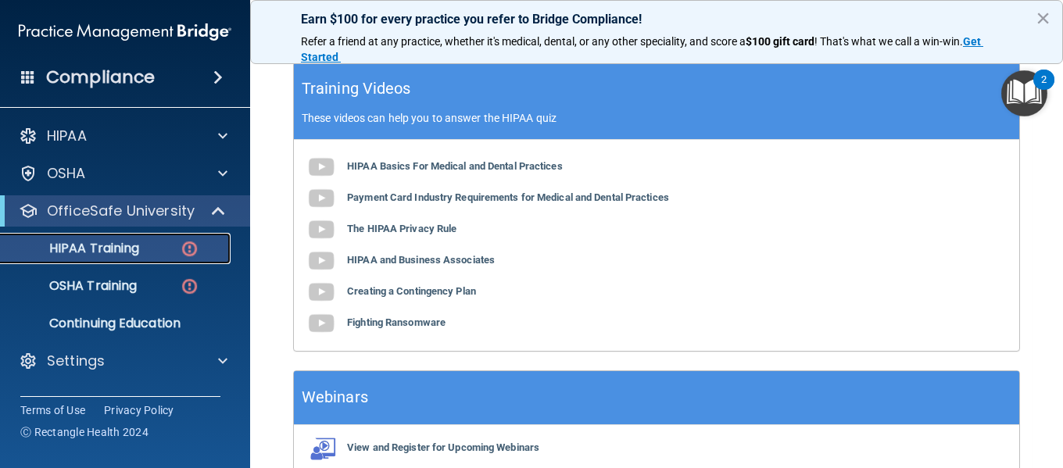
scroll to position [310, 0]
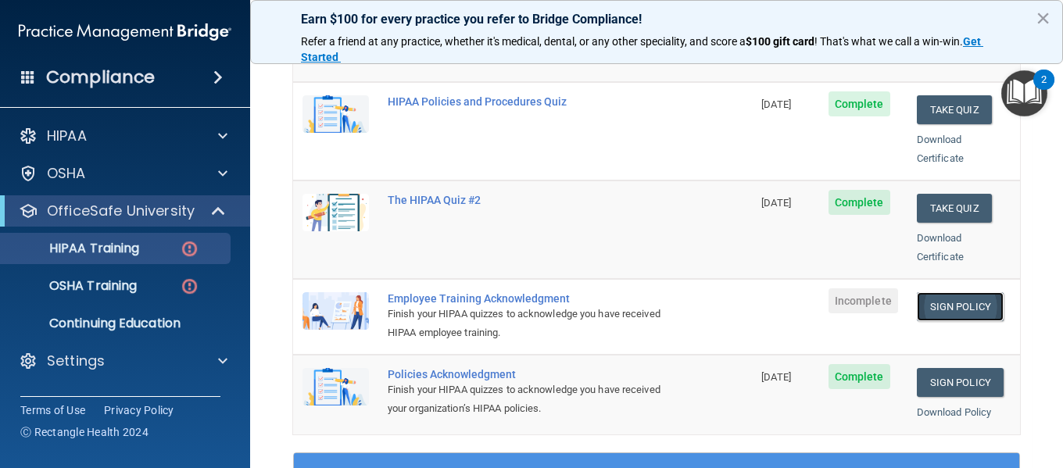
click at [938, 292] on link "Sign Policy" at bounding box center [959, 306] width 87 height 29
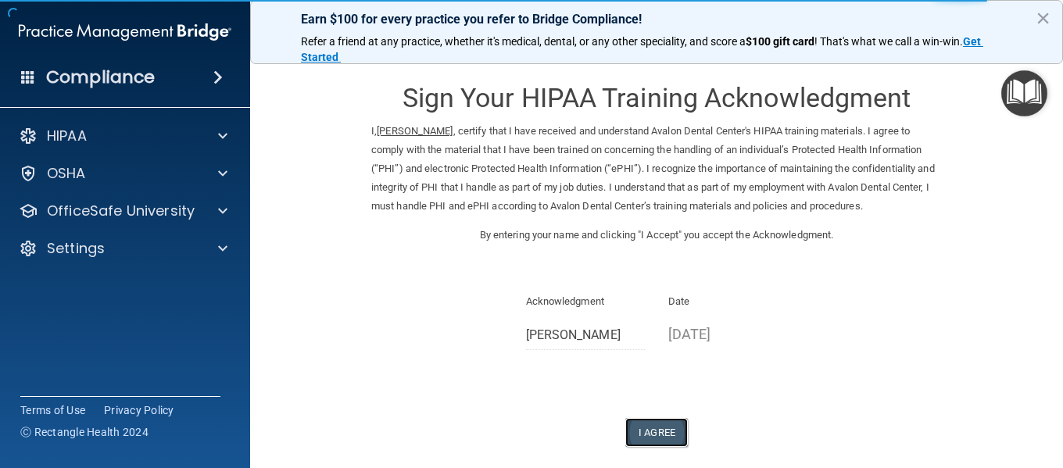
click at [650, 425] on button "I Agree" at bounding box center [656, 432] width 63 height 29
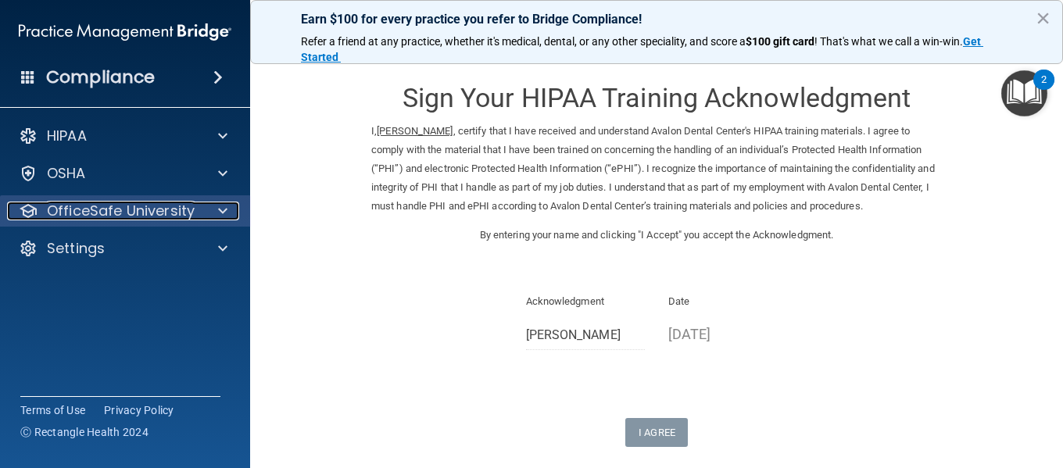
click at [153, 210] on p "OfficeSafe University" at bounding box center [121, 211] width 148 height 19
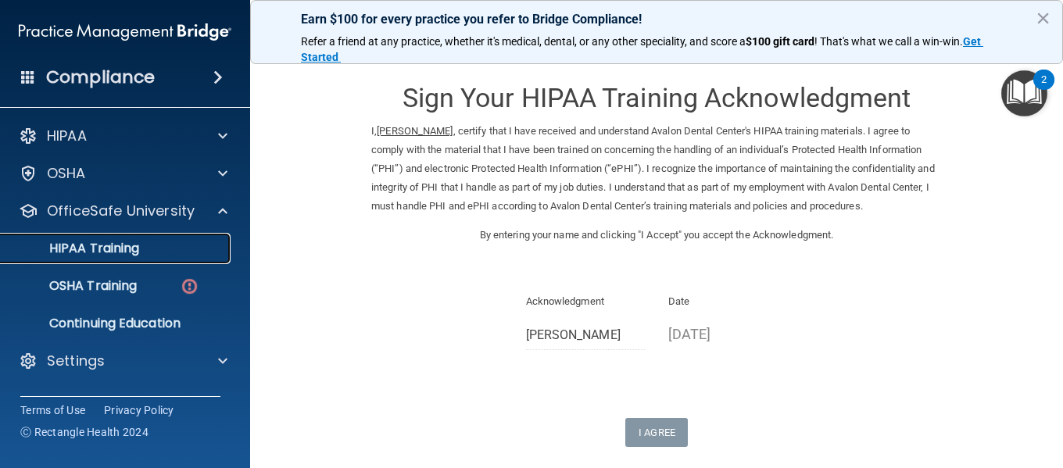
click at [130, 246] on p "HIPAA Training" at bounding box center [74, 249] width 129 height 16
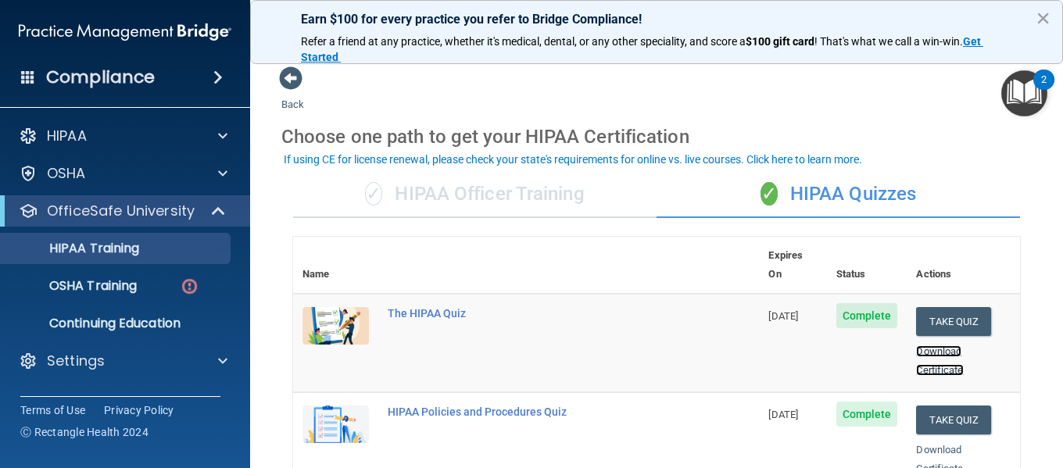
click at [920, 354] on link "Download Certificate" at bounding box center [939, 360] width 47 height 30
